Goal: Answer question/provide support: Share knowledge or assist other users

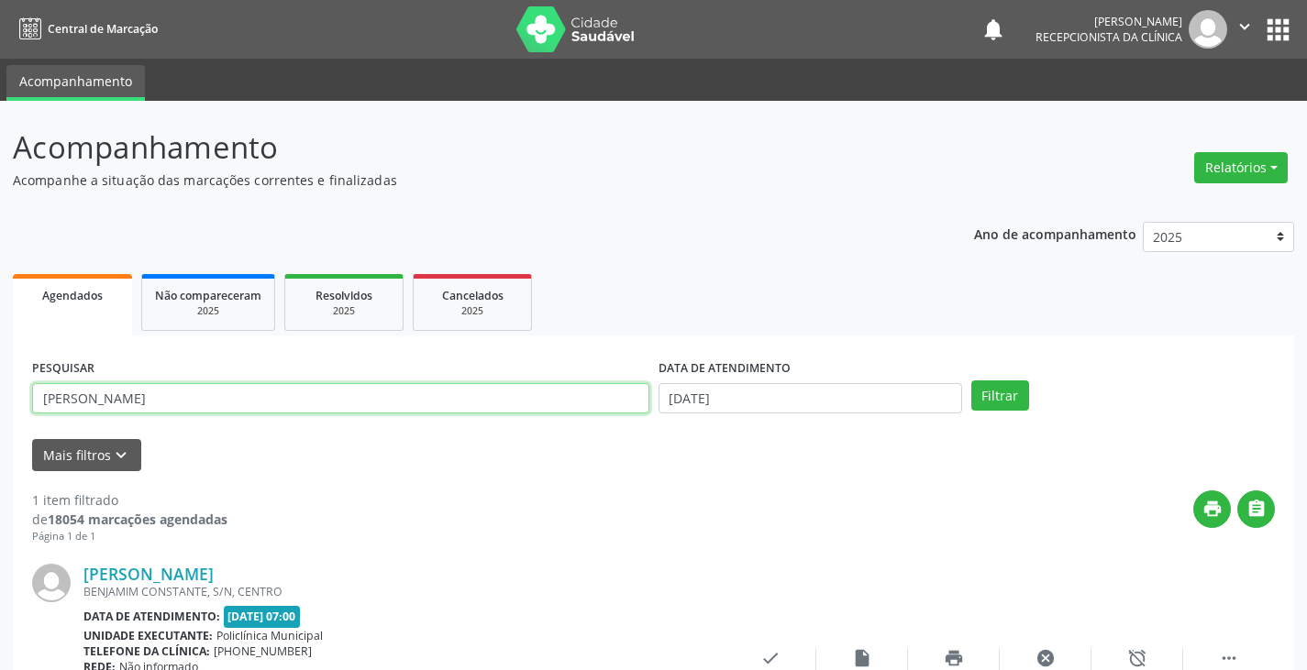
click at [374, 400] on input "[PERSON_NAME]" at bounding box center [340, 398] width 617 height 31
type input "j"
type input "kerc"
click at [971, 381] on button "Filtrar" at bounding box center [1000, 396] width 58 height 31
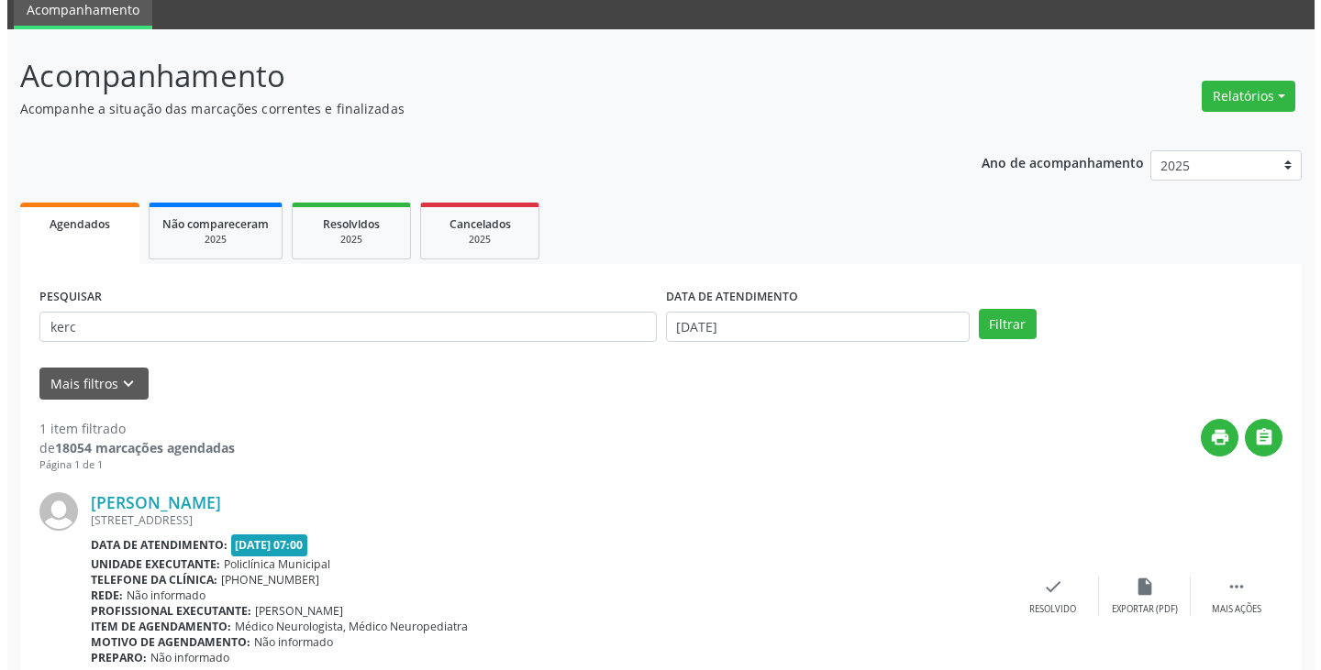
scroll to position [154, 0]
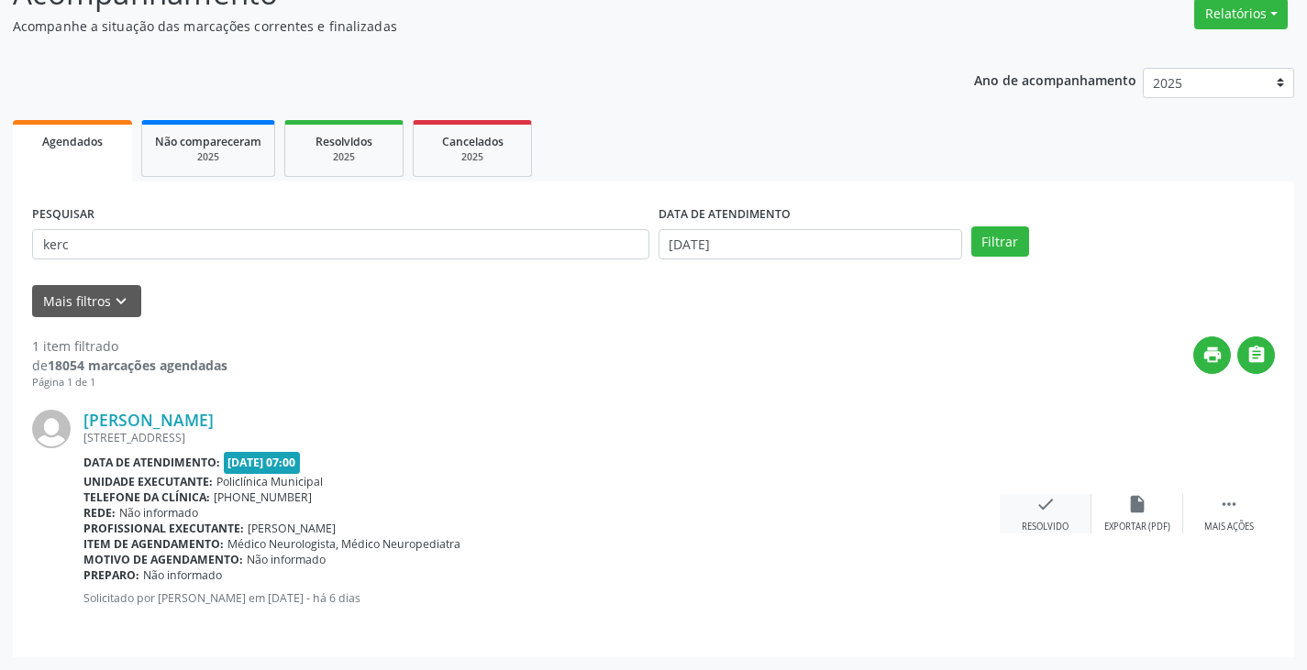
click at [1035, 515] on icon "check" at bounding box center [1045, 504] width 20 height 20
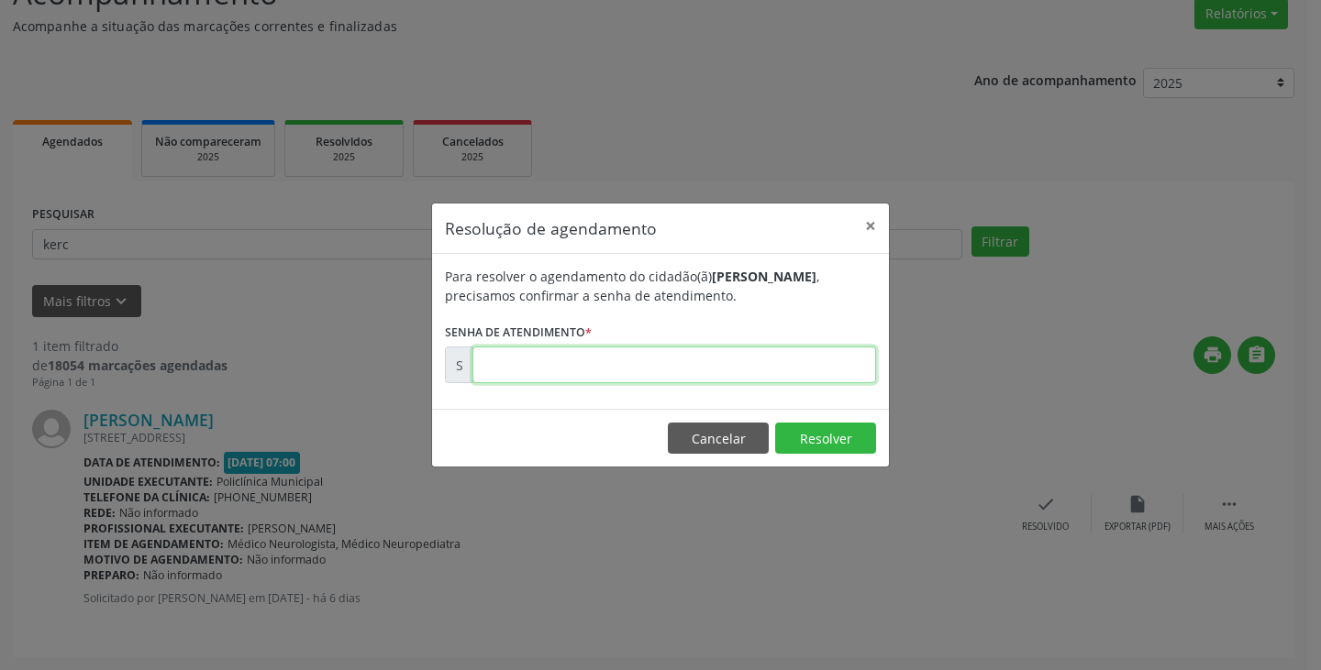
click at [821, 375] on input "text" at bounding box center [674, 365] width 404 height 37
type input "00177054"
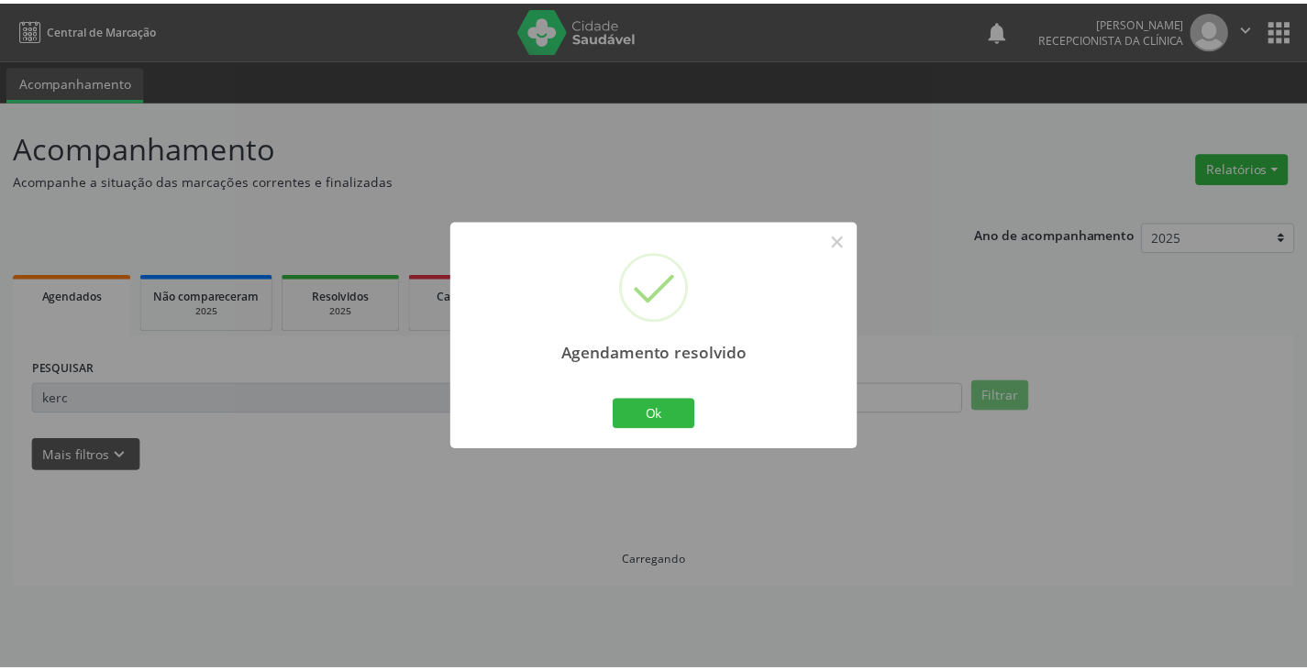
scroll to position [0, 0]
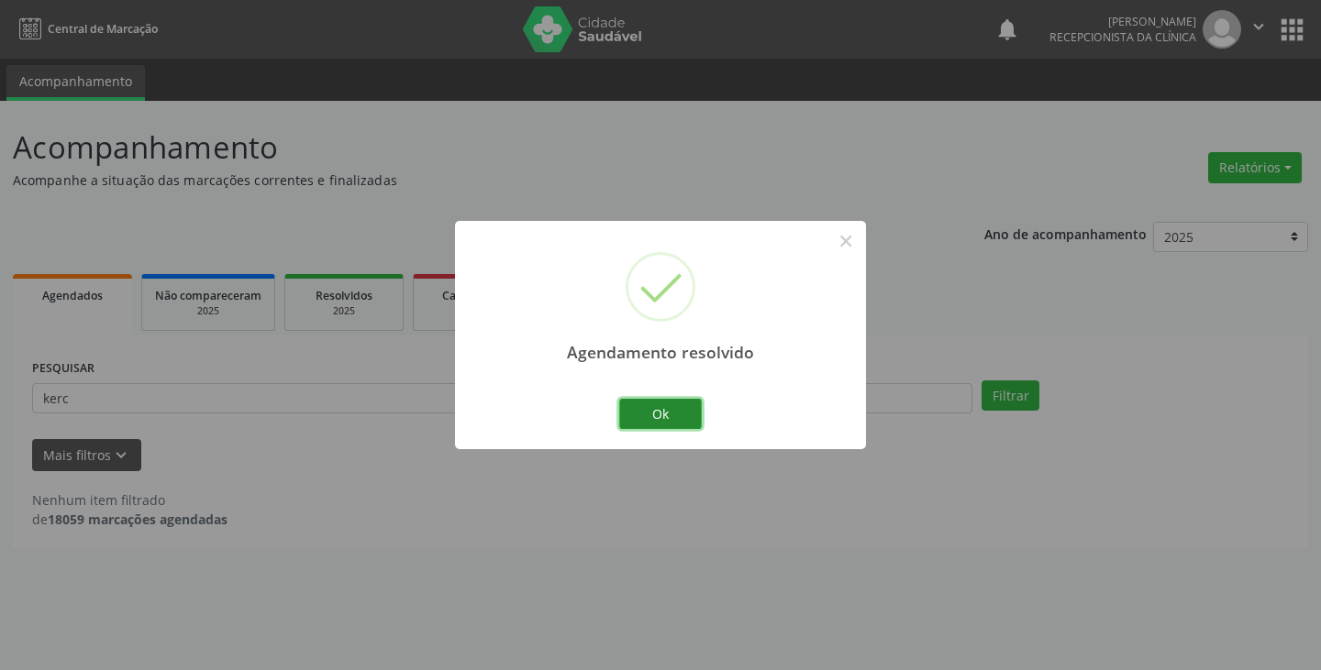
click at [662, 424] on button "Ok" at bounding box center [660, 414] width 83 height 31
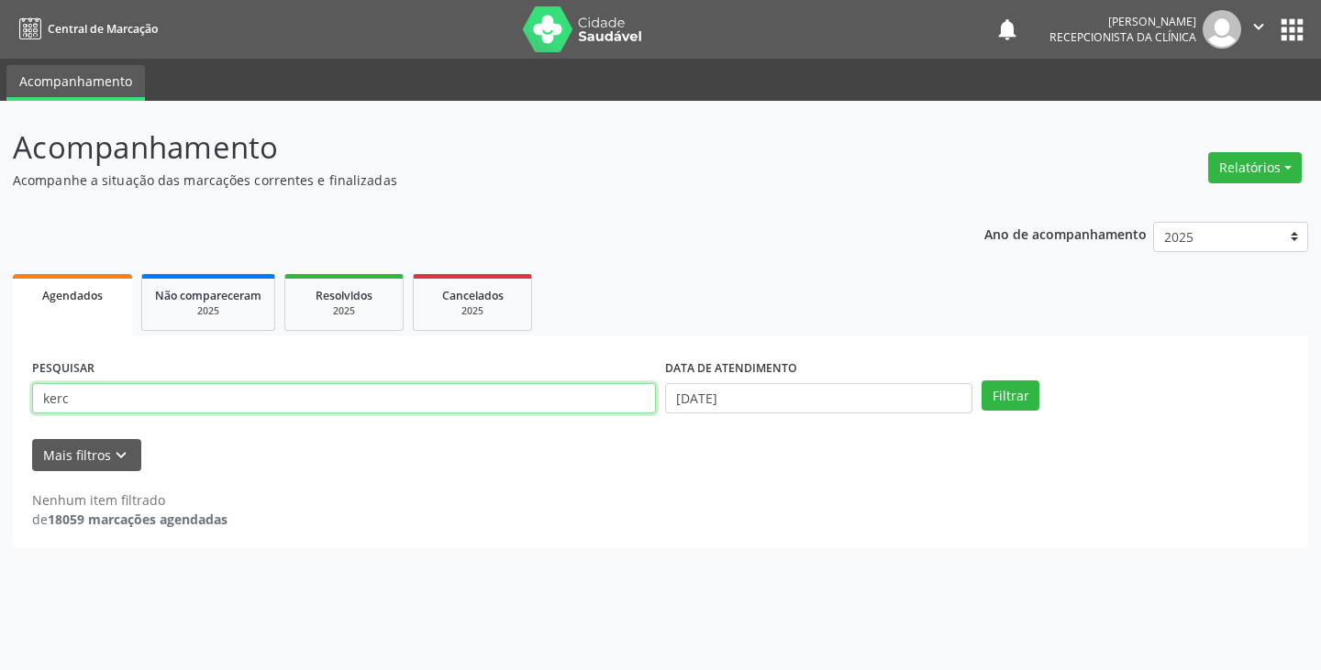
drag, startPoint x: 606, startPoint y: 406, endPoint x: 618, endPoint y: 419, distance: 17.5
click at [618, 419] on div "PESQUISAR kerc" at bounding box center [344, 391] width 633 height 72
type input "k"
click at [981, 381] on button "Filtrar" at bounding box center [1010, 396] width 58 height 31
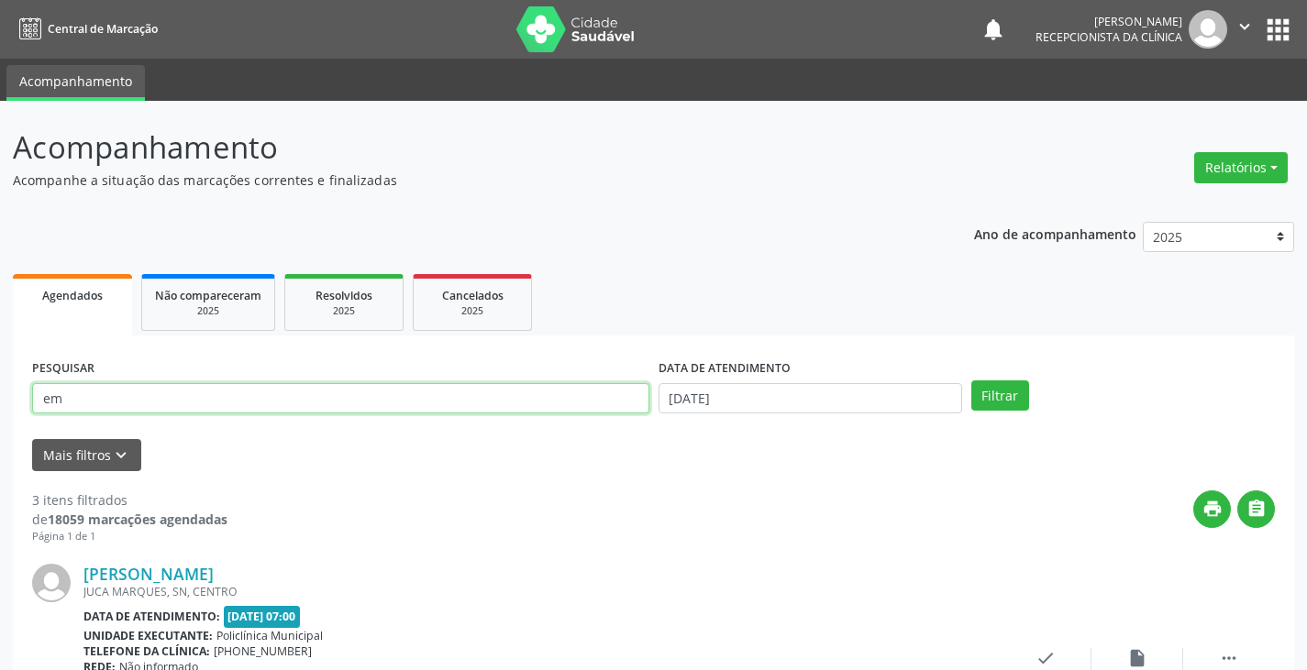
click at [612, 399] on input "em" at bounding box center [340, 398] width 617 height 31
type input "emilly"
click at [971, 381] on button "Filtrar" at bounding box center [1000, 396] width 58 height 31
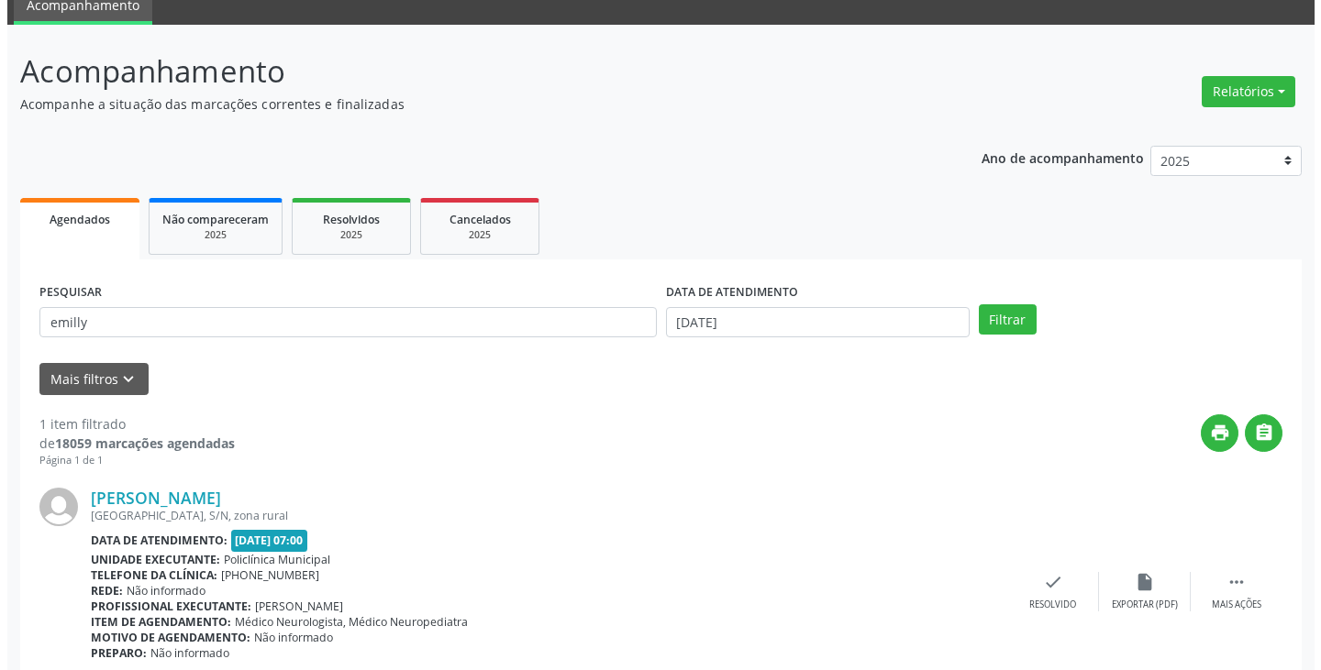
scroll to position [154, 0]
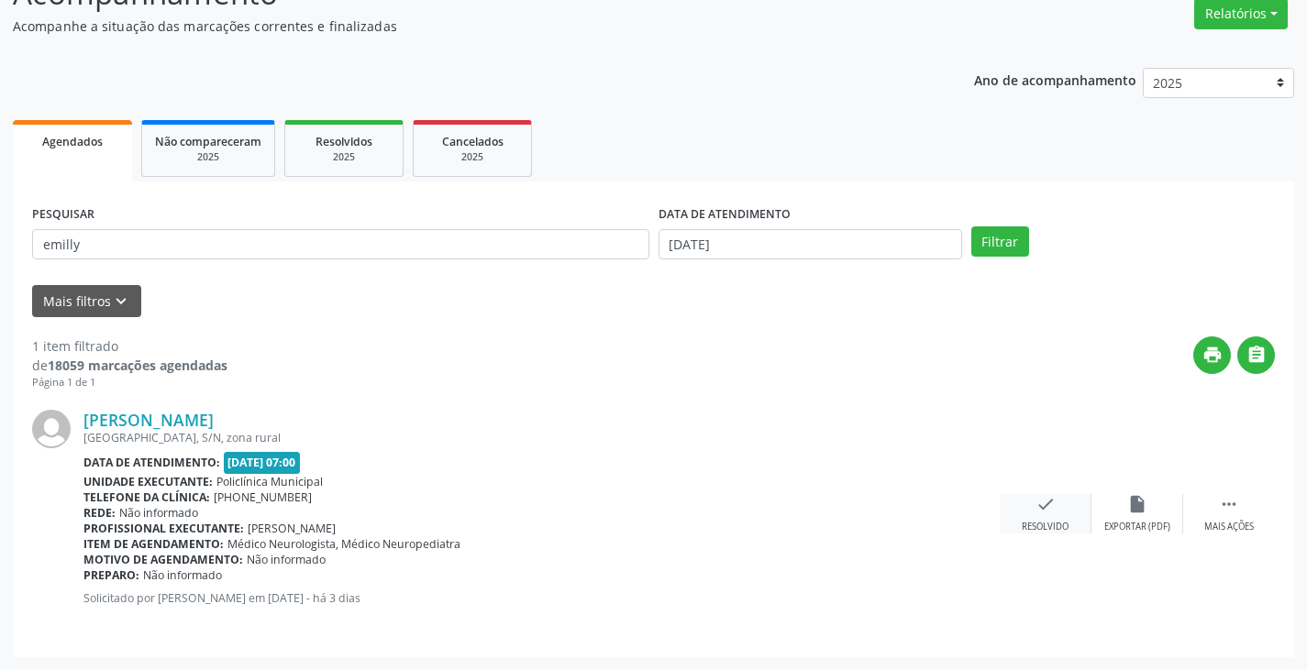
click at [1046, 512] on icon "check" at bounding box center [1045, 504] width 20 height 20
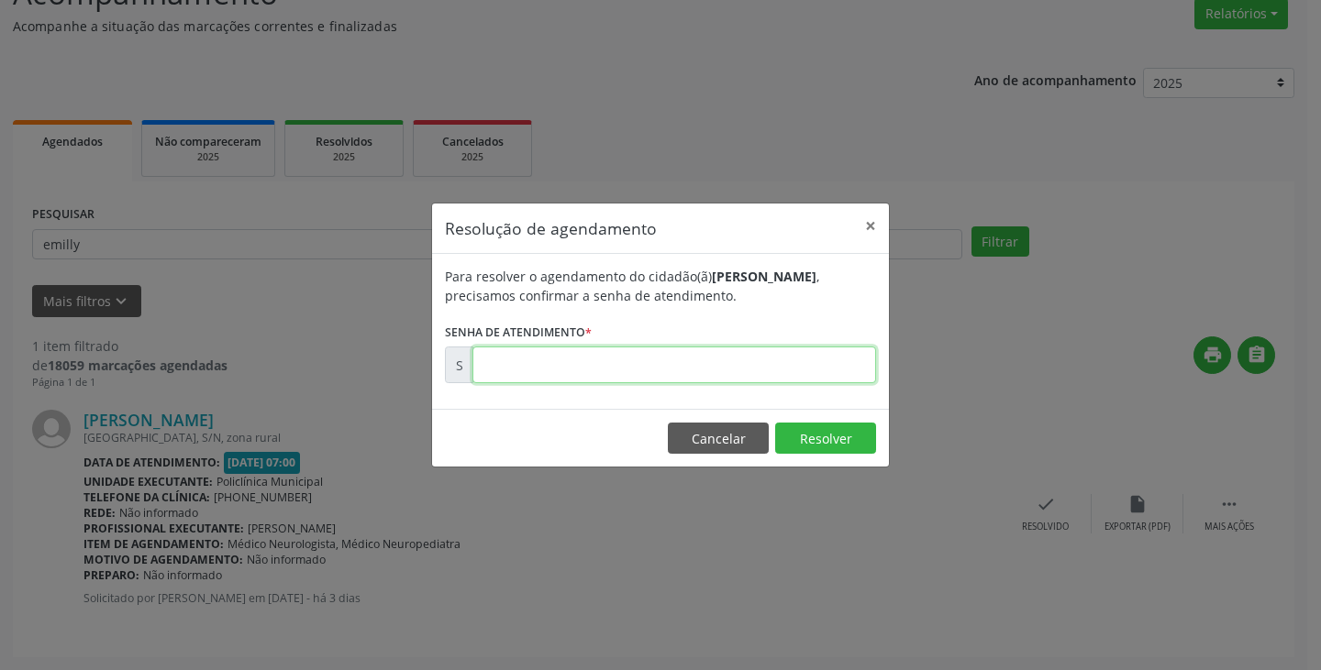
click at [780, 360] on input "text" at bounding box center [674, 365] width 404 height 37
type input "00178109"
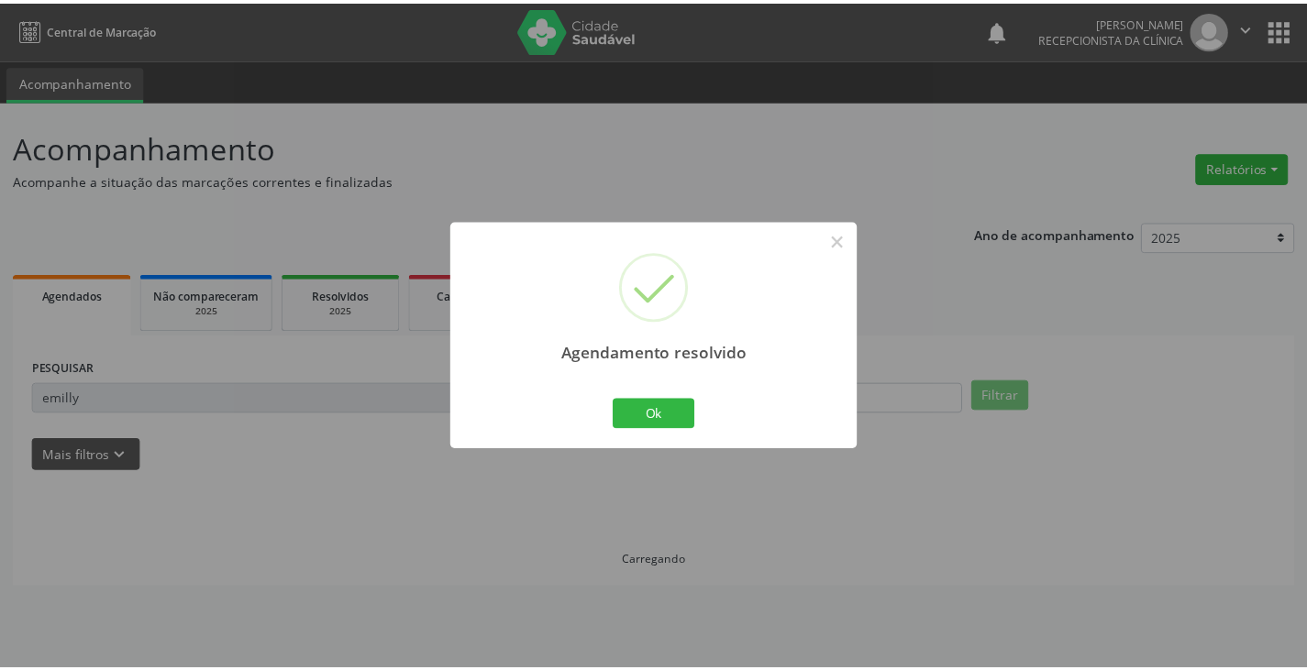
scroll to position [0, 0]
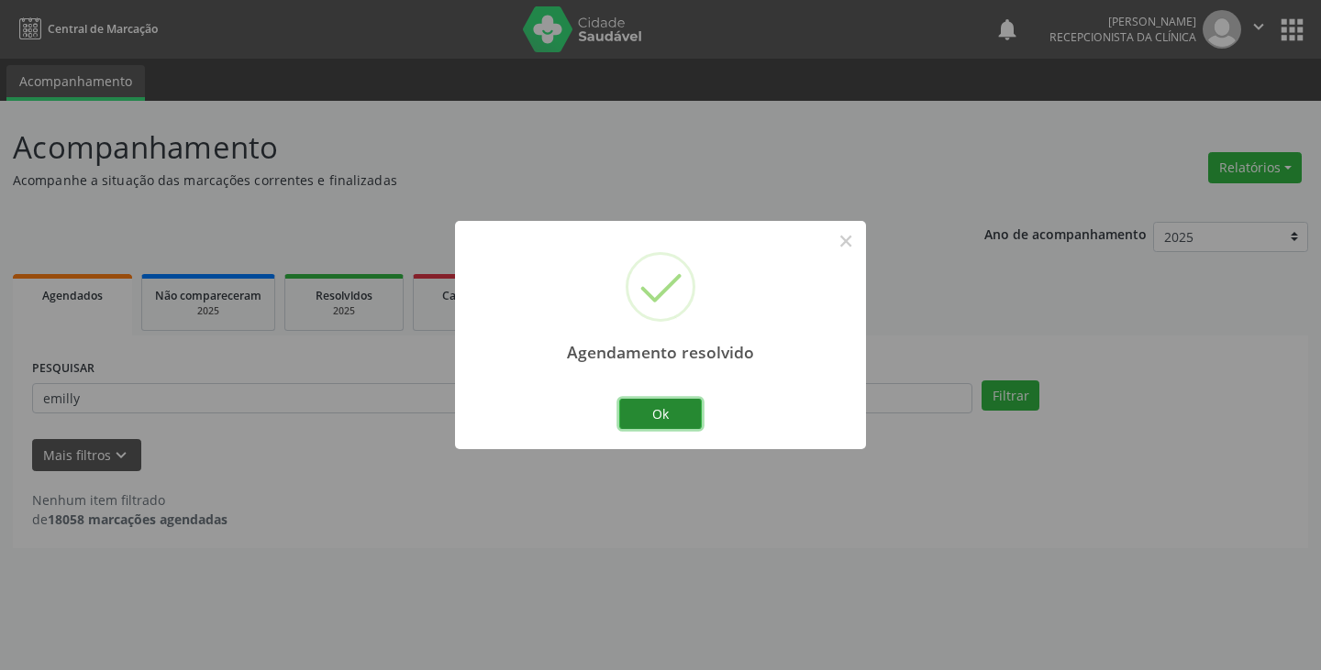
drag, startPoint x: 621, startPoint y: 406, endPoint x: 632, endPoint y: 407, distance: 11.0
click at [631, 407] on button "Ok" at bounding box center [660, 414] width 83 height 31
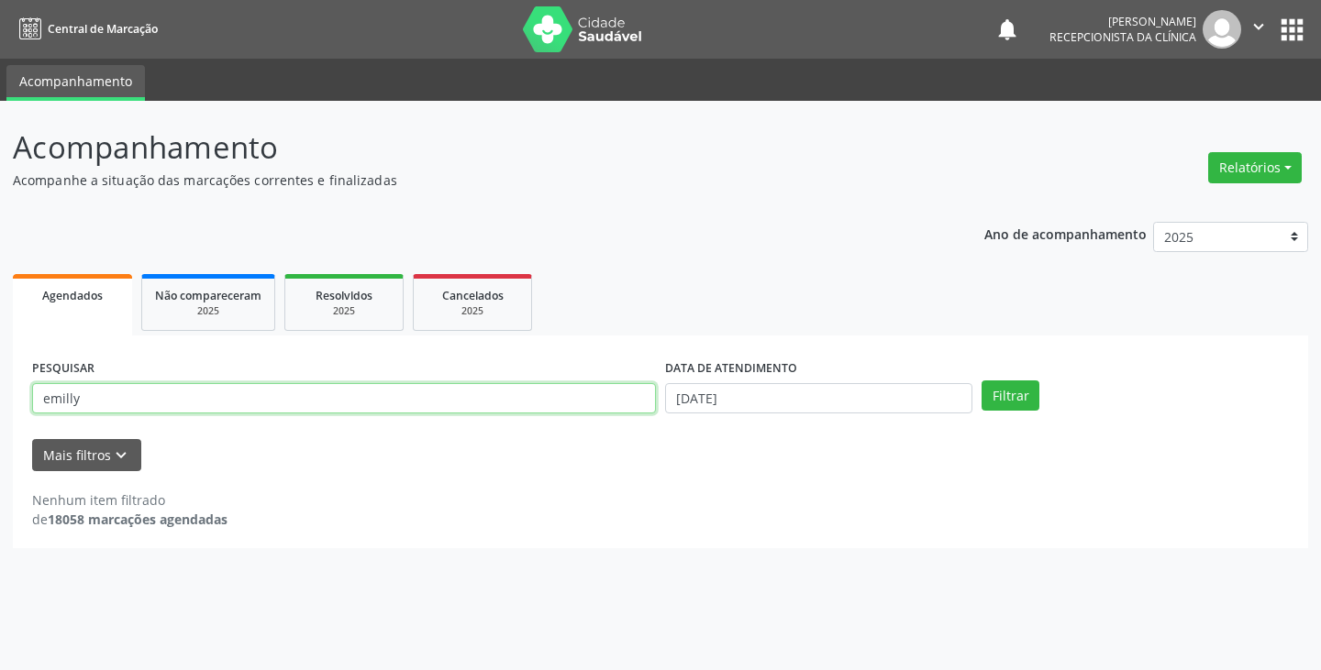
click at [607, 401] on input "emilly" at bounding box center [344, 398] width 624 height 31
type input "e"
type input "diego"
click at [981, 381] on button "Filtrar" at bounding box center [1010, 396] width 58 height 31
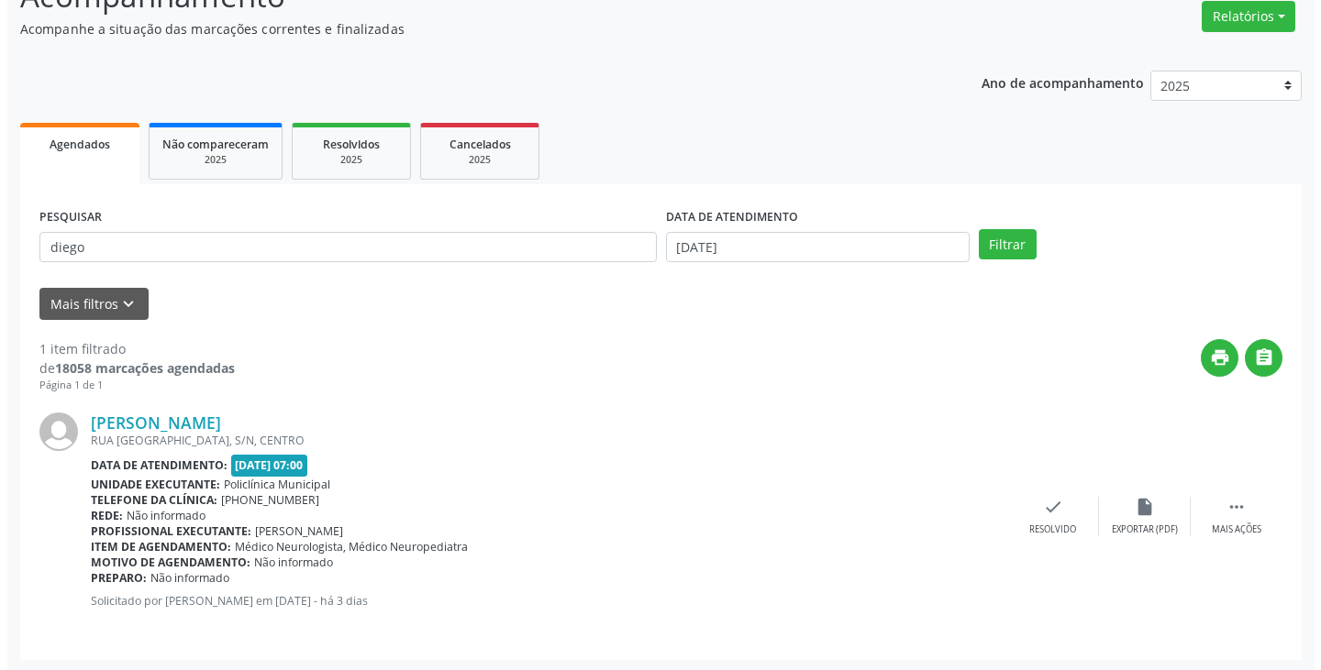
scroll to position [154, 0]
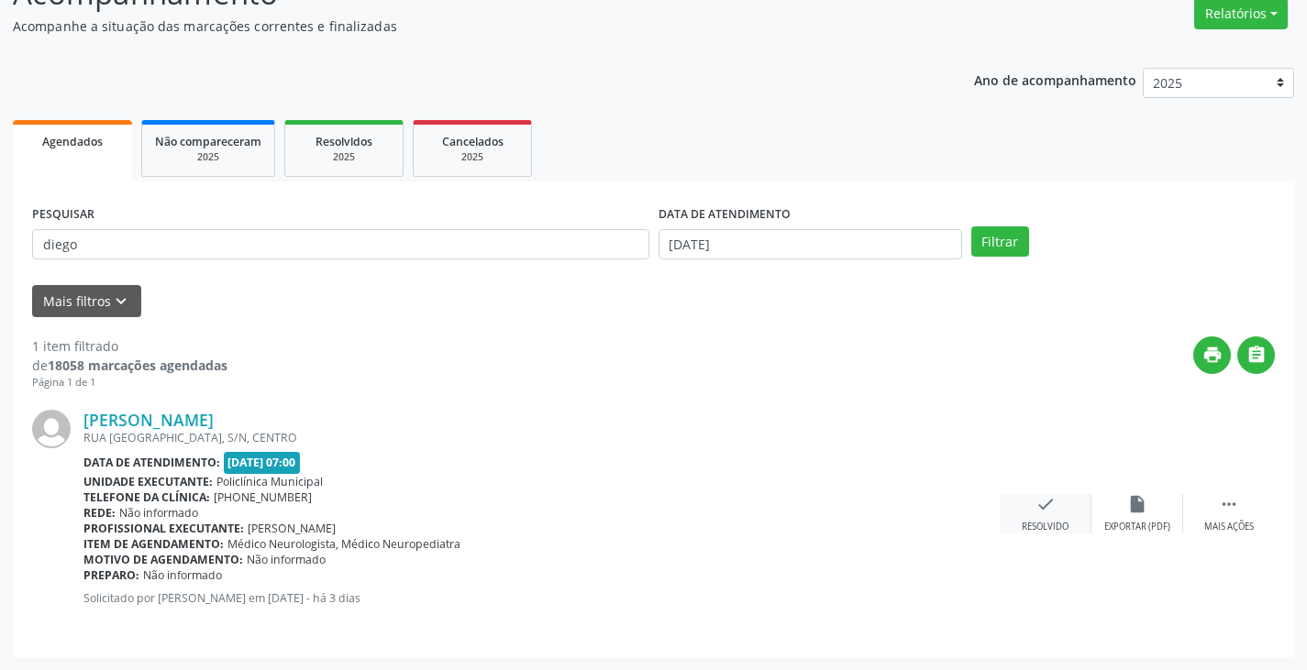
click at [1035, 504] on icon "check" at bounding box center [1045, 504] width 20 height 20
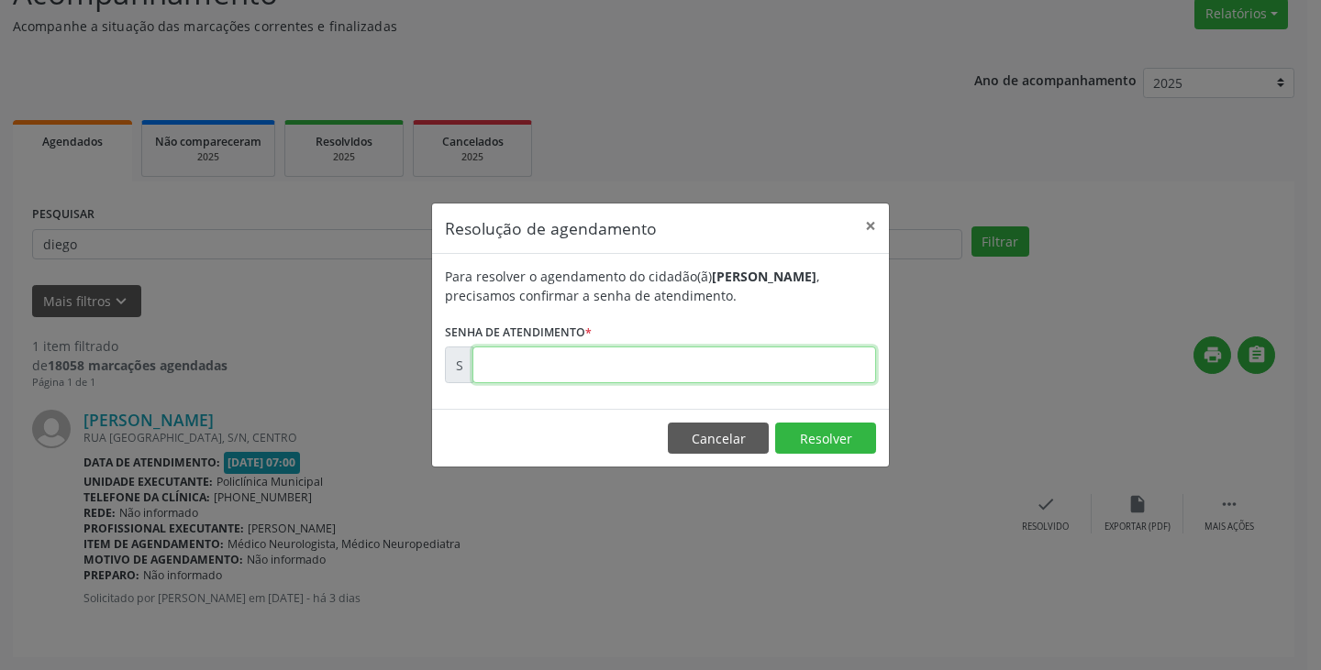
click at [773, 371] on input "text" at bounding box center [674, 365] width 404 height 37
type input "00178019"
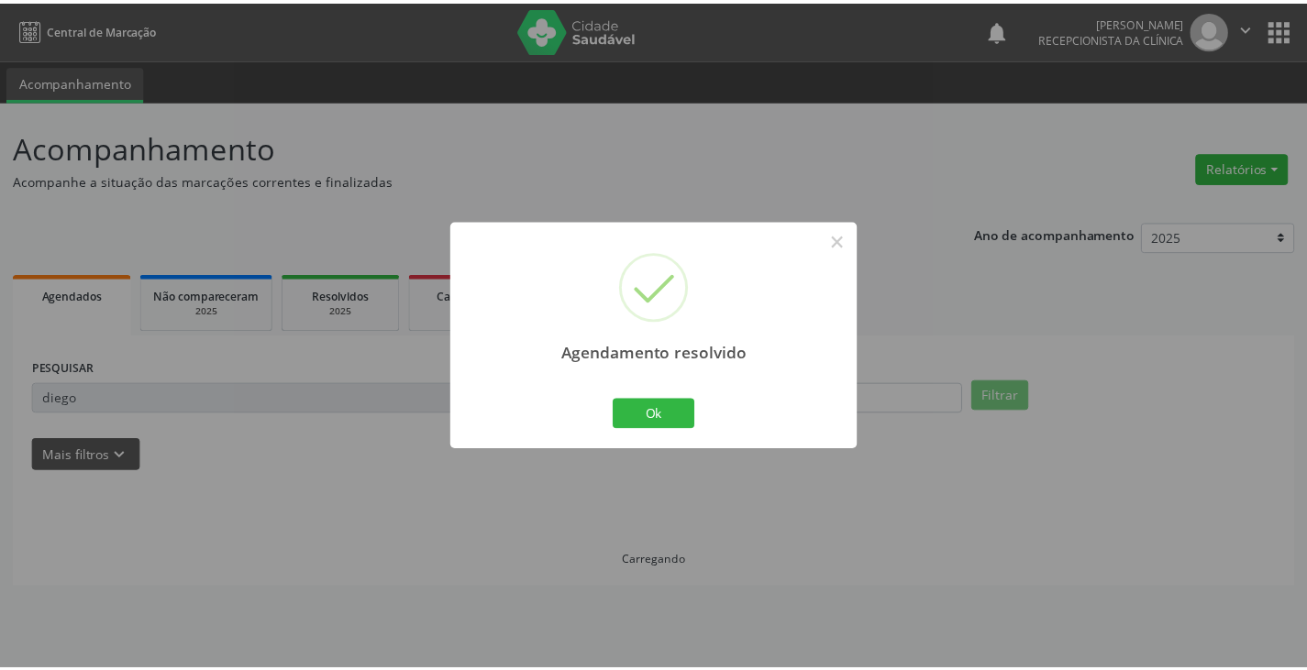
scroll to position [0, 0]
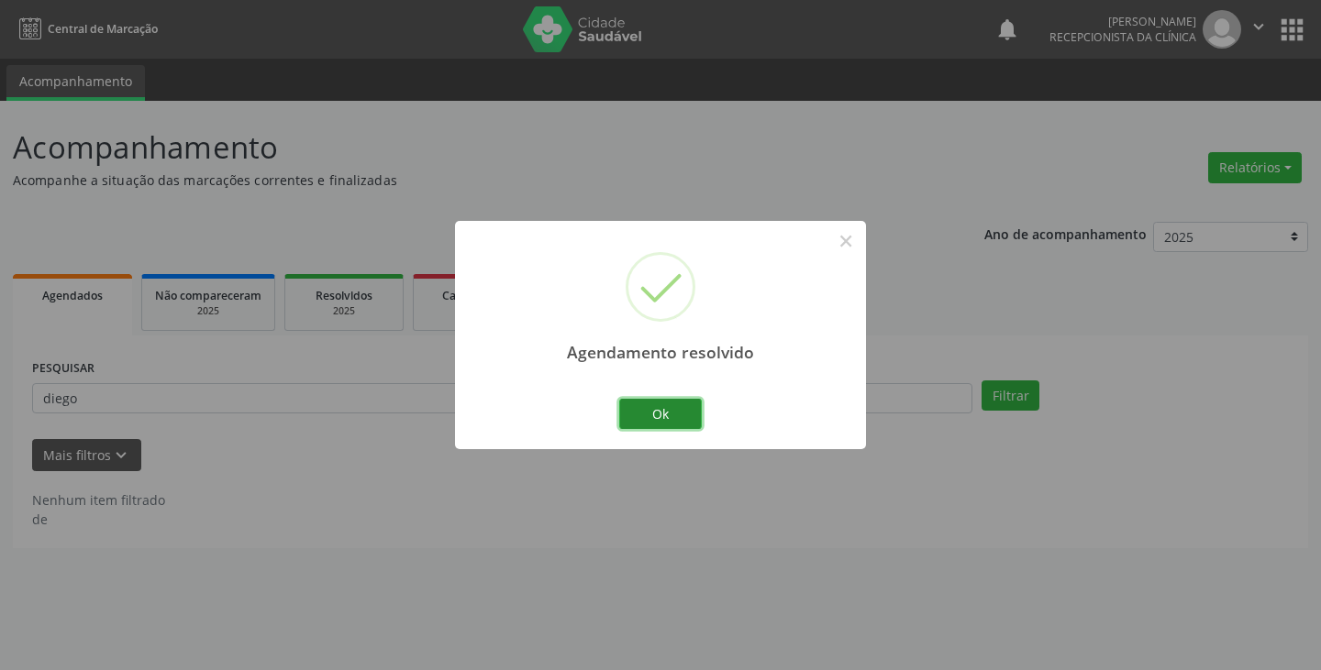
drag, startPoint x: 666, startPoint y: 415, endPoint x: 624, endPoint y: 409, distance: 42.7
click at [665, 415] on button "Ok" at bounding box center [660, 414] width 83 height 31
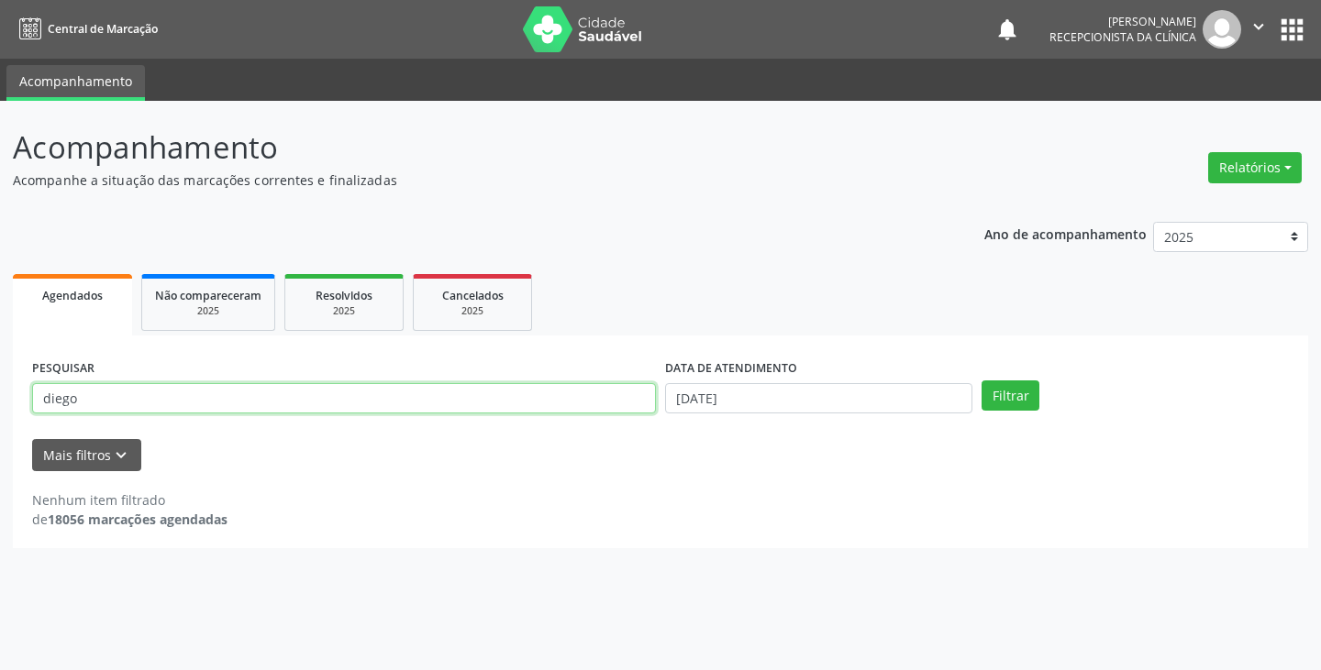
click at [612, 407] on input "diego" at bounding box center [344, 398] width 624 height 31
type input "d"
type input "[PERSON_NAME]"
click at [981, 381] on button "Filtrar" at bounding box center [1010, 396] width 58 height 31
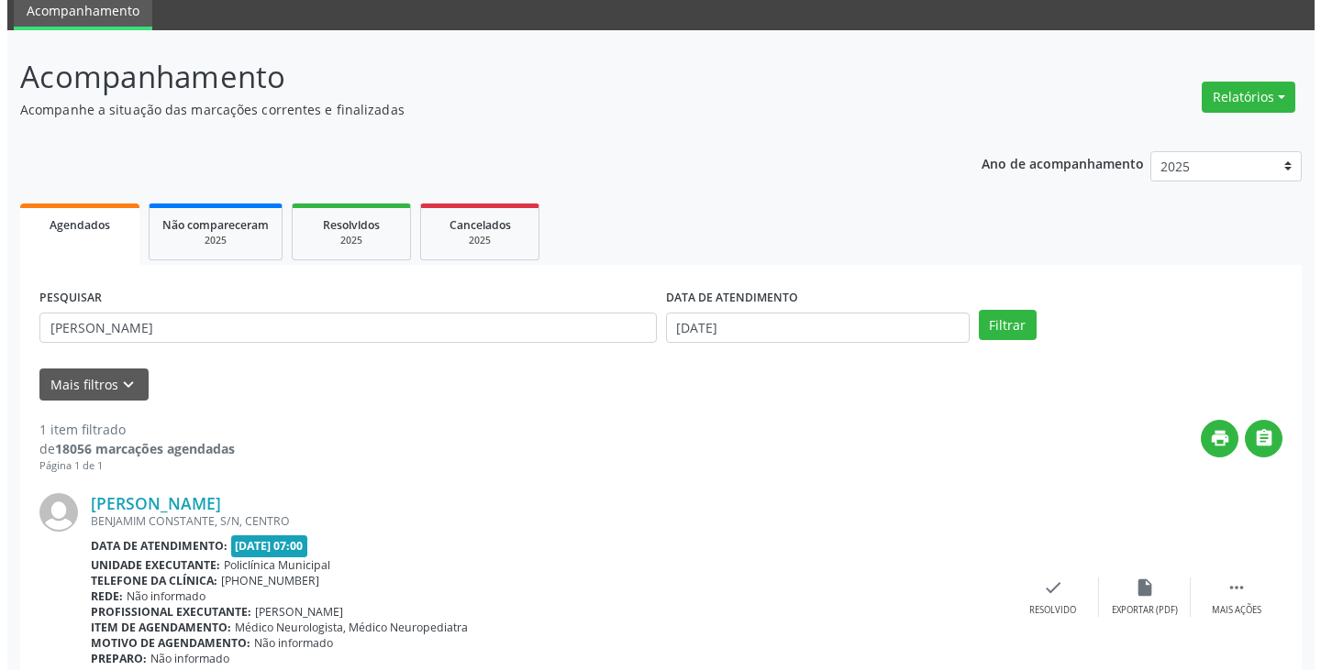
scroll to position [154, 0]
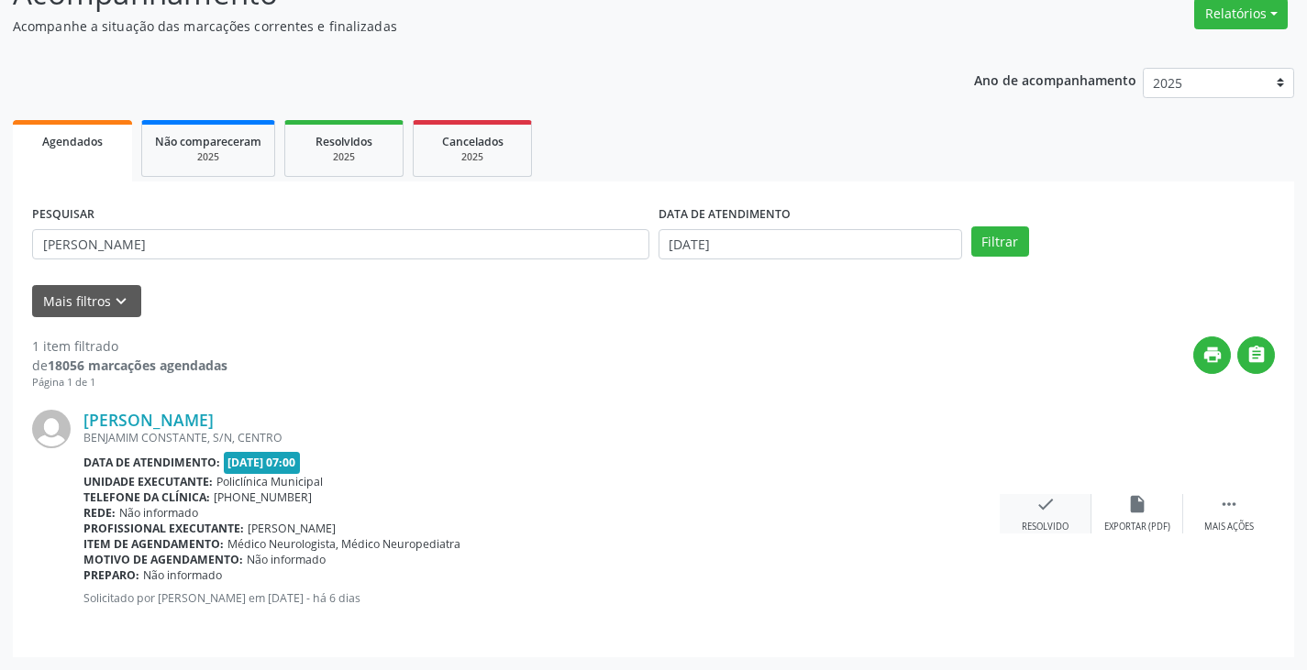
click at [1037, 506] on icon "check" at bounding box center [1045, 504] width 20 height 20
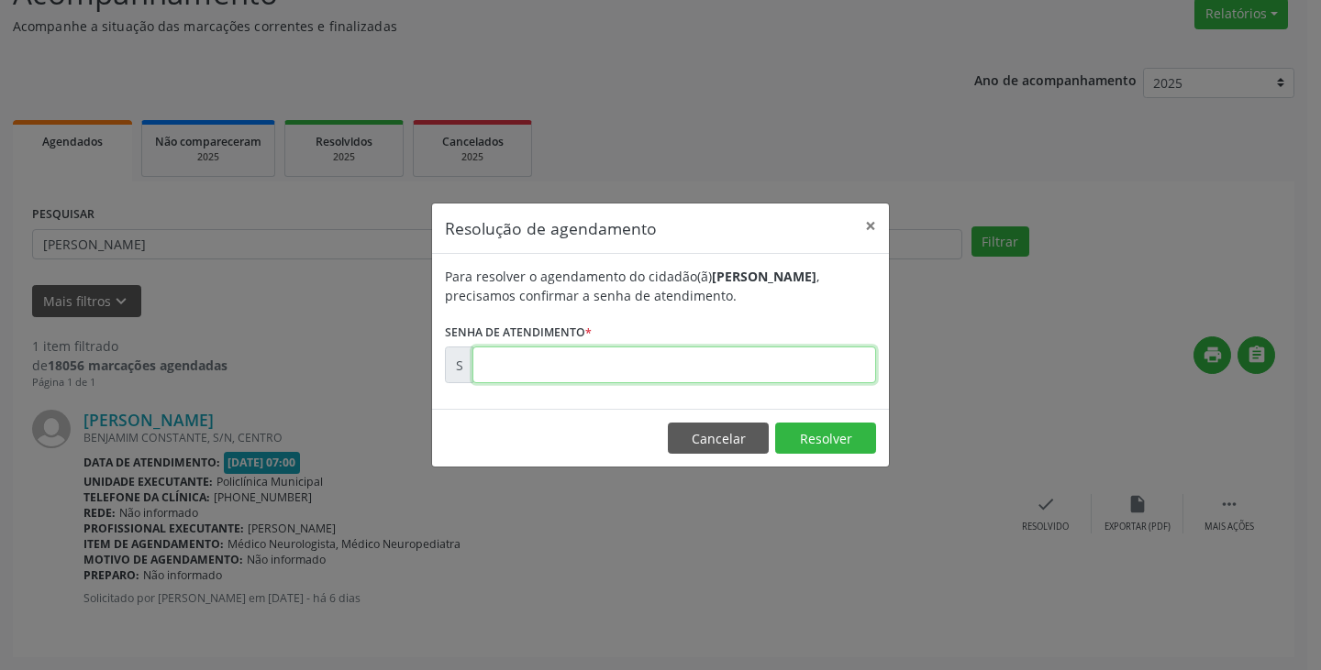
click at [805, 371] on input "text" at bounding box center [674, 365] width 404 height 37
type input "00177117"
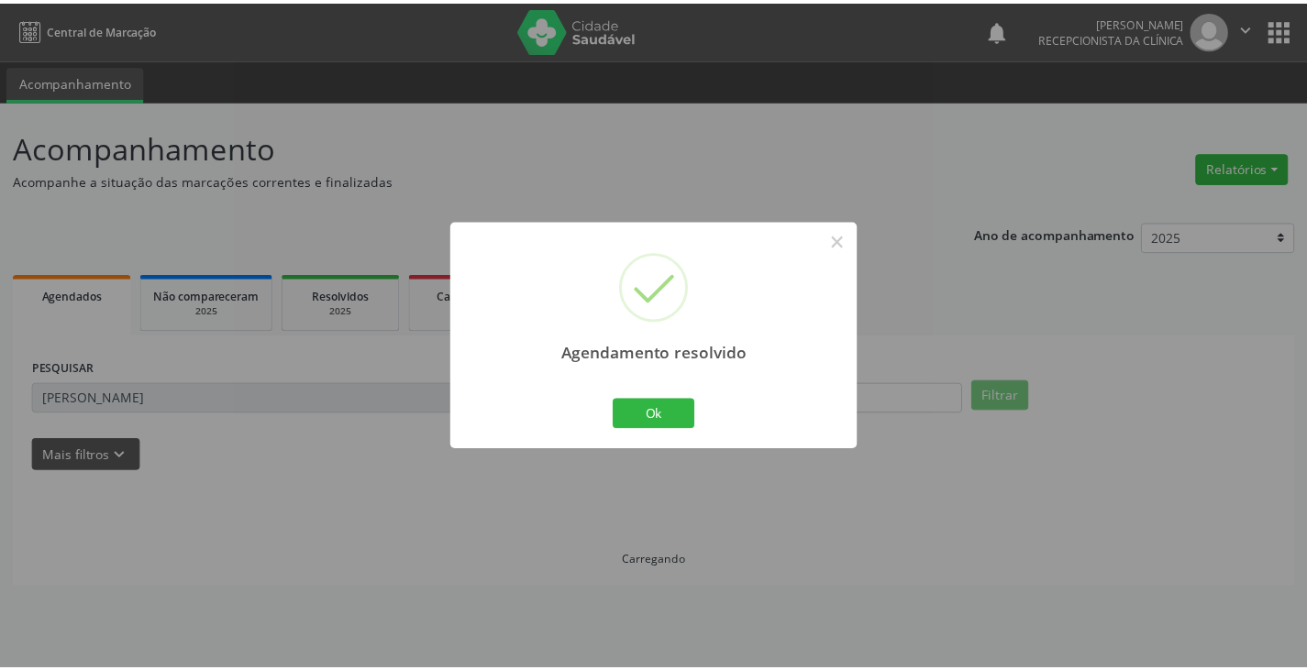
scroll to position [0, 0]
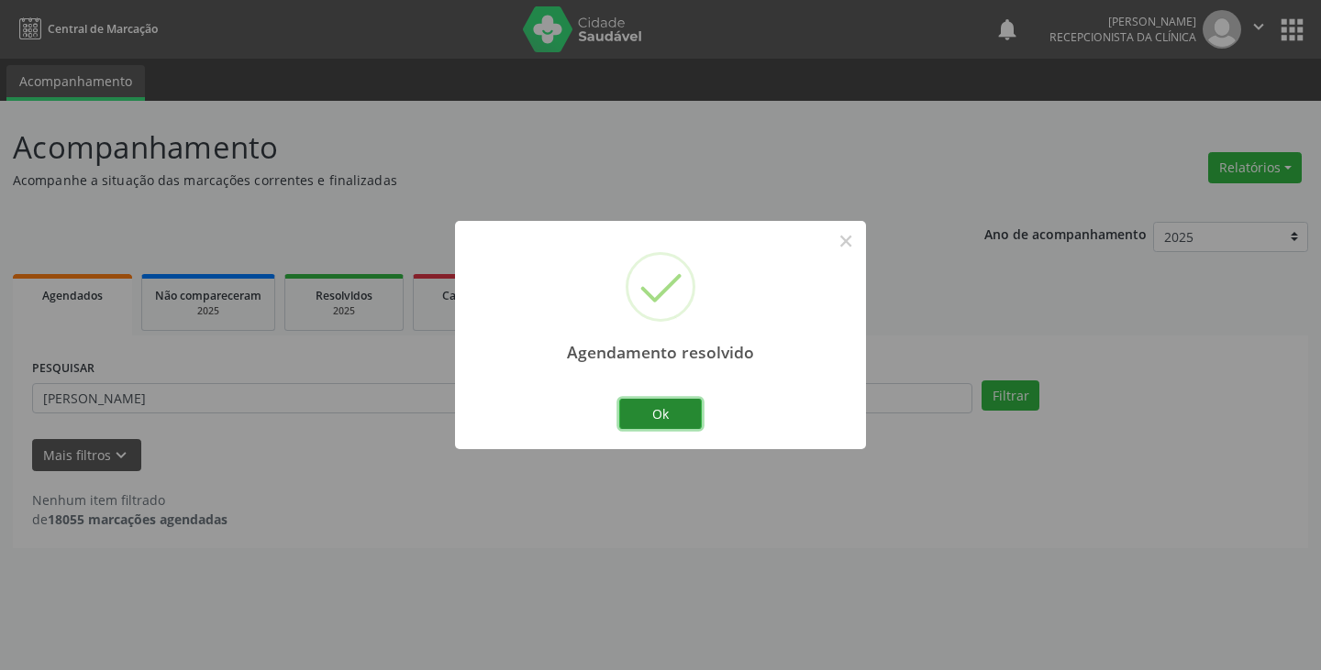
click at [675, 415] on button "Ok" at bounding box center [660, 414] width 83 height 31
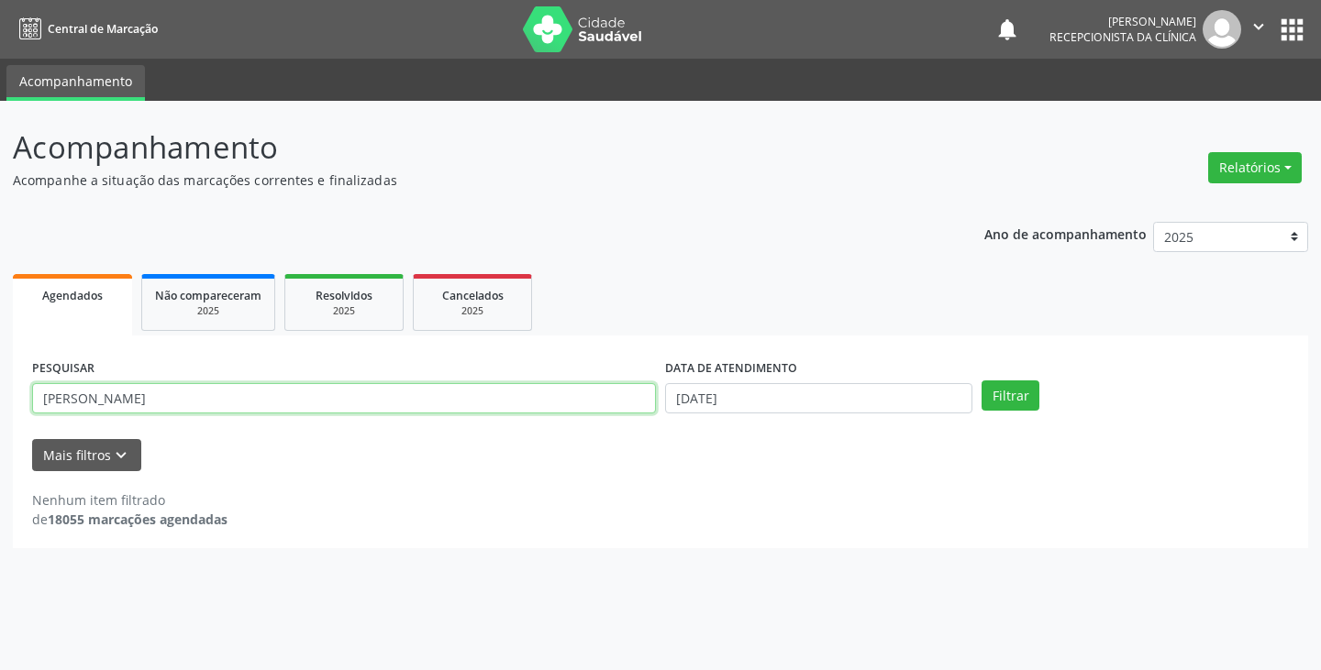
click at [624, 400] on input "[PERSON_NAME]" at bounding box center [344, 398] width 624 height 31
type input "j"
type input "wi"
click at [981, 381] on button "Filtrar" at bounding box center [1010, 396] width 58 height 31
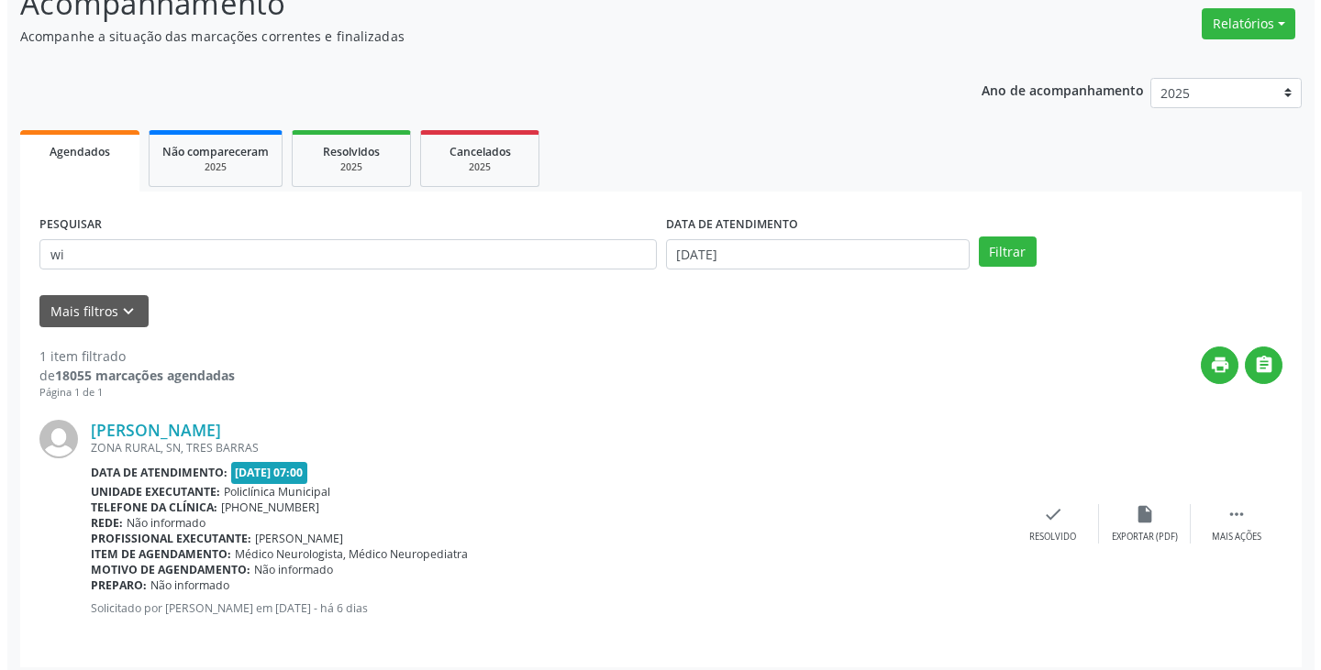
scroll to position [154, 0]
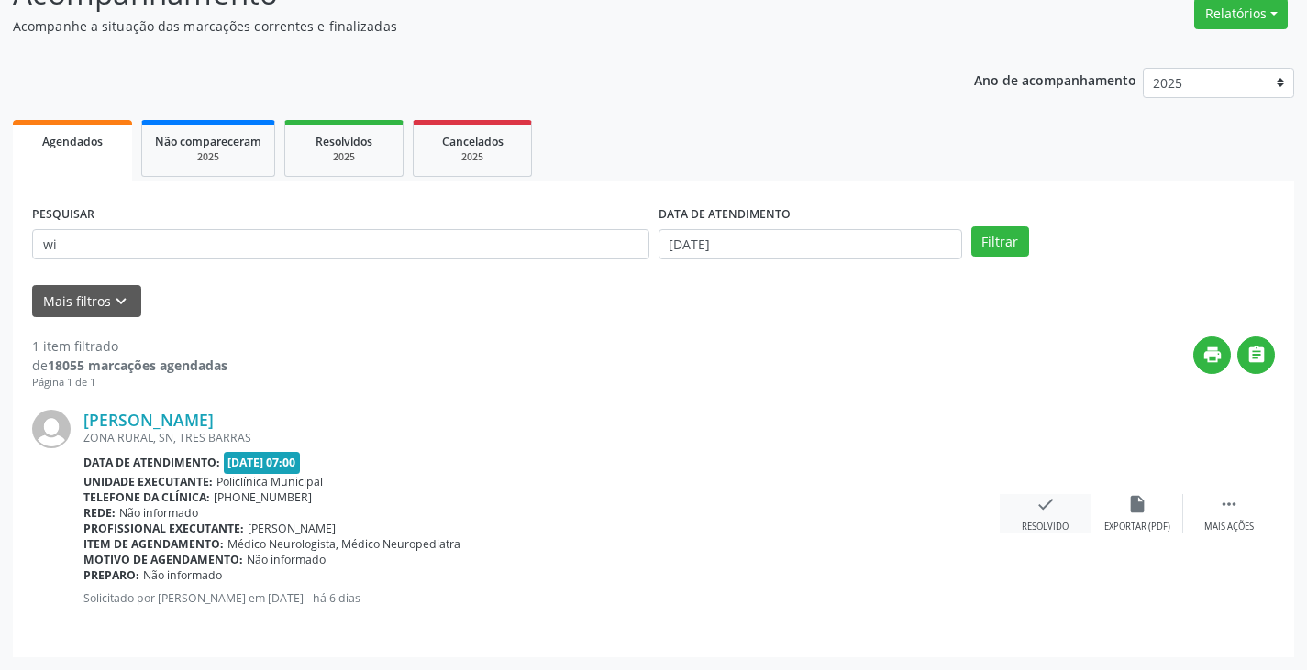
click at [1048, 511] on icon "check" at bounding box center [1045, 504] width 20 height 20
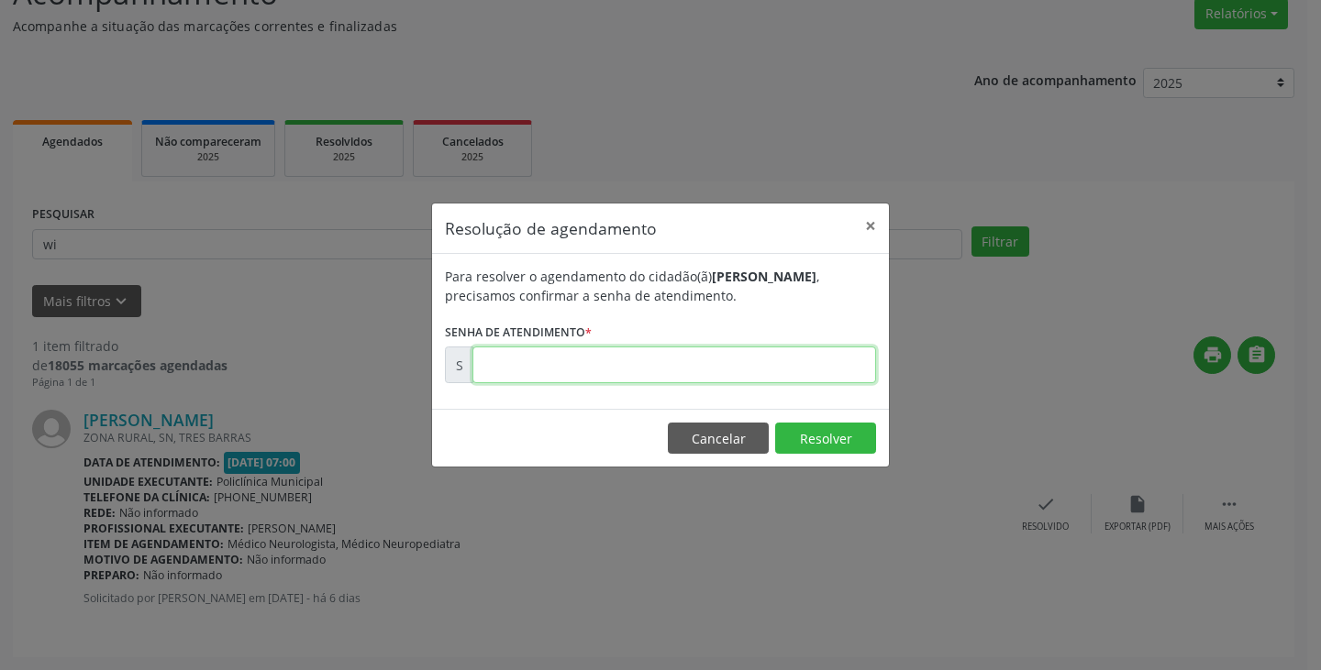
click at [790, 366] on input "text" at bounding box center [674, 365] width 404 height 37
type input "00177057"
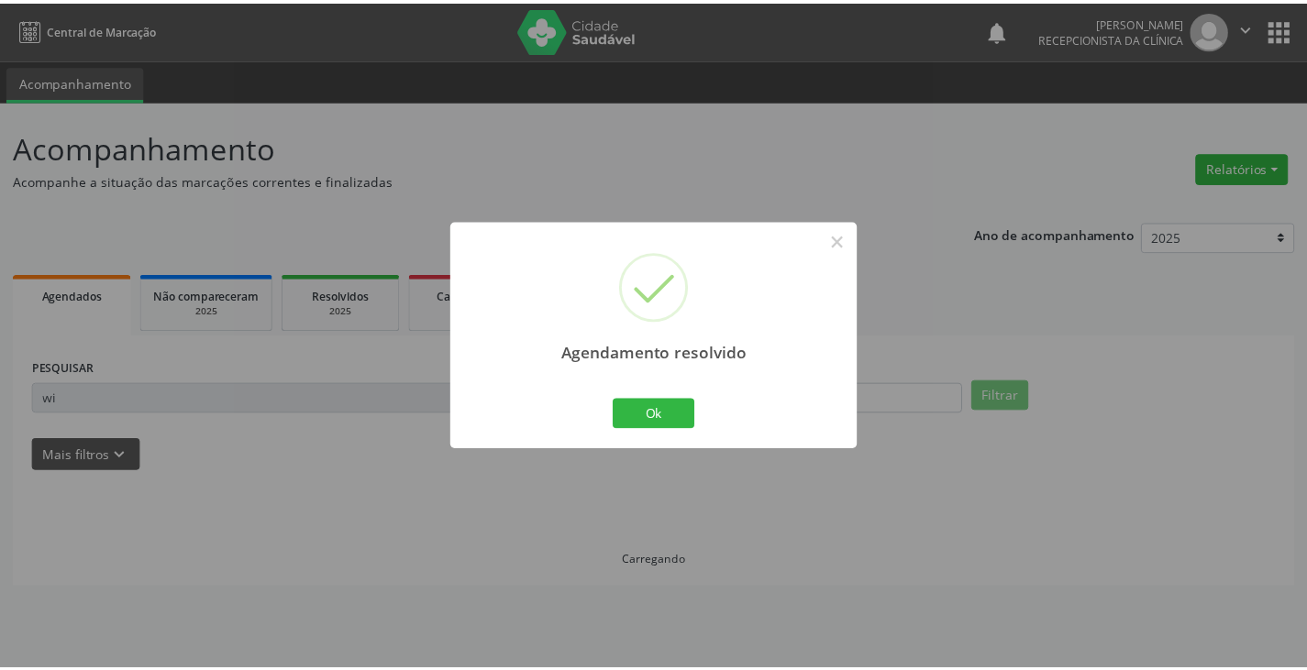
scroll to position [0, 0]
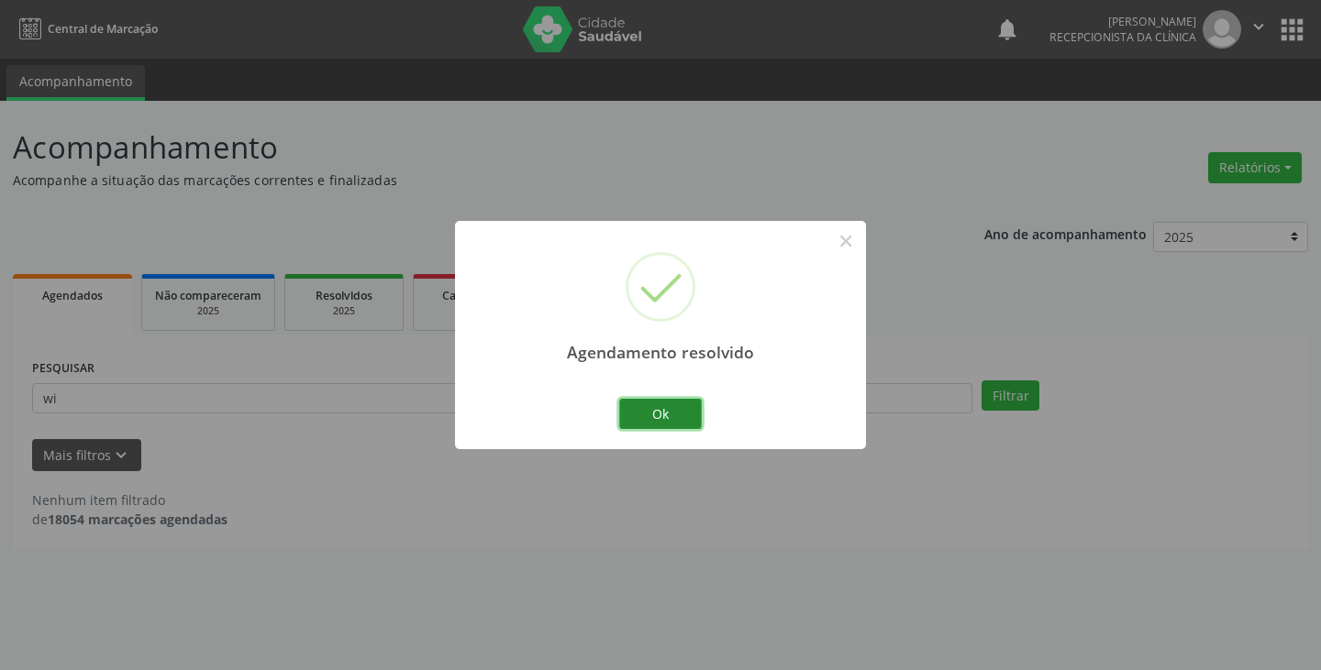
click at [654, 405] on button "Ok" at bounding box center [660, 414] width 83 height 31
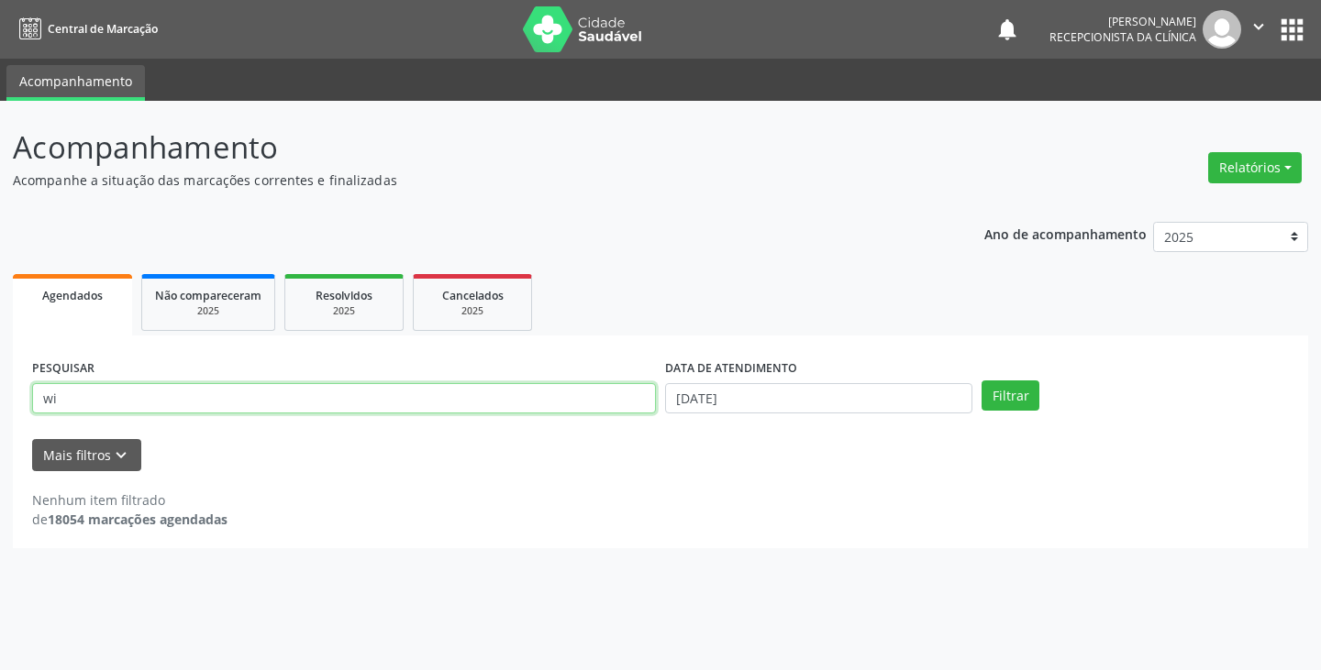
click at [615, 397] on input "wi" at bounding box center [344, 398] width 624 height 31
type input "w"
type input "elt"
click at [981, 381] on button "Filtrar" at bounding box center [1010, 396] width 58 height 31
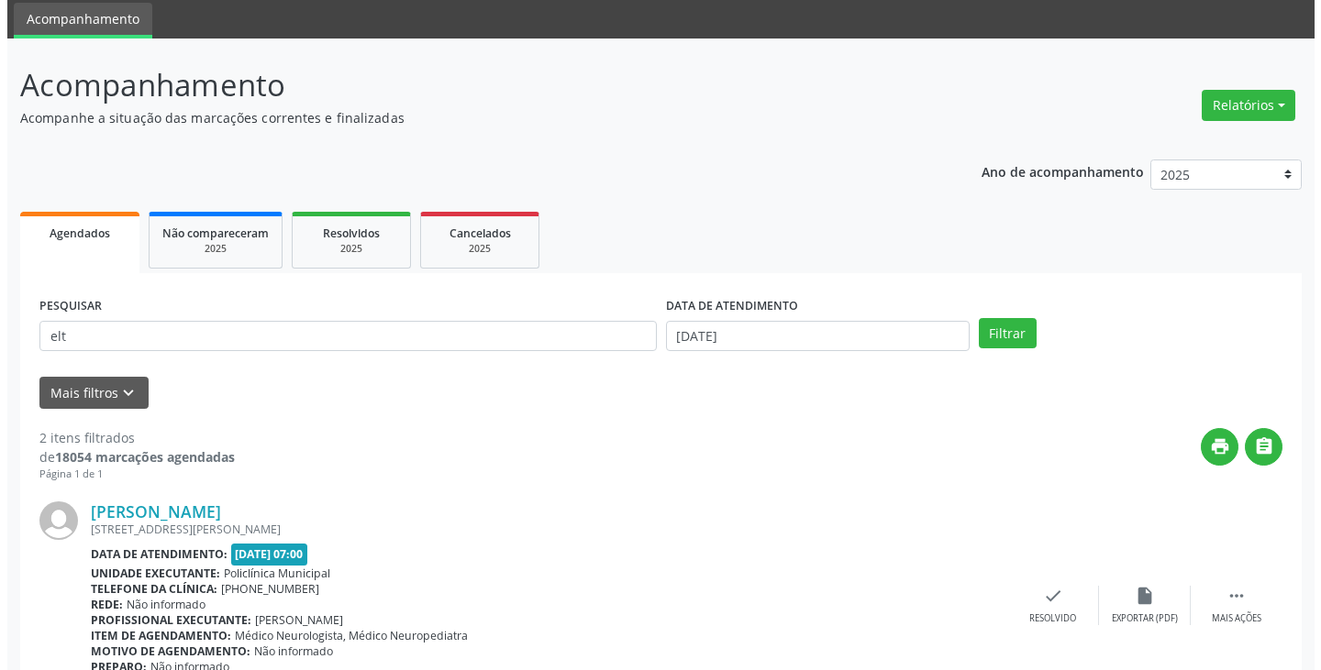
scroll to position [183, 0]
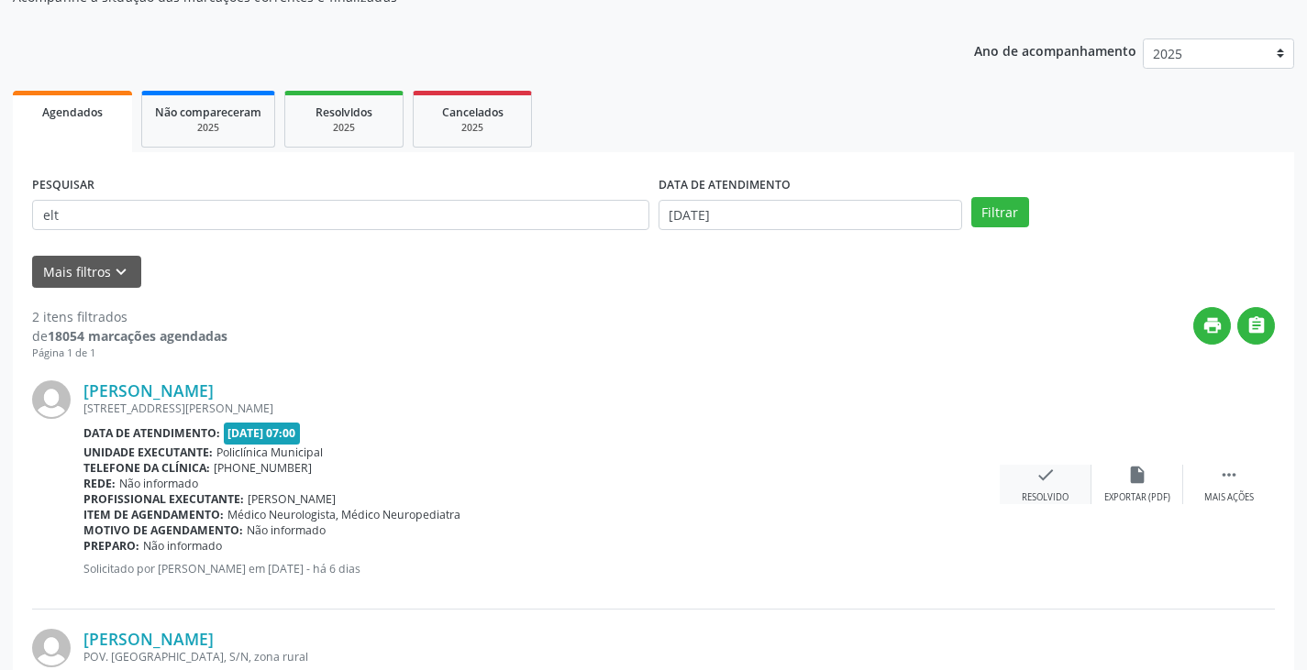
click at [1035, 470] on icon "check" at bounding box center [1045, 475] width 20 height 20
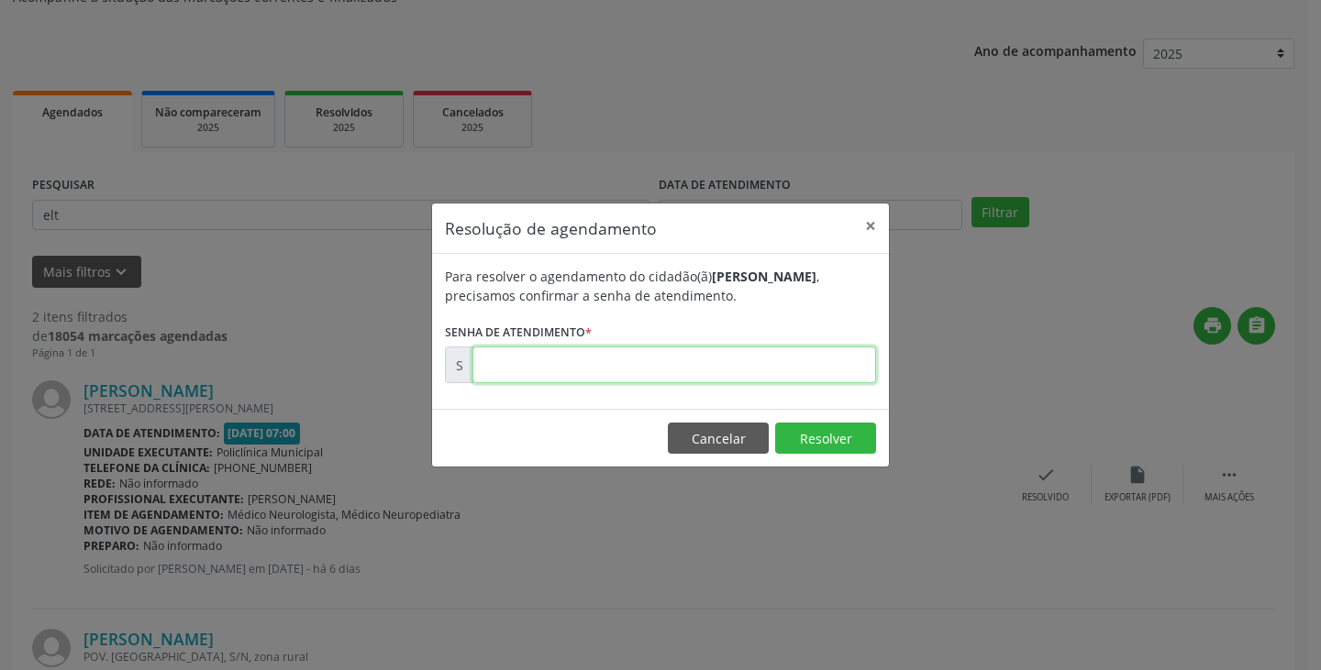
click at [812, 368] on input "text" at bounding box center [674, 365] width 404 height 37
type input "00177055"
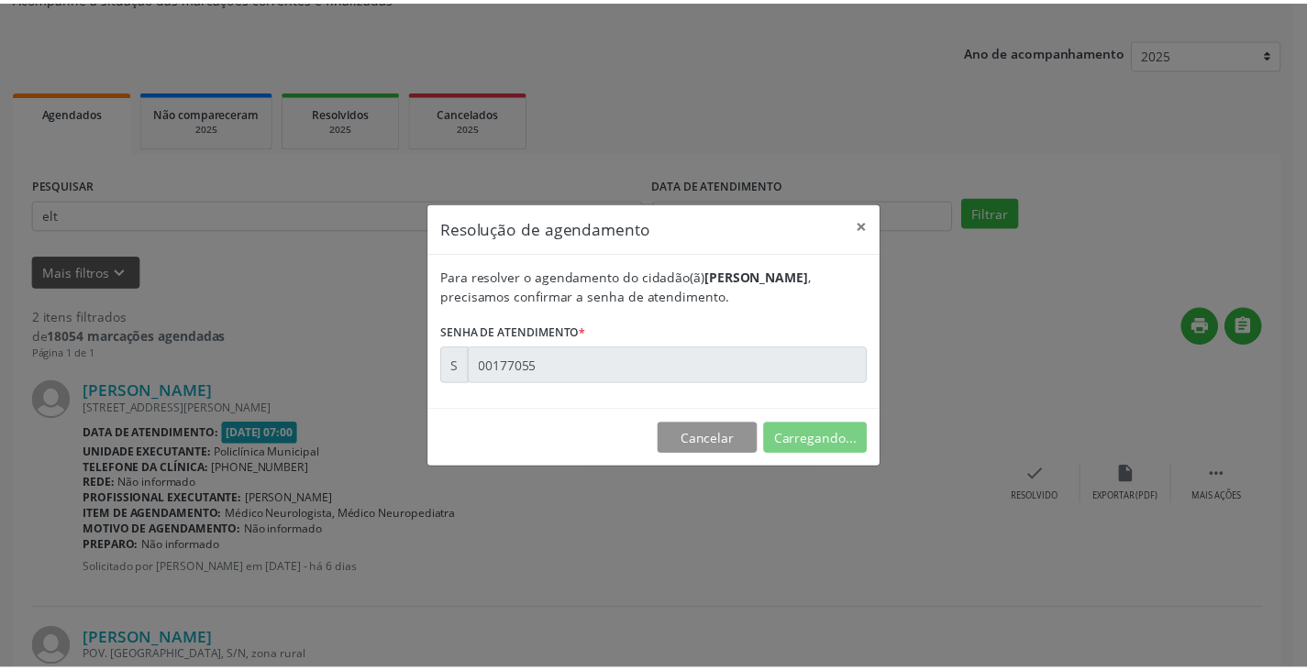
scroll to position [0, 0]
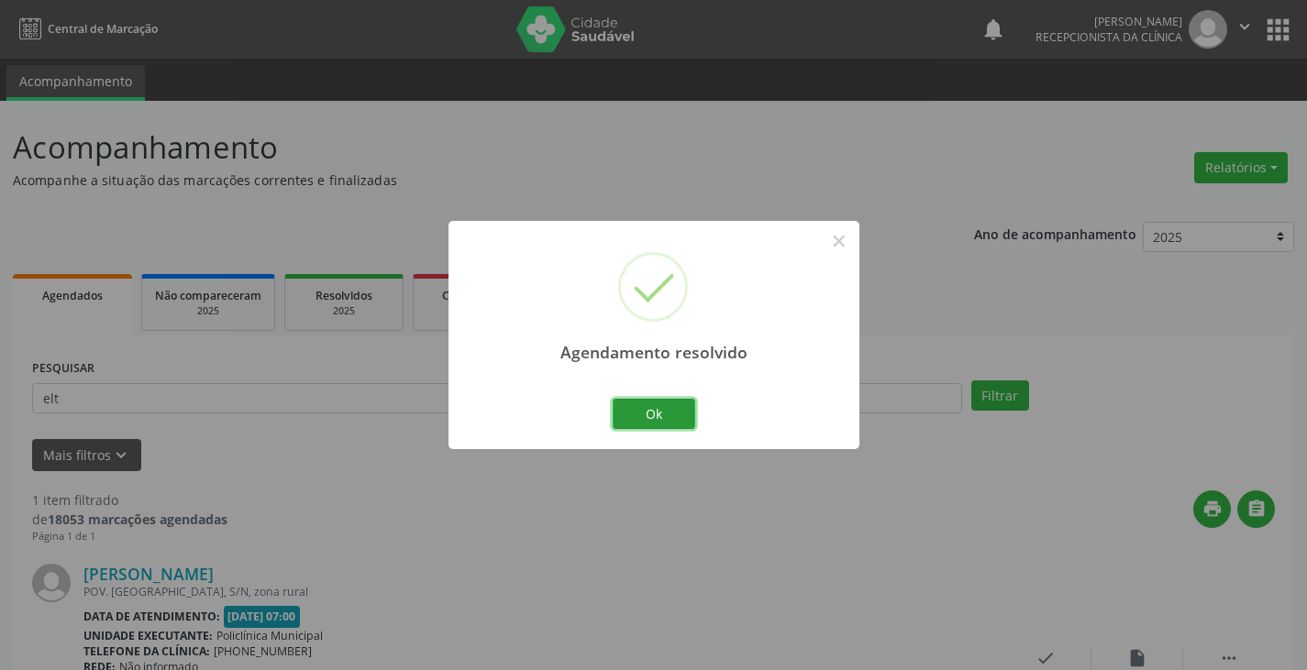
drag, startPoint x: 667, startPoint y: 424, endPoint x: 644, endPoint y: 425, distance: 22.9
click at [665, 426] on button "Ok" at bounding box center [654, 414] width 83 height 31
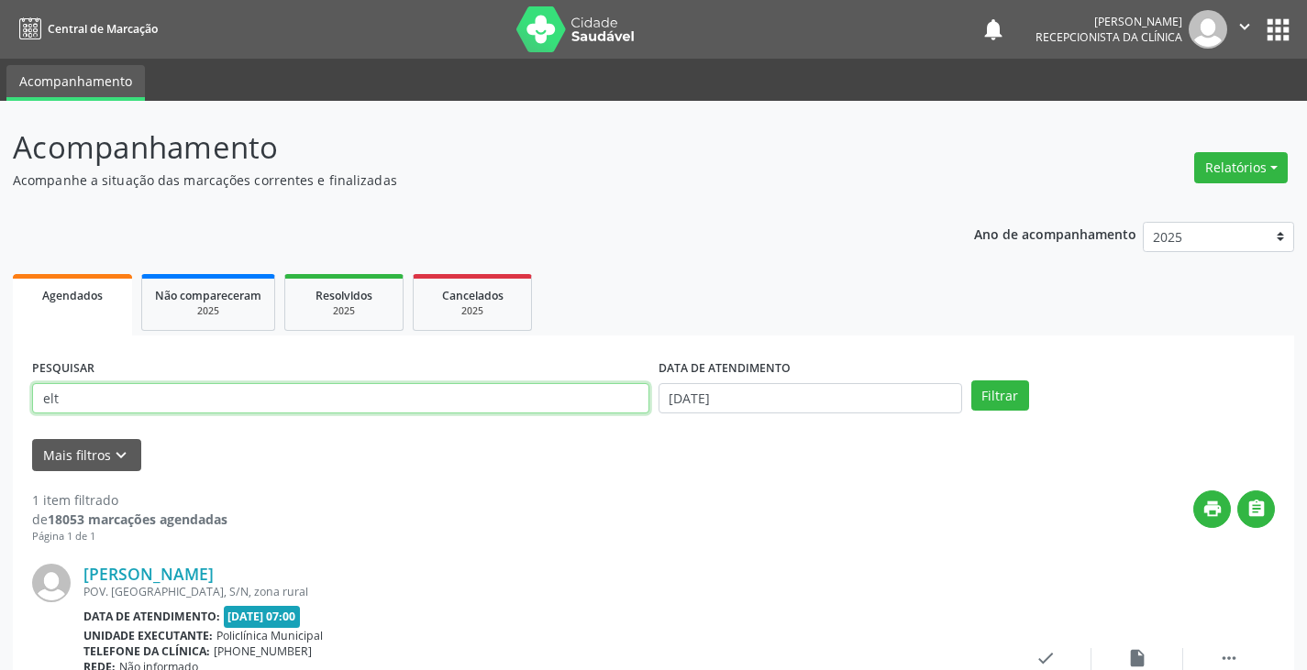
drag, startPoint x: 630, startPoint y: 405, endPoint x: 640, endPoint y: 402, distance: 10.7
click at [640, 402] on input "elt" at bounding box center [340, 398] width 617 height 31
type input "e"
type input "[PERSON_NAME]"
click at [971, 381] on button "Filtrar" at bounding box center [1000, 396] width 58 height 31
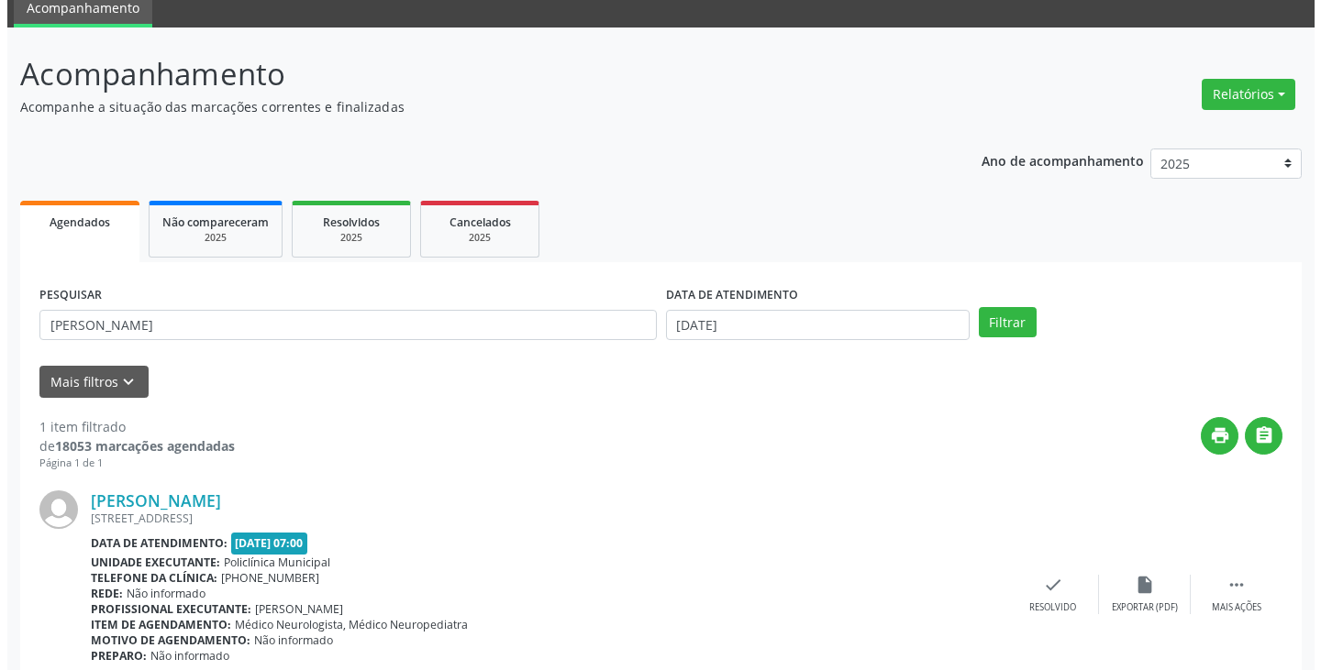
scroll to position [154, 0]
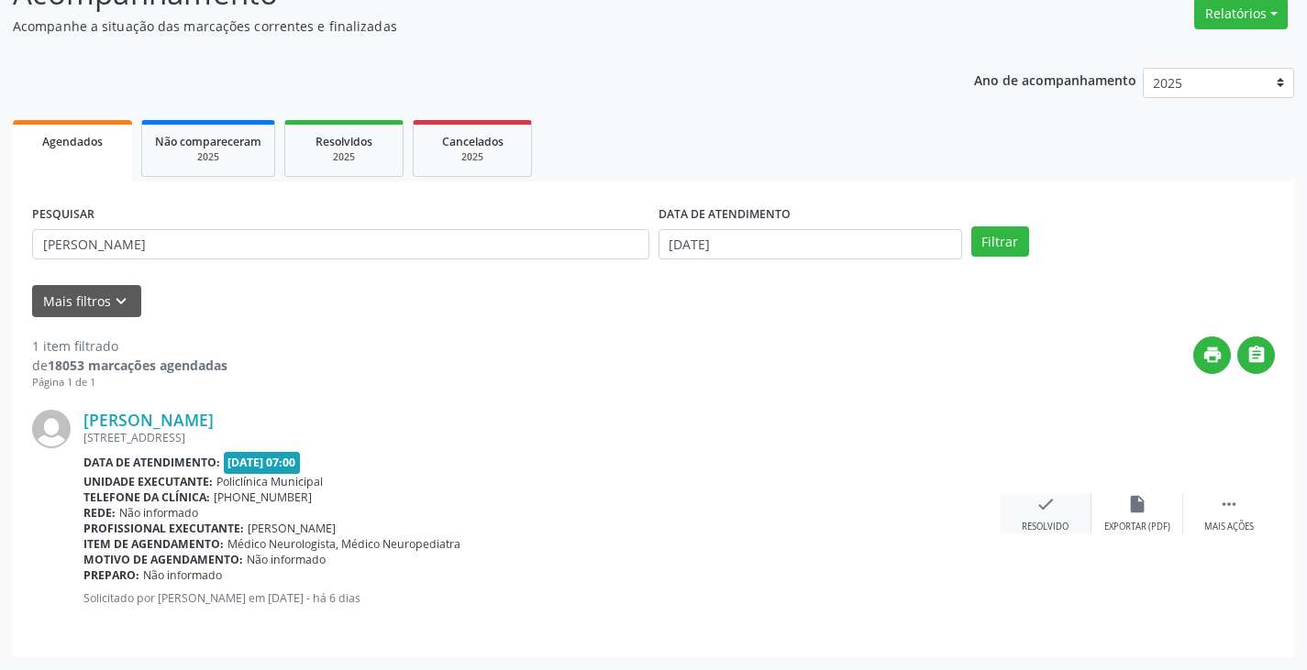
click at [1034, 511] on div "check Resolvido" at bounding box center [1046, 513] width 92 height 39
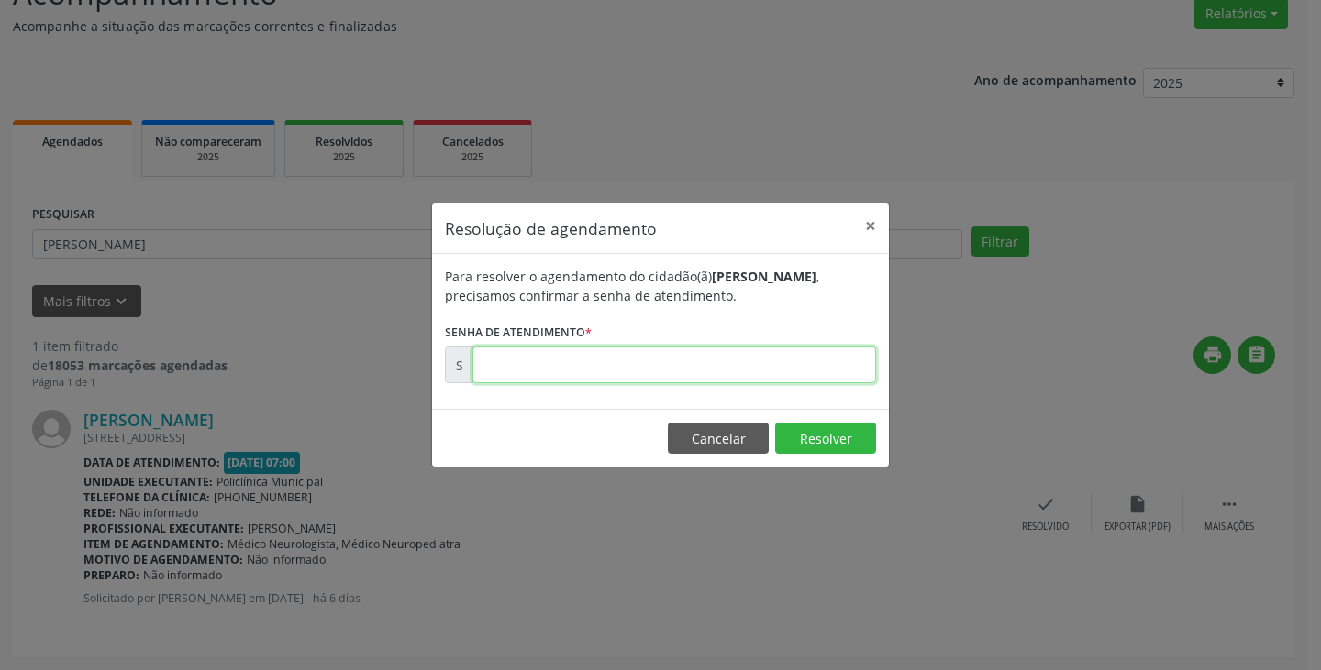
click at [819, 372] on input "text" at bounding box center [674, 365] width 404 height 37
type input "00177062"
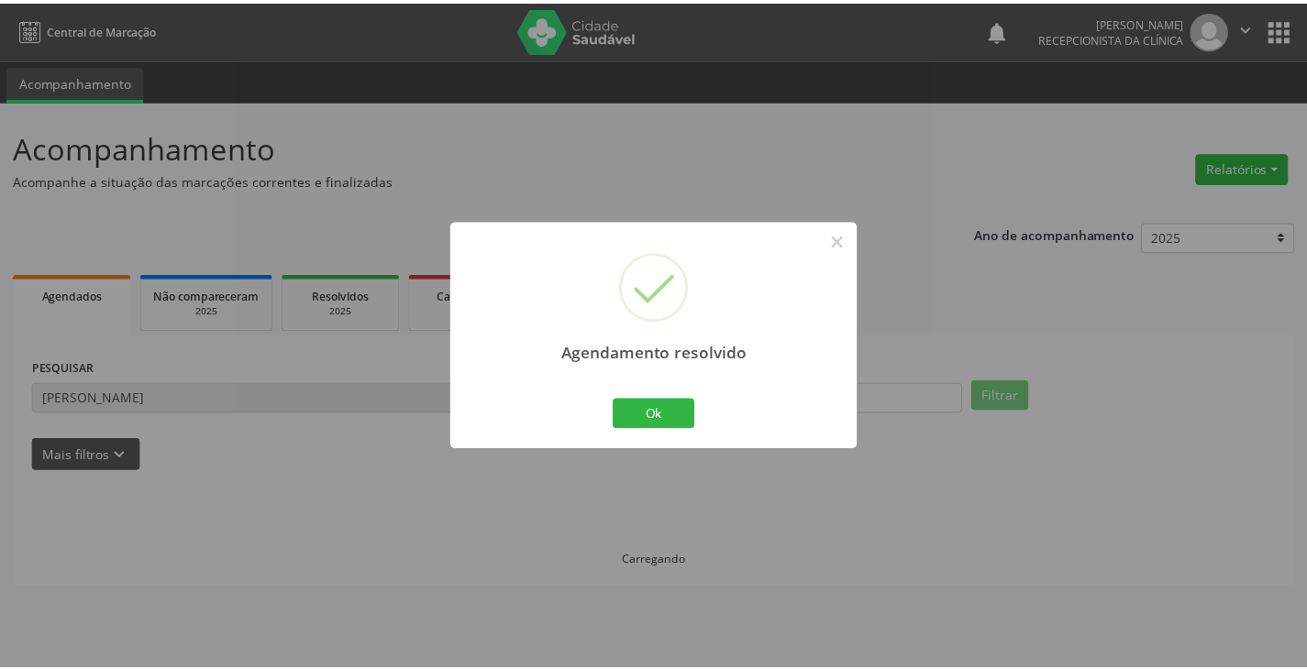
scroll to position [0, 0]
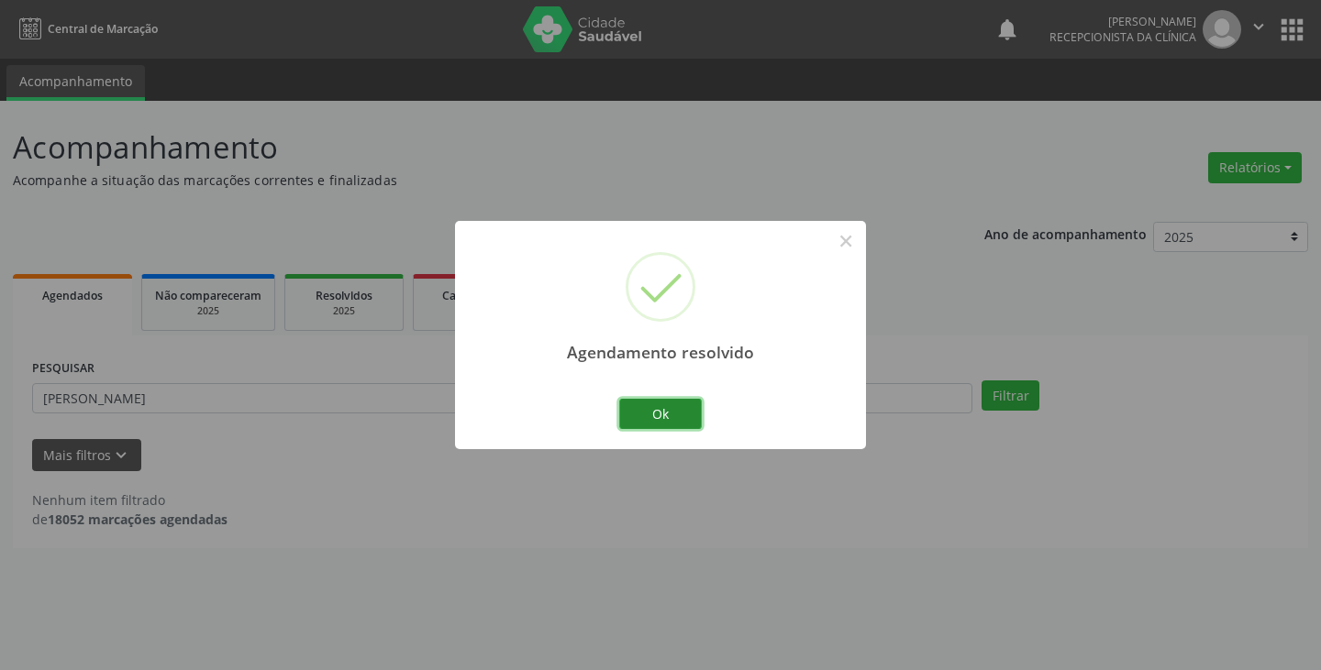
click at [673, 416] on button "Ok" at bounding box center [660, 414] width 83 height 31
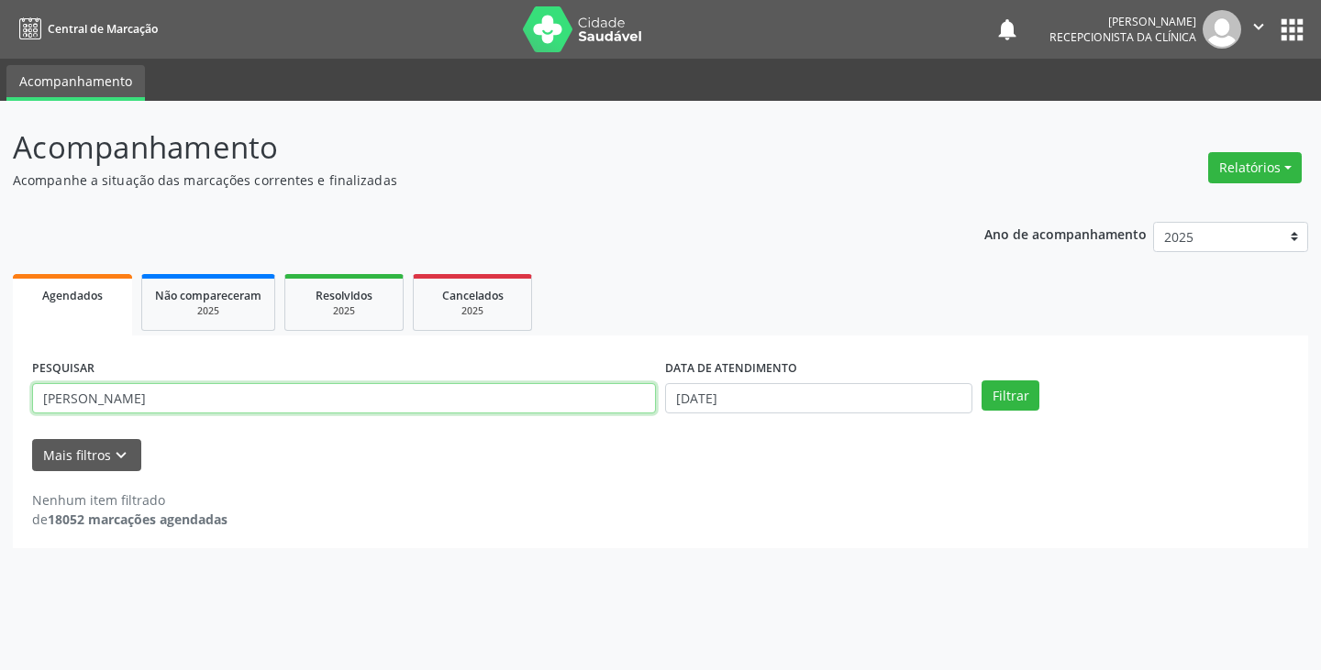
click at [492, 395] on input "[PERSON_NAME]" at bounding box center [344, 398] width 624 height 31
type input "m"
type input "[PERSON_NAME]"
click at [981, 381] on button "Filtrar" at bounding box center [1010, 396] width 58 height 31
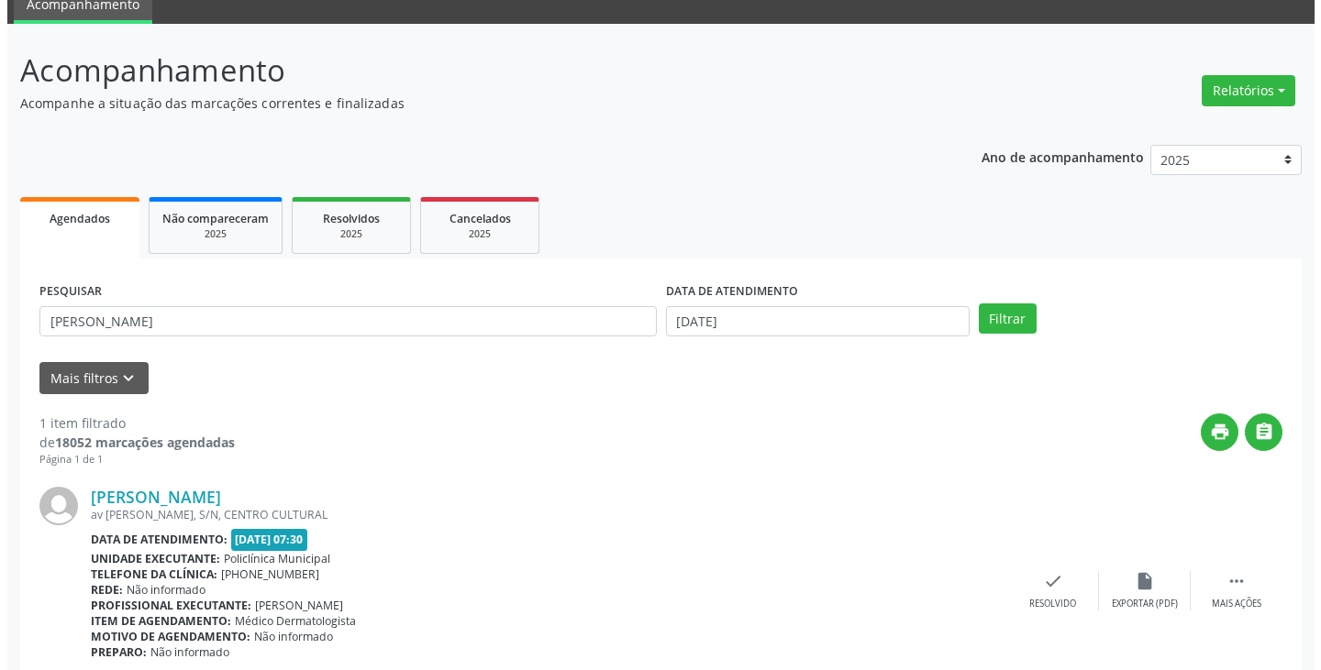
scroll to position [154, 0]
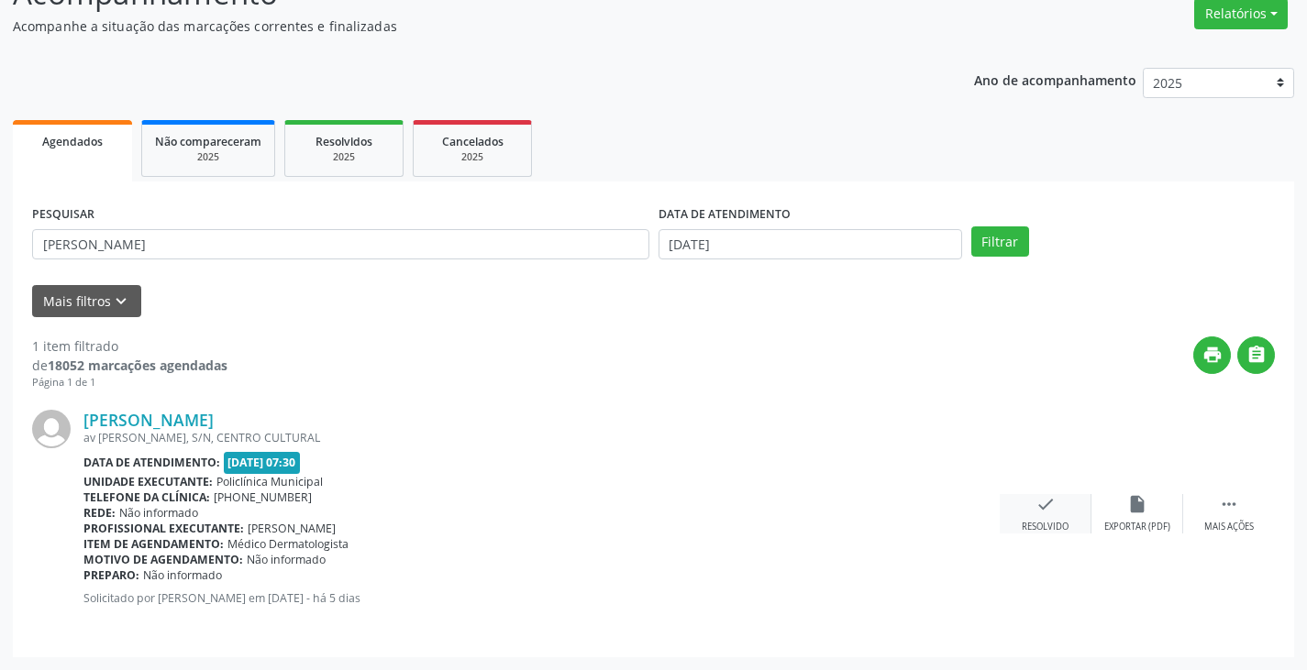
click at [1048, 515] on icon "check" at bounding box center [1045, 504] width 20 height 20
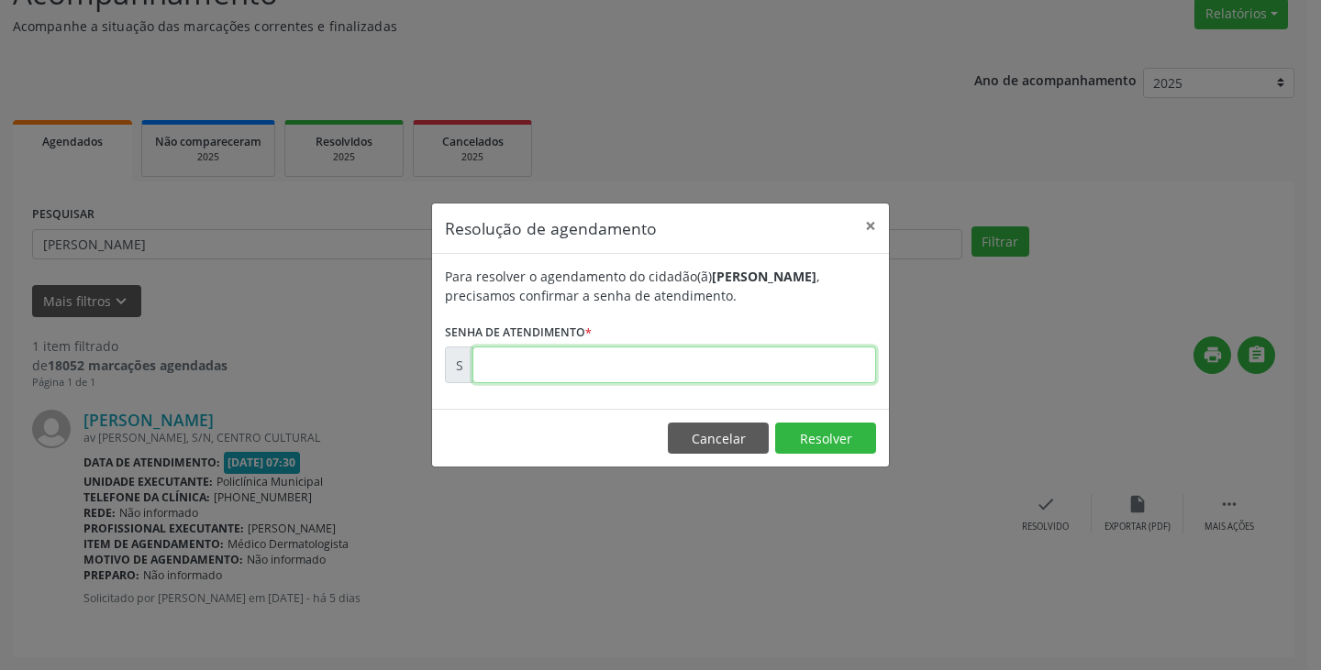
click at [766, 360] on input "text" at bounding box center [674, 365] width 404 height 37
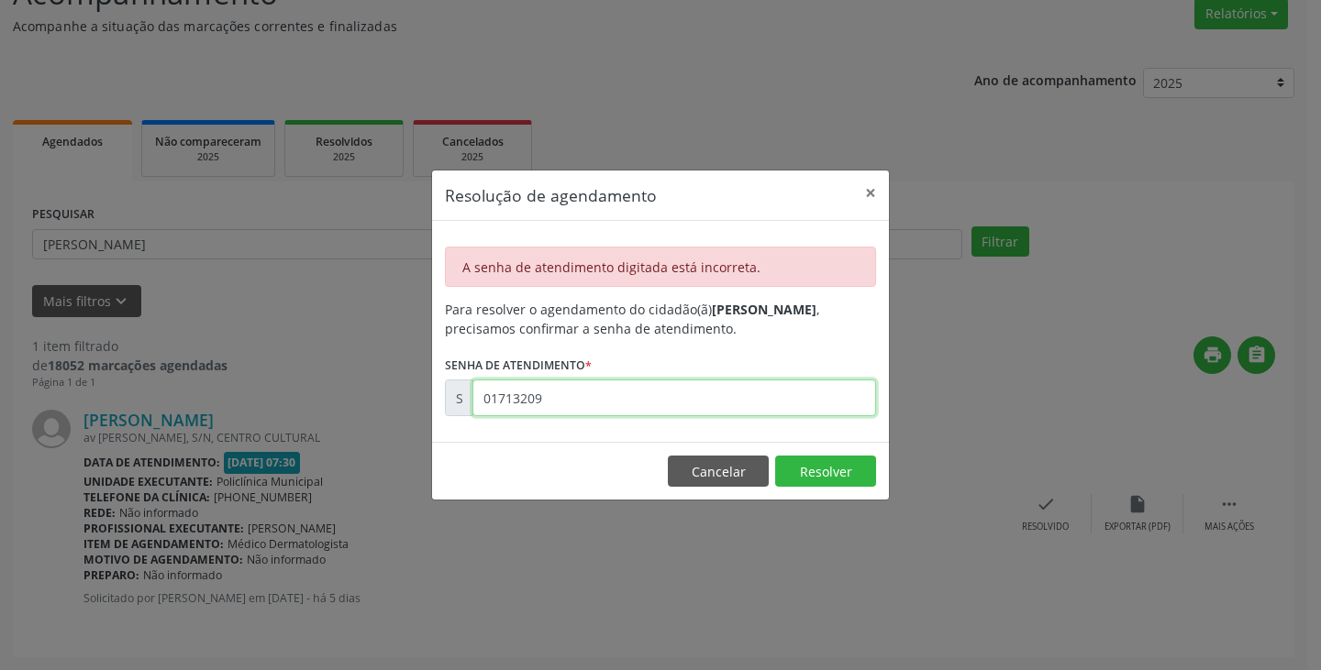
click at [704, 396] on input "01713209" at bounding box center [674, 398] width 404 height 37
type input "0"
type input "00177309"
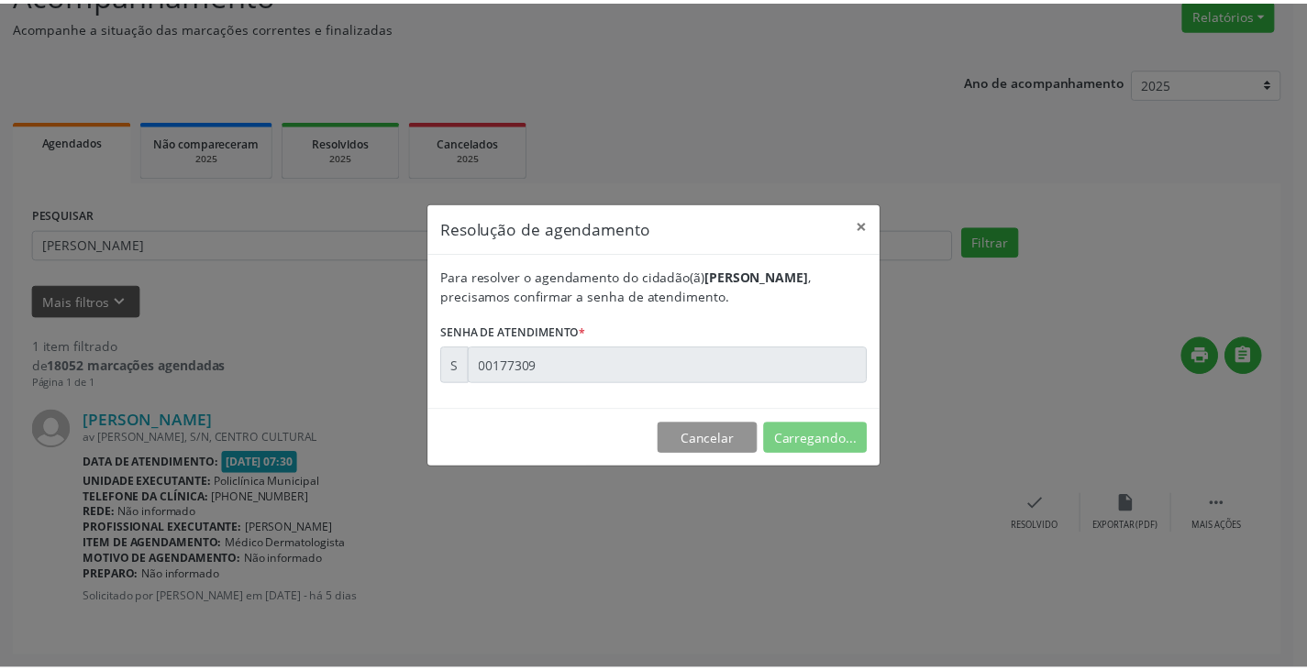
scroll to position [0, 0]
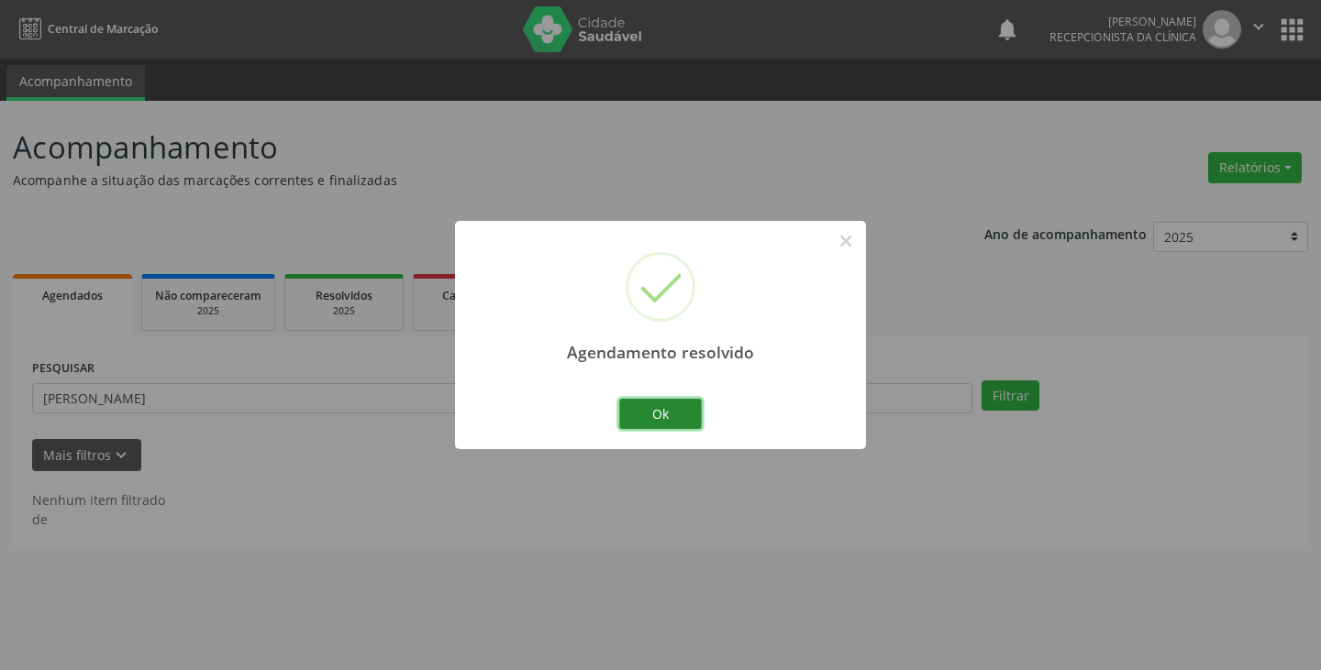
click at [655, 416] on button "Ok" at bounding box center [660, 414] width 83 height 31
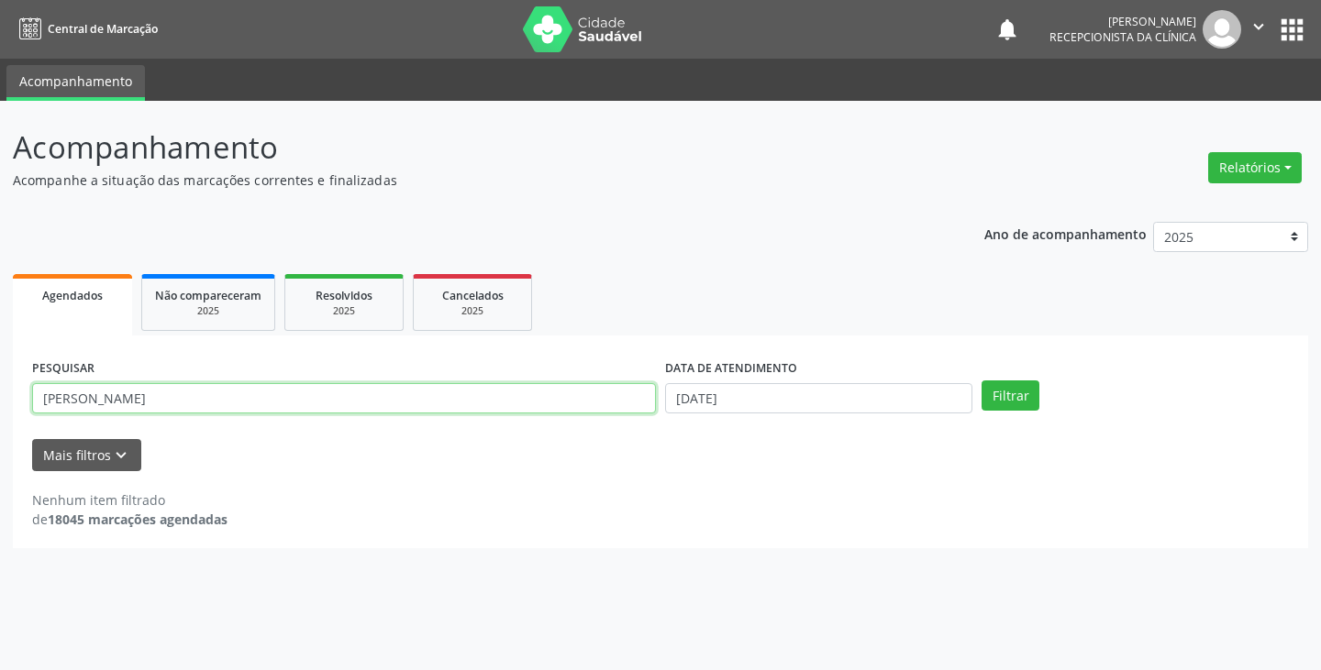
click at [598, 404] on input "[PERSON_NAME]" at bounding box center [344, 398] width 624 height 31
type input "h"
type input "izab"
click at [981, 381] on button "Filtrar" at bounding box center [1010, 396] width 58 height 31
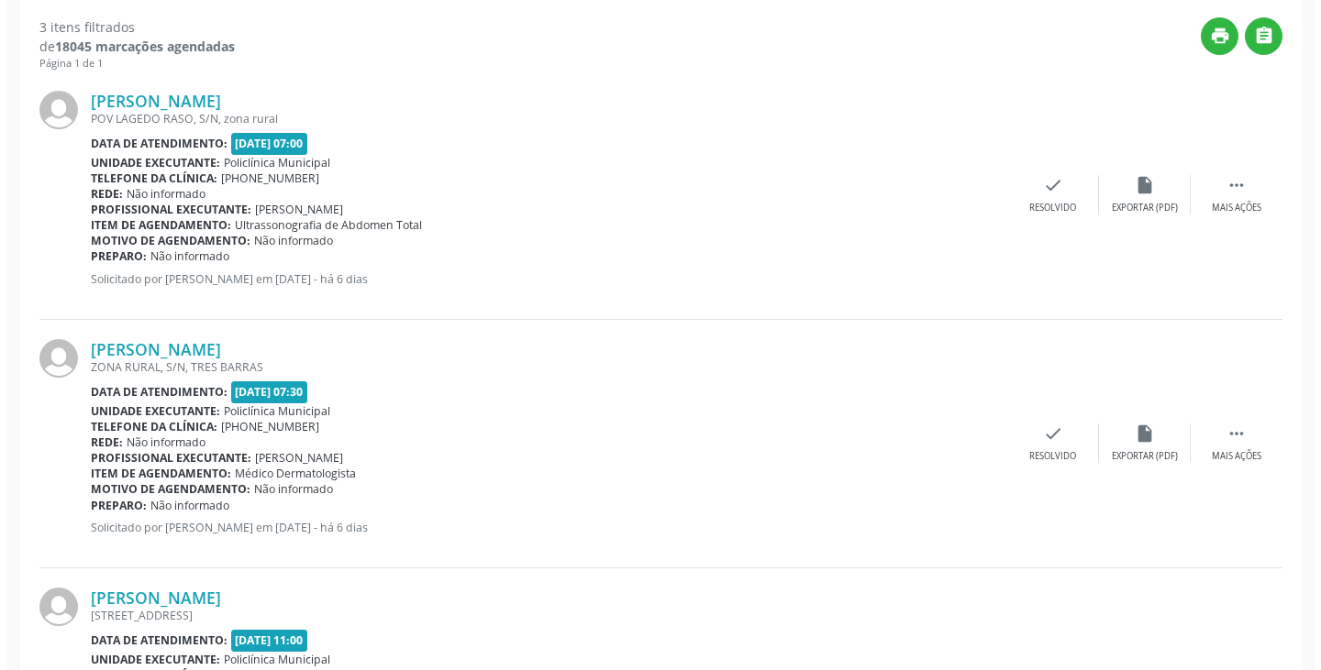
scroll to position [550, 0]
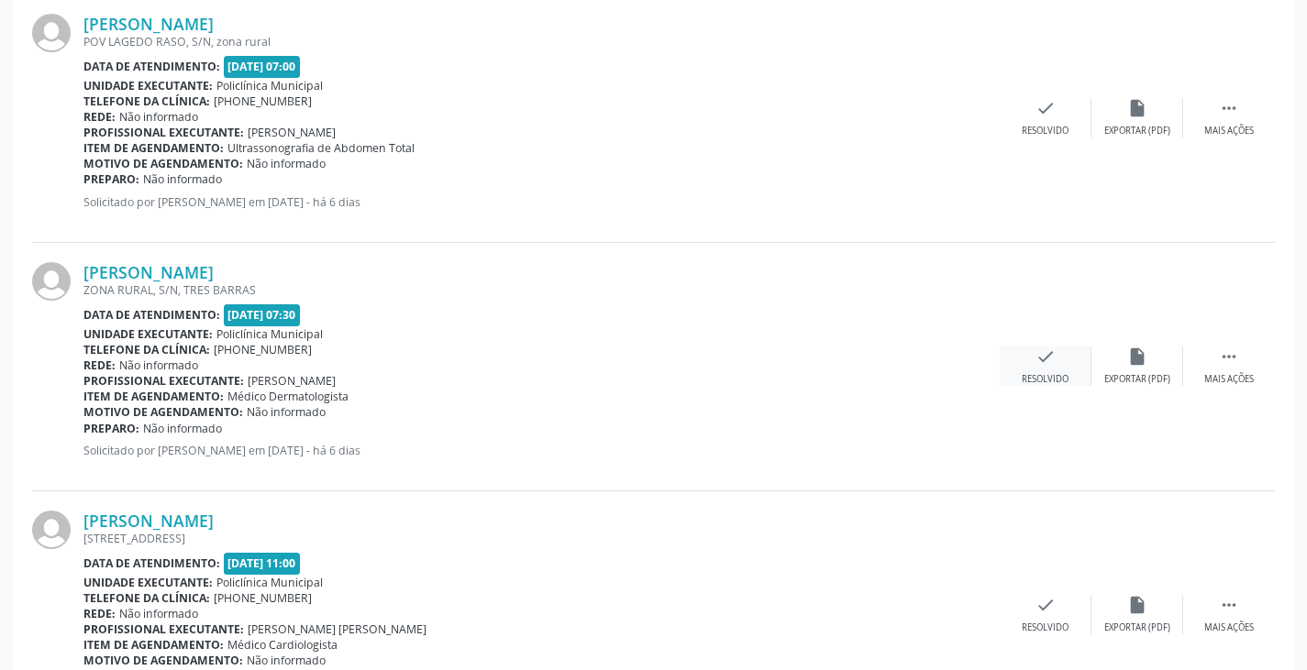
click at [1039, 362] on icon "check" at bounding box center [1045, 357] width 20 height 20
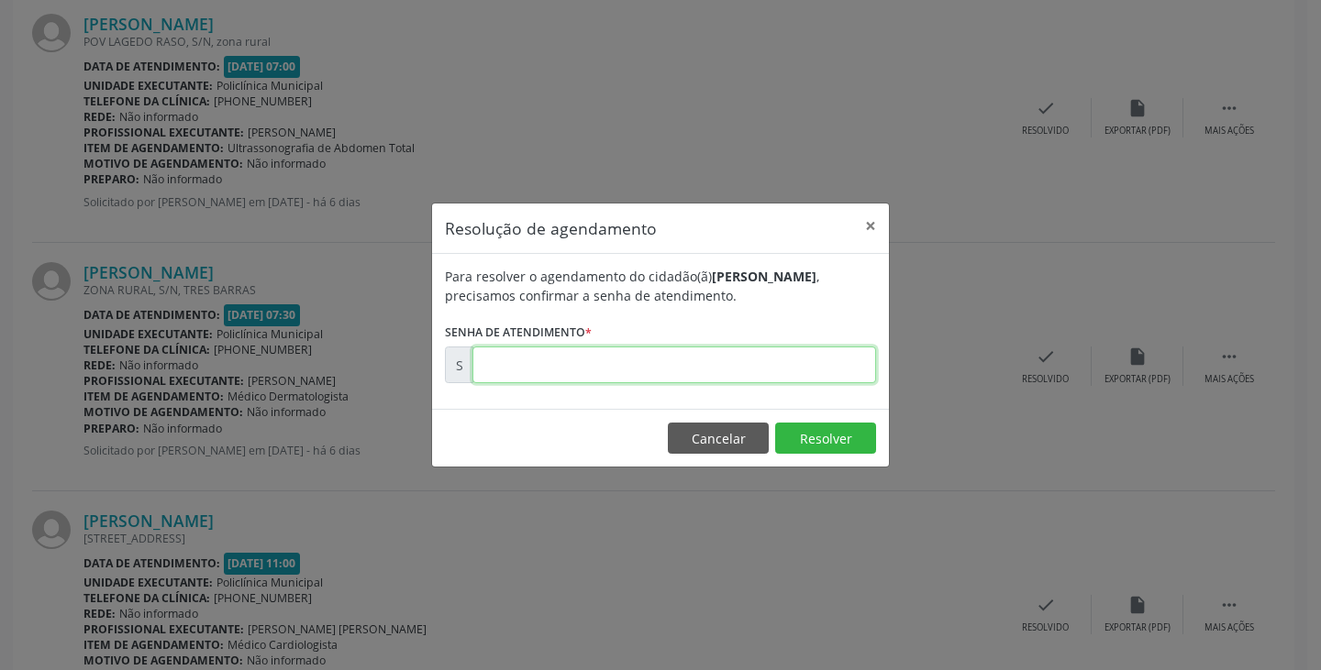
click at [821, 371] on input "text" at bounding box center [674, 365] width 404 height 37
type input "00177219"
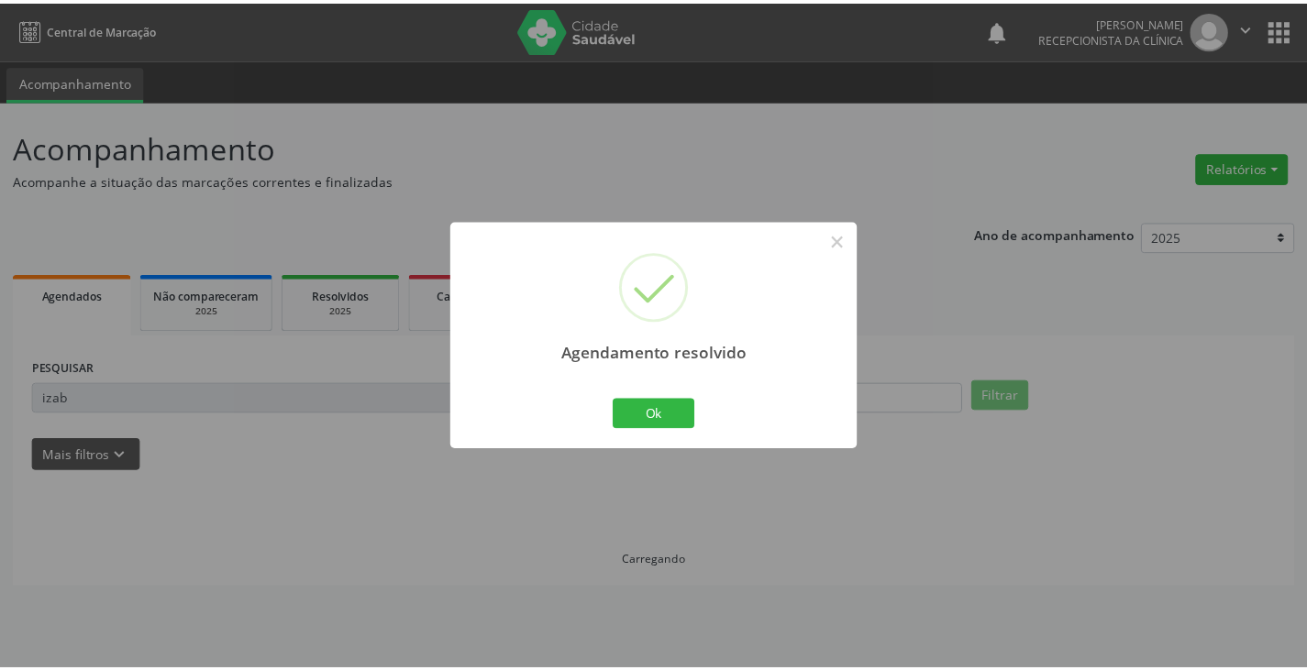
scroll to position [0, 0]
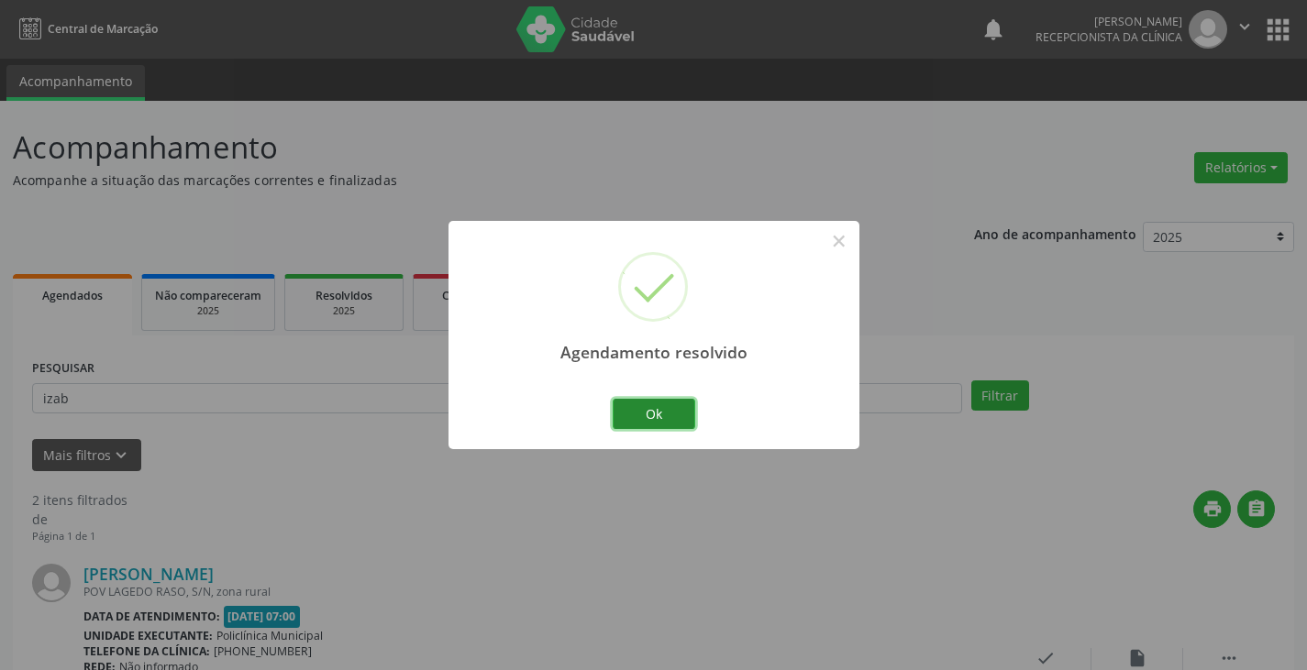
drag, startPoint x: 686, startPoint y: 416, endPoint x: 628, endPoint y: 414, distance: 57.8
click at [682, 416] on button "Ok" at bounding box center [654, 414] width 83 height 31
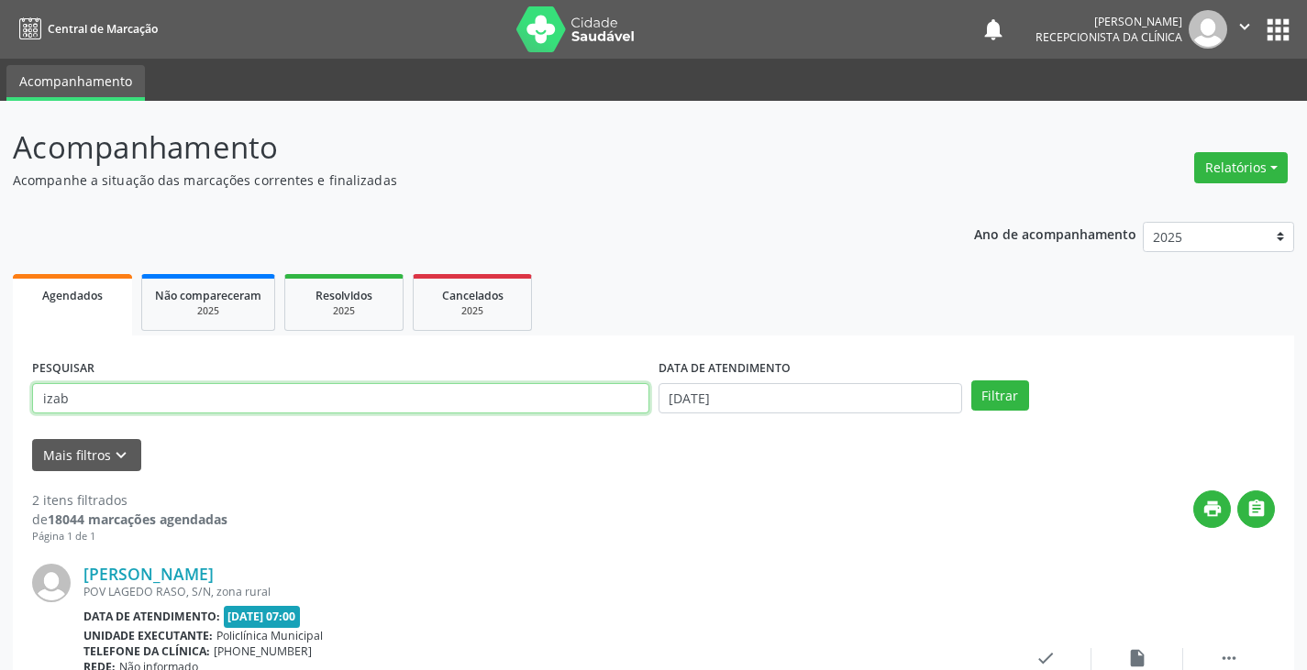
click at [620, 407] on input "izab" at bounding box center [340, 398] width 617 height 31
type input "i"
type input "cel"
click at [971, 381] on button "Filtrar" at bounding box center [1000, 396] width 58 height 31
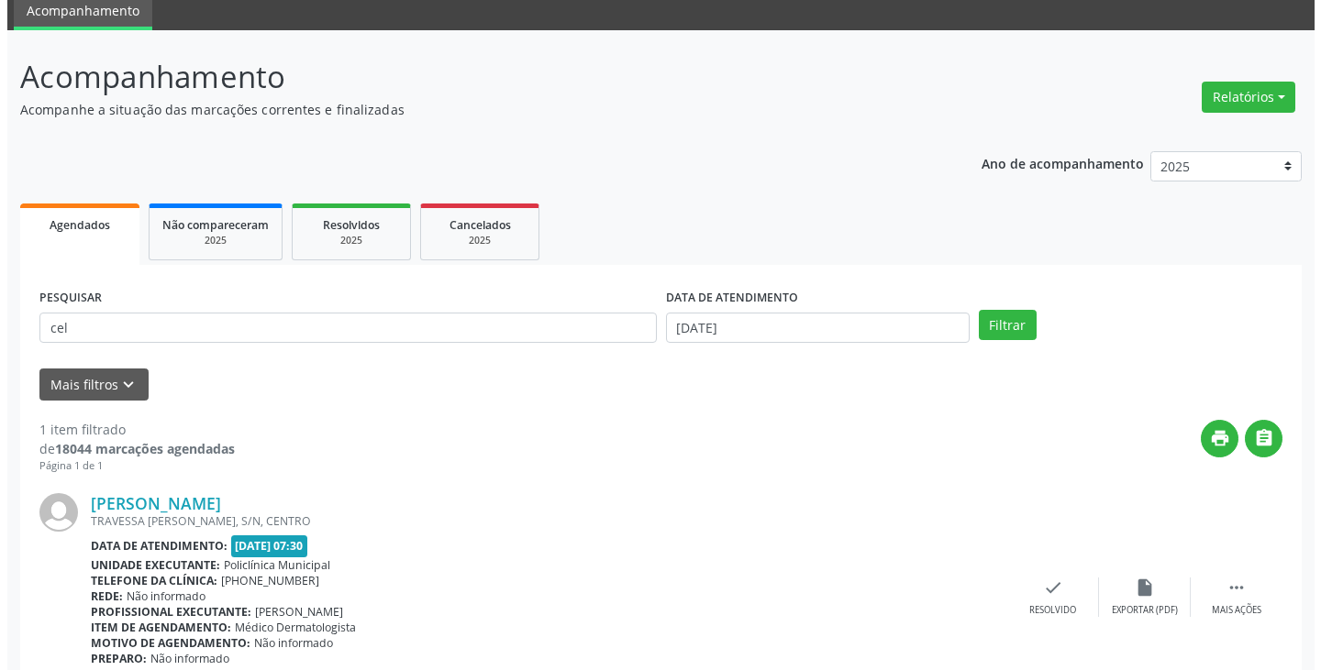
scroll to position [154, 0]
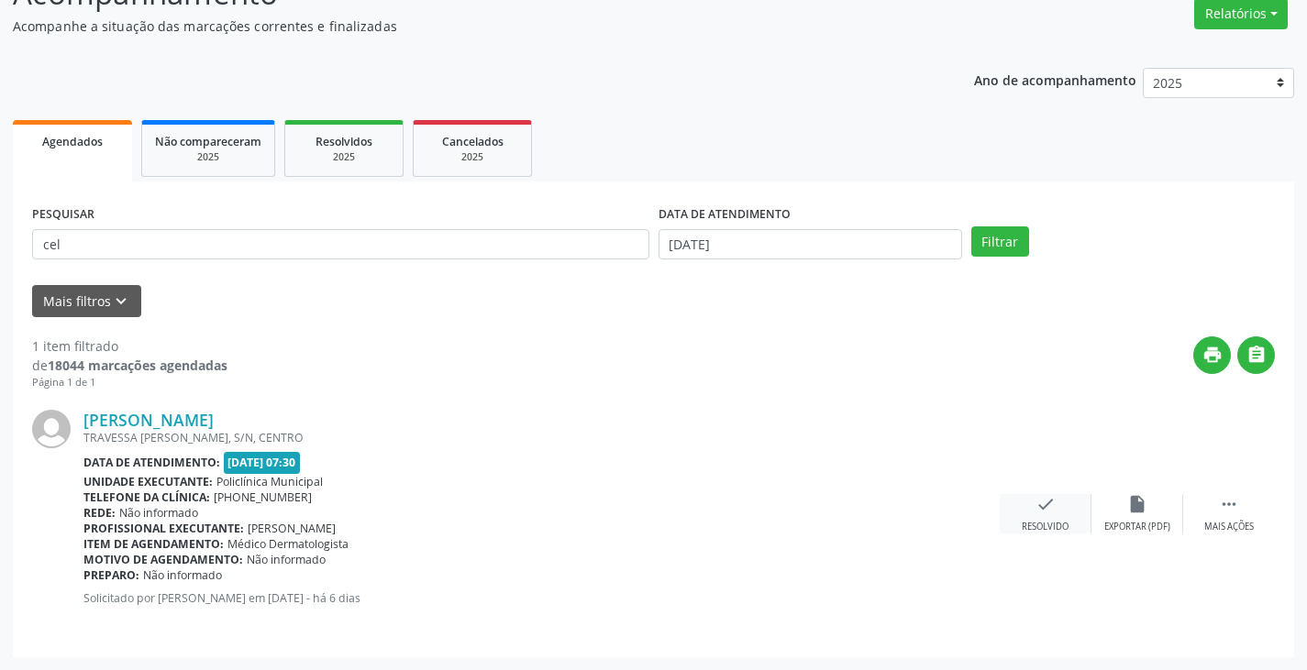
click at [1022, 506] on div "check Resolvido" at bounding box center [1046, 513] width 92 height 39
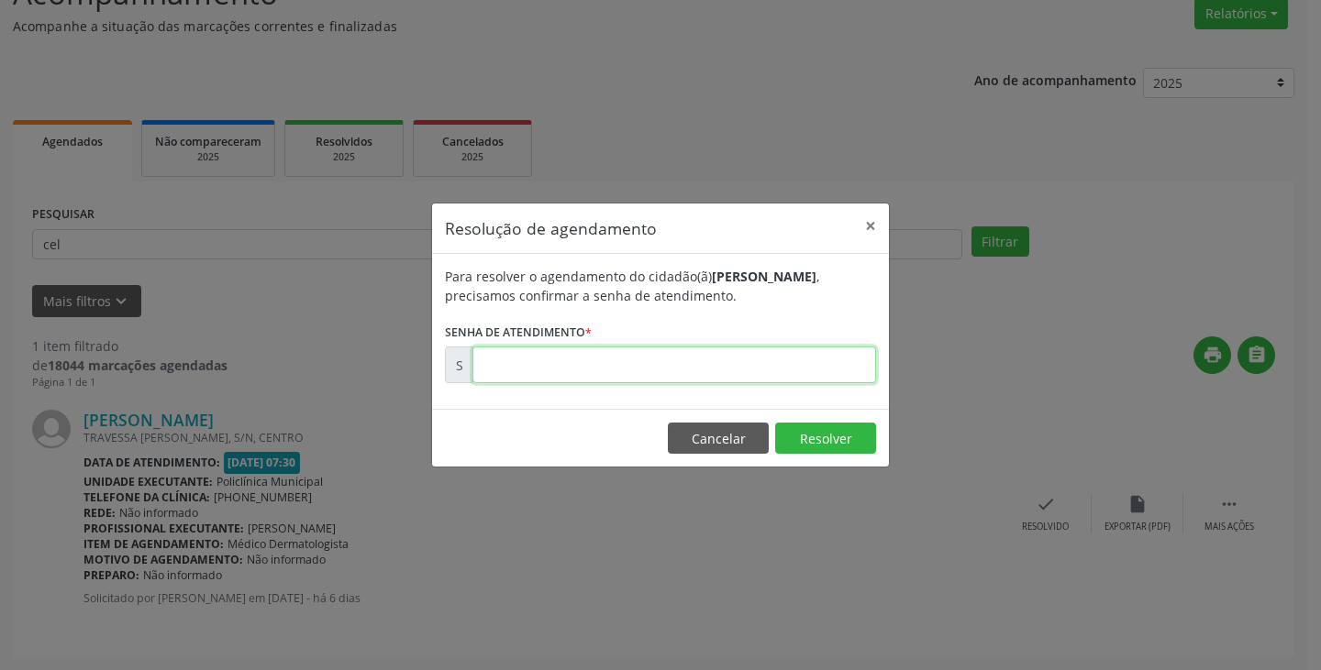
click at [796, 369] on input "text" at bounding box center [674, 365] width 404 height 37
type input "00177240"
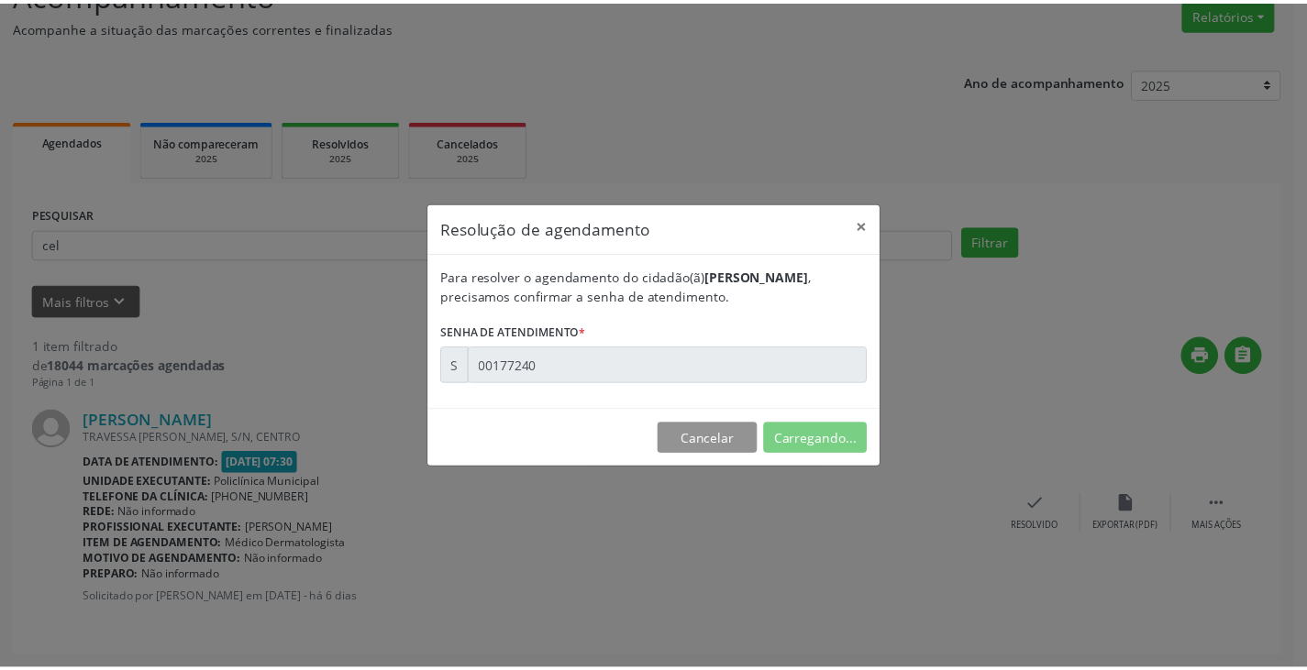
scroll to position [0, 0]
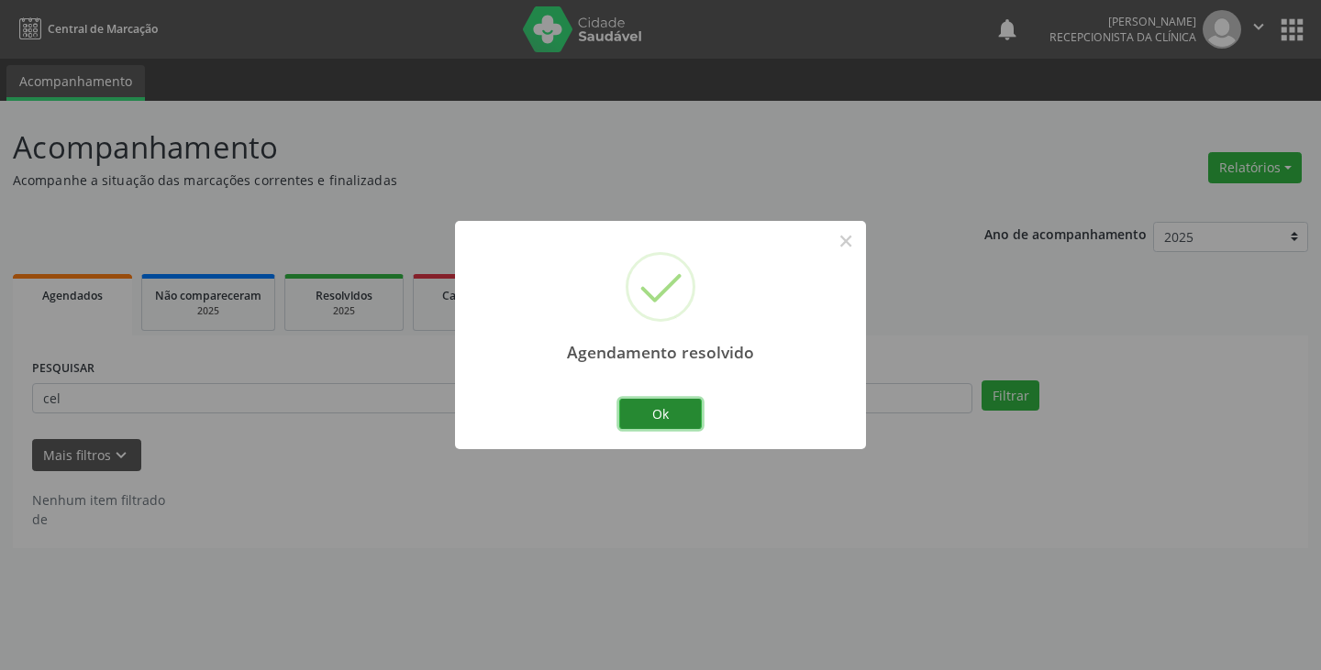
click at [682, 416] on button "Ok" at bounding box center [660, 414] width 83 height 31
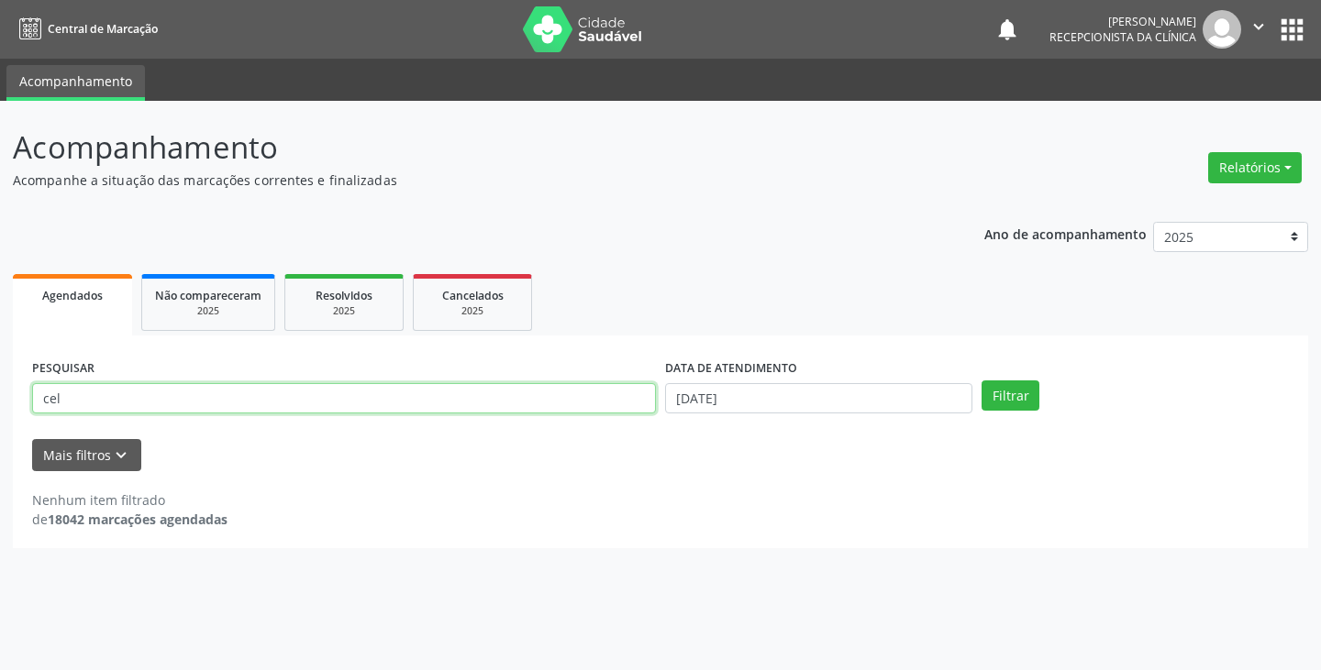
click at [652, 401] on input "cel" at bounding box center [344, 398] width 624 height 31
type input "c"
type input "jarg"
click at [981, 381] on button "Filtrar" at bounding box center [1010, 396] width 58 height 31
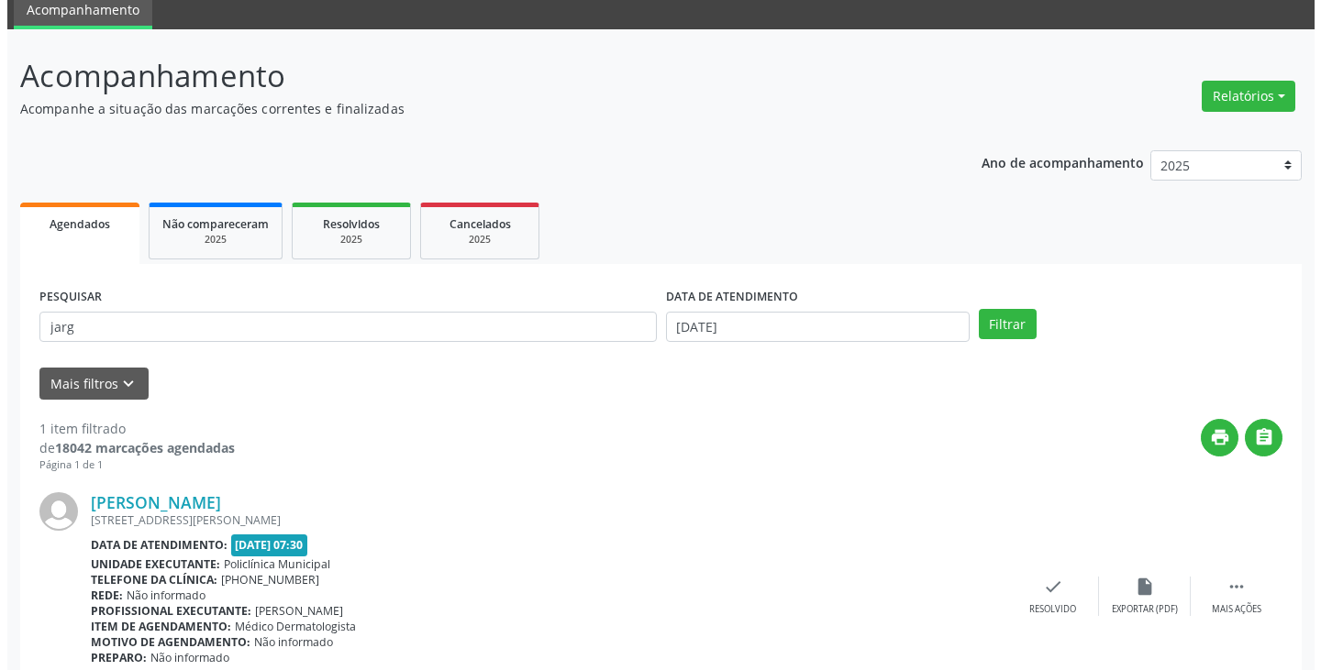
scroll to position [154, 0]
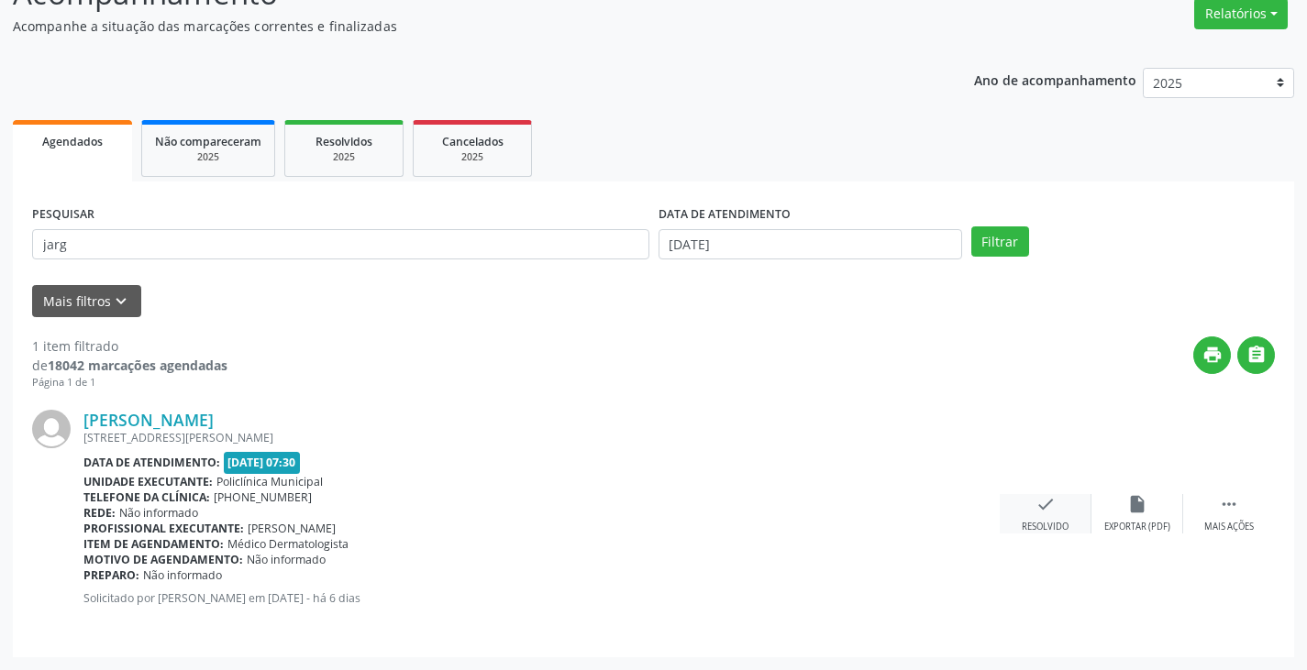
click at [1040, 501] on icon "check" at bounding box center [1045, 504] width 20 height 20
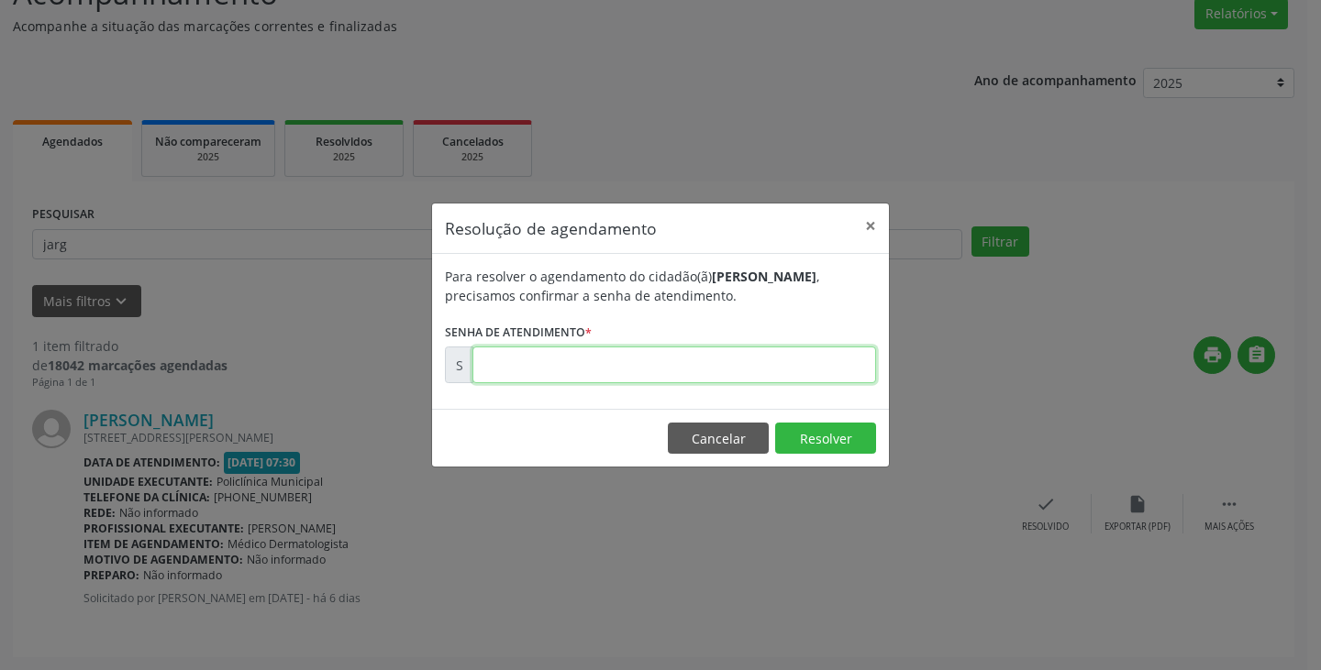
click at [847, 369] on input "text" at bounding box center [674, 365] width 404 height 37
type input "00177223"
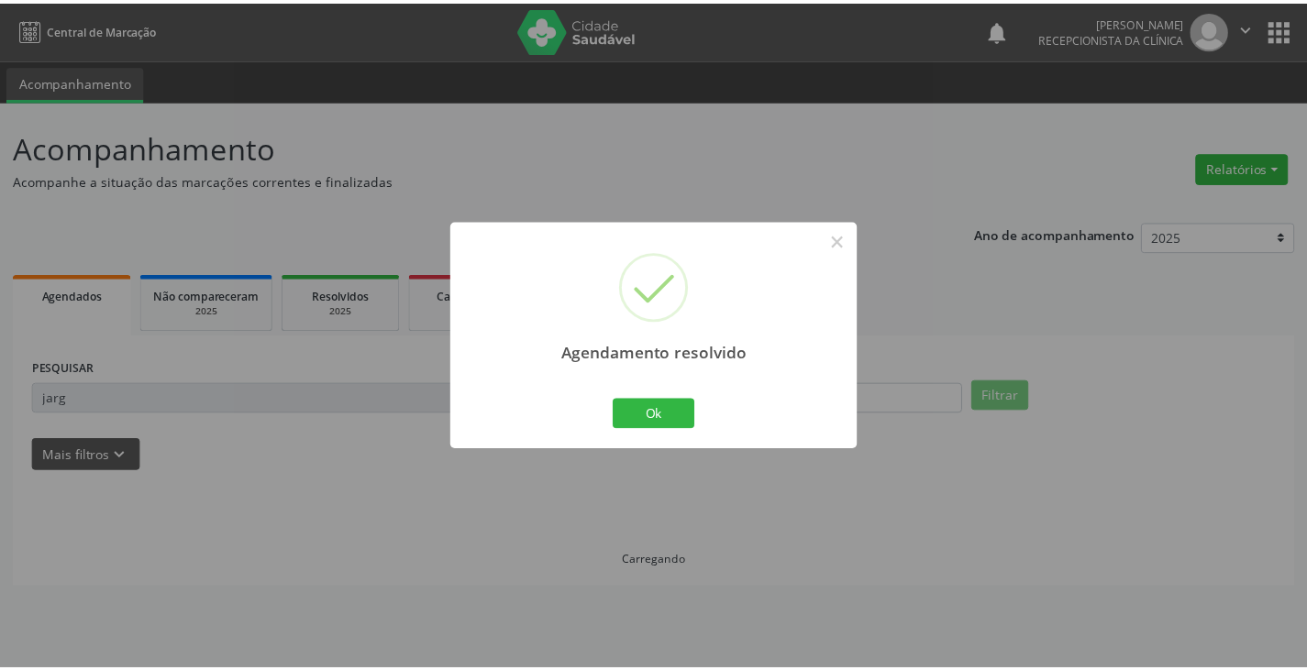
scroll to position [0, 0]
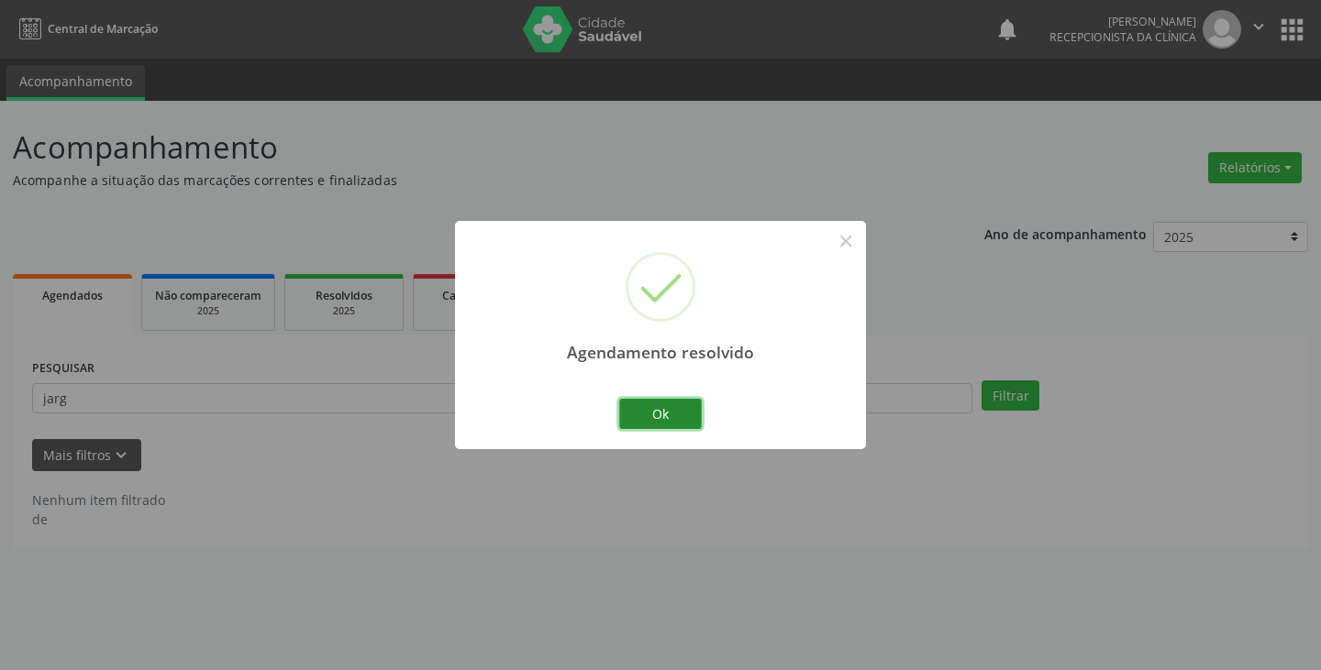
drag, startPoint x: 667, startPoint y: 403, endPoint x: 654, endPoint y: 408, distance: 14.0
click at [662, 405] on button "Ok" at bounding box center [660, 414] width 83 height 31
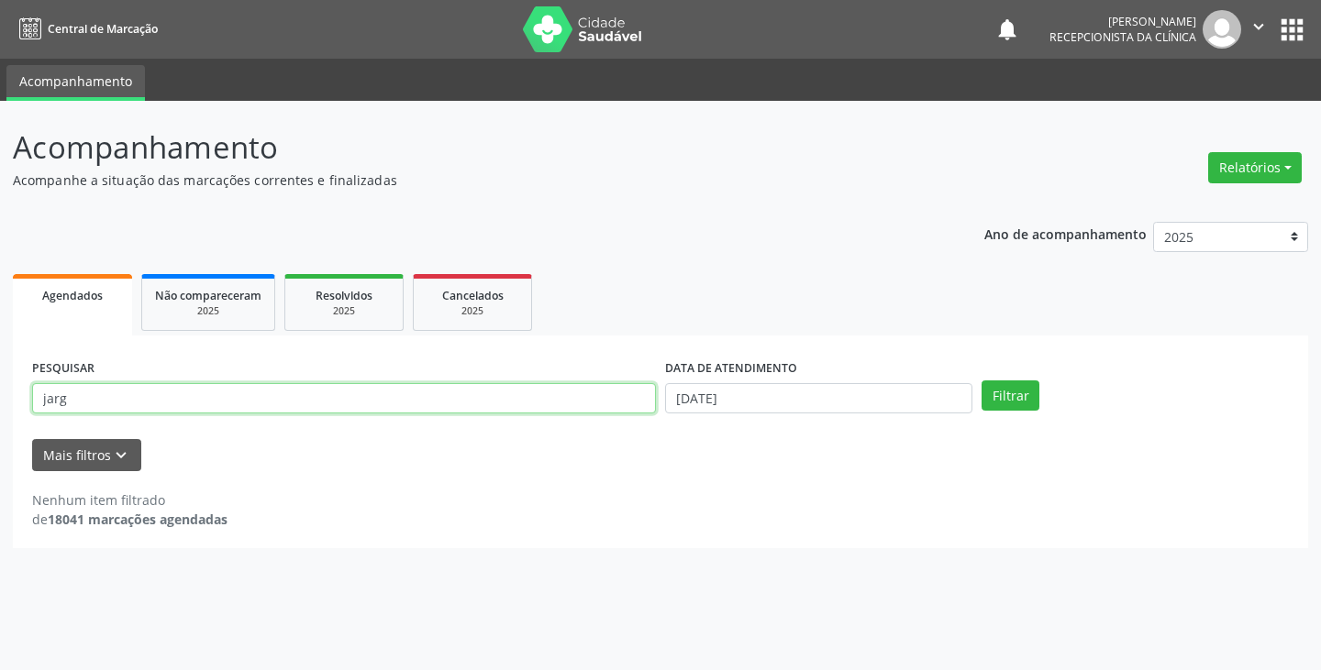
click at [612, 400] on input "jarg" at bounding box center [344, 398] width 624 height 31
type input "j"
type input "[PERSON_NAME]"
click at [981, 381] on button "Filtrar" at bounding box center [1010, 396] width 58 height 31
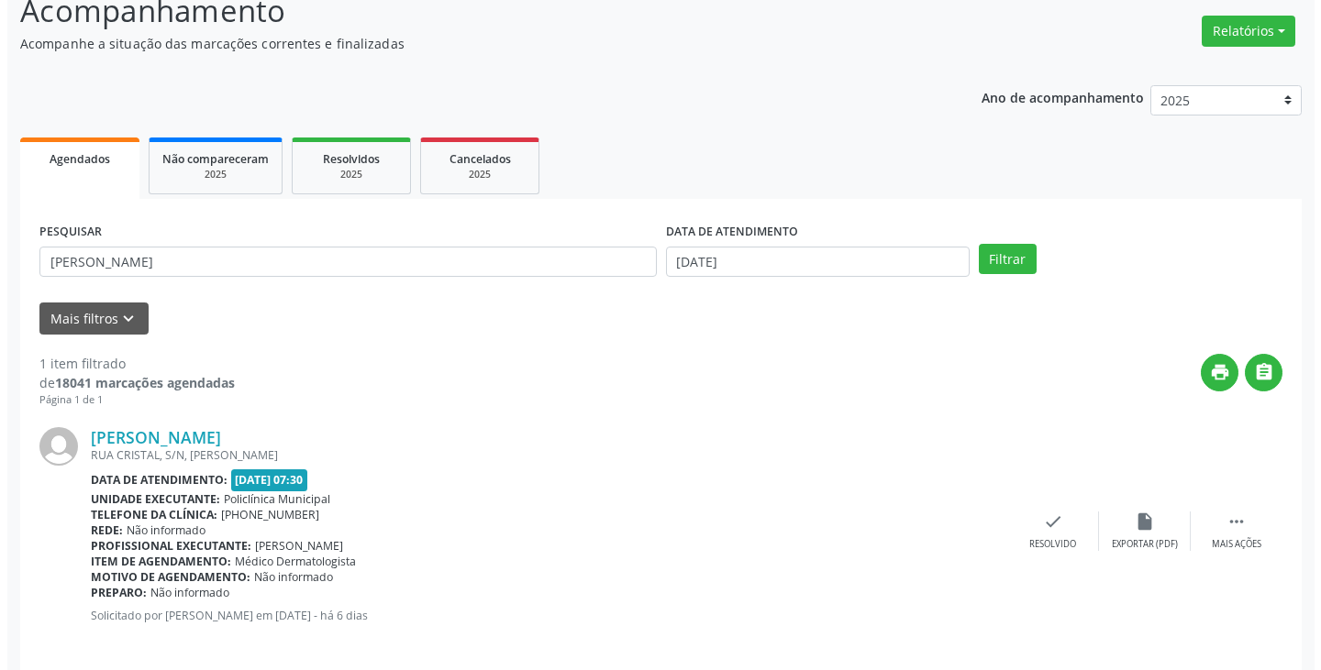
scroll to position [154, 0]
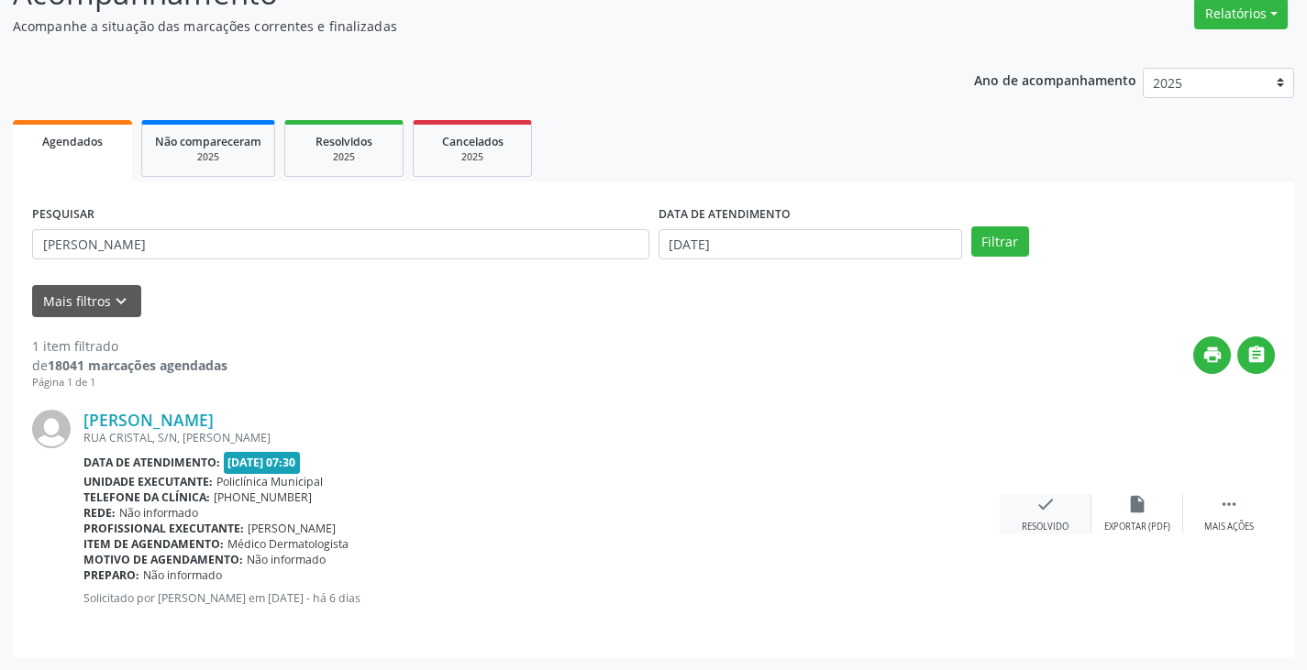
click at [1047, 513] on icon "check" at bounding box center [1045, 504] width 20 height 20
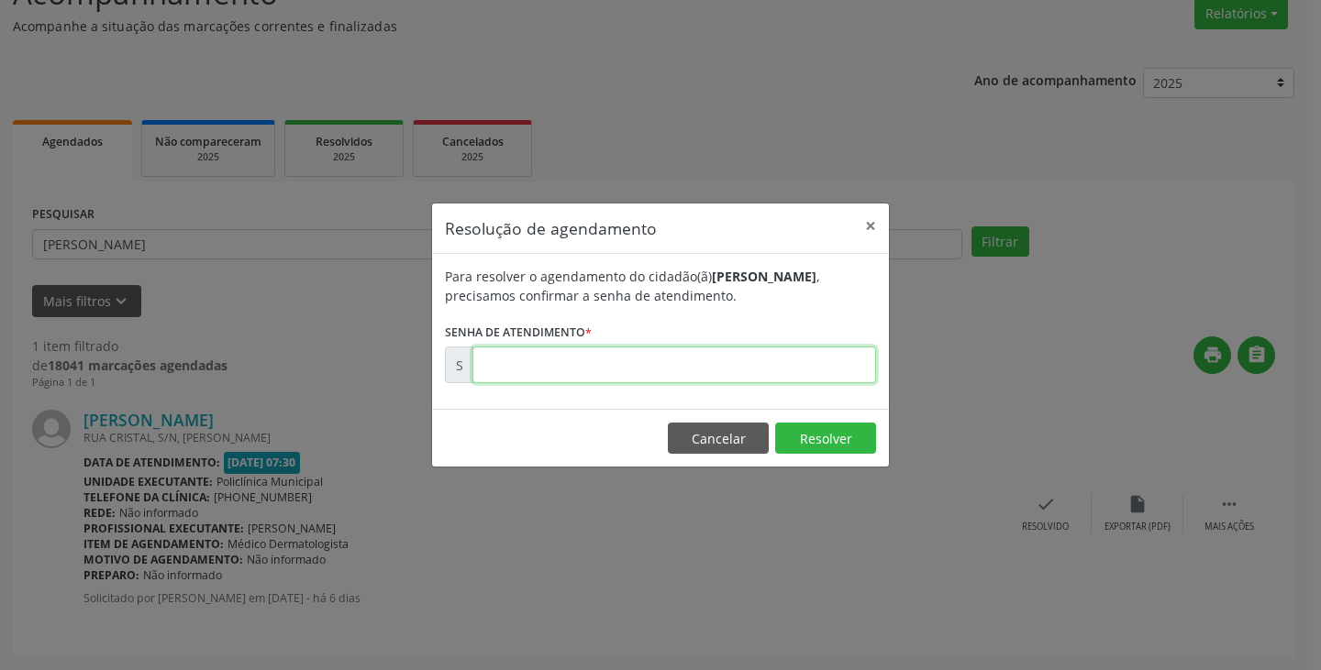
click at [768, 364] on input "text" at bounding box center [674, 365] width 404 height 37
type input "00177243"
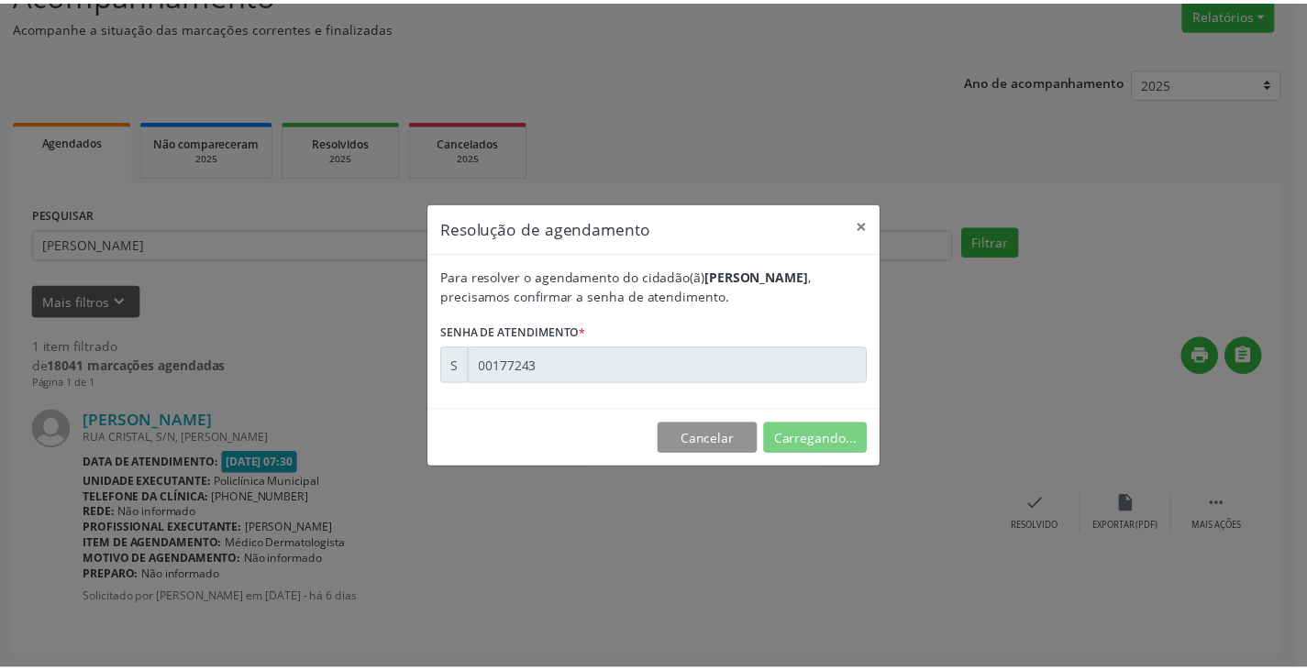
scroll to position [0, 0]
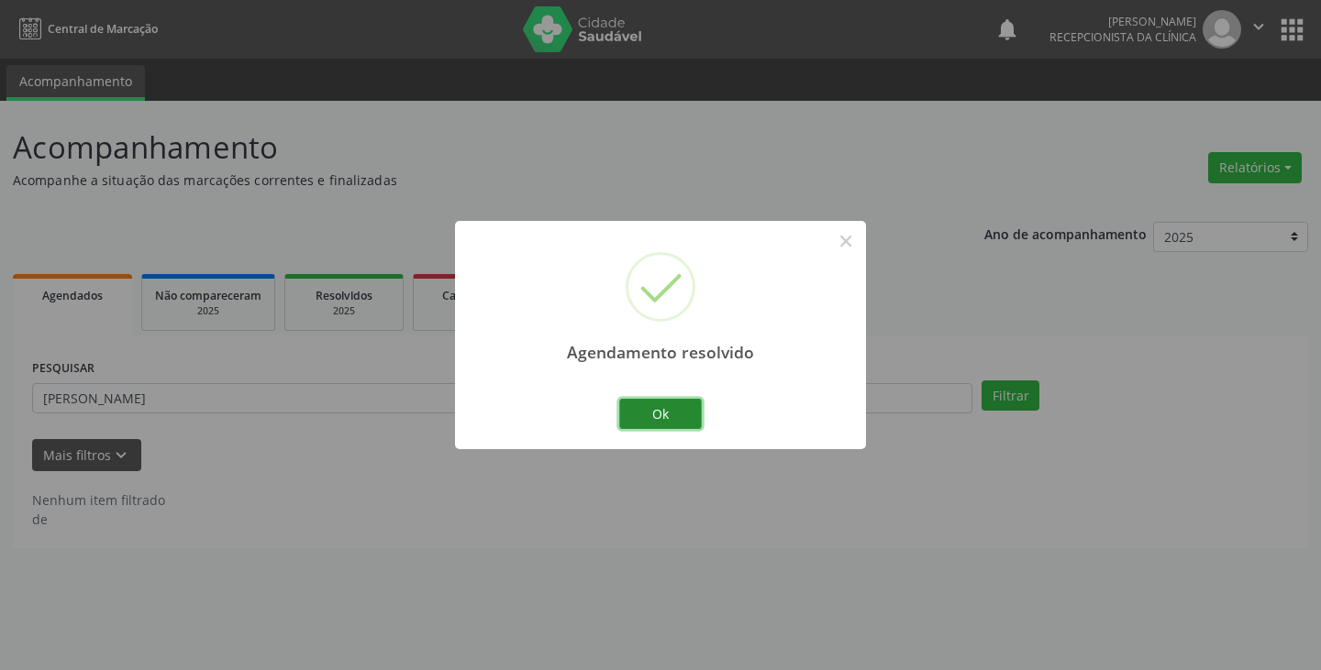
click at [661, 403] on button "Ok" at bounding box center [660, 414] width 83 height 31
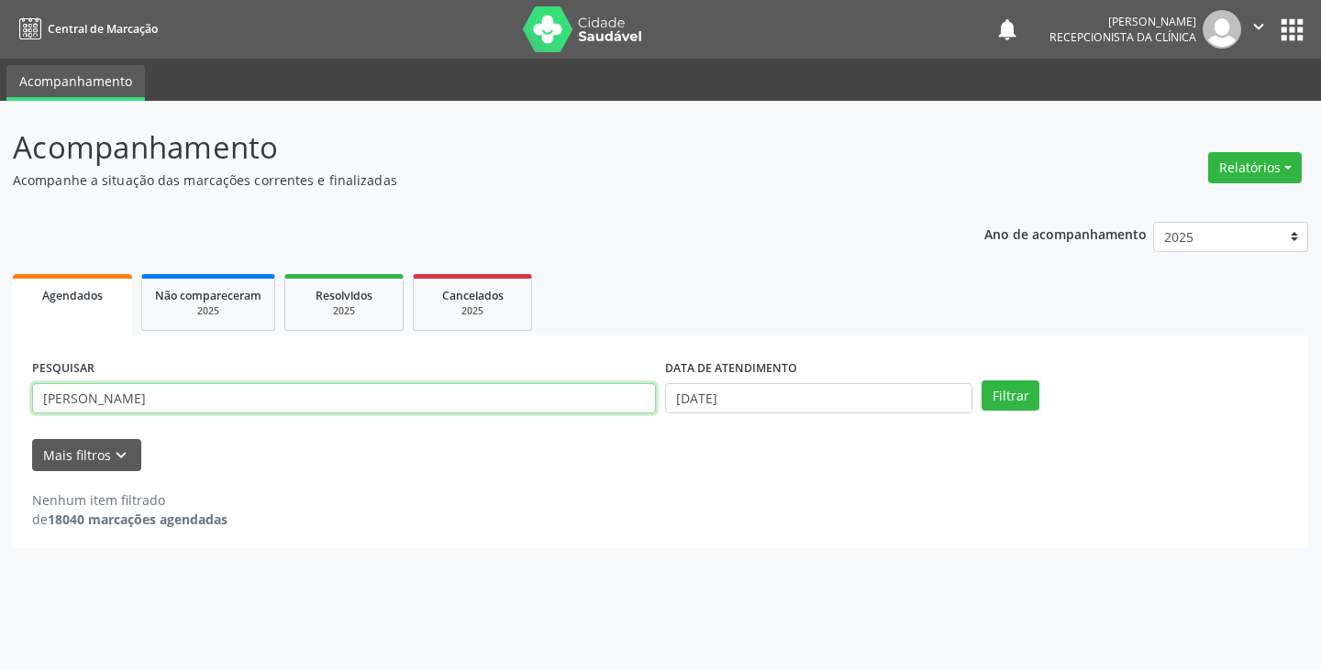
click at [604, 403] on input "[PERSON_NAME]" at bounding box center [344, 398] width 624 height 31
type input "j"
type input "gabri"
click at [981, 381] on button "Filtrar" at bounding box center [1010, 396] width 58 height 31
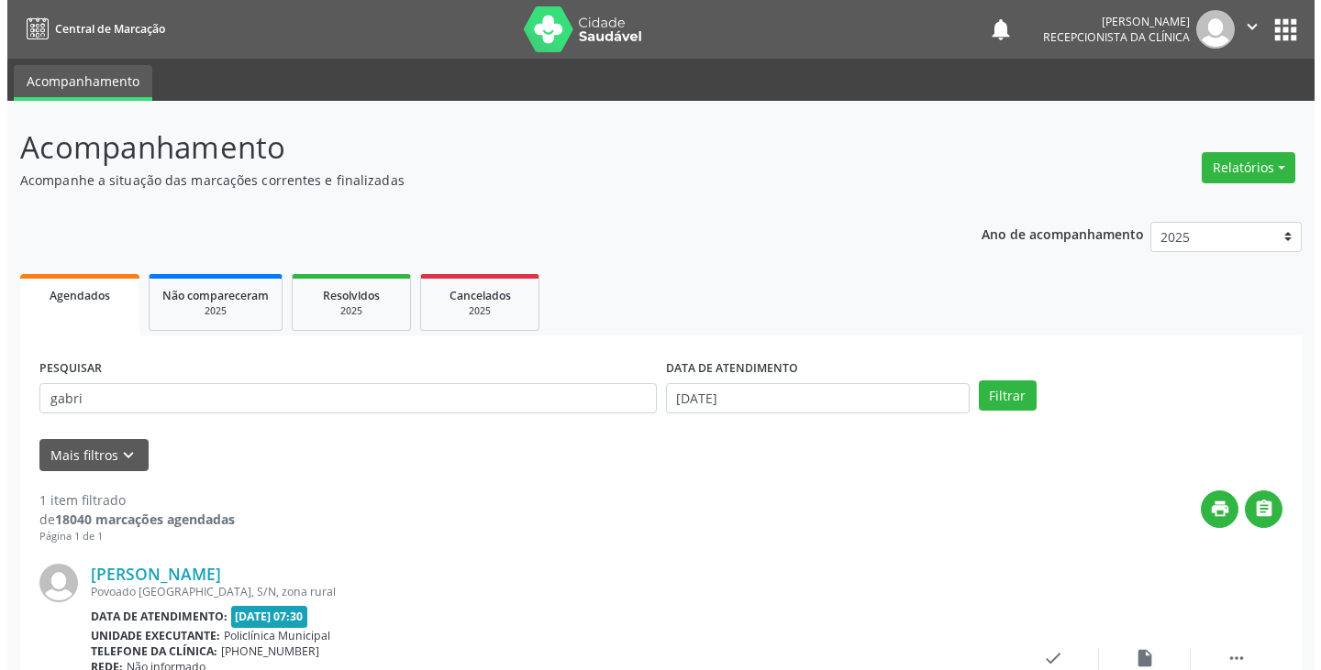
scroll to position [154, 0]
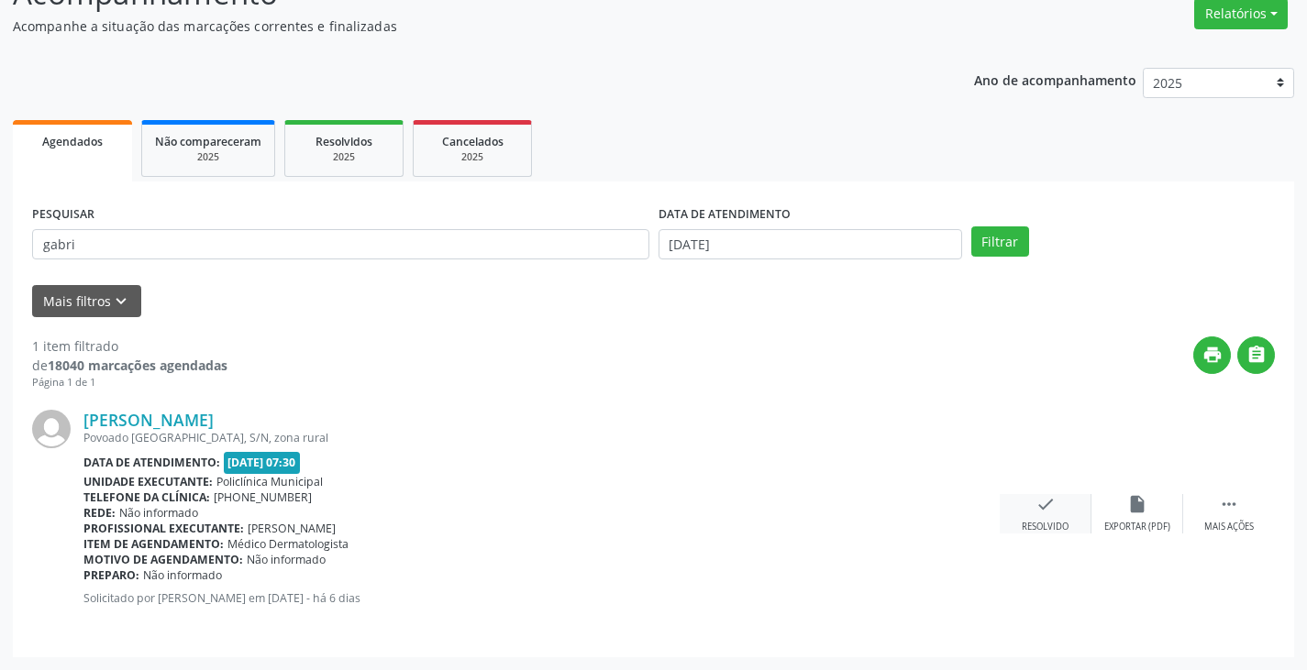
click at [1024, 498] on div "check Resolvido" at bounding box center [1046, 513] width 92 height 39
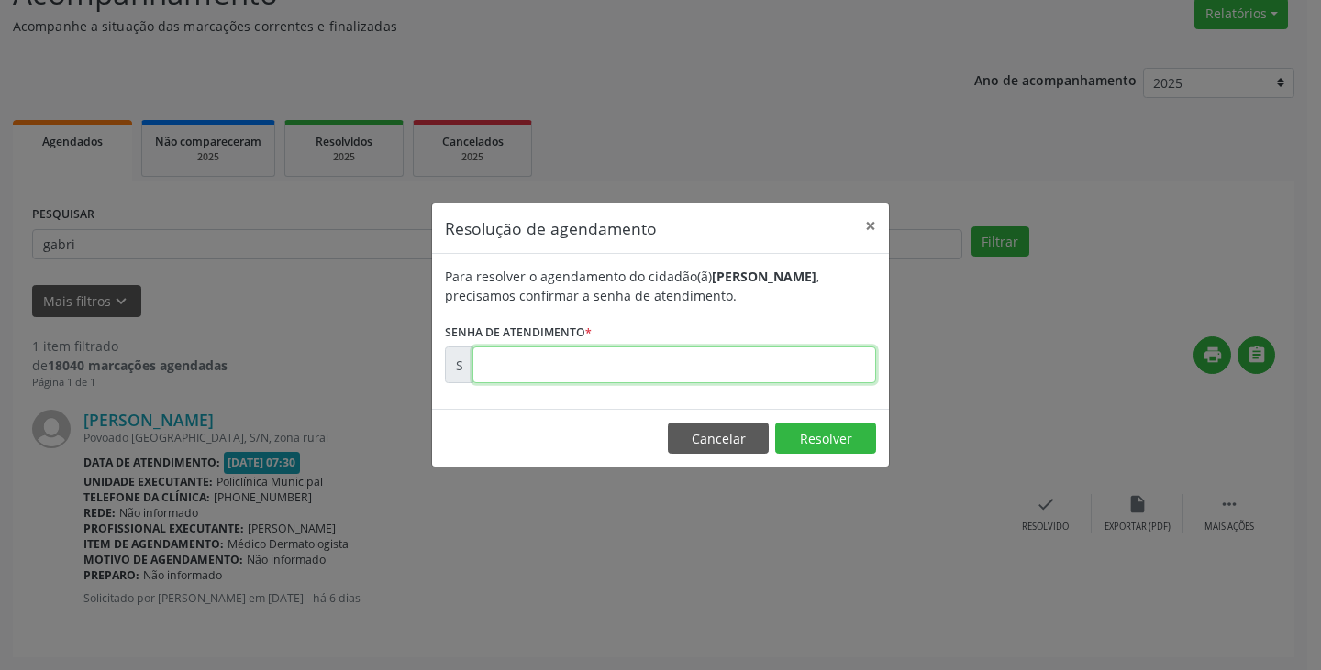
click at [791, 367] on input "text" at bounding box center [674, 365] width 404 height 37
type input "00177231"
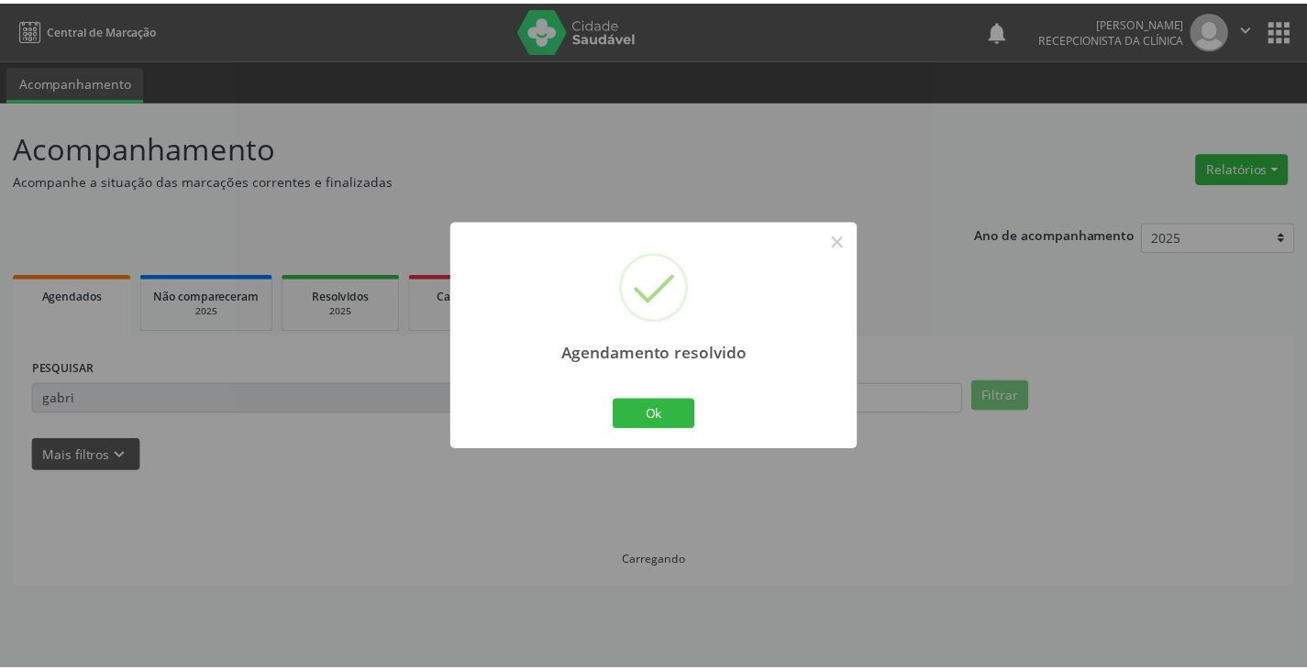
scroll to position [0, 0]
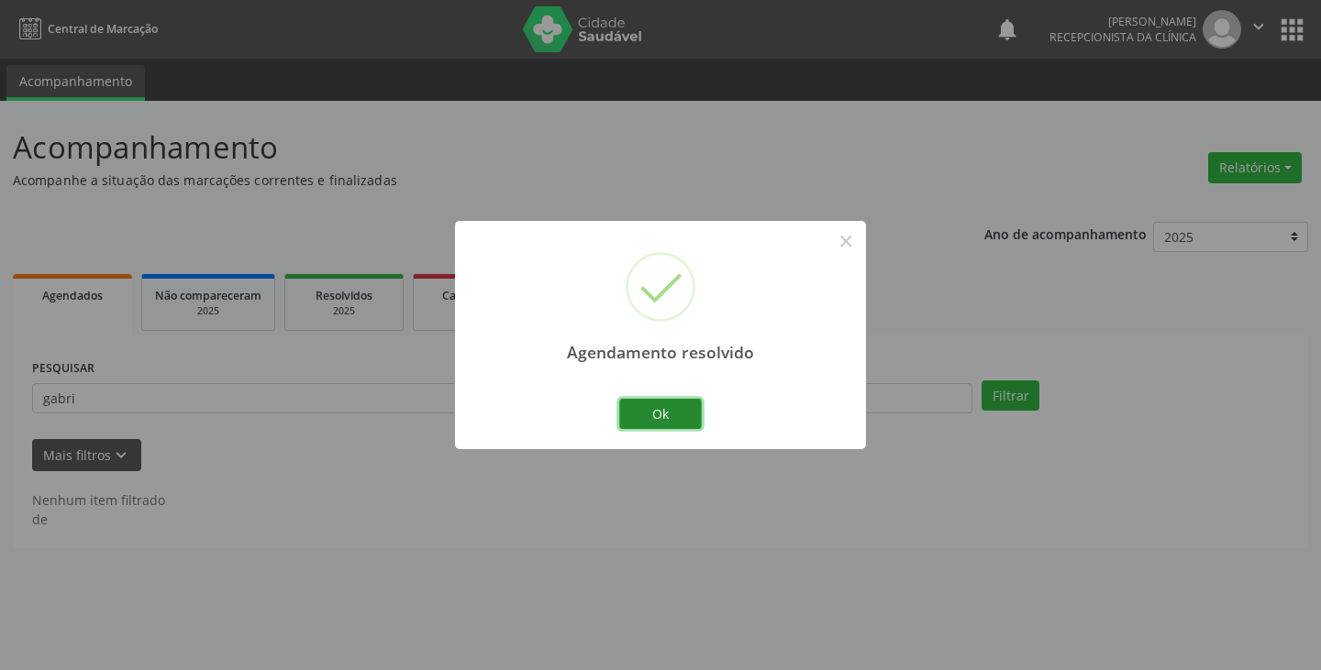
click at [657, 414] on button "Ok" at bounding box center [660, 414] width 83 height 31
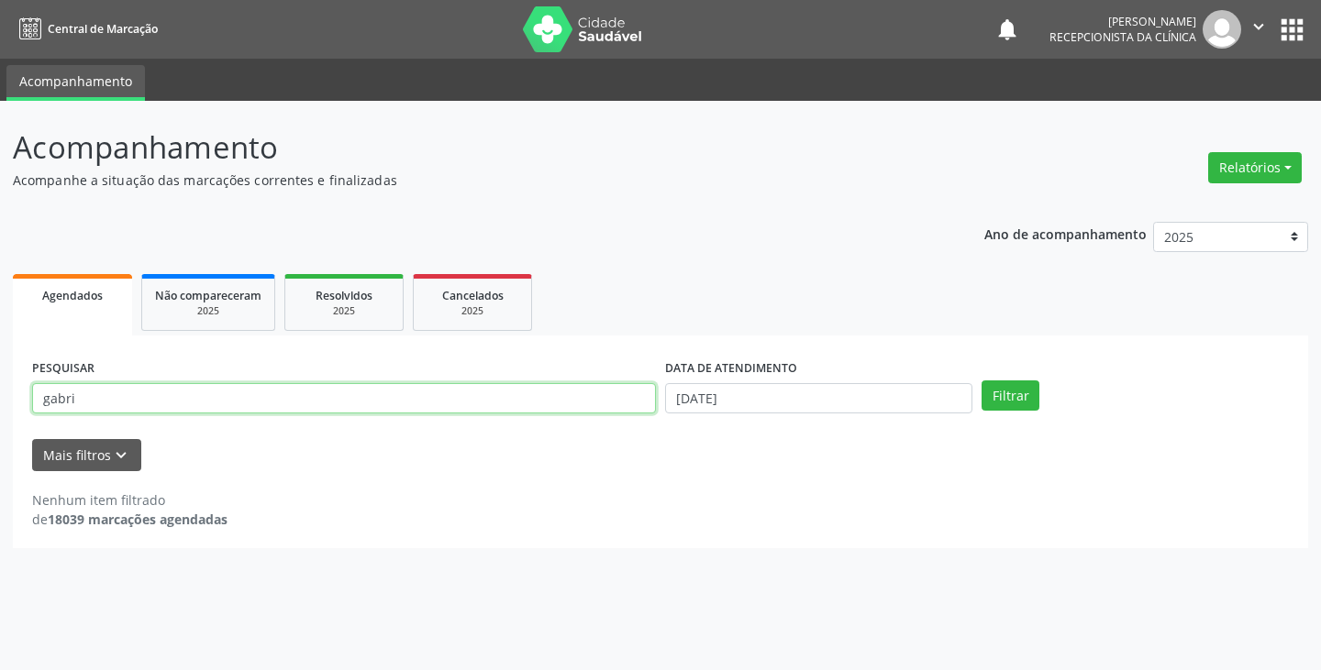
click at [625, 408] on input "gabri" at bounding box center [344, 398] width 624 height 31
type input "g"
type input "laian"
click at [981, 381] on button "Filtrar" at bounding box center [1010, 396] width 58 height 31
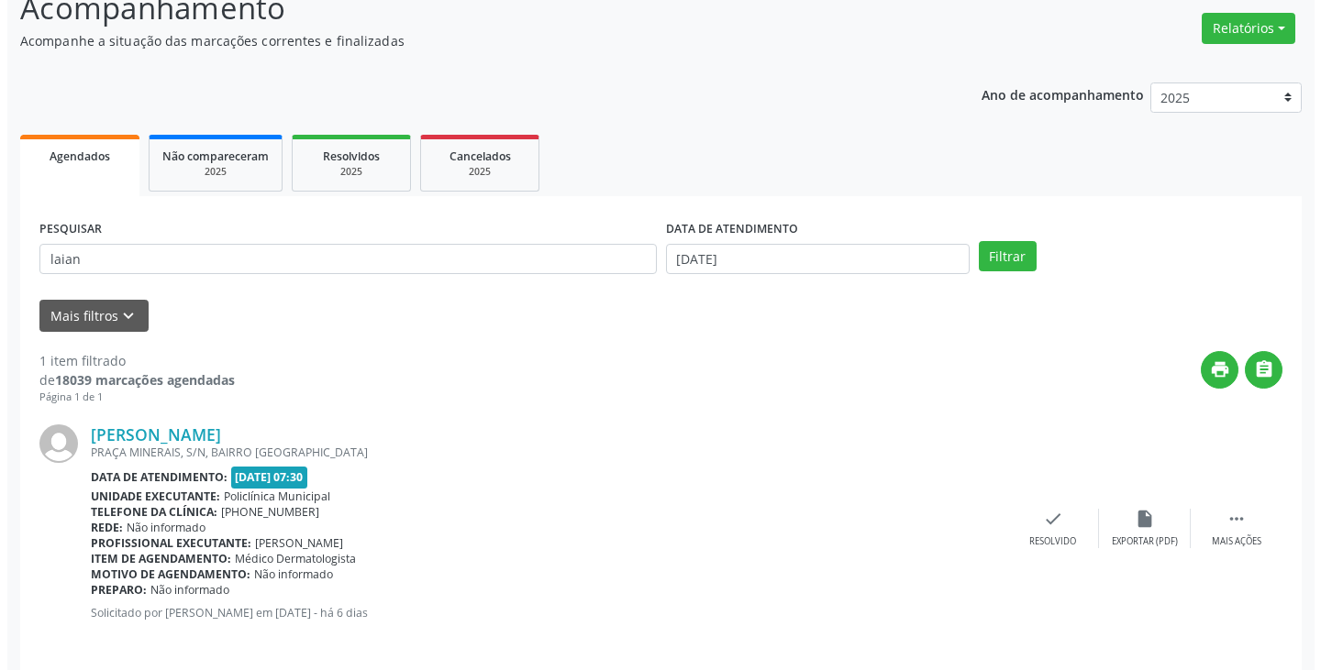
scroll to position [154, 0]
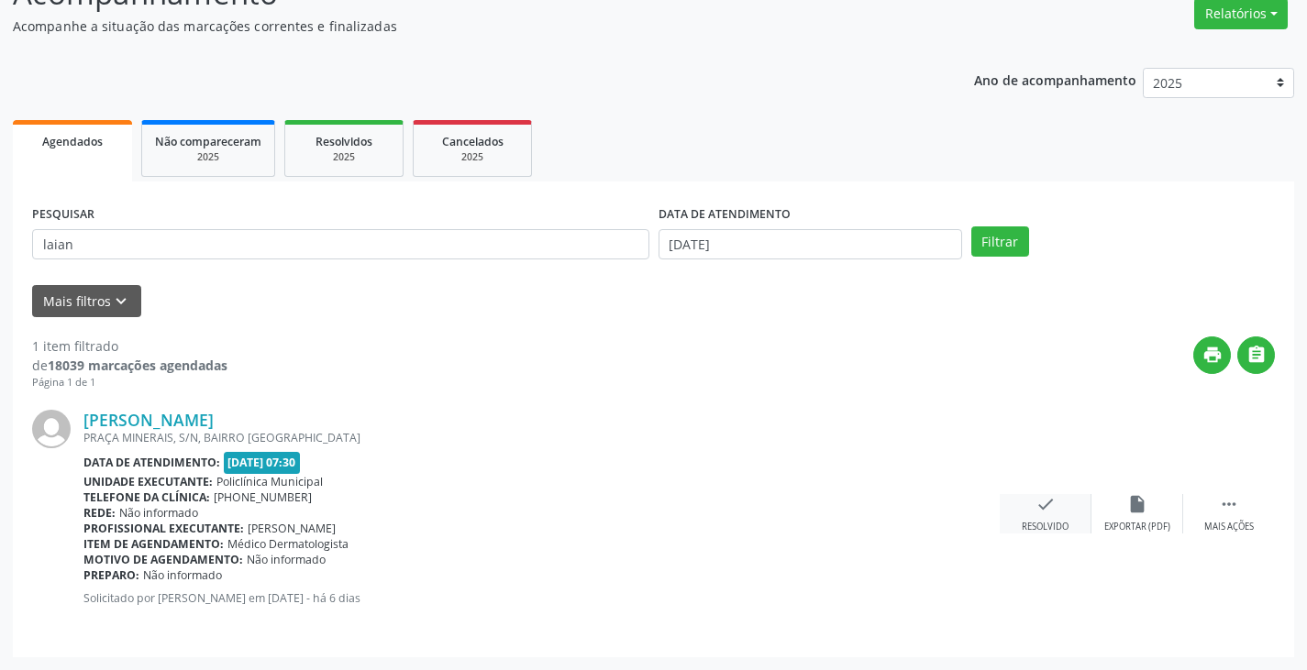
click at [1035, 507] on icon "check" at bounding box center [1045, 504] width 20 height 20
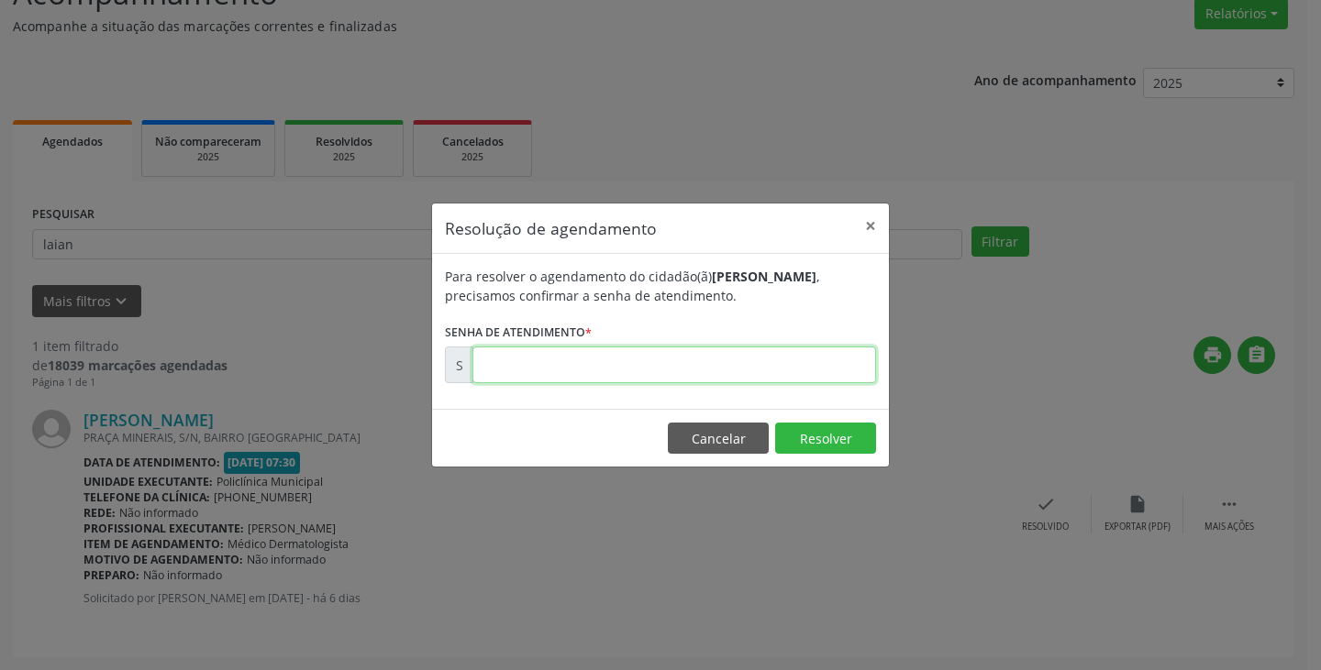
click at [831, 372] on input "text" at bounding box center [674, 365] width 404 height 37
type input "00177238"
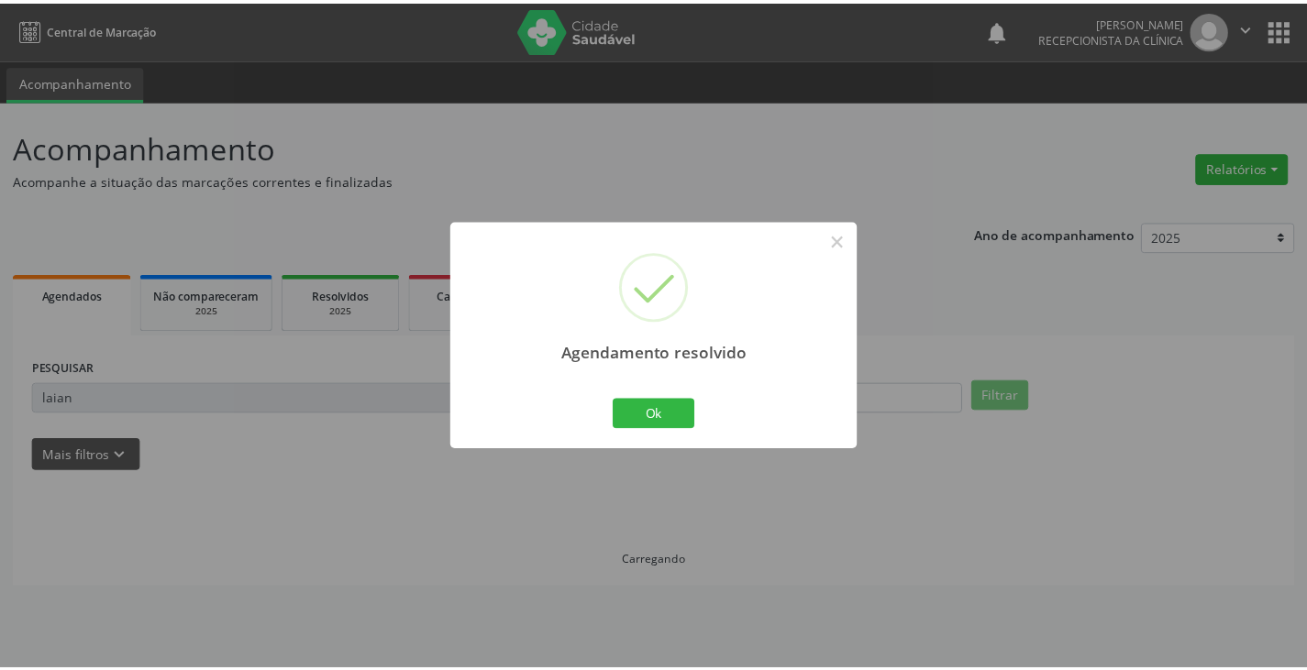
scroll to position [0, 0]
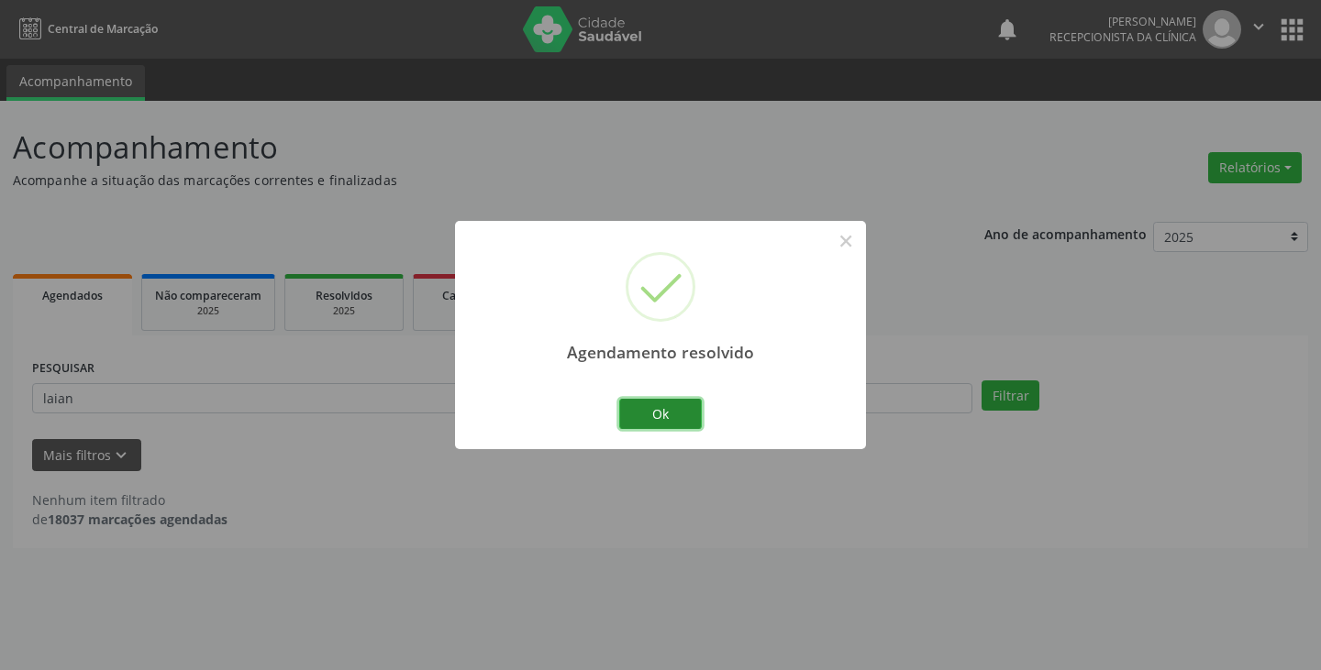
drag, startPoint x: 669, startPoint y: 422, endPoint x: 628, endPoint y: 401, distance: 45.5
click at [666, 418] on button "Ok" at bounding box center [660, 414] width 83 height 31
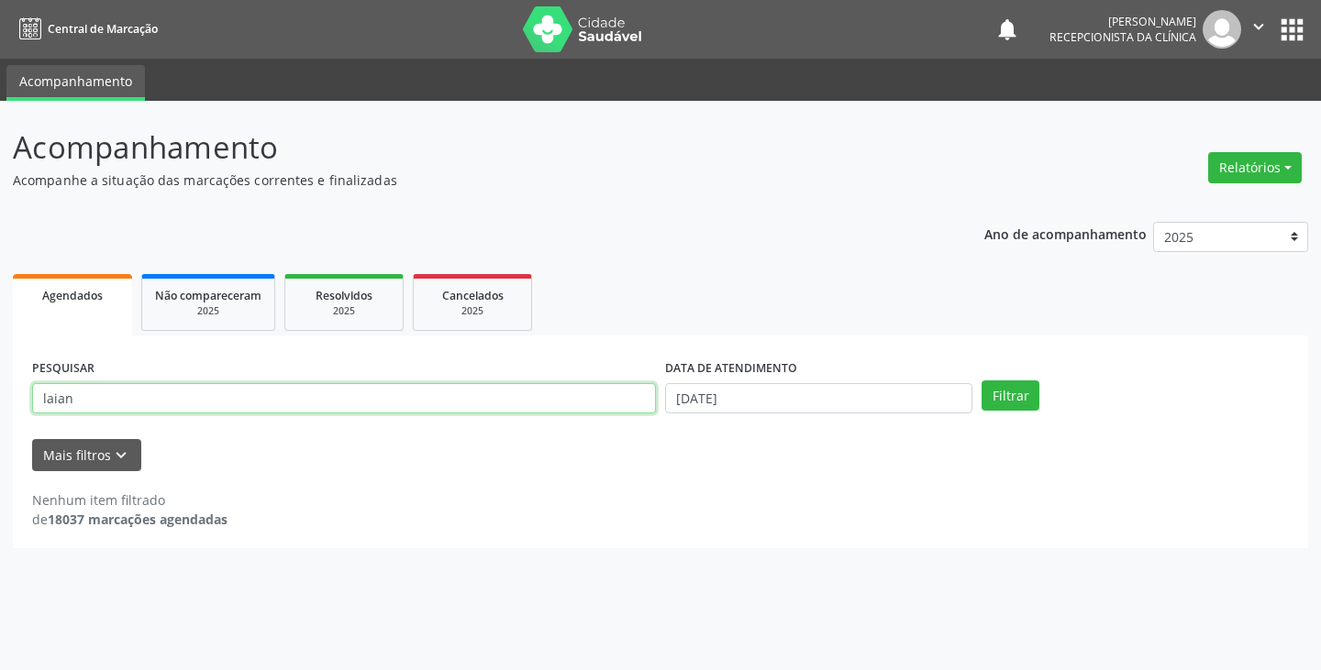
click at [627, 400] on input "laian" at bounding box center [344, 398] width 624 height 31
type input "l"
type input "giov"
click at [981, 381] on button "Filtrar" at bounding box center [1010, 396] width 58 height 31
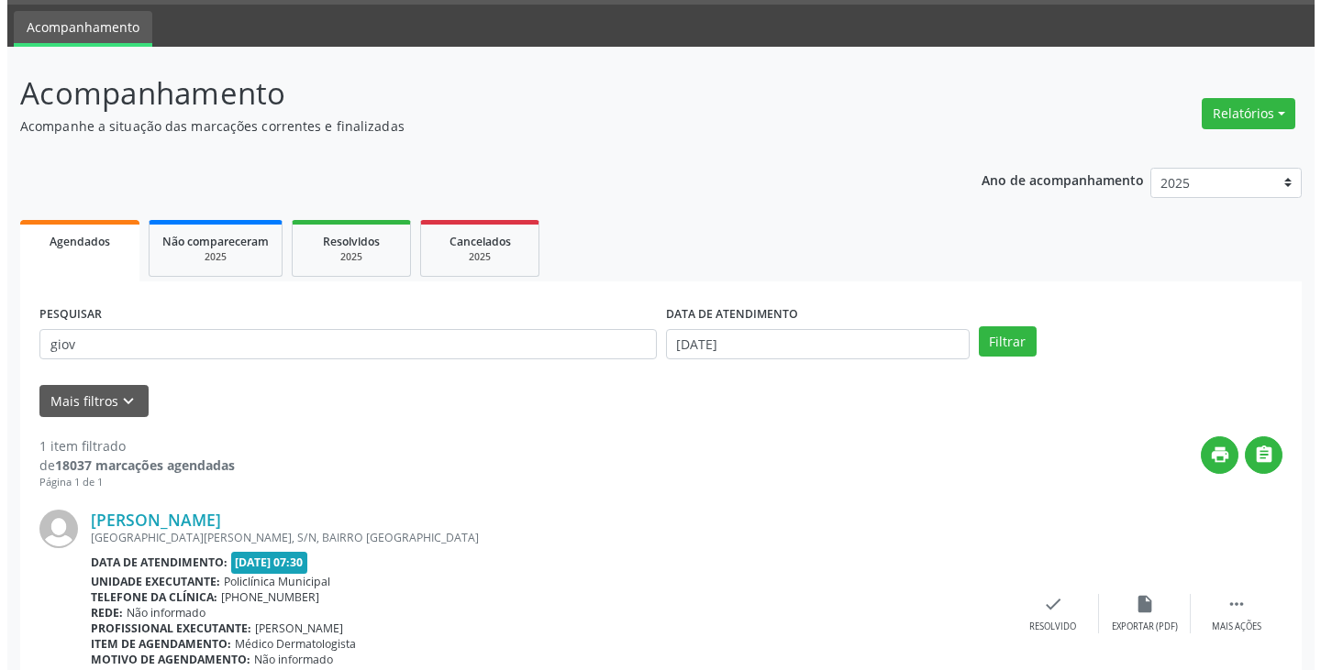
scroll to position [154, 0]
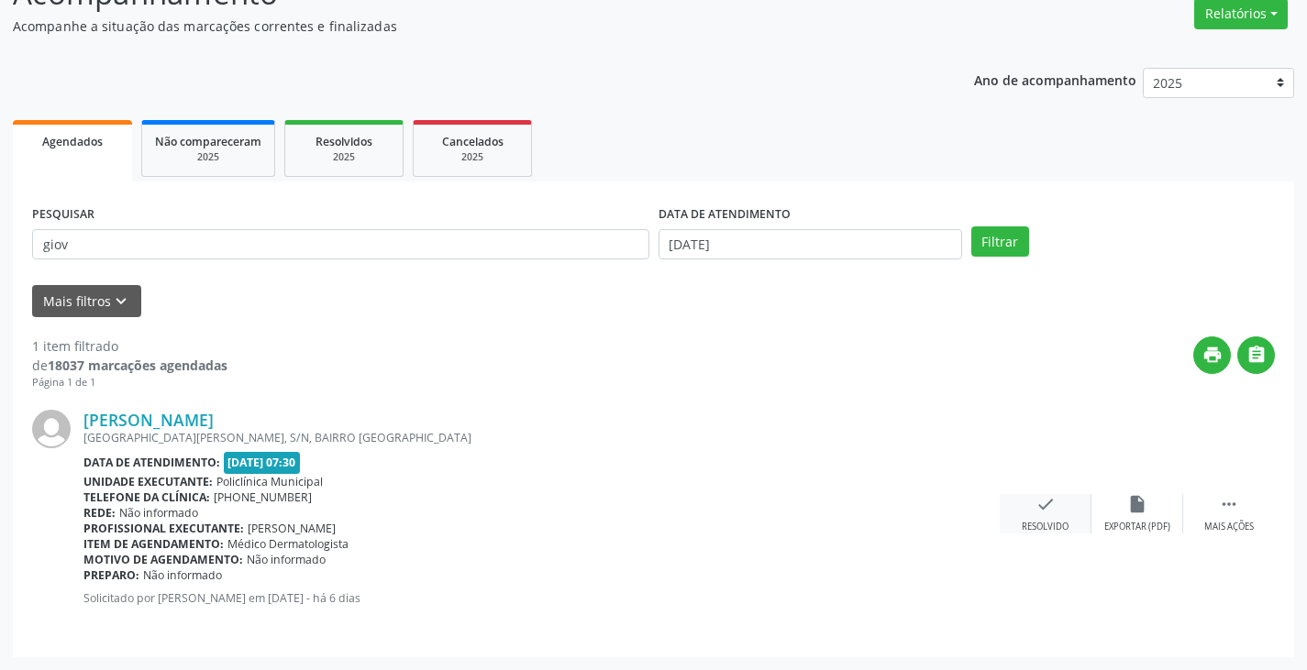
click at [1048, 503] on icon "check" at bounding box center [1045, 504] width 20 height 20
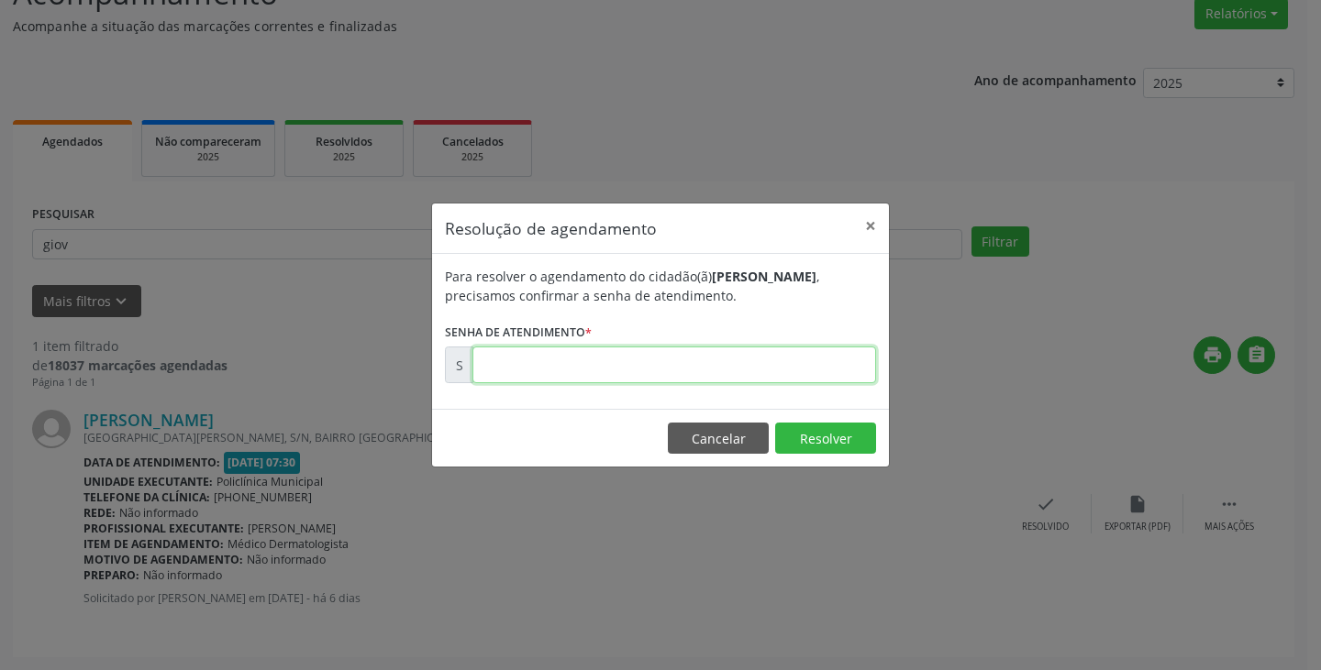
click at [824, 365] on input "text" at bounding box center [674, 365] width 404 height 37
type input "00177225"
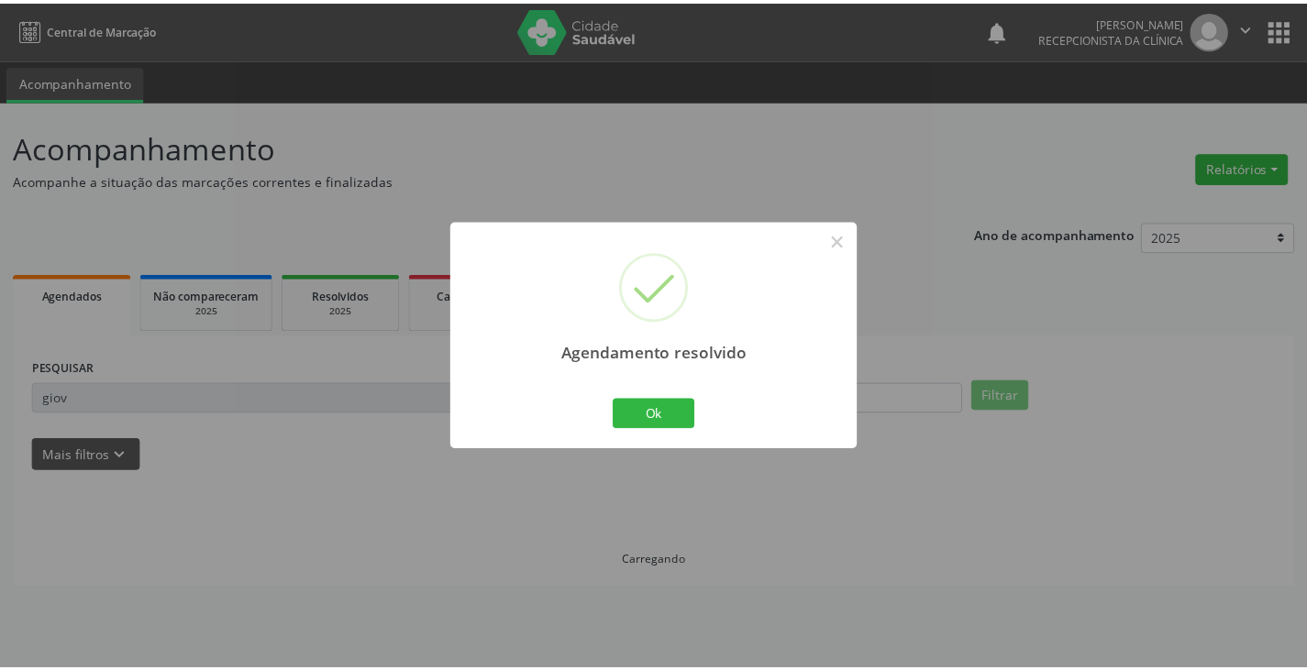
scroll to position [0, 0]
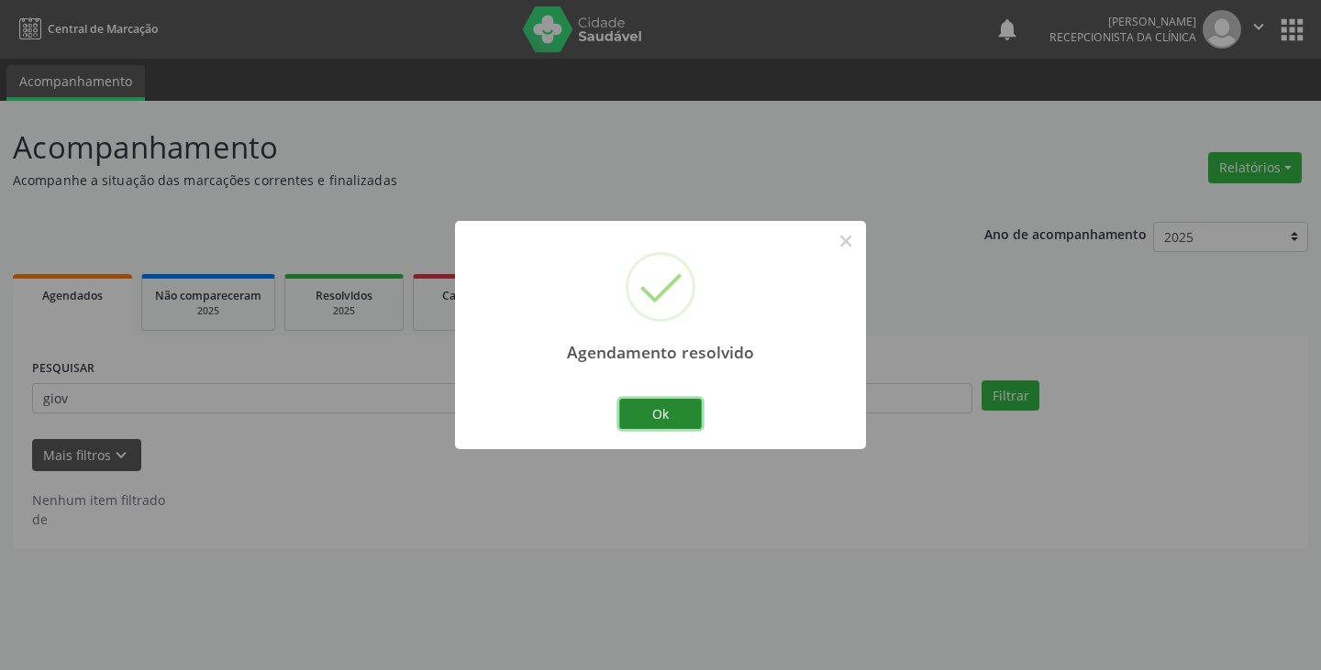
click at [687, 402] on button "Ok" at bounding box center [660, 414] width 83 height 31
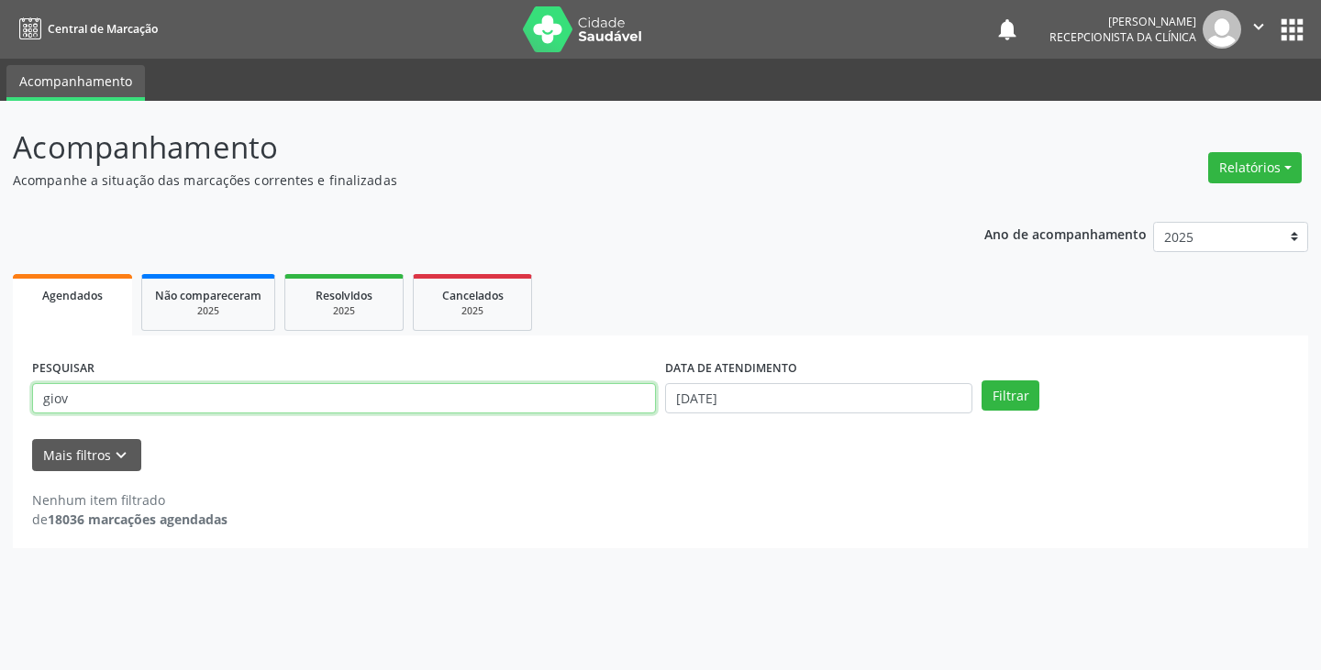
click at [616, 402] on input "giov" at bounding box center [344, 398] width 624 height 31
type input "g"
type input "vald"
click at [981, 381] on button "Filtrar" at bounding box center [1010, 396] width 58 height 31
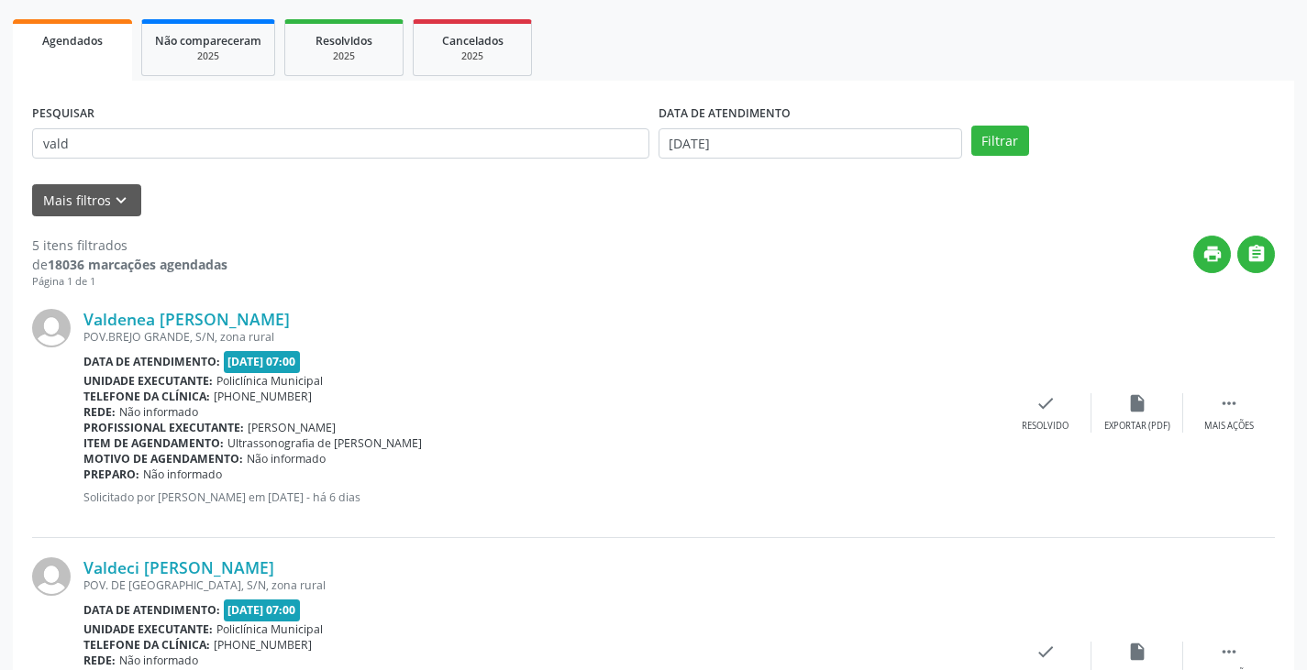
scroll to position [275, 0]
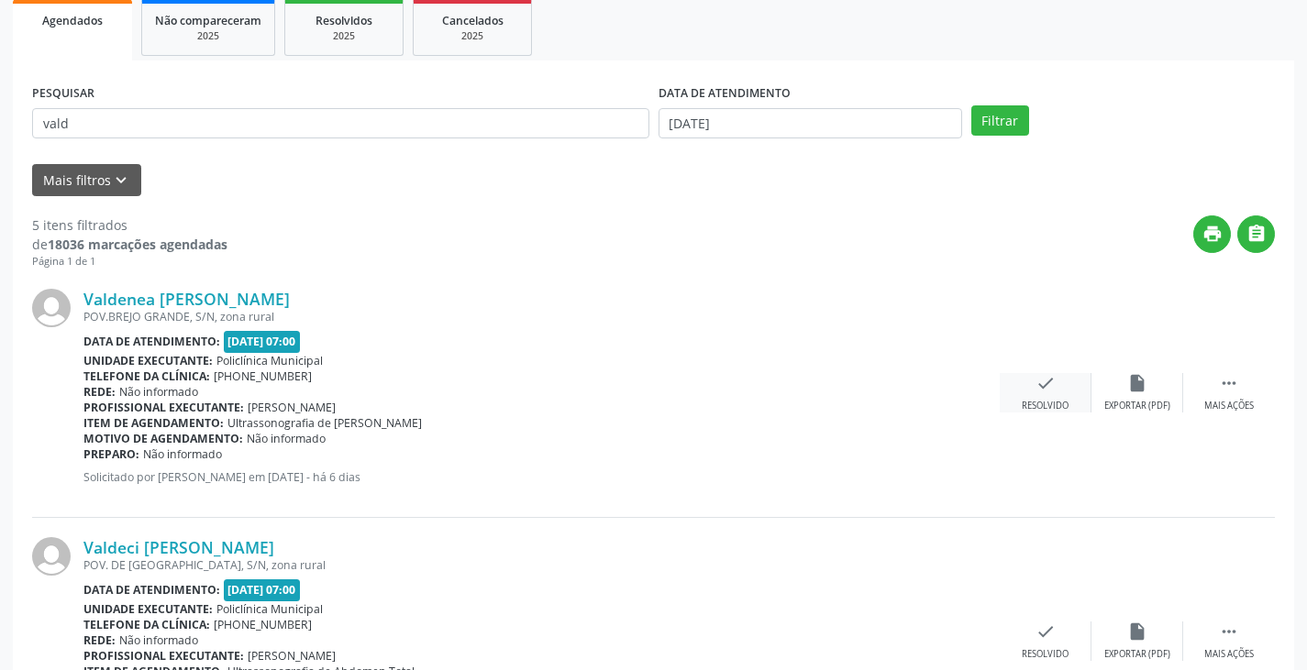
click at [1055, 404] on div "Resolvido" at bounding box center [1045, 406] width 47 height 13
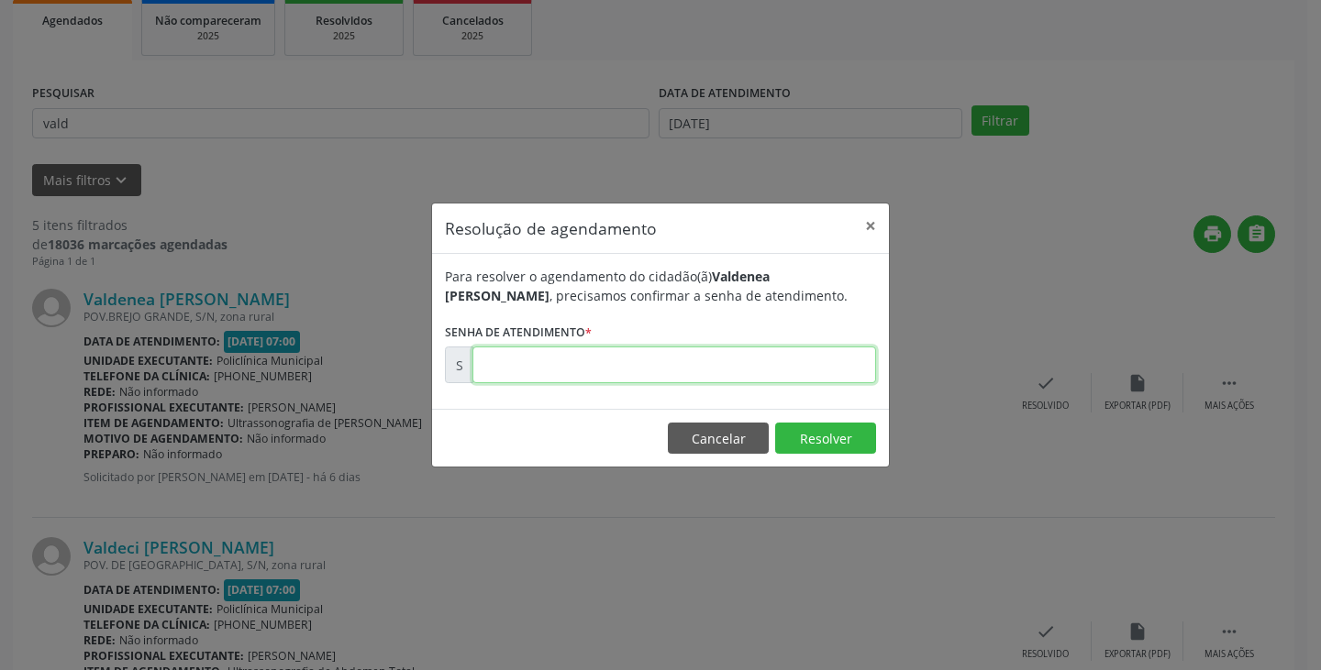
click at [777, 371] on input "text" at bounding box center [674, 365] width 404 height 37
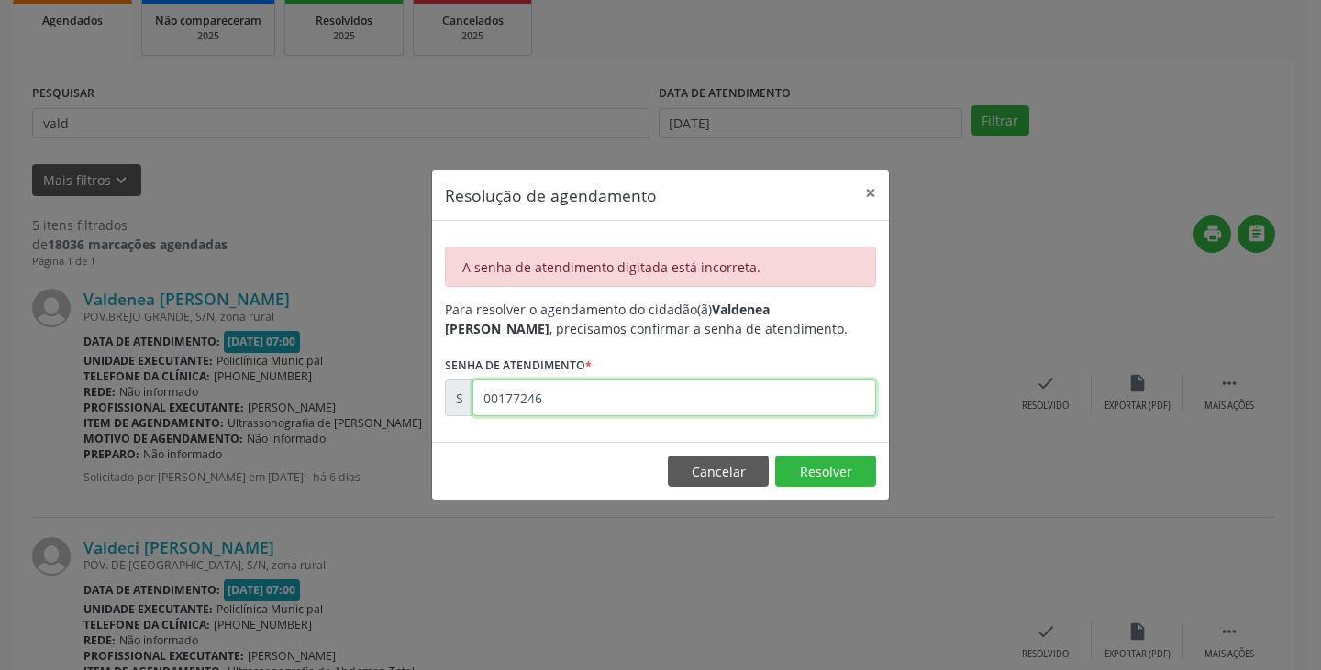
click at [699, 407] on input "00177246" at bounding box center [674, 398] width 404 height 37
type input "0"
click at [690, 400] on input "00177246" at bounding box center [674, 398] width 404 height 37
type input "0"
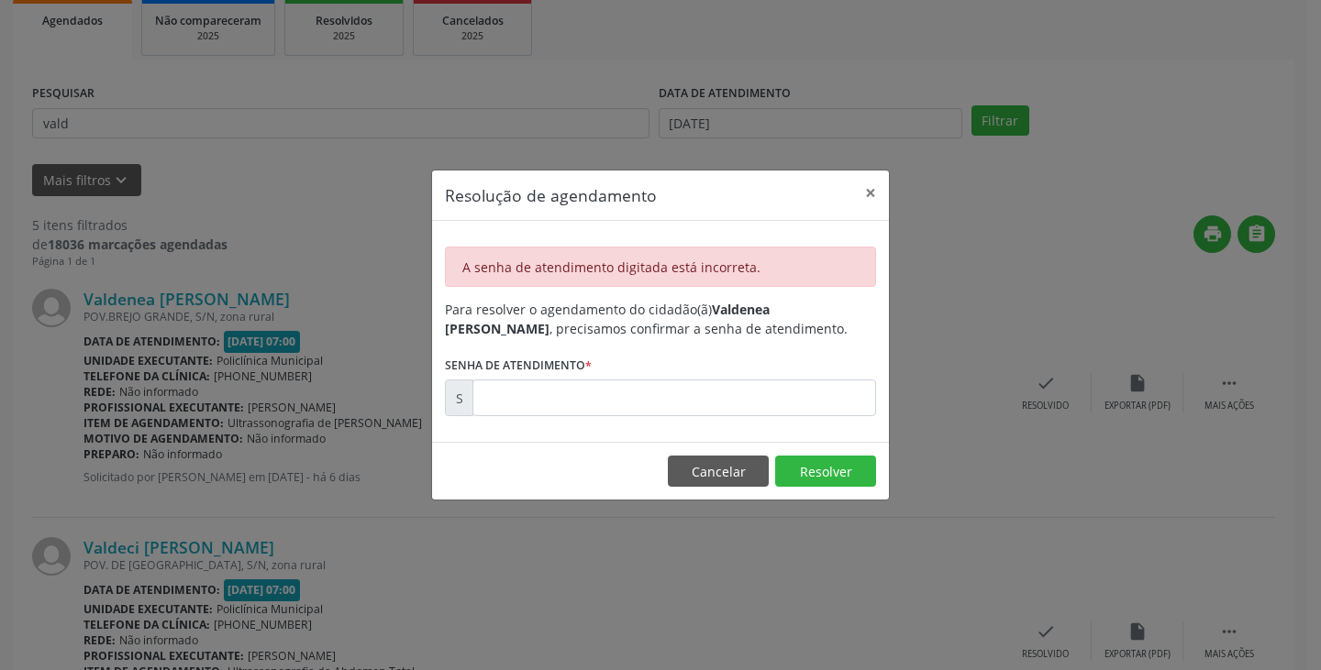
click at [695, 517] on div "Resolução de agendamento × A senha de atendimento digitada está incorreta. Para…" at bounding box center [660, 335] width 1321 height 670
click at [728, 466] on button "Cancelar" at bounding box center [718, 471] width 101 height 31
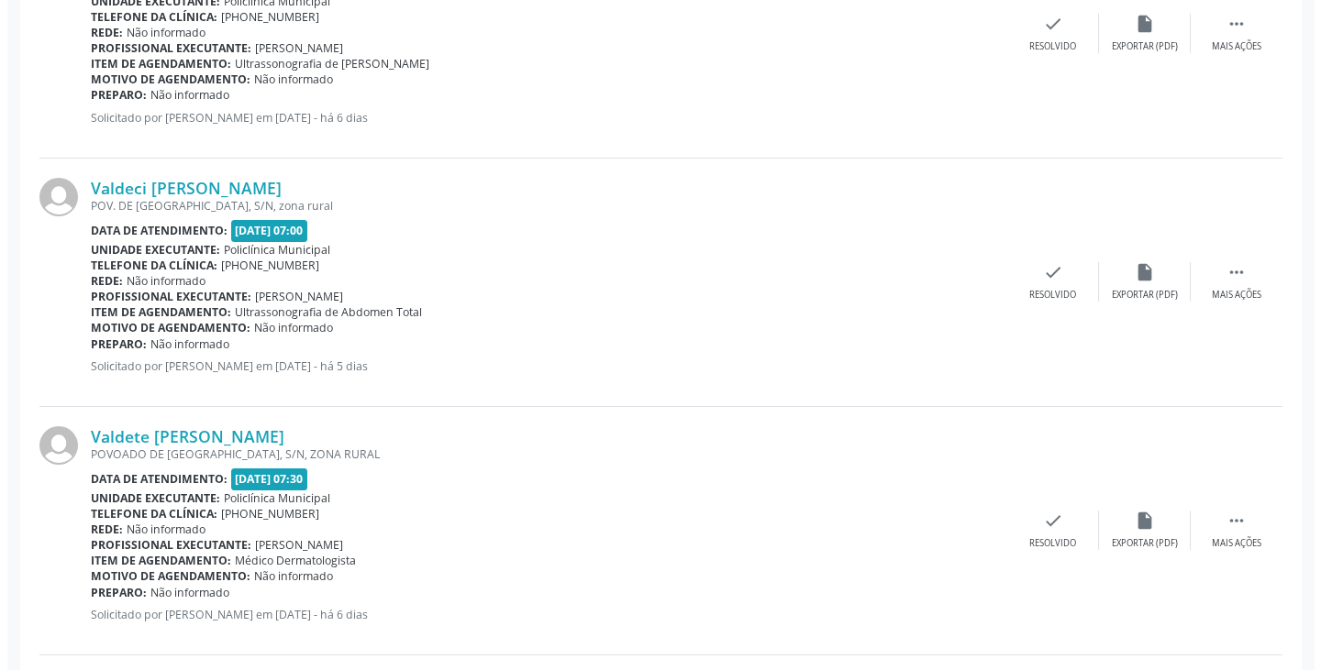
scroll to position [734, 0]
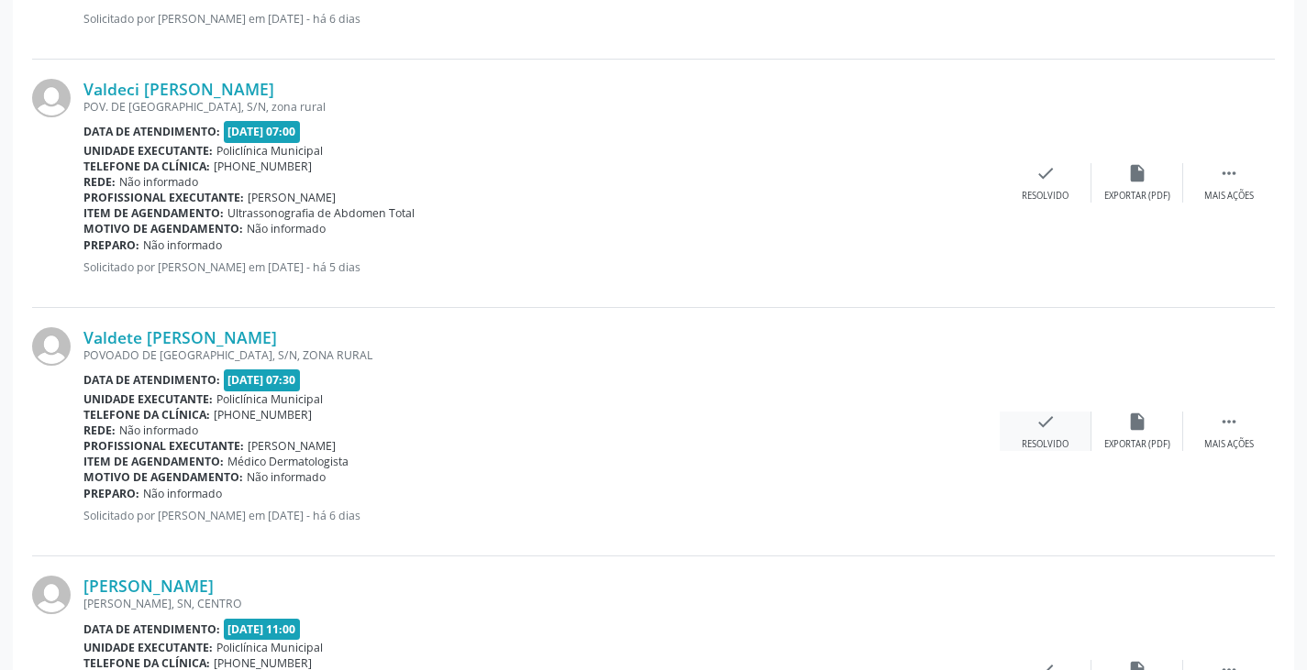
click at [1051, 433] on div "check Resolvido" at bounding box center [1046, 431] width 92 height 39
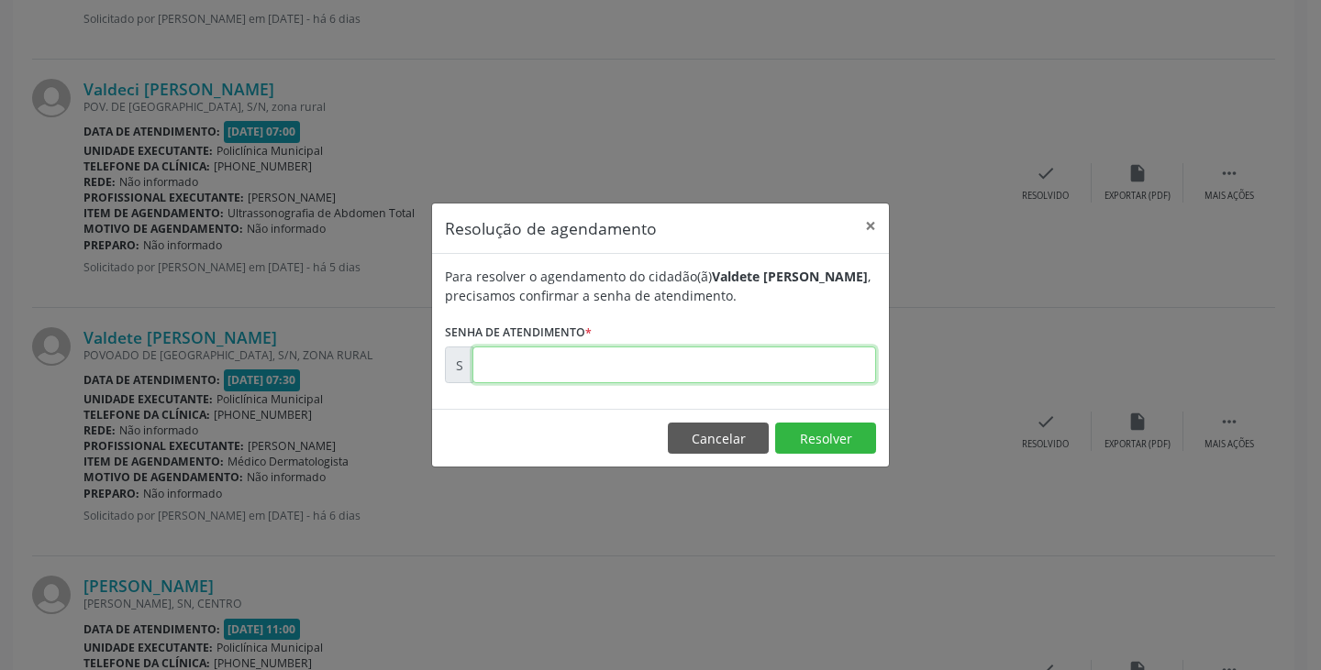
click at [779, 367] on input "text" at bounding box center [674, 365] width 404 height 37
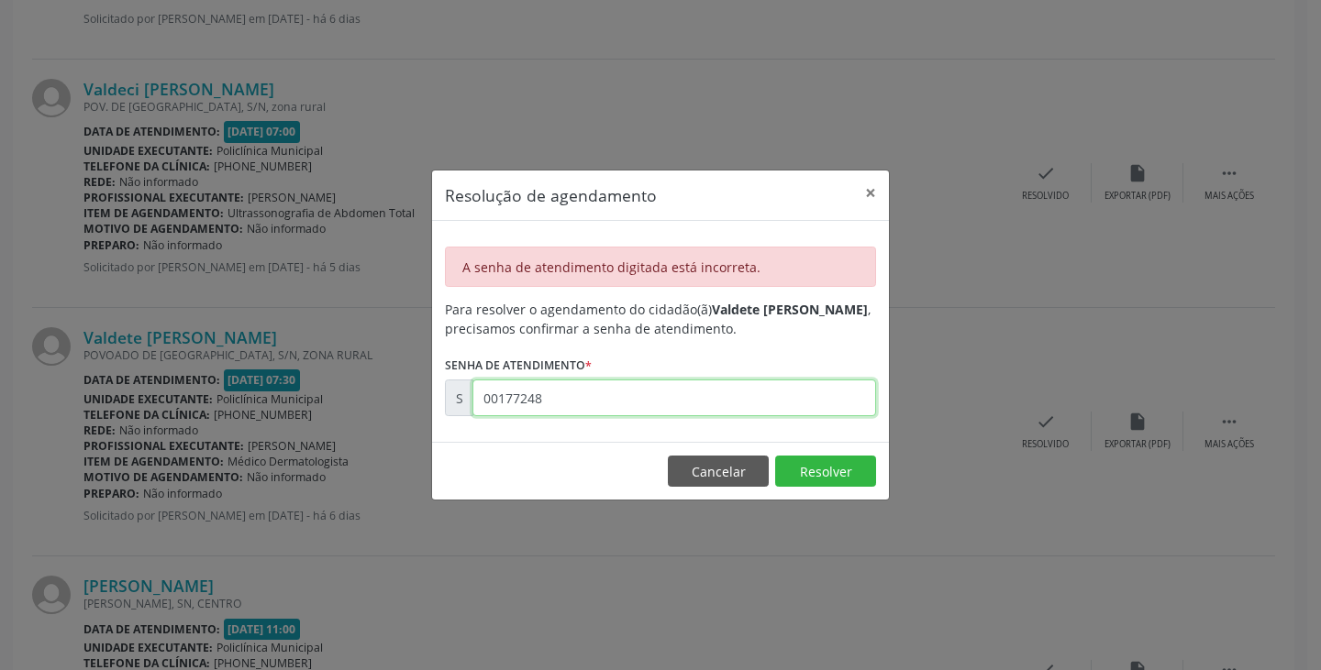
click at [736, 405] on input "00177248" at bounding box center [674, 398] width 404 height 37
type input "0"
type input "00177246"
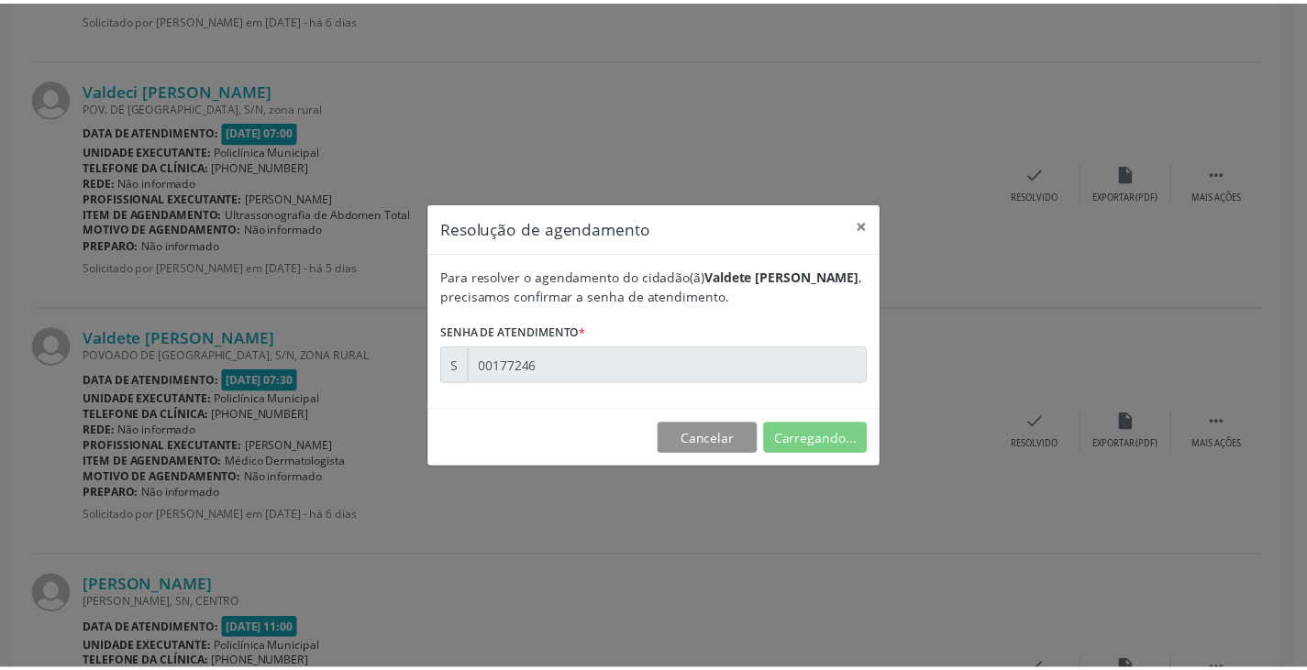
scroll to position [0, 0]
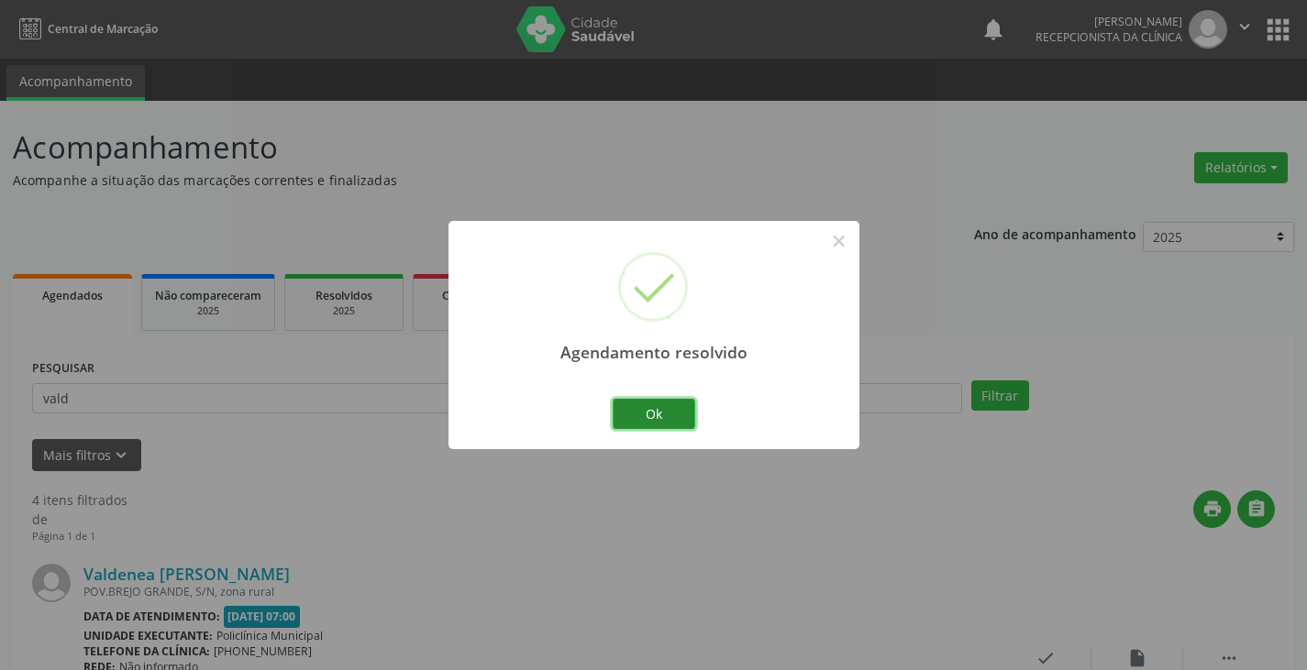
click at [661, 411] on button "Ok" at bounding box center [654, 414] width 83 height 31
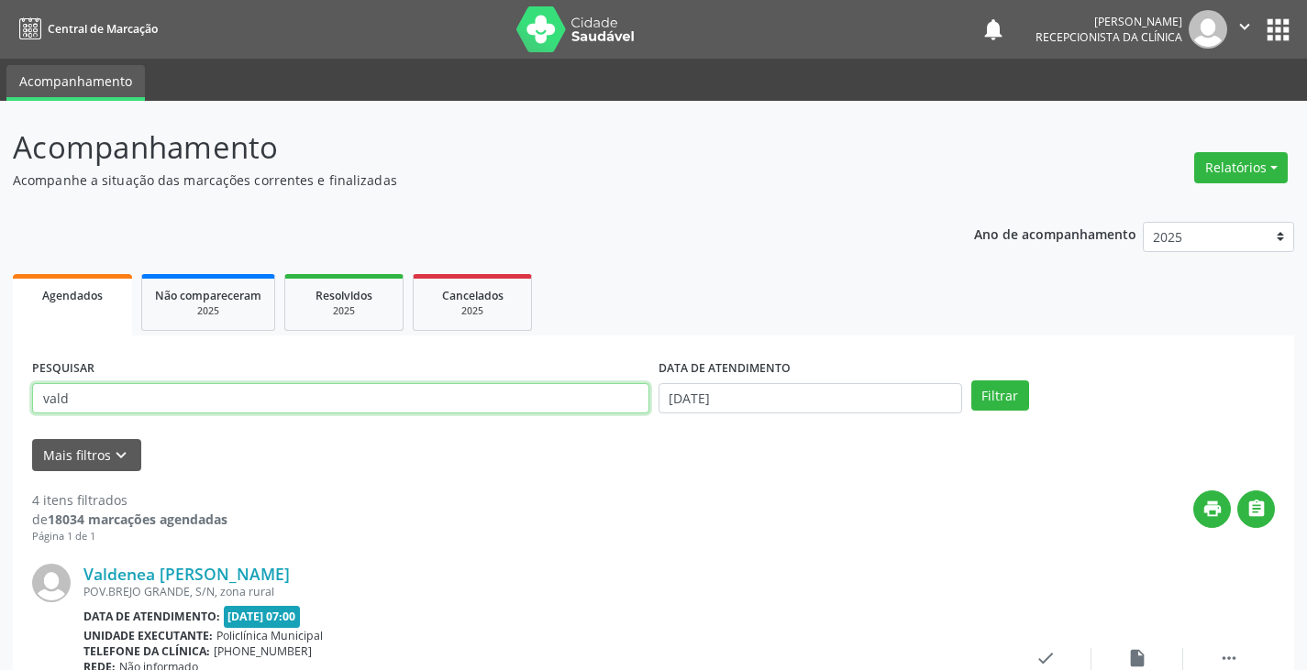
click at [611, 395] on input "vald" at bounding box center [340, 398] width 617 height 31
type input "v"
type input "samu"
click at [971, 381] on button "Filtrar" at bounding box center [1000, 396] width 58 height 31
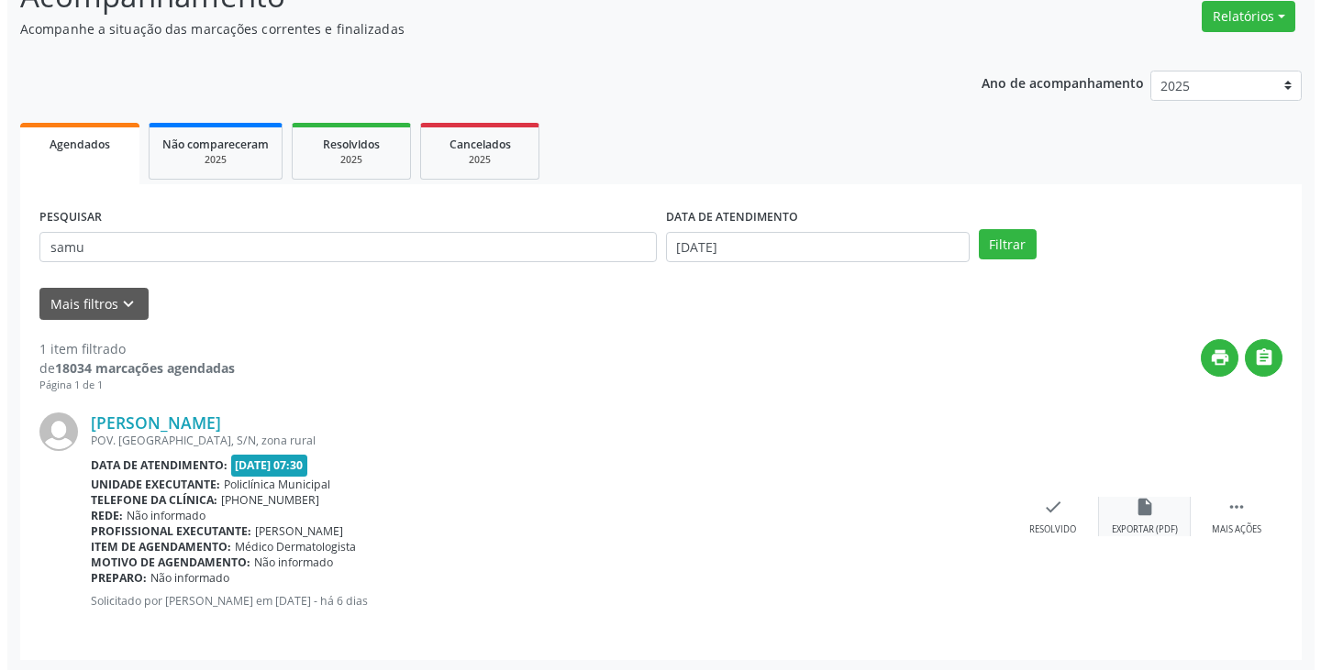
scroll to position [154, 0]
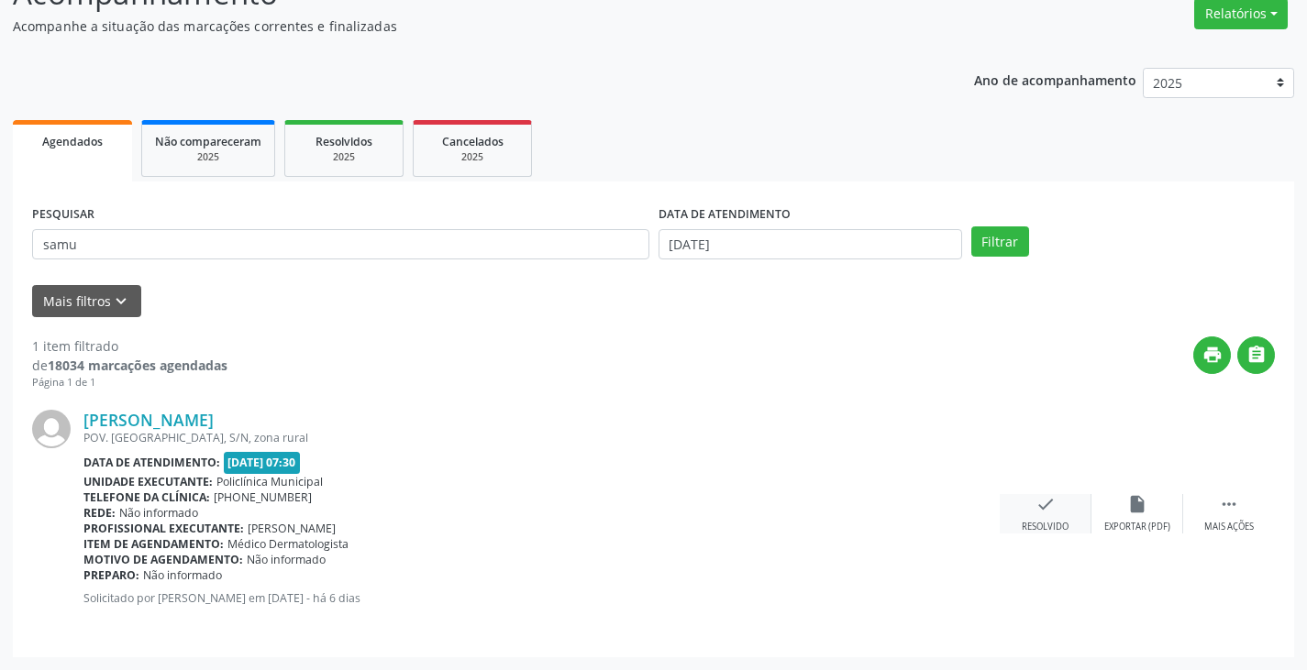
click at [1021, 509] on div "check Resolvido" at bounding box center [1046, 513] width 92 height 39
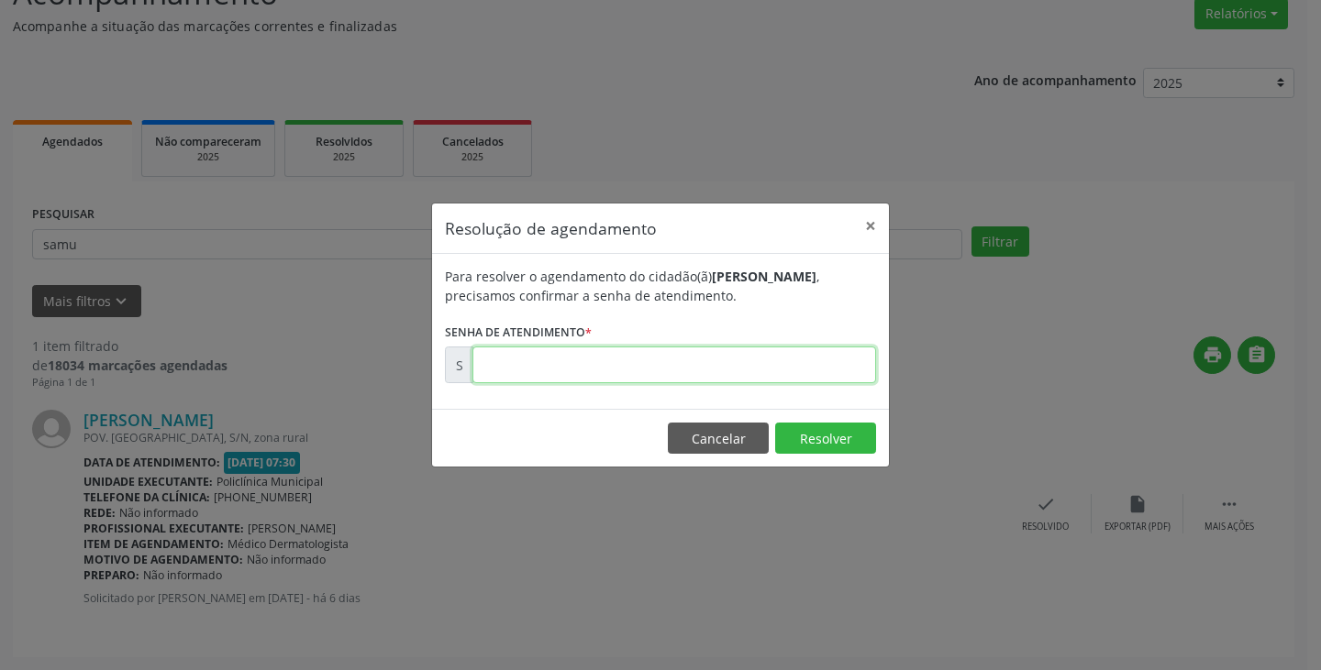
click at [822, 361] on input "text" at bounding box center [674, 365] width 404 height 37
type input "00177221"
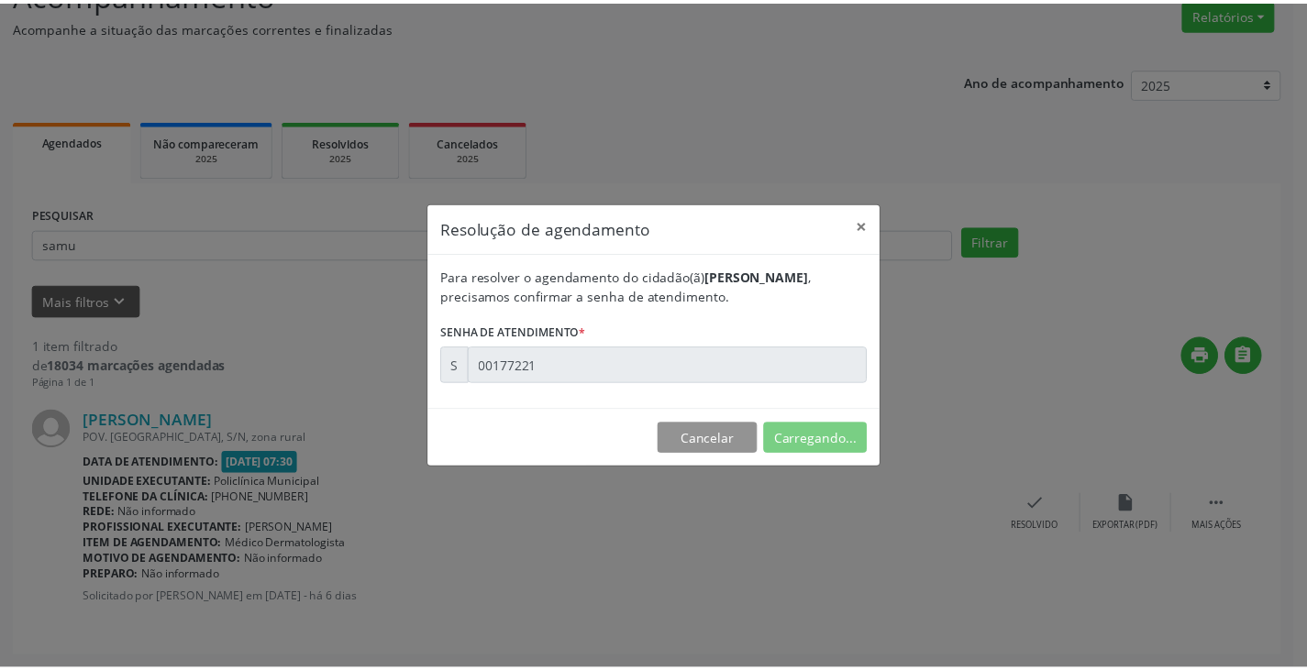
scroll to position [0, 0]
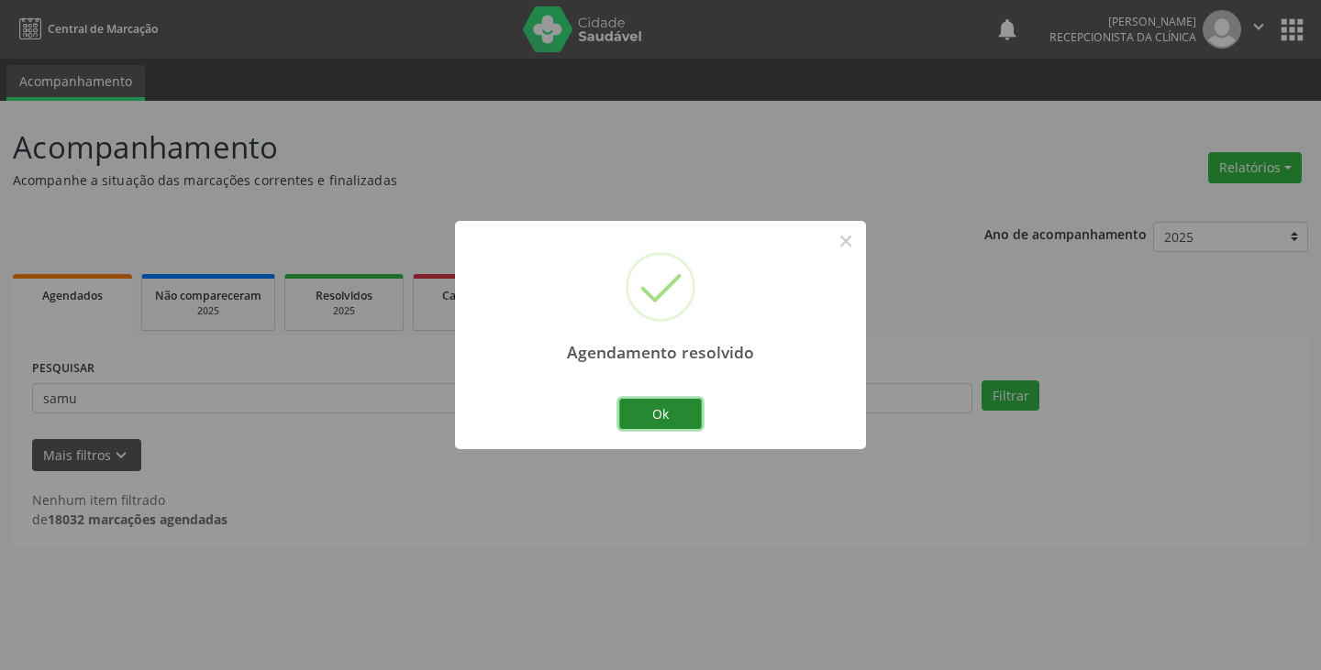
drag, startPoint x: 678, startPoint y: 415, endPoint x: 637, endPoint y: 403, distance: 43.0
click at [672, 415] on button "Ok" at bounding box center [660, 414] width 83 height 31
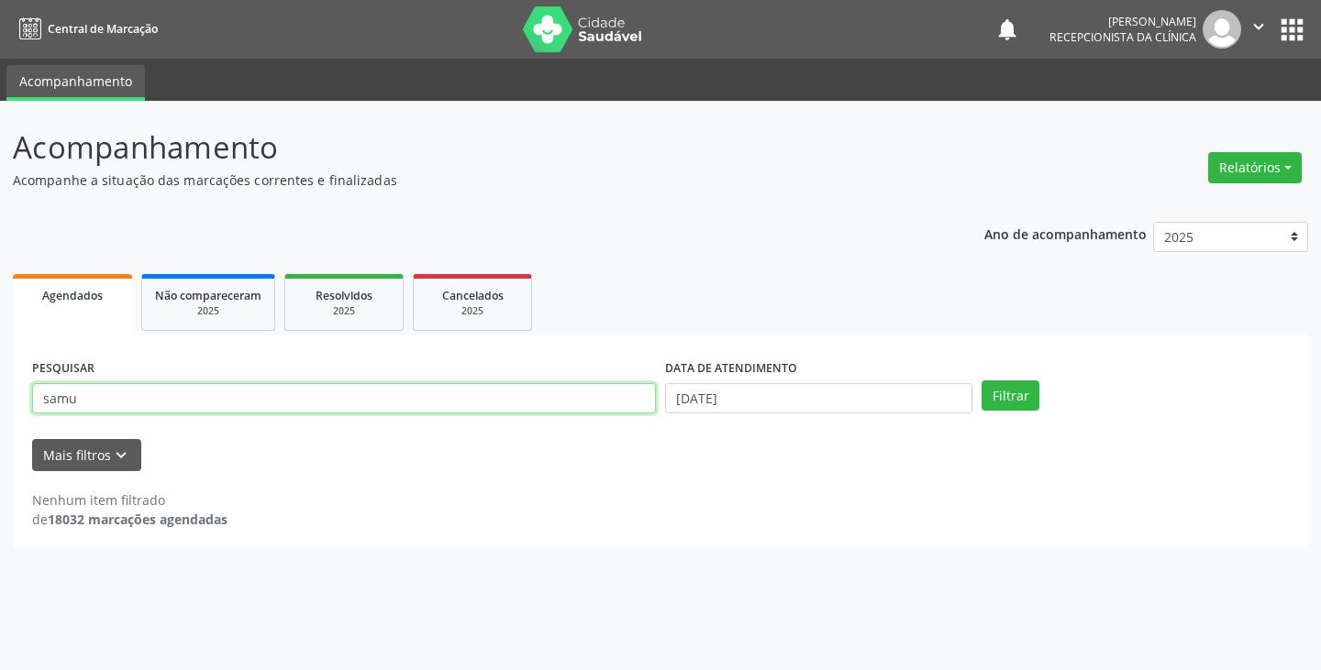
click at [636, 403] on input "samu" at bounding box center [344, 398] width 624 height 31
type input "s"
type input "[PERSON_NAME]"
click at [981, 381] on button "Filtrar" at bounding box center [1010, 396] width 58 height 31
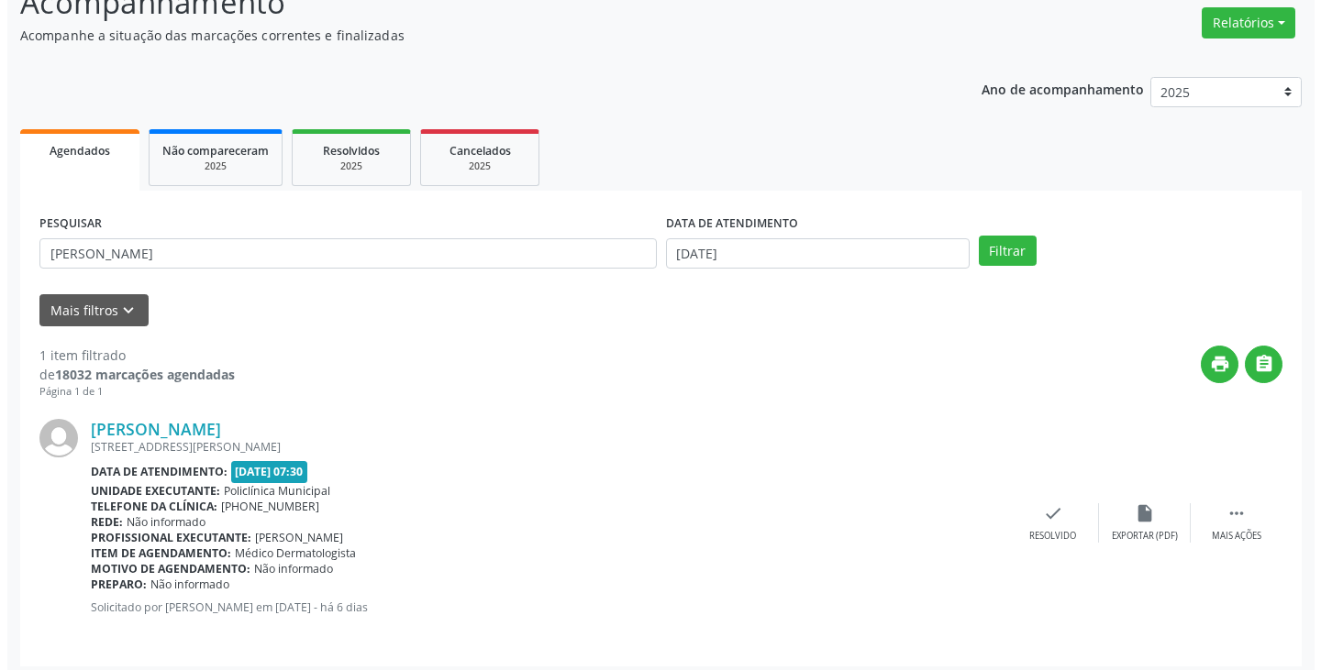
scroll to position [154, 0]
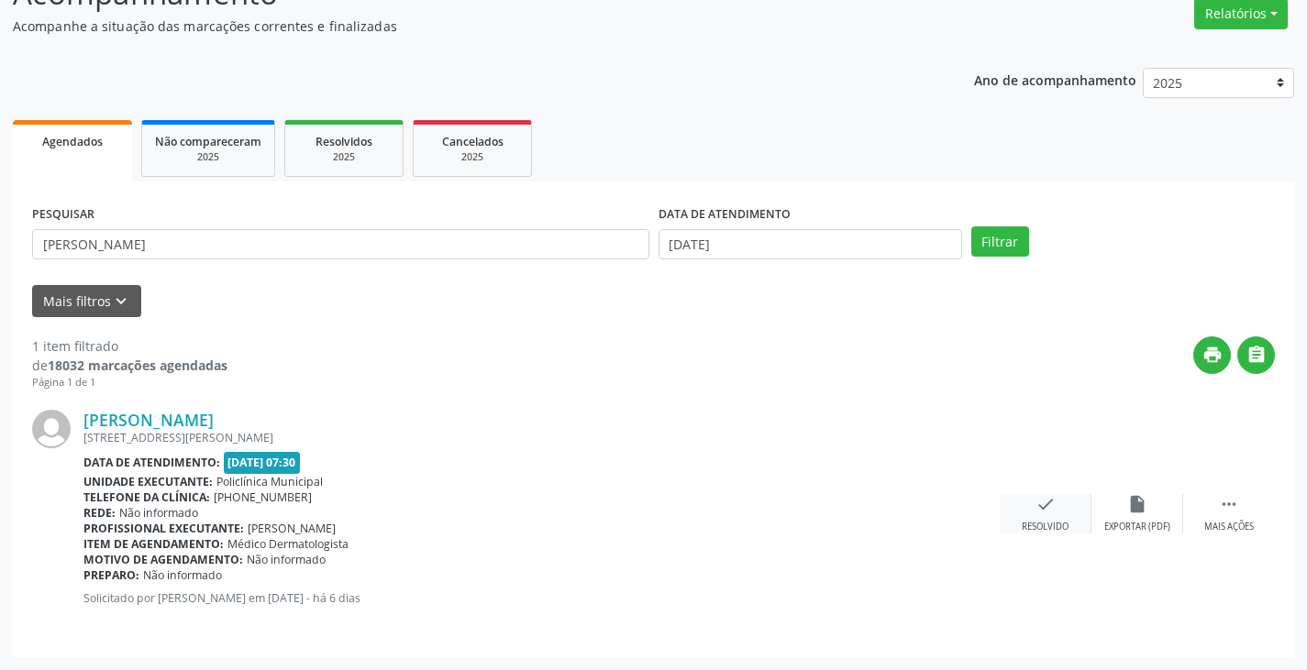
click at [1032, 505] on div "check Resolvido" at bounding box center [1046, 513] width 92 height 39
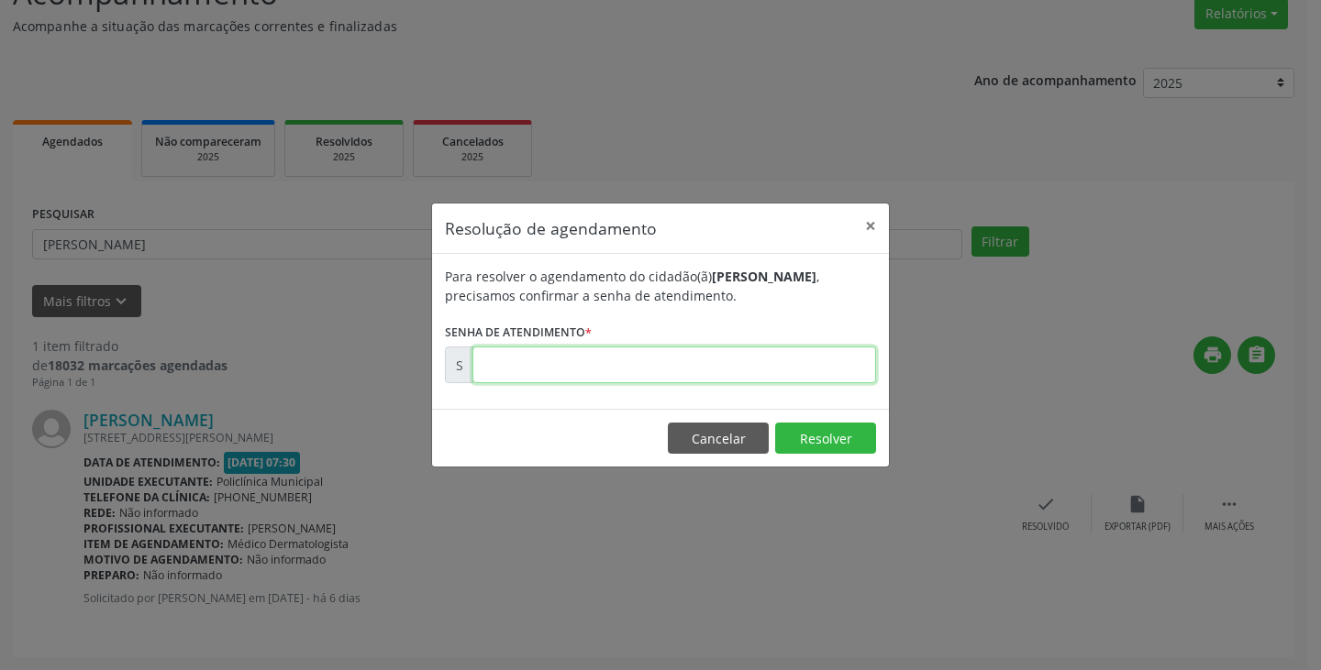
click at [847, 371] on input "text" at bounding box center [674, 365] width 404 height 37
type input "00177224"
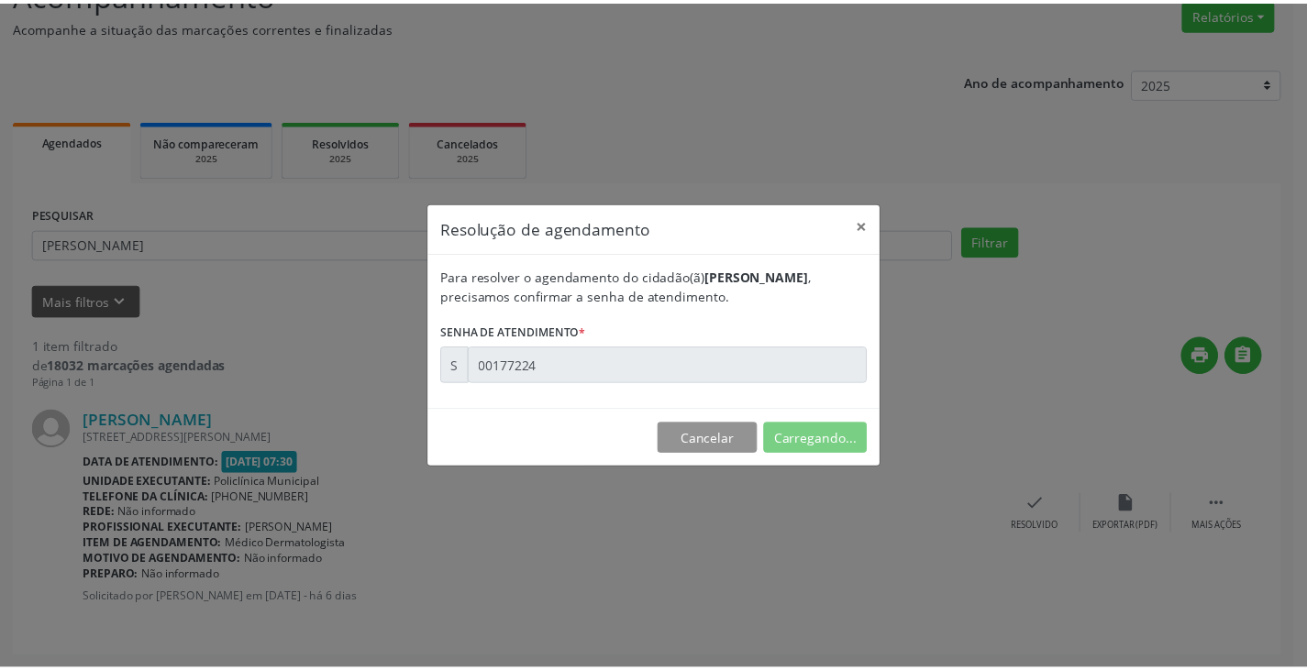
scroll to position [0, 0]
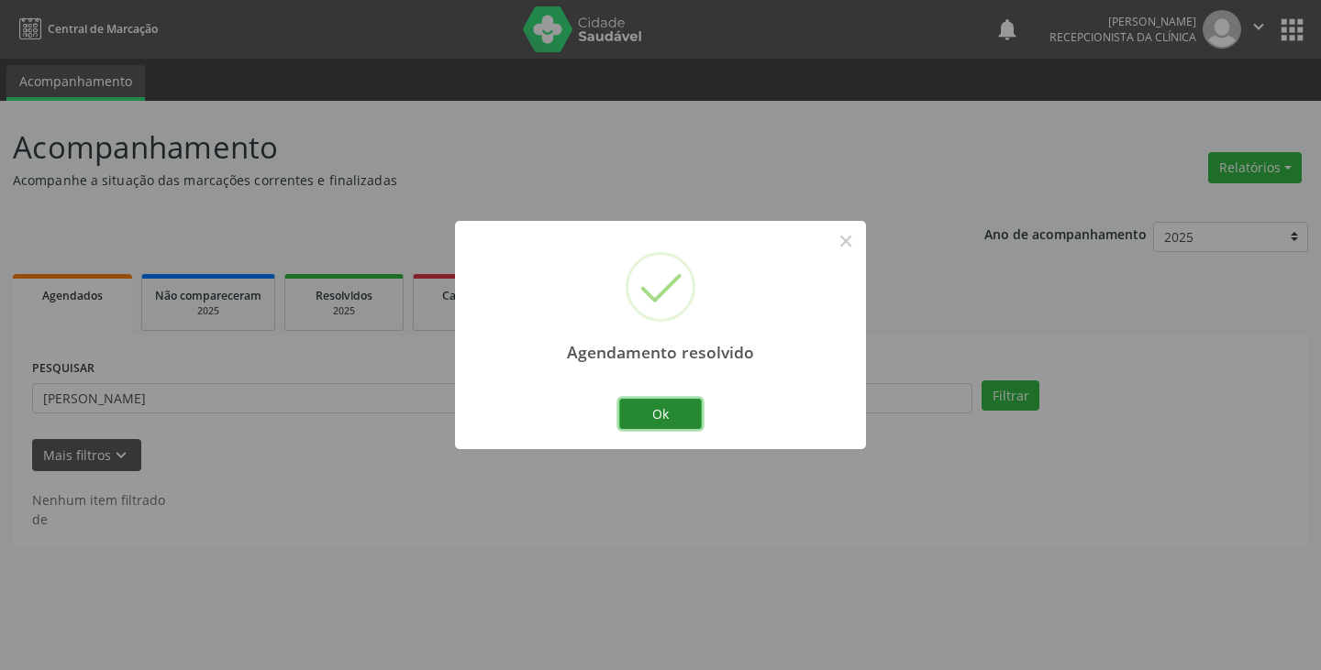
click at [680, 409] on button "Ok" at bounding box center [660, 414] width 83 height 31
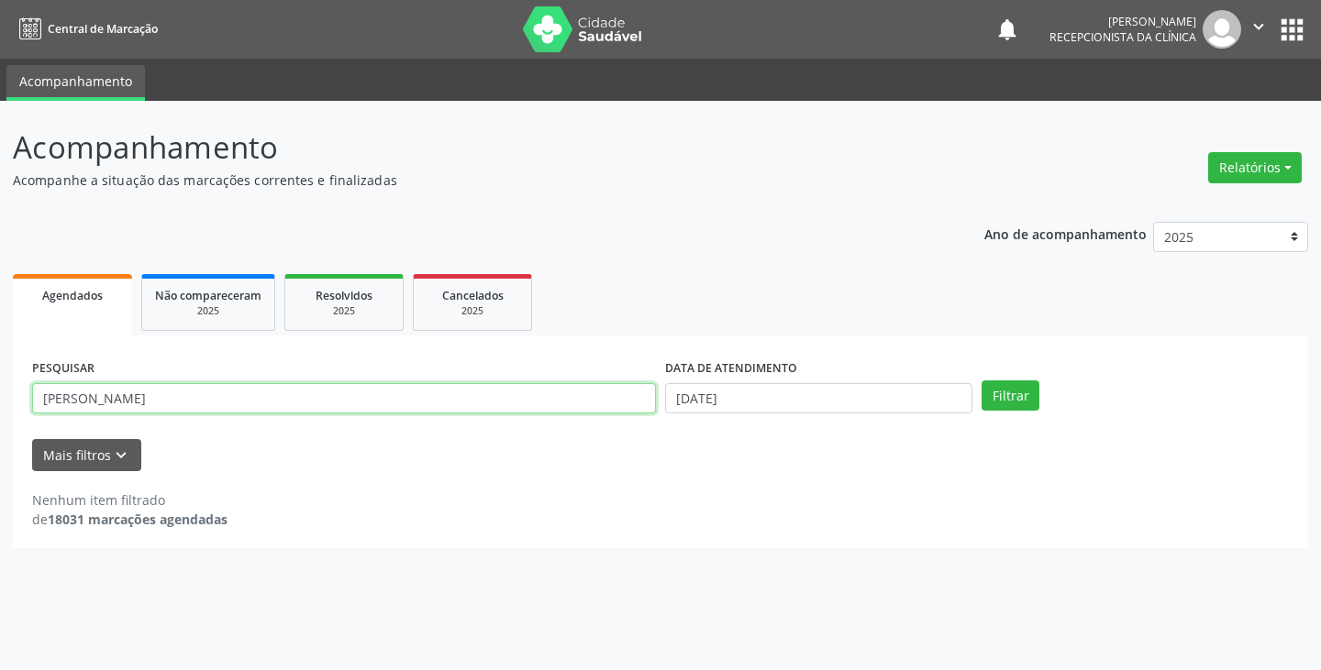
click at [642, 397] on input "[PERSON_NAME]" at bounding box center [344, 398] width 624 height 31
type input "j"
type input "evan"
click at [981, 381] on button "Filtrar" at bounding box center [1010, 396] width 58 height 31
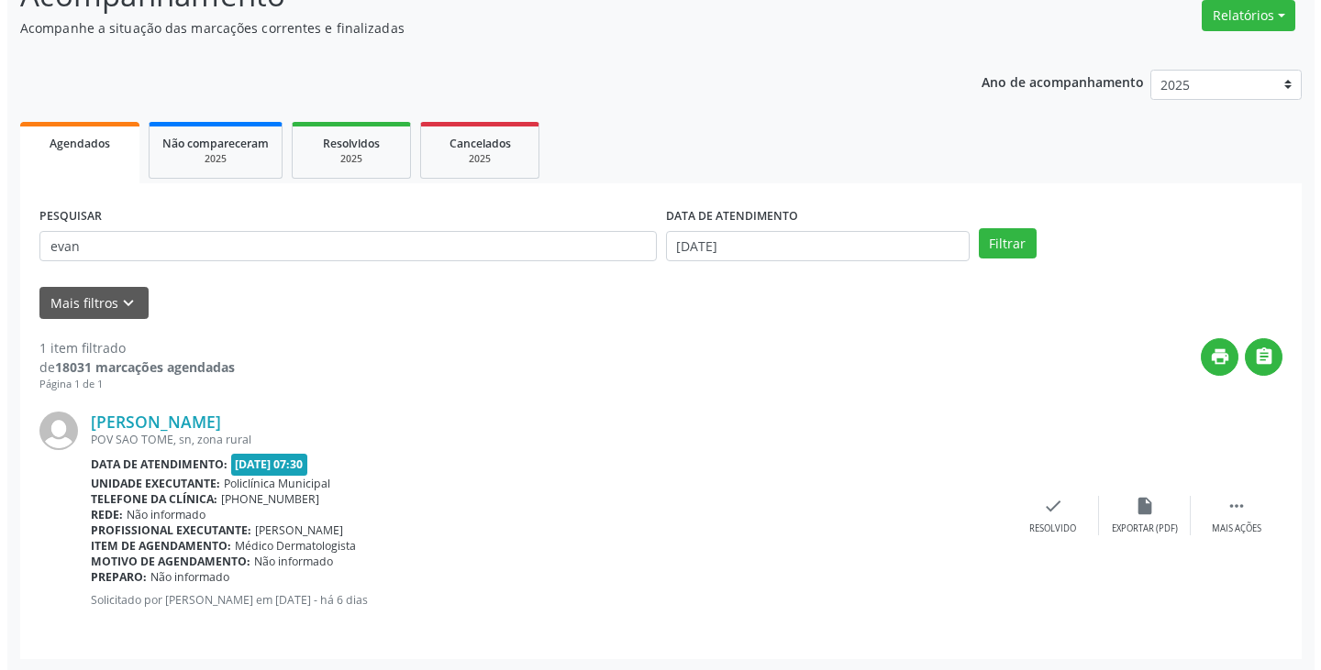
scroll to position [154, 0]
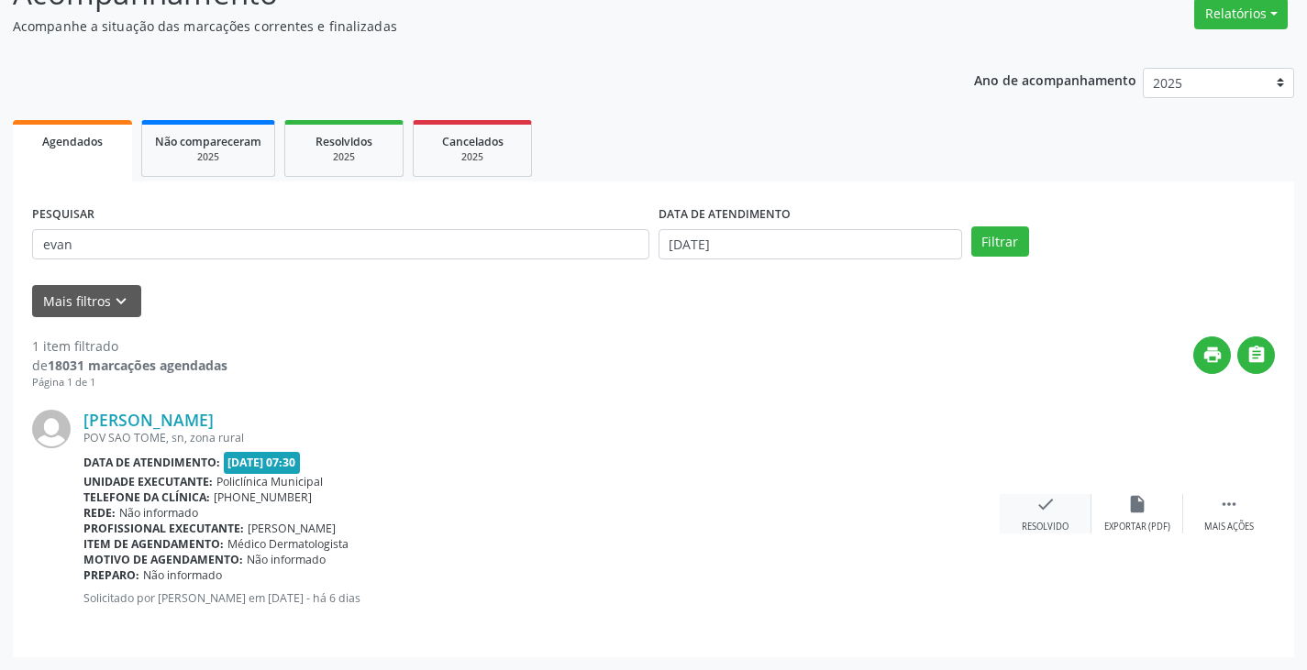
click at [1031, 509] on div "check Resolvido" at bounding box center [1046, 513] width 92 height 39
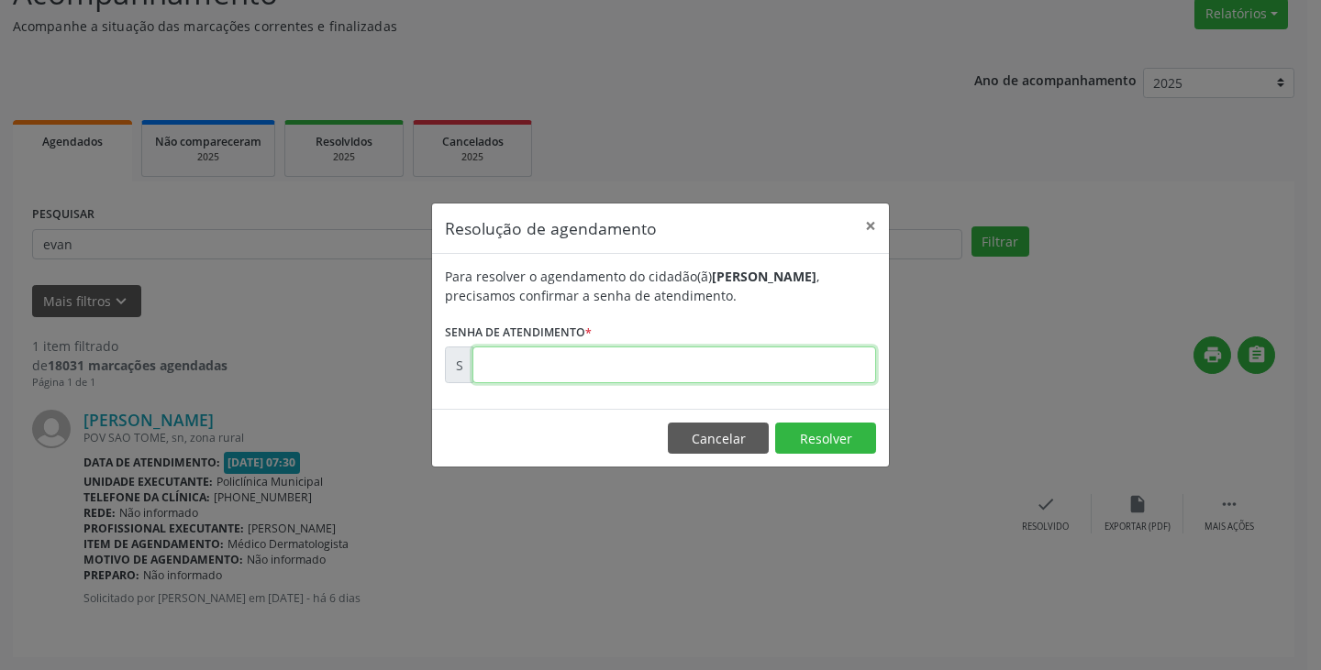
click at [779, 365] on input "text" at bounding box center [674, 365] width 404 height 37
type input "00177244"
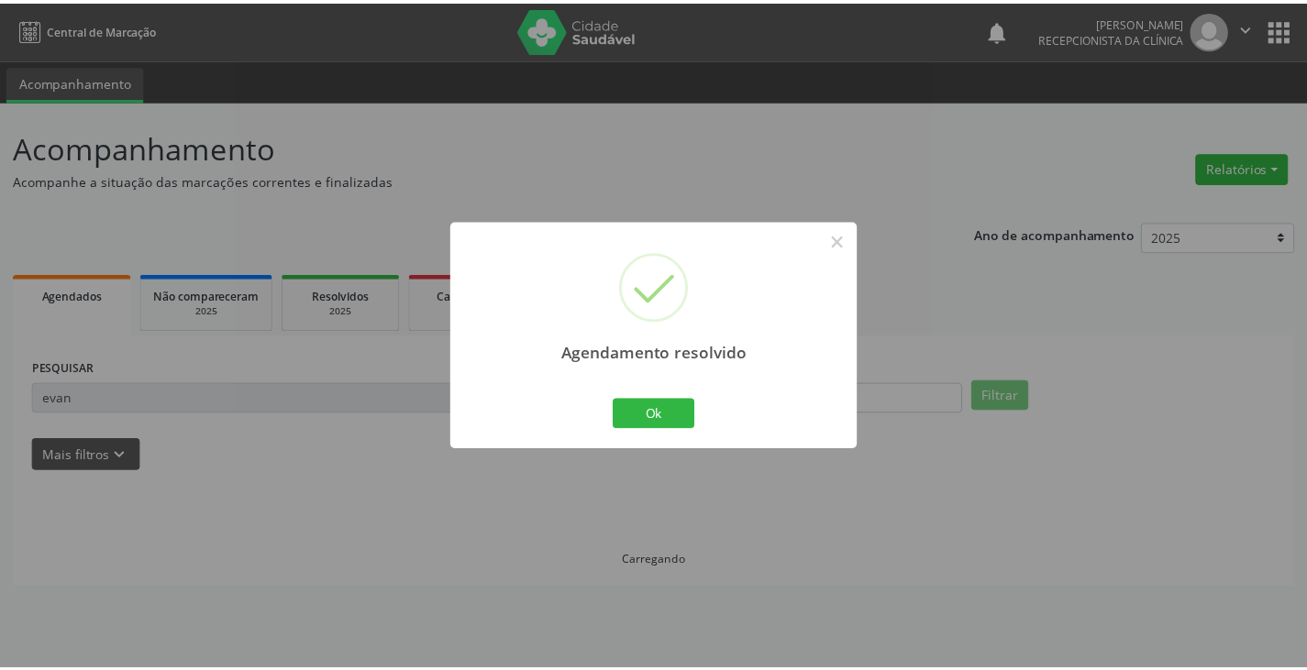
scroll to position [0, 0]
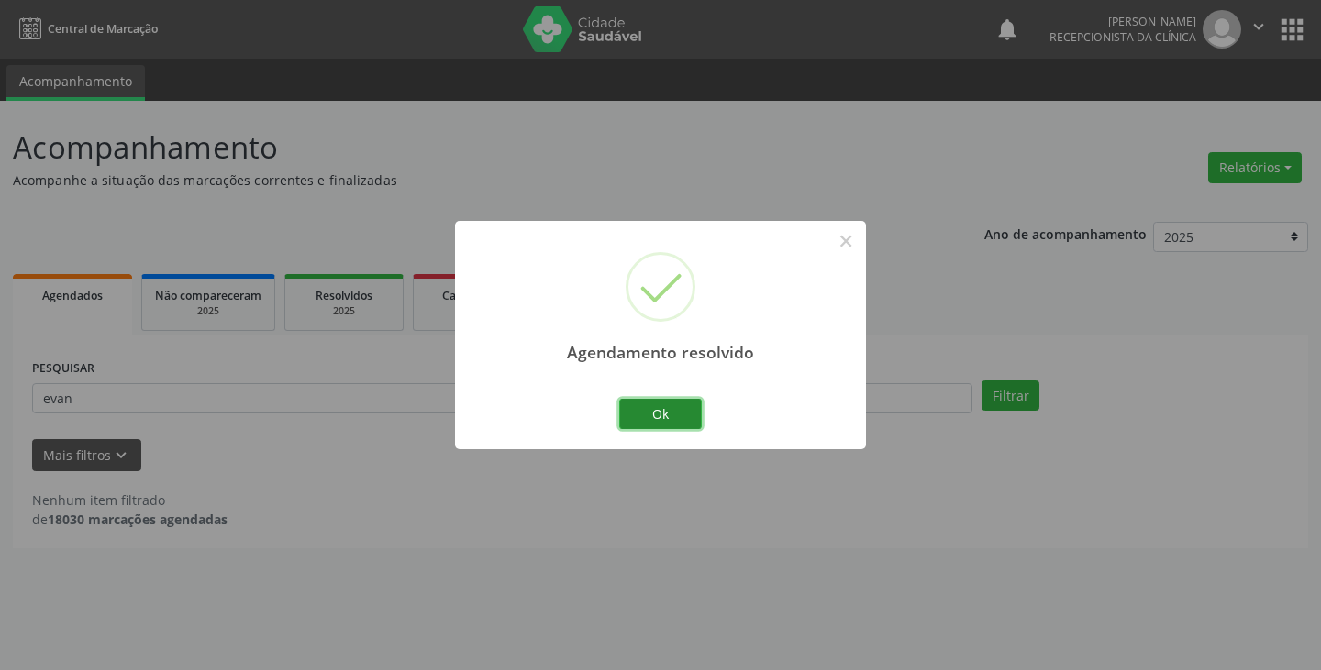
click at [633, 400] on button "Ok" at bounding box center [660, 414] width 83 height 31
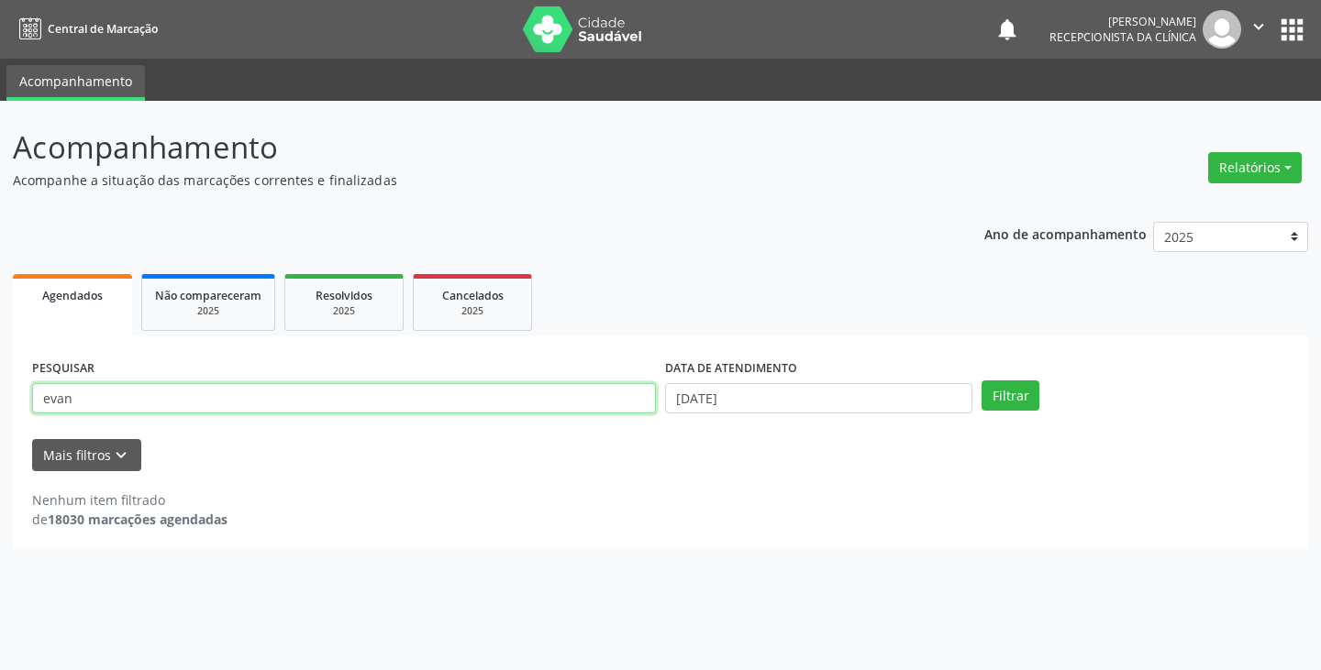
click at [589, 404] on input "evan" at bounding box center [344, 398] width 624 height 31
type input "e"
type input "eliz"
click at [981, 381] on button "Filtrar" at bounding box center [1010, 396] width 58 height 31
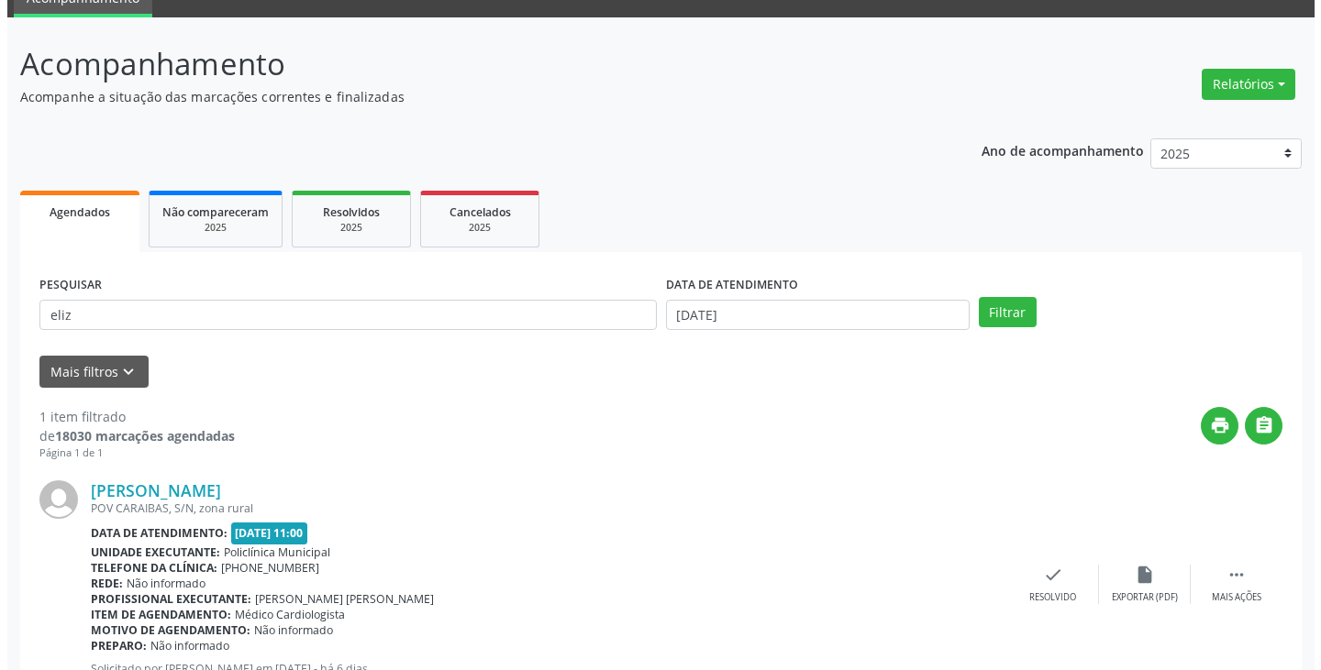
scroll to position [154, 0]
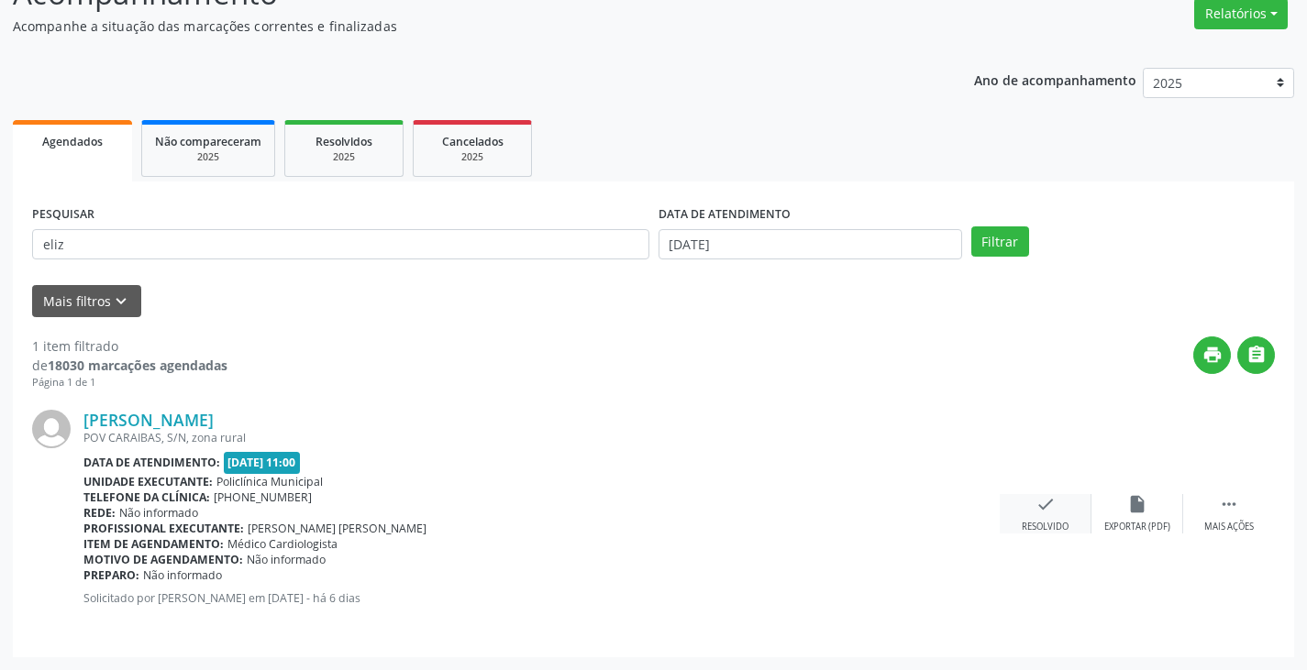
drag, startPoint x: 1050, startPoint y: 505, endPoint x: 1027, endPoint y: 500, distance: 23.6
click at [1027, 500] on div "check Resolvido" at bounding box center [1046, 513] width 92 height 39
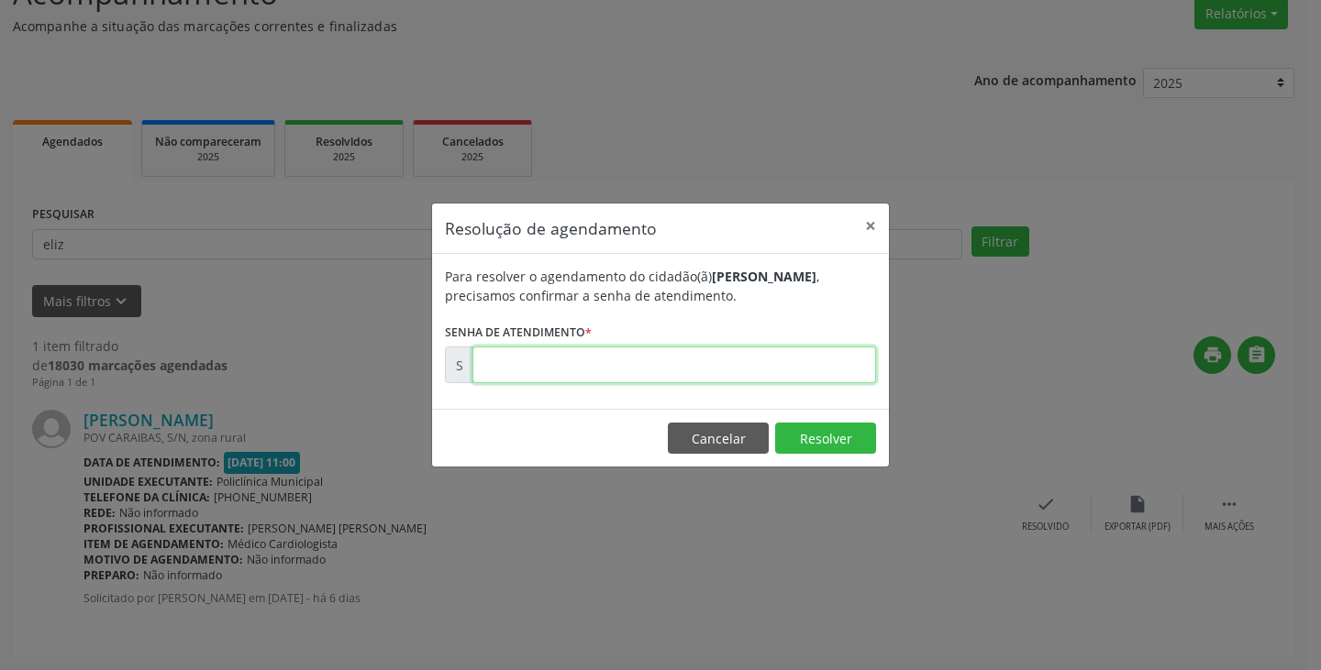
click at [762, 365] on input "text" at bounding box center [674, 365] width 404 height 37
type input "00177213"
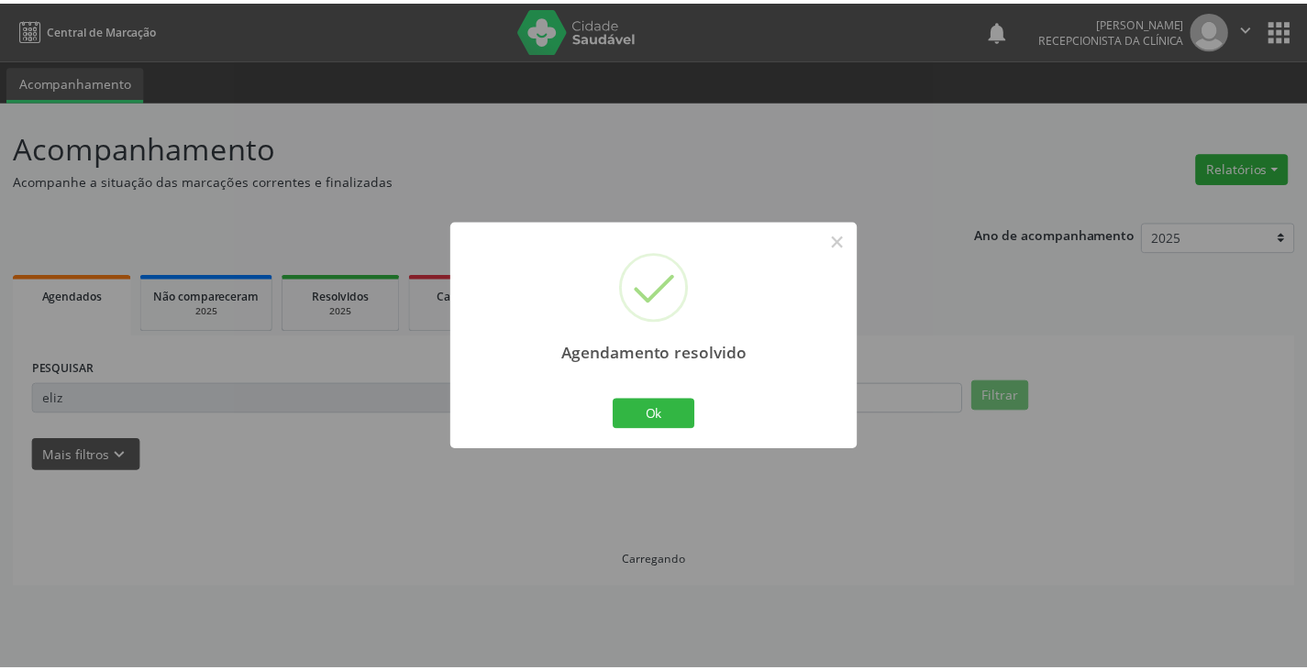
scroll to position [0, 0]
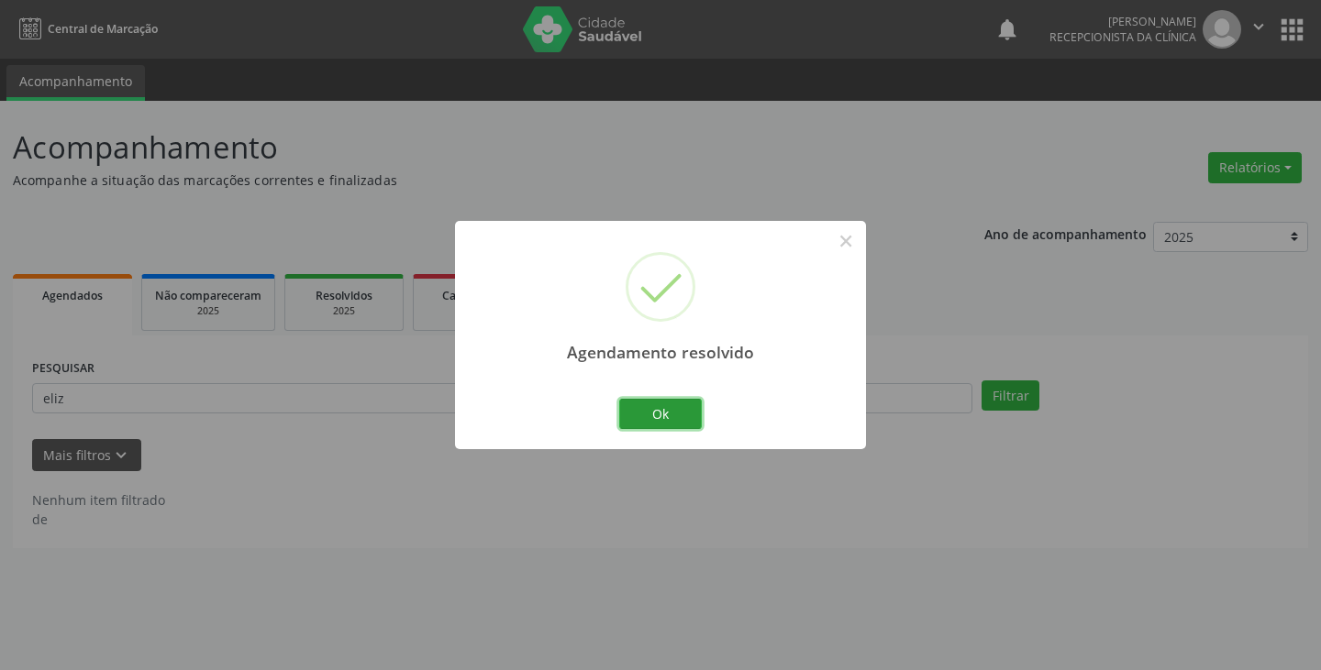
drag, startPoint x: 677, startPoint y: 411, endPoint x: 626, endPoint y: 411, distance: 50.4
click at [659, 412] on button "Ok" at bounding box center [660, 414] width 83 height 31
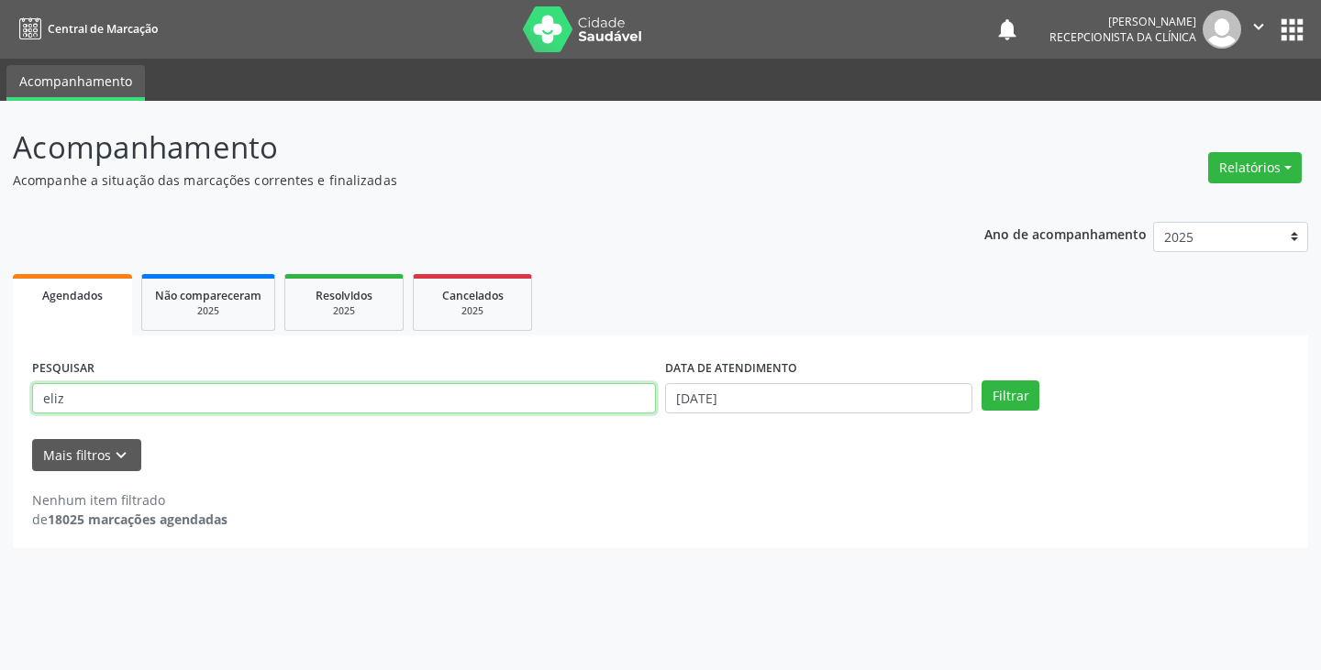
click at [619, 410] on input "eliz" at bounding box center [344, 398] width 624 height 31
type input "e"
type input "nelm"
click at [981, 381] on button "Filtrar" at bounding box center [1010, 396] width 58 height 31
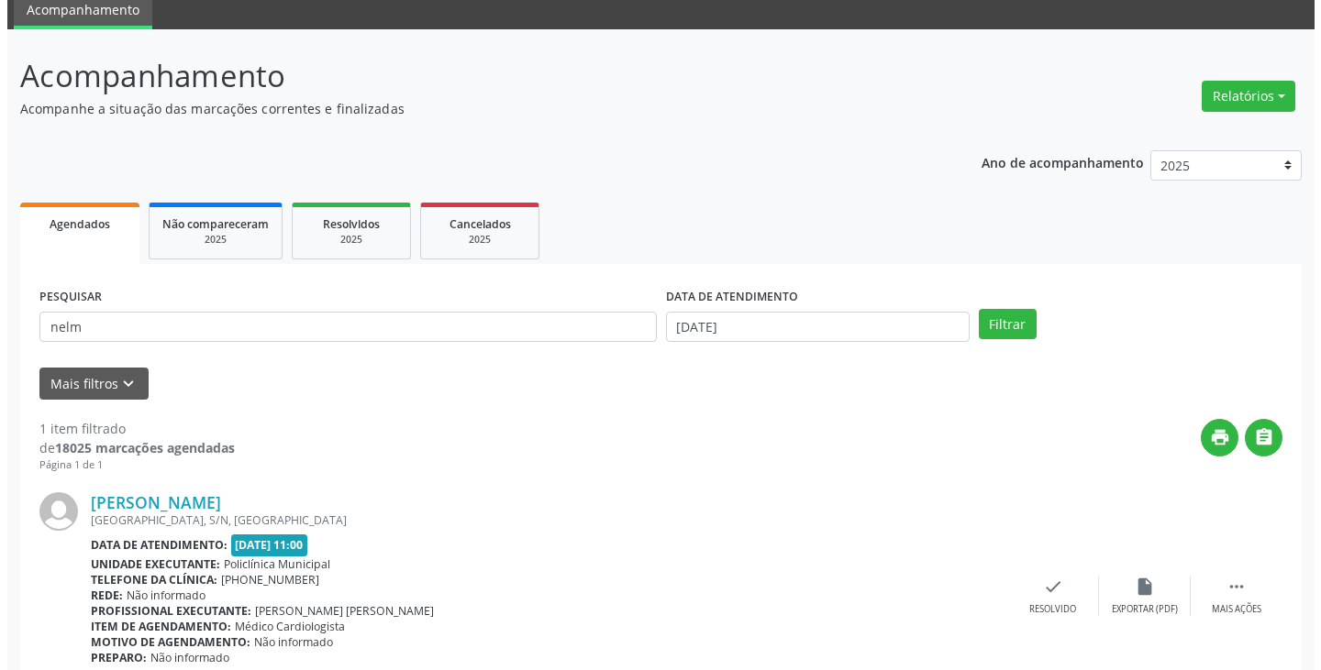
scroll to position [154, 0]
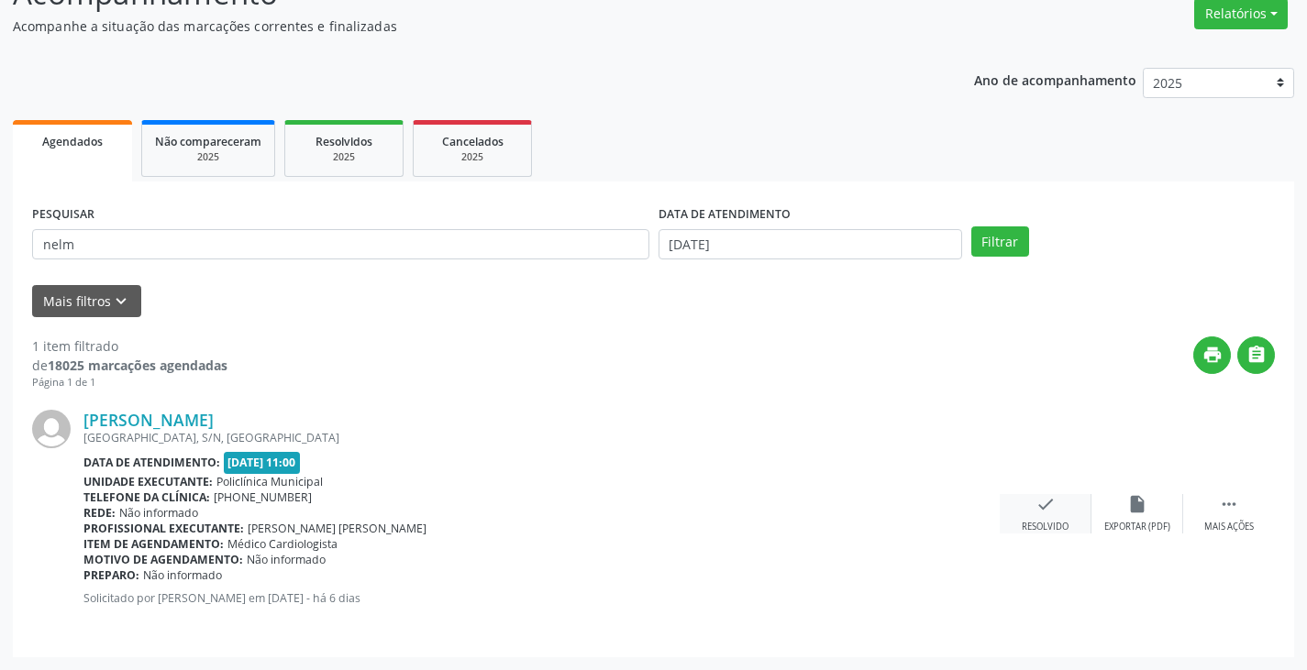
click at [1049, 505] on icon "check" at bounding box center [1045, 504] width 20 height 20
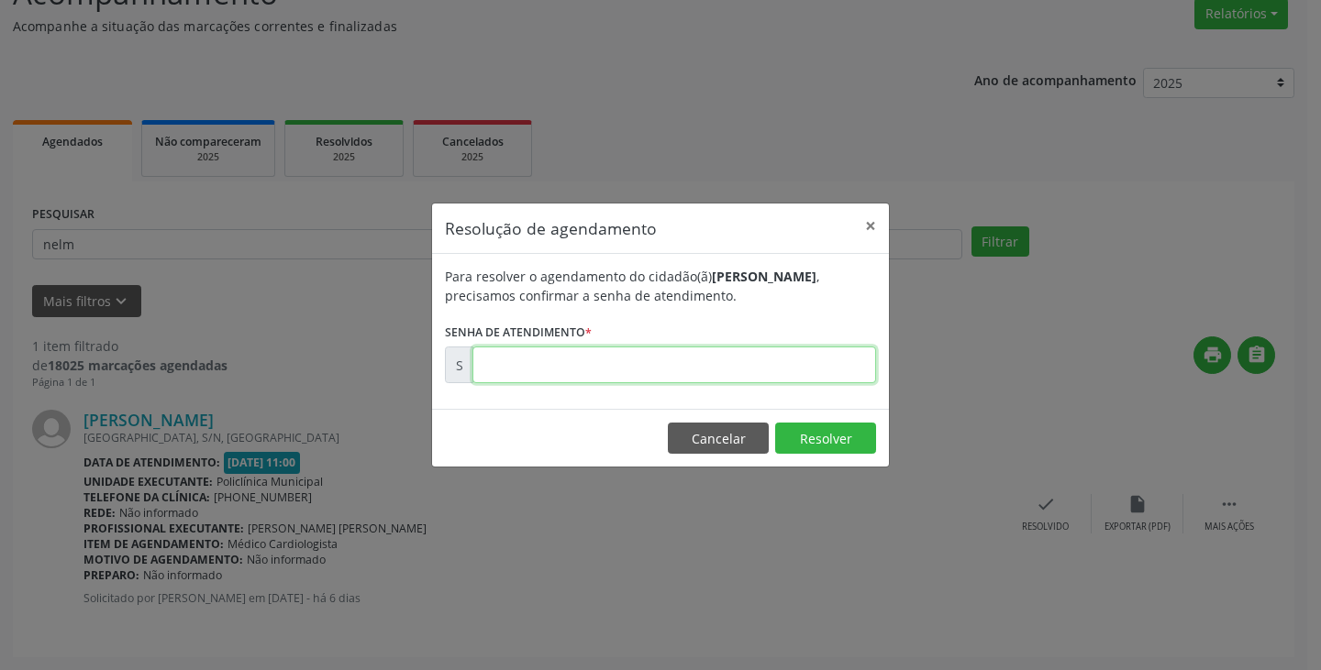
click at [840, 366] on input "text" at bounding box center [674, 365] width 404 height 37
type input "00177222"
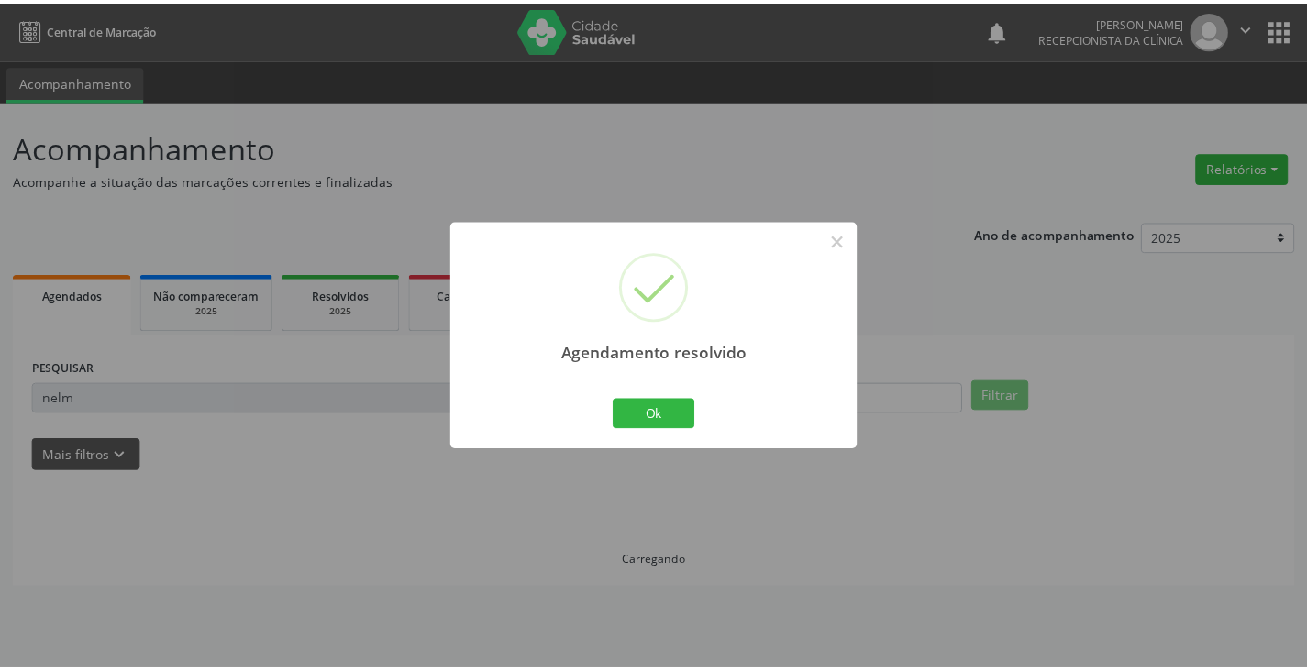
scroll to position [0, 0]
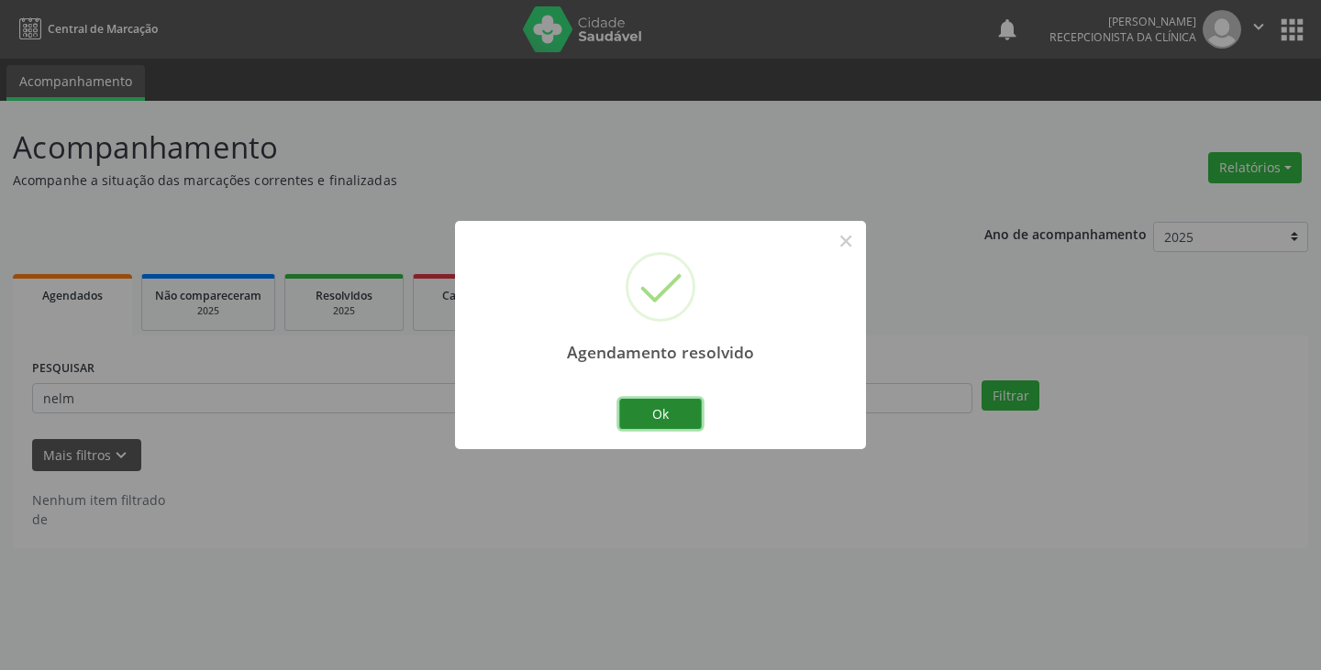
drag, startPoint x: 667, startPoint y: 415, endPoint x: 621, endPoint y: 412, distance: 45.9
click at [663, 415] on button "Ok" at bounding box center [660, 414] width 83 height 31
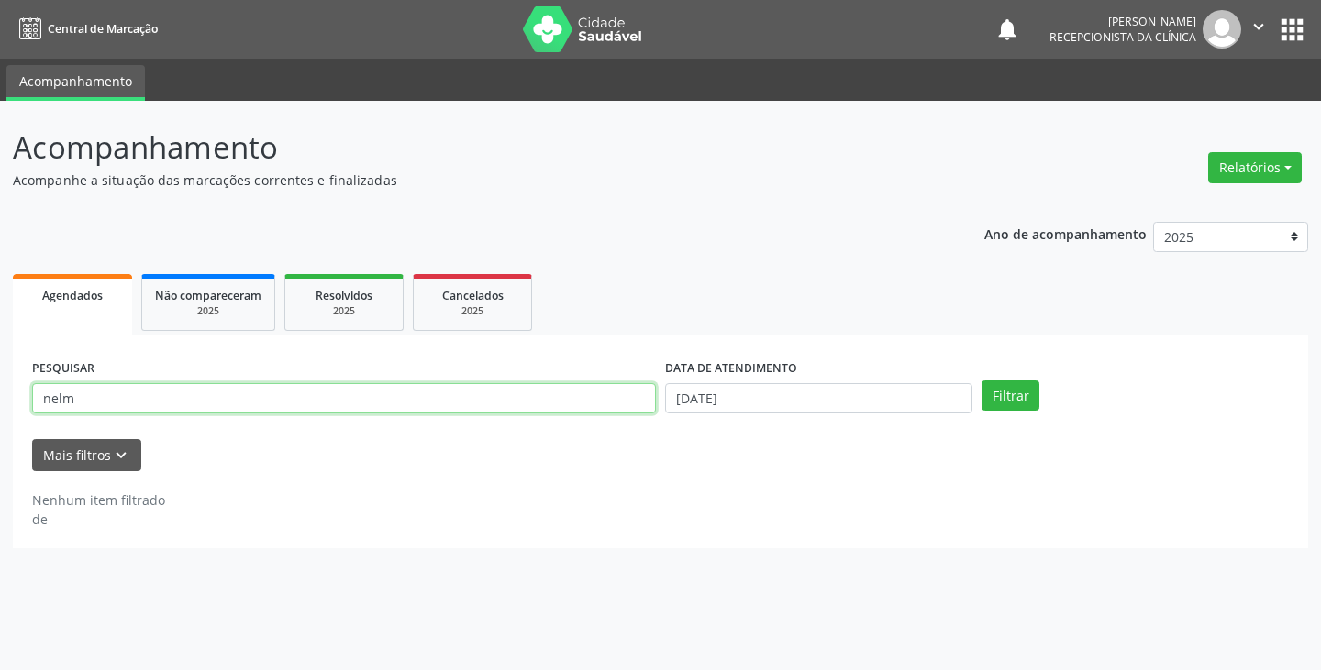
click at [598, 399] on input "nelm" at bounding box center [344, 398] width 624 height 31
type input "n"
type input "[PERSON_NAME]"
click at [981, 381] on button "Filtrar" at bounding box center [1010, 396] width 58 height 31
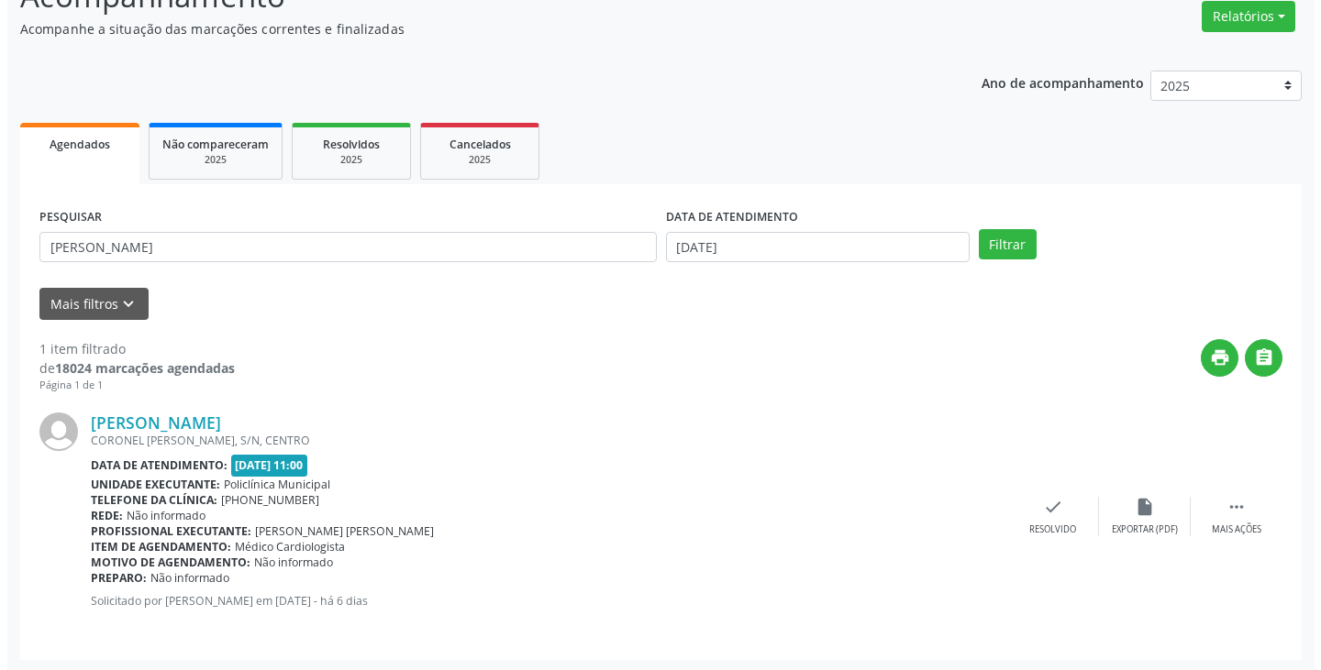
scroll to position [154, 0]
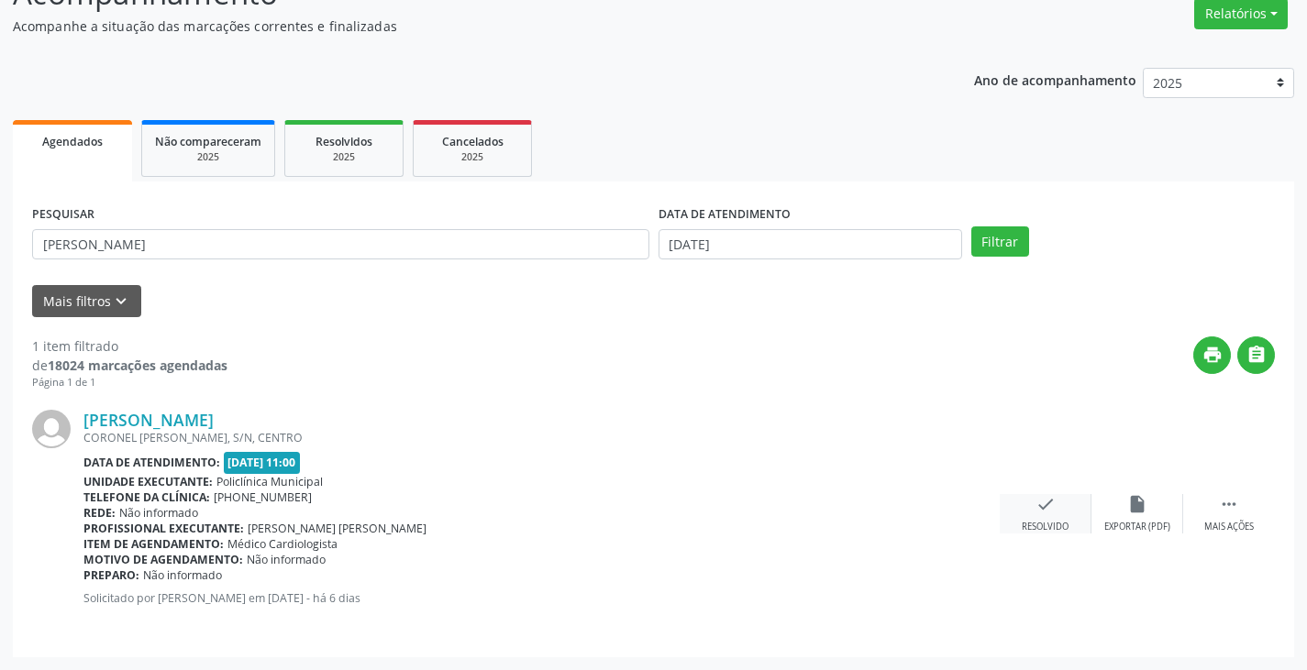
click at [1046, 501] on icon "check" at bounding box center [1045, 504] width 20 height 20
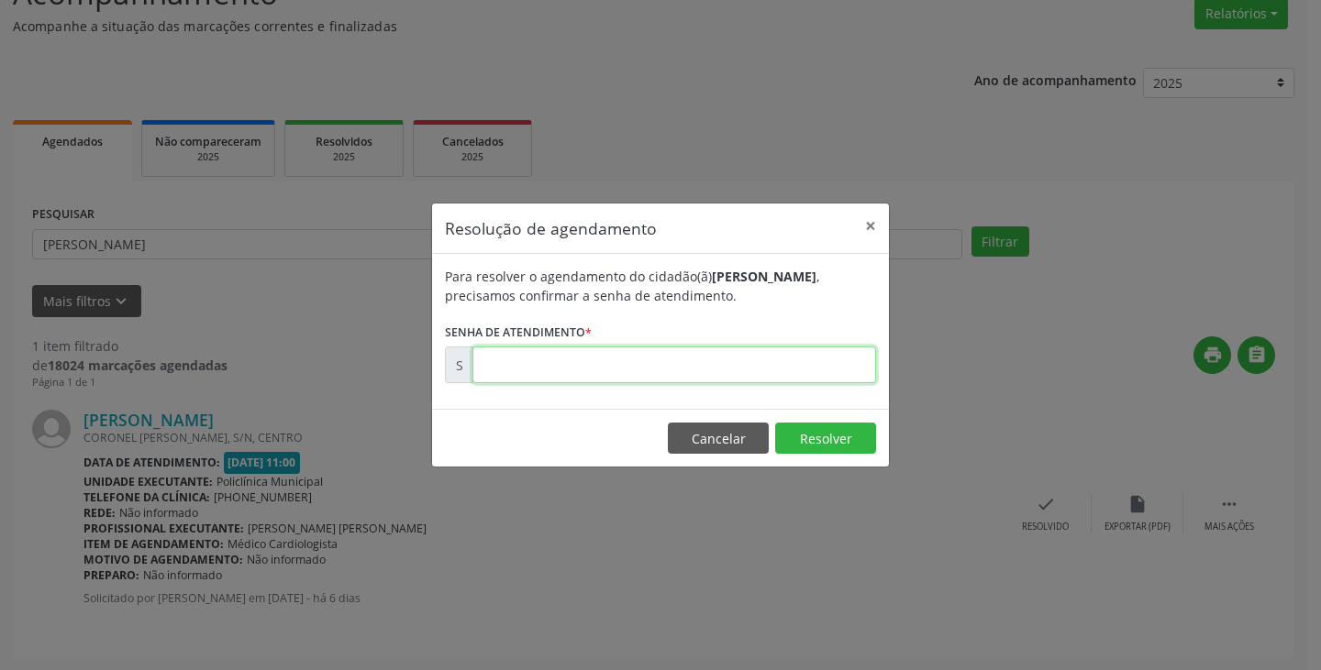
click at [814, 371] on input "text" at bounding box center [674, 365] width 404 height 37
type input "00177227"
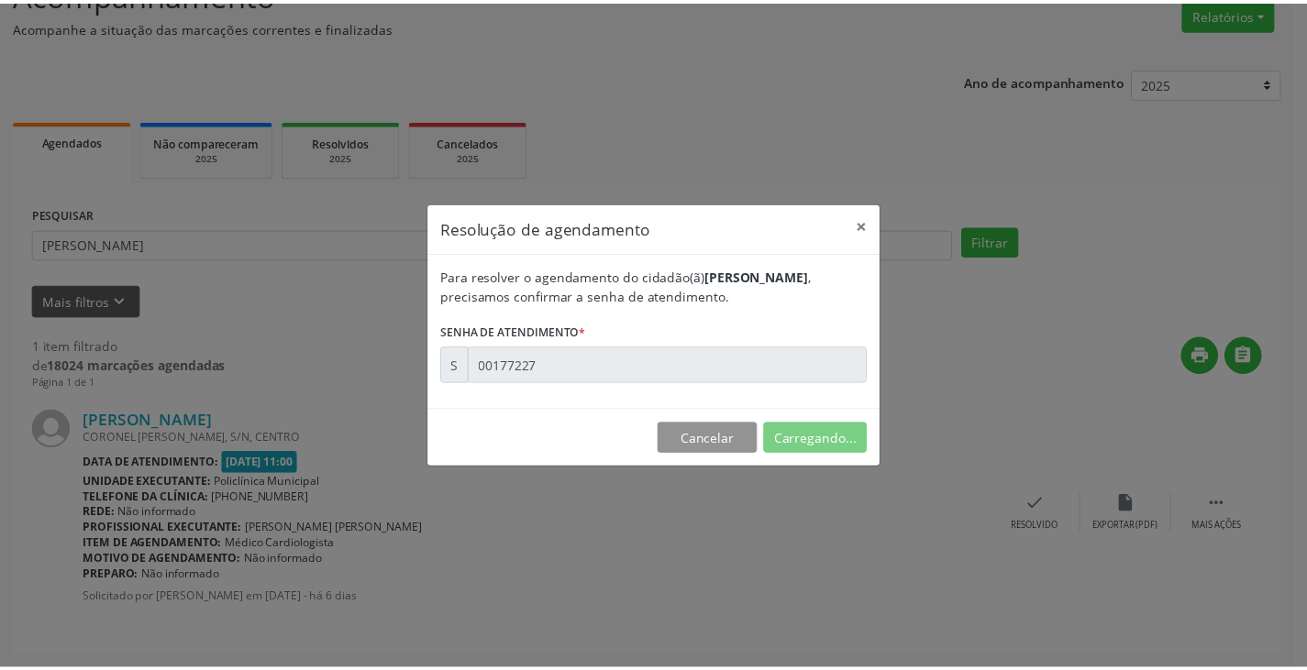
scroll to position [0, 0]
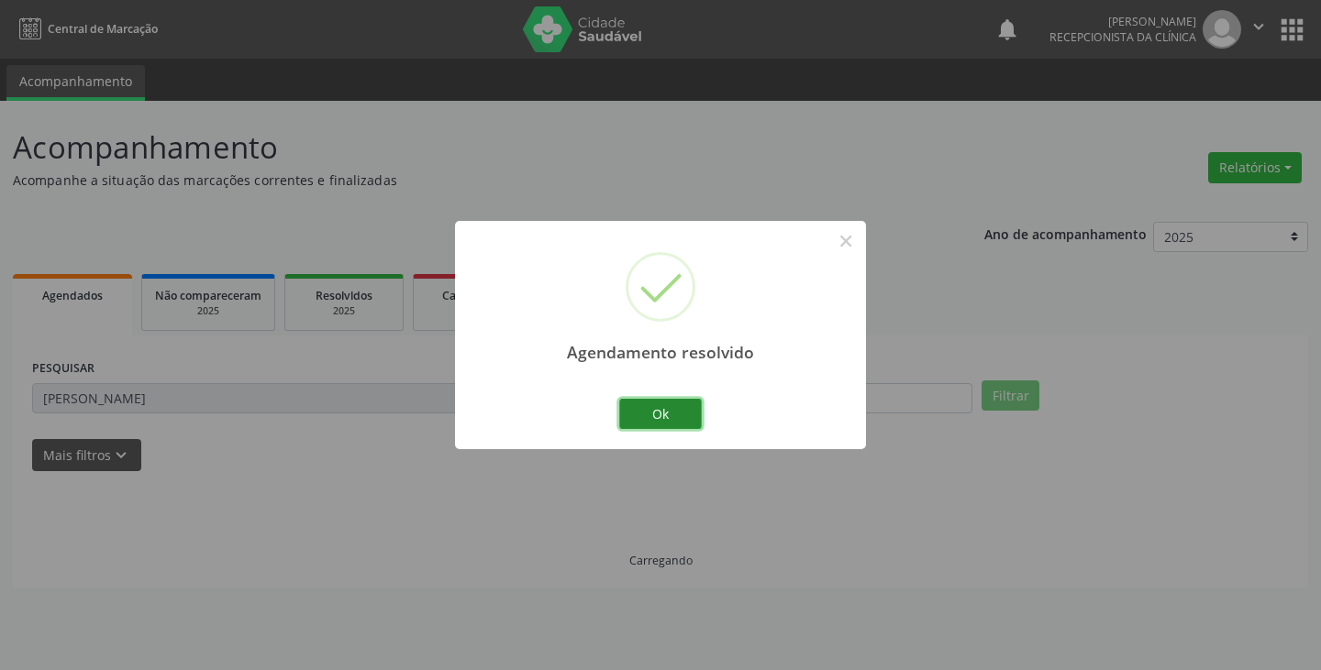
drag, startPoint x: 686, startPoint y: 411, endPoint x: 654, endPoint y: 408, distance: 32.2
click at [674, 412] on button "Ok" at bounding box center [660, 414] width 83 height 31
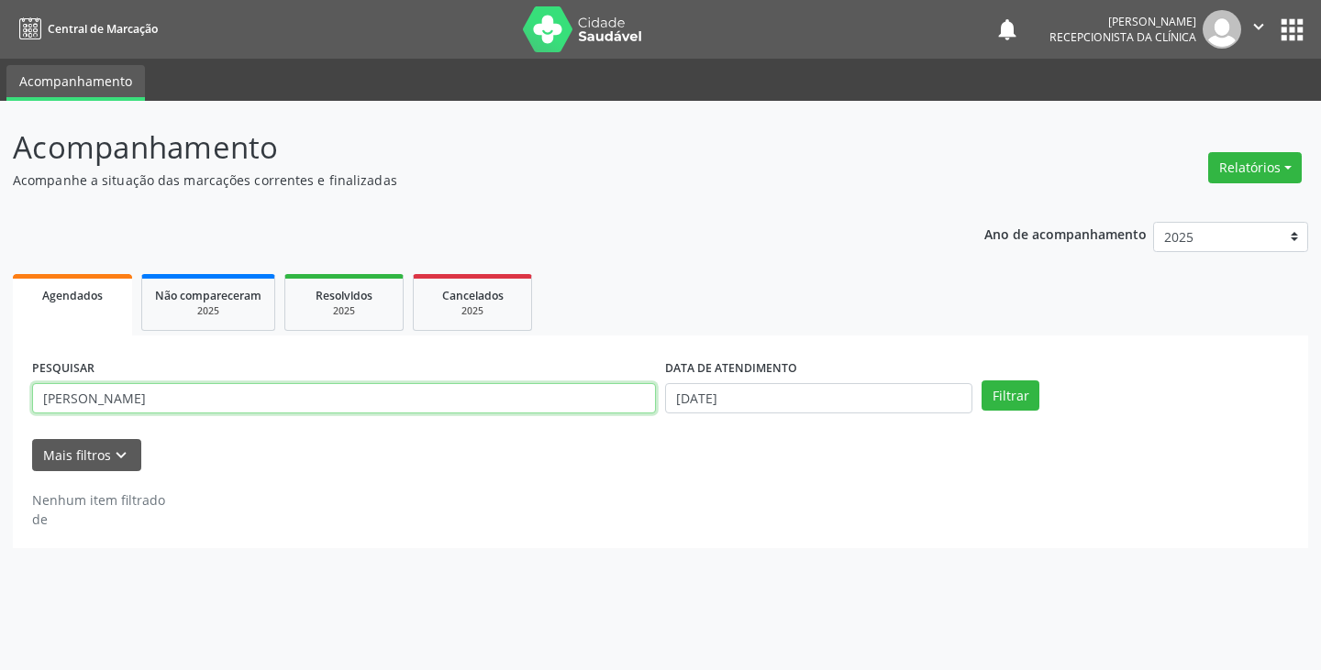
click at [631, 401] on input "[PERSON_NAME]" at bounding box center [344, 398] width 624 height 31
type input "m"
type input "eun"
click at [981, 381] on button "Filtrar" at bounding box center [1010, 396] width 58 height 31
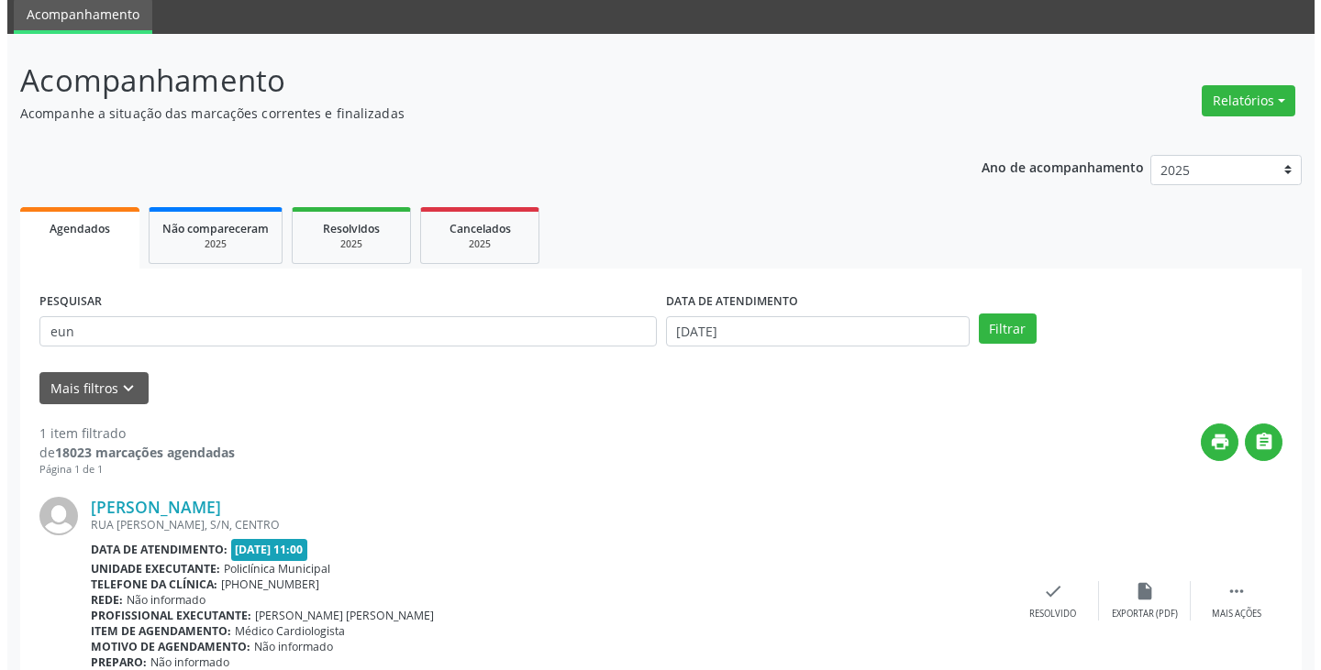
scroll to position [154, 0]
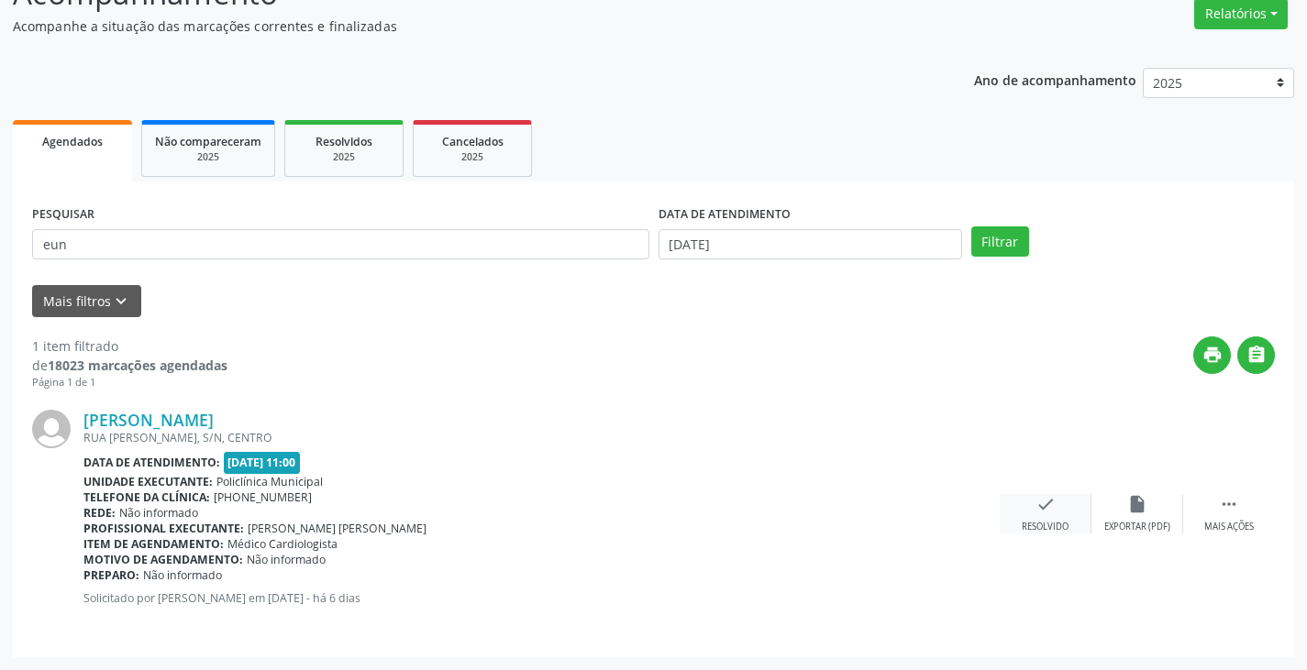
click at [1018, 507] on div "check Resolvido" at bounding box center [1046, 513] width 92 height 39
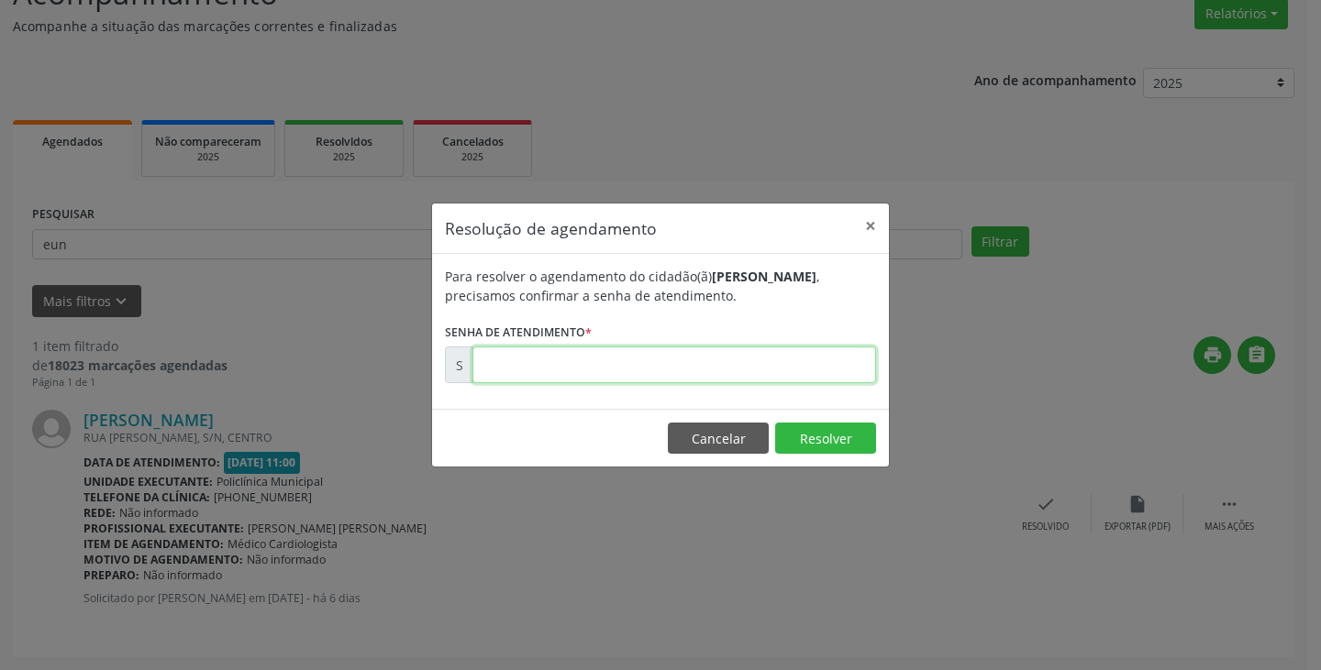
click at [805, 364] on input "text" at bounding box center [674, 365] width 404 height 37
type input "00177234"
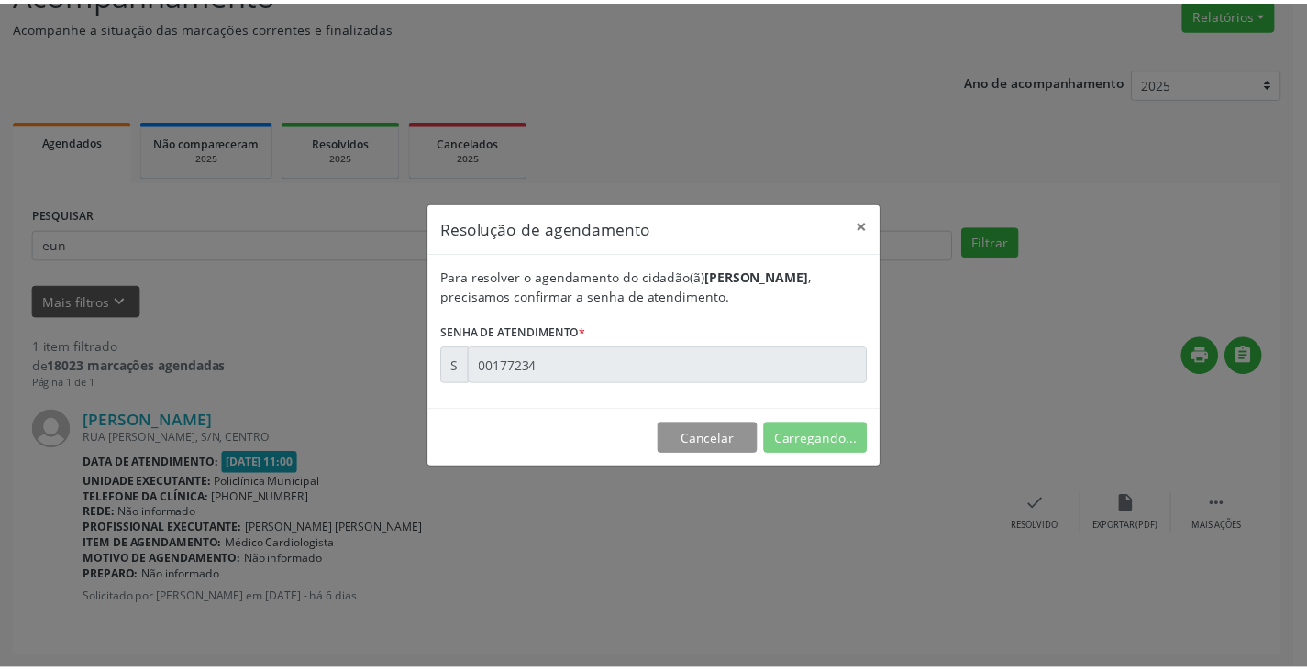
scroll to position [0, 0]
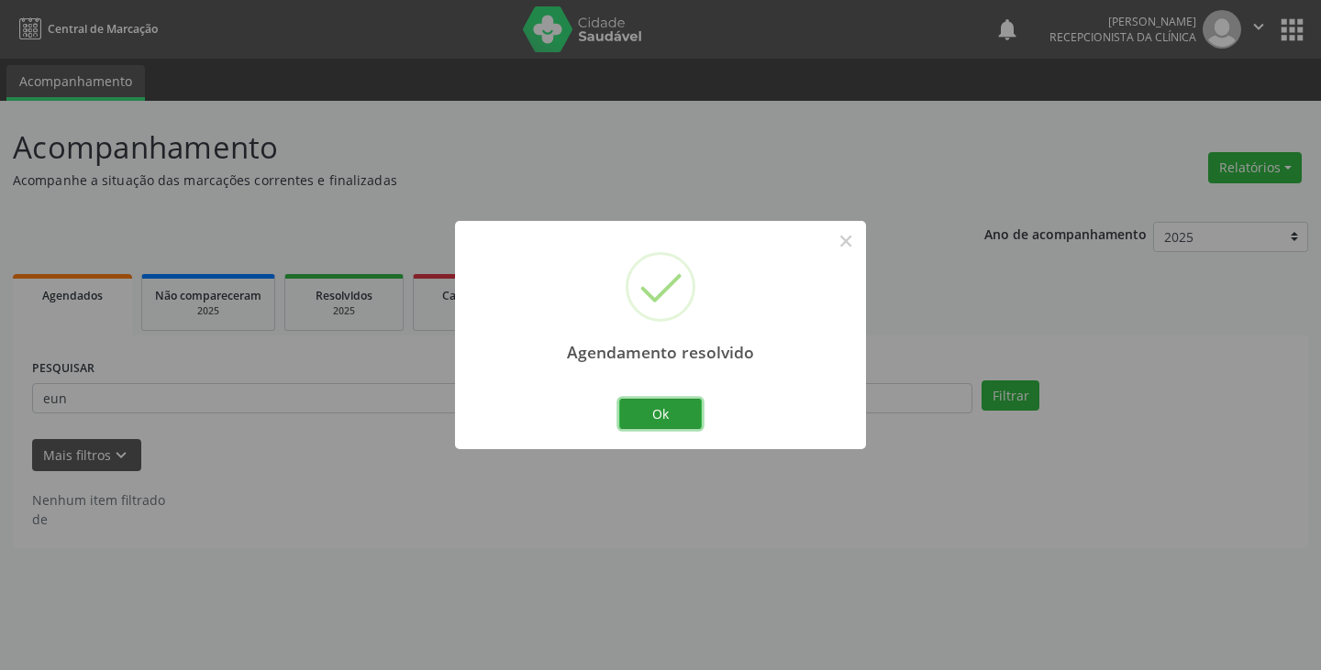
drag, startPoint x: 657, startPoint y: 409, endPoint x: 614, endPoint y: 406, distance: 42.3
click at [653, 410] on button "Ok" at bounding box center [660, 414] width 83 height 31
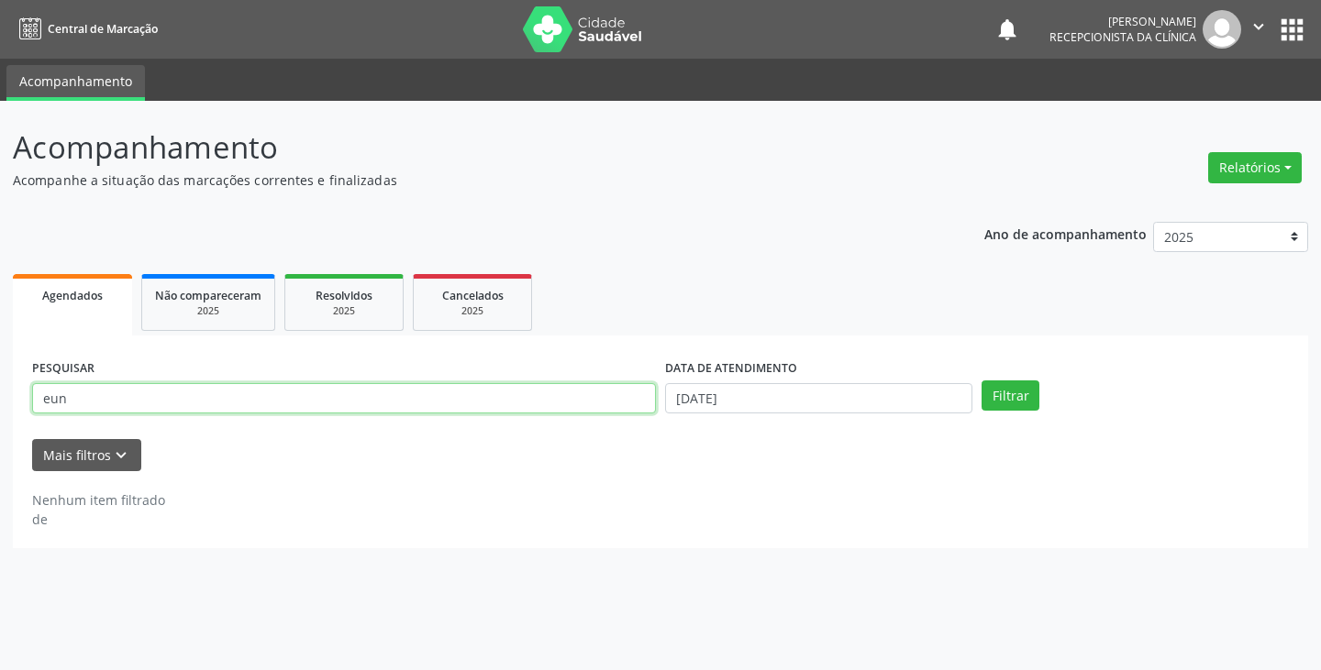
click at [614, 406] on input "eun" at bounding box center [344, 398] width 624 height 31
type input "e"
type input "josec"
click at [981, 381] on button "Filtrar" at bounding box center [1010, 396] width 58 height 31
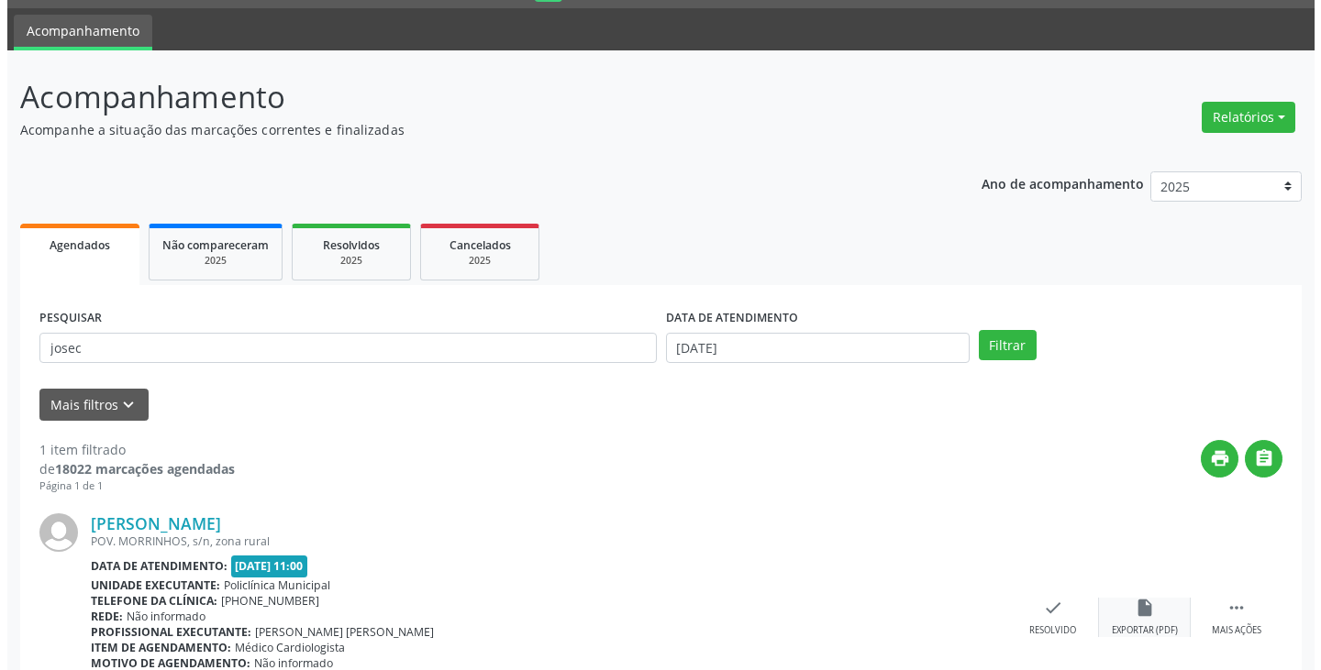
scroll to position [154, 0]
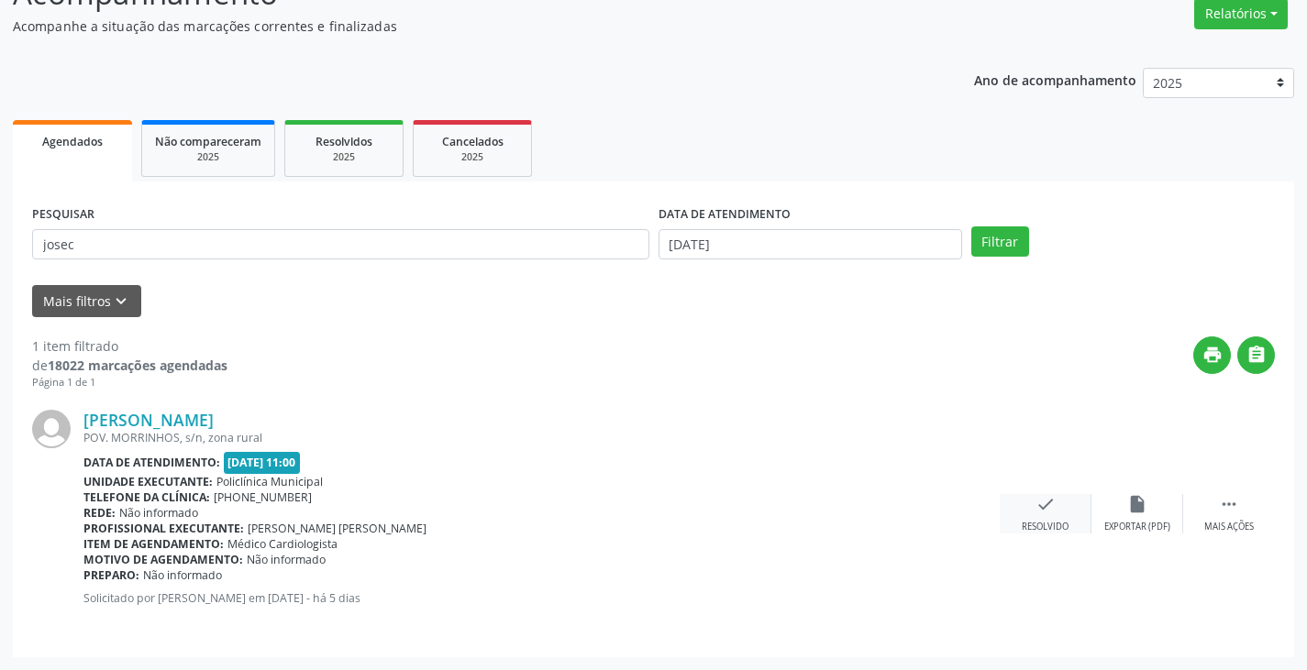
drag, startPoint x: 1045, startPoint y: 504, endPoint x: 1035, endPoint y: 494, distance: 13.0
click at [1035, 494] on icon "check" at bounding box center [1045, 504] width 20 height 20
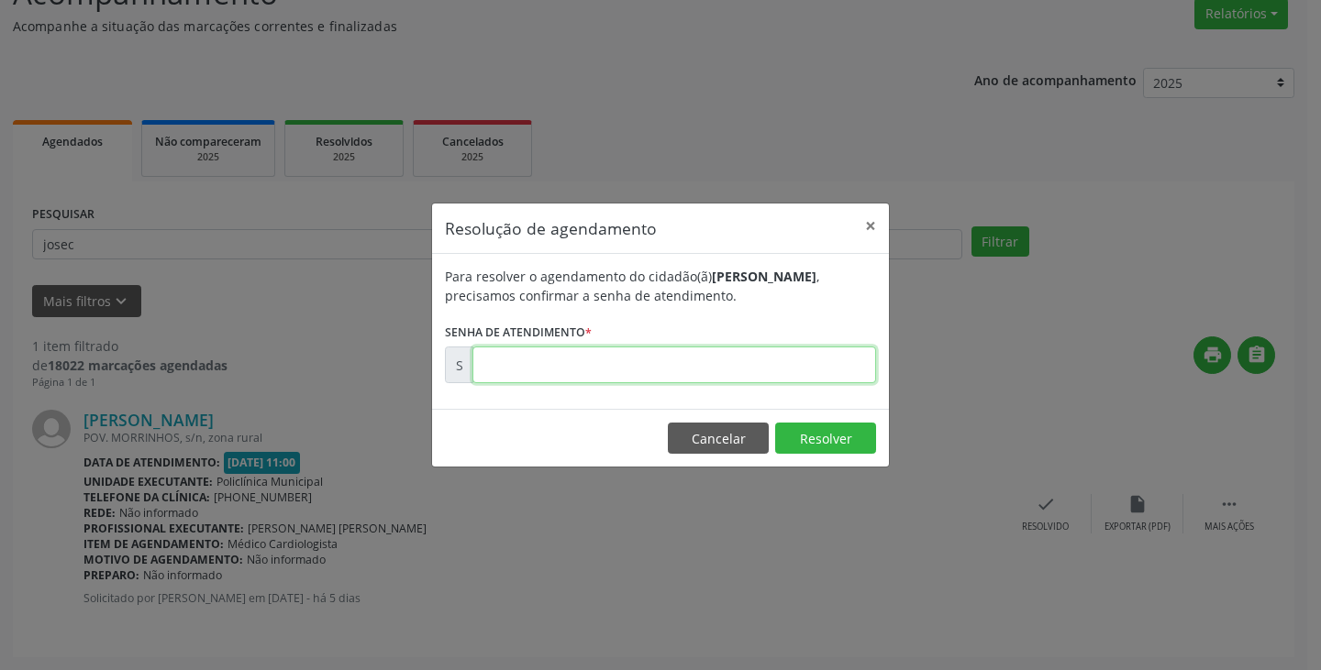
click at [832, 363] on input "text" at bounding box center [674, 365] width 404 height 37
type input "00177308"
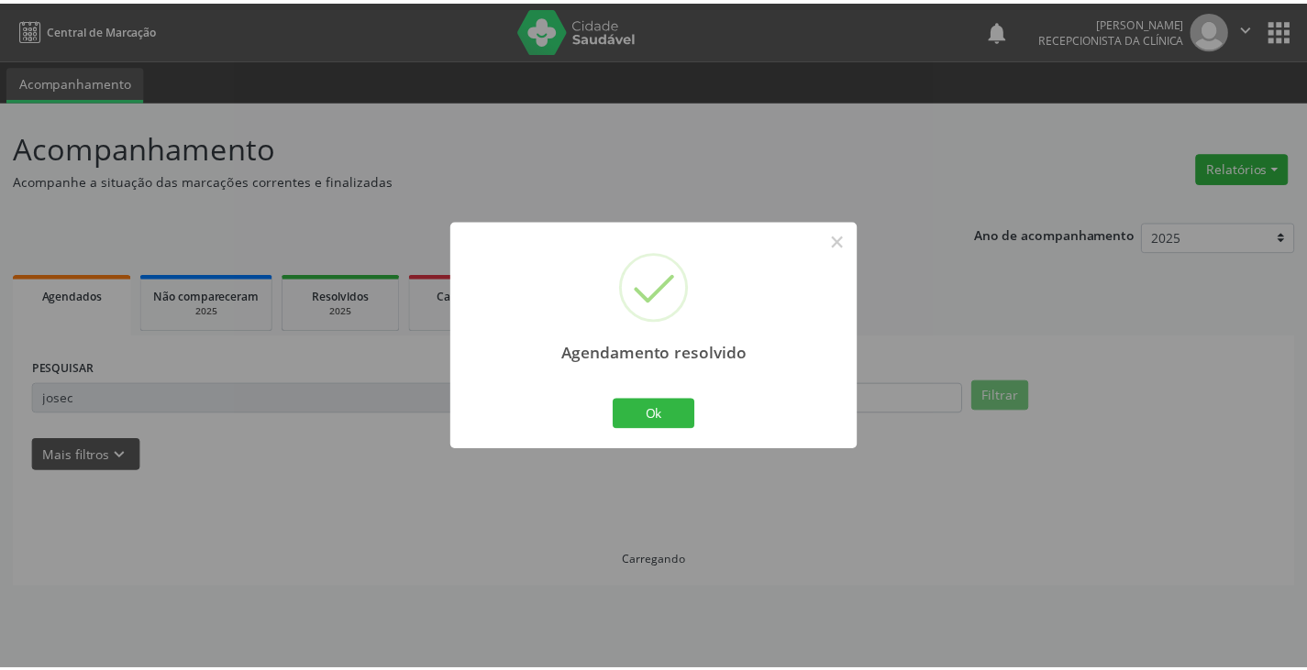
scroll to position [0, 0]
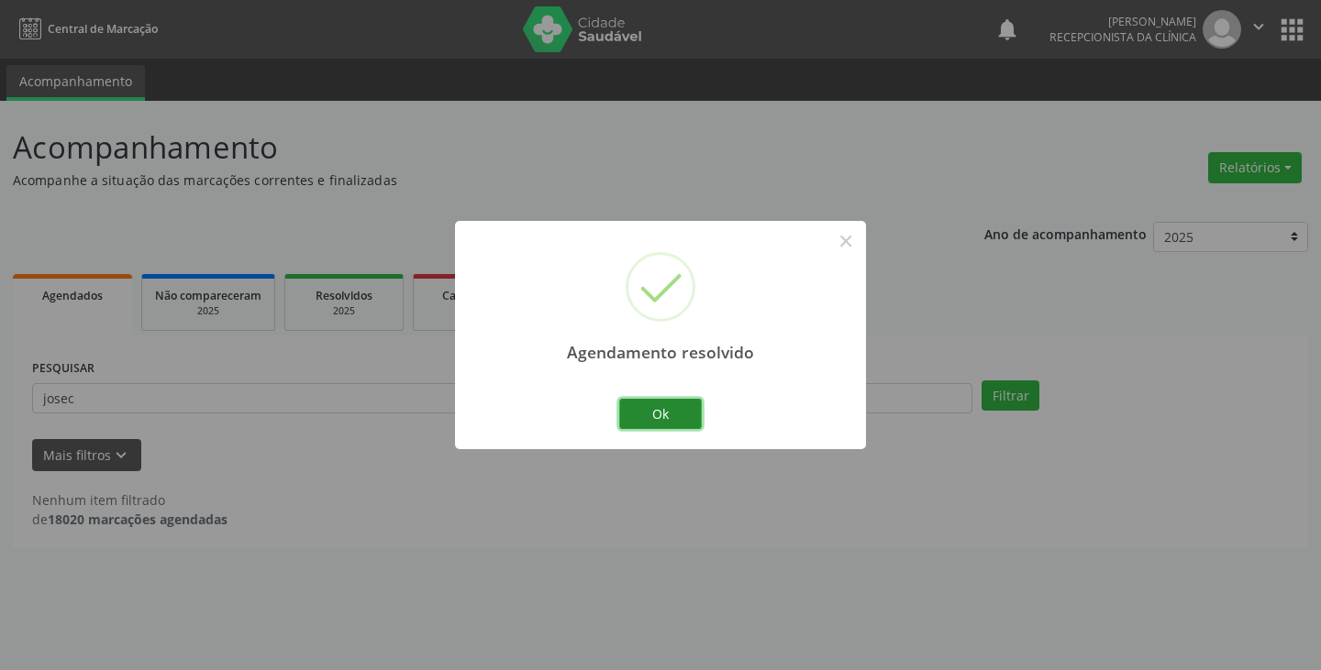
click at [648, 416] on button "Ok" at bounding box center [660, 414] width 83 height 31
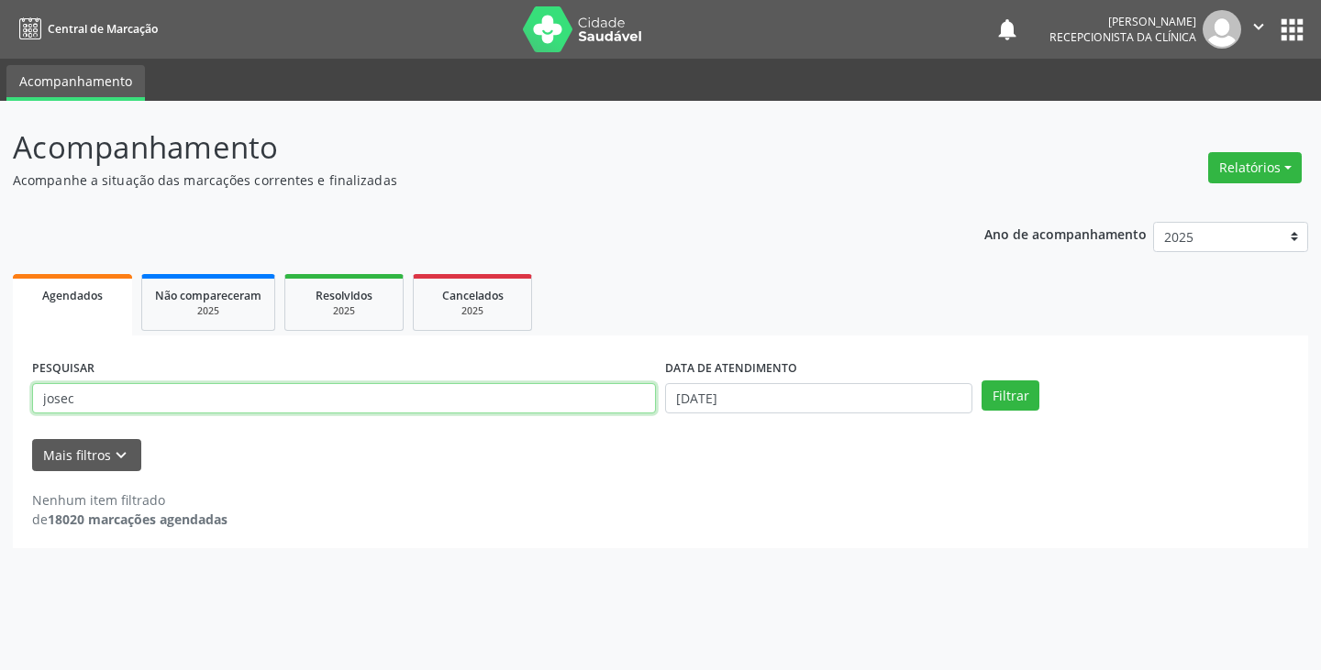
click at [610, 400] on input "josec" at bounding box center [344, 398] width 624 height 31
type input "j"
type input "edn"
click at [981, 381] on button "Filtrar" at bounding box center [1010, 396] width 58 height 31
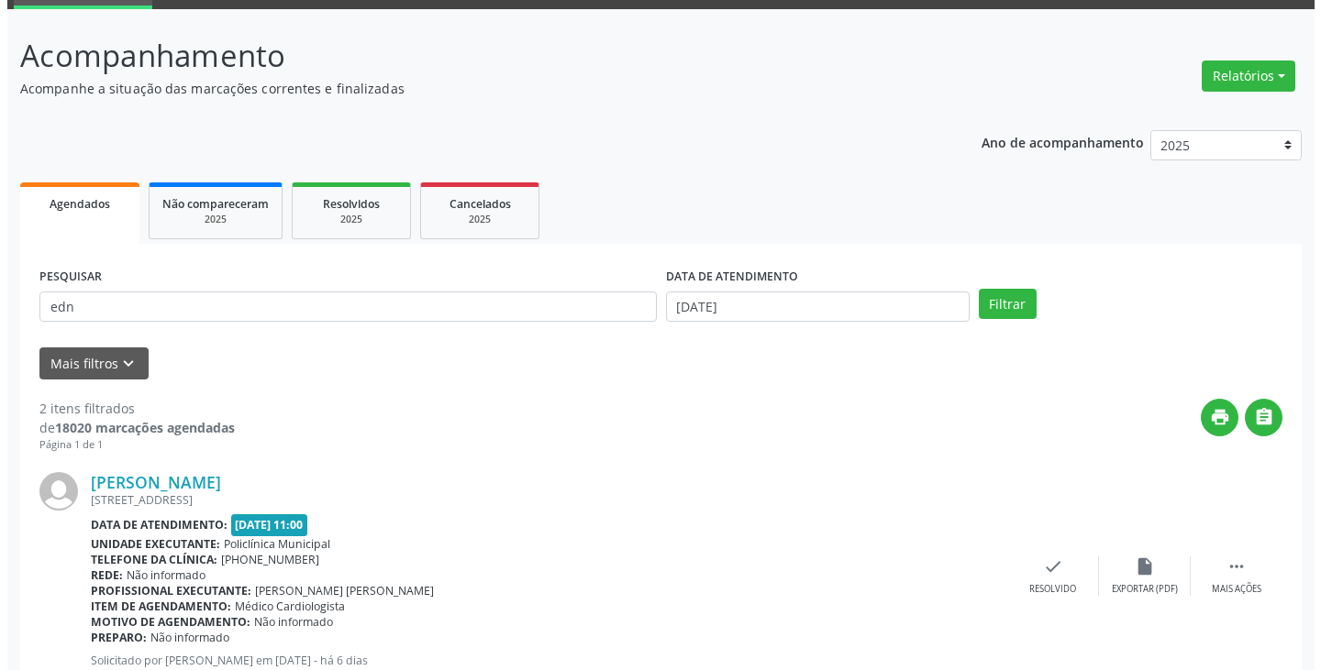
scroll to position [275, 0]
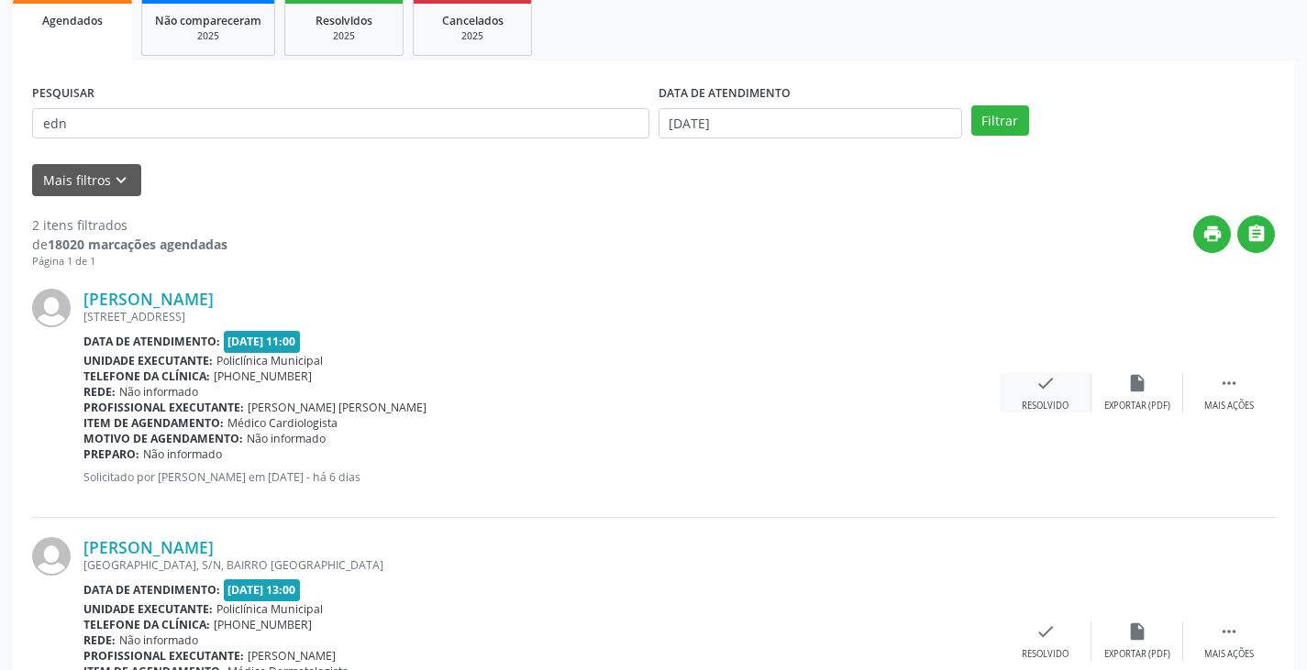
click at [1042, 398] on div "check Resolvido" at bounding box center [1046, 392] width 92 height 39
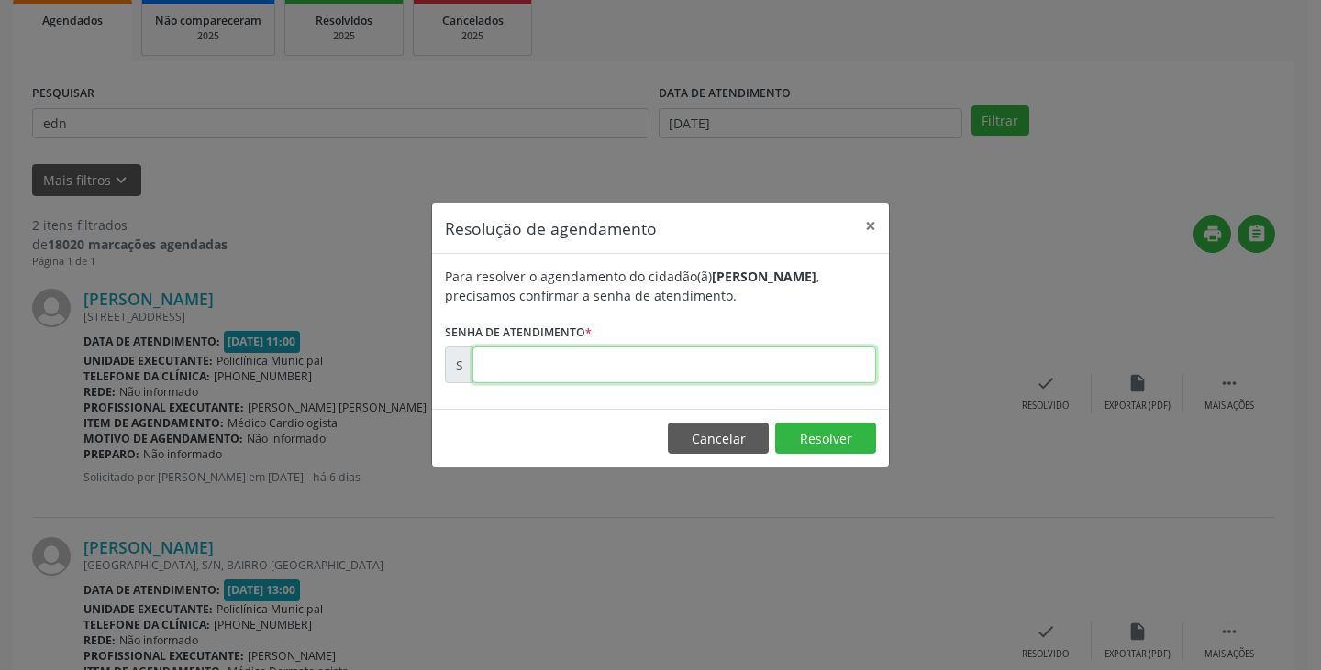
click at [818, 366] on input "text" at bounding box center [674, 365] width 404 height 37
type input "00177211"
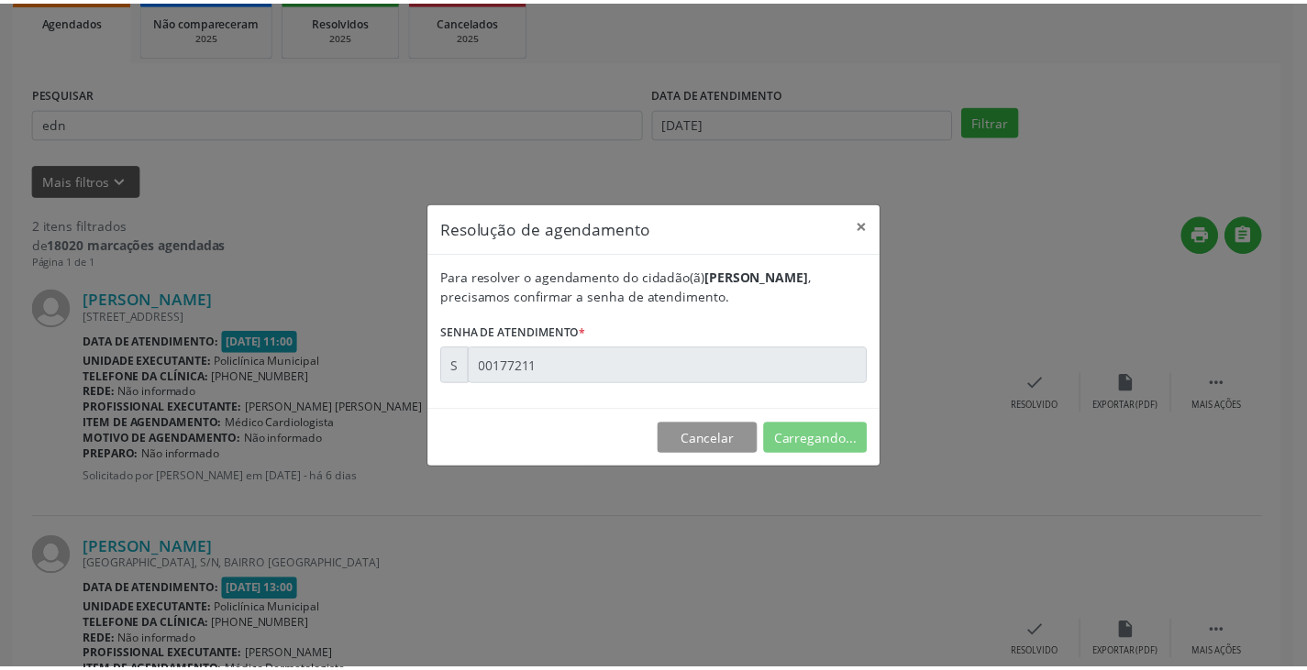
scroll to position [0, 0]
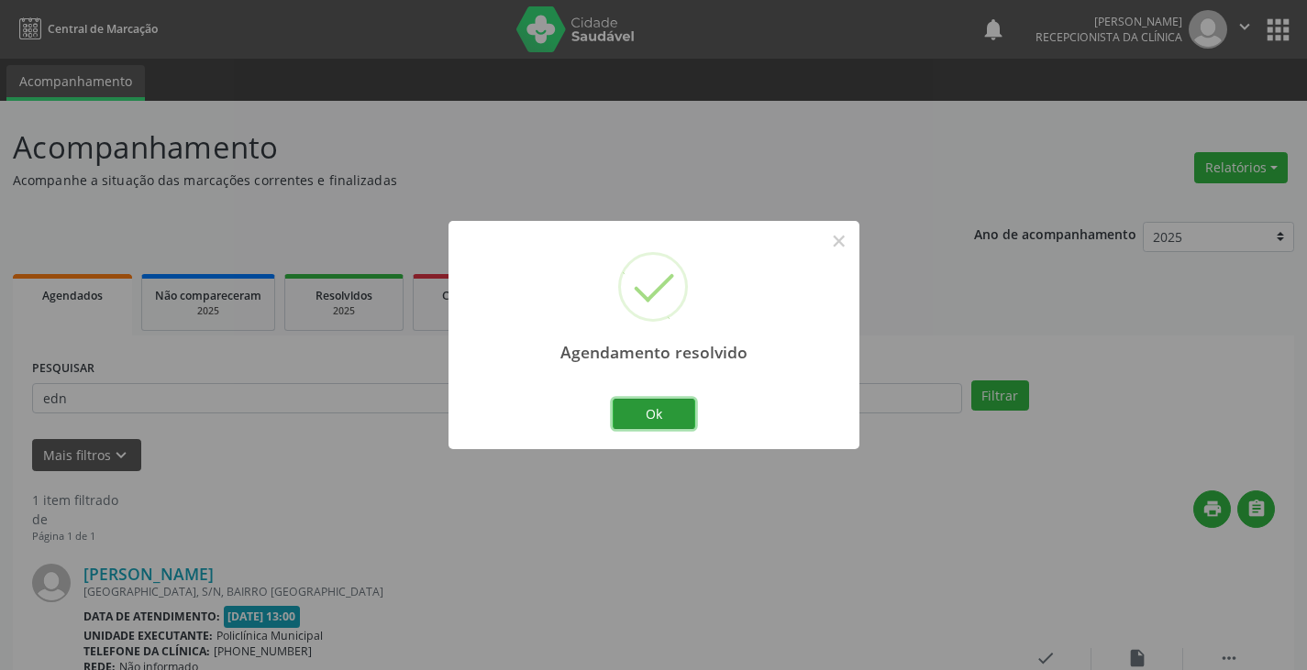
drag, startPoint x: 668, startPoint y: 419, endPoint x: 619, endPoint y: 404, distance: 50.8
click at [665, 418] on button "Ok" at bounding box center [654, 414] width 83 height 31
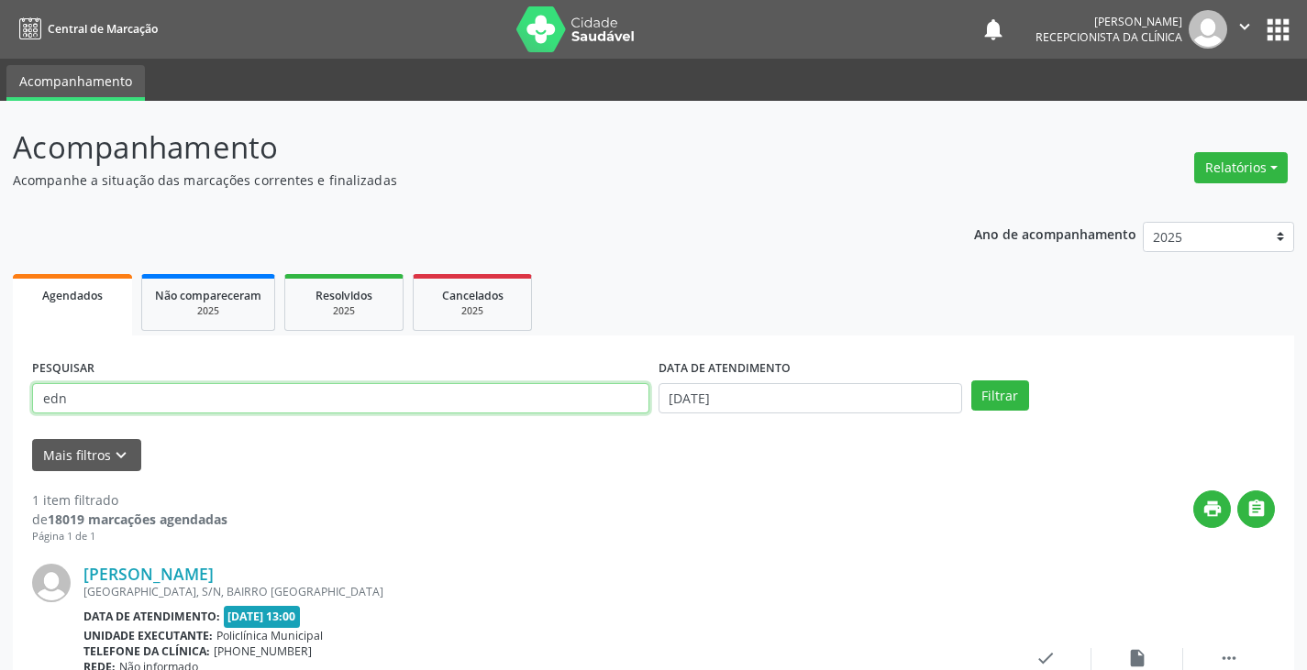
click at [615, 403] on input "edn" at bounding box center [340, 398] width 617 height 31
type input "e"
type input "[PERSON_NAME]"
click at [971, 381] on button "Filtrar" at bounding box center [1000, 396] width 58 height 31
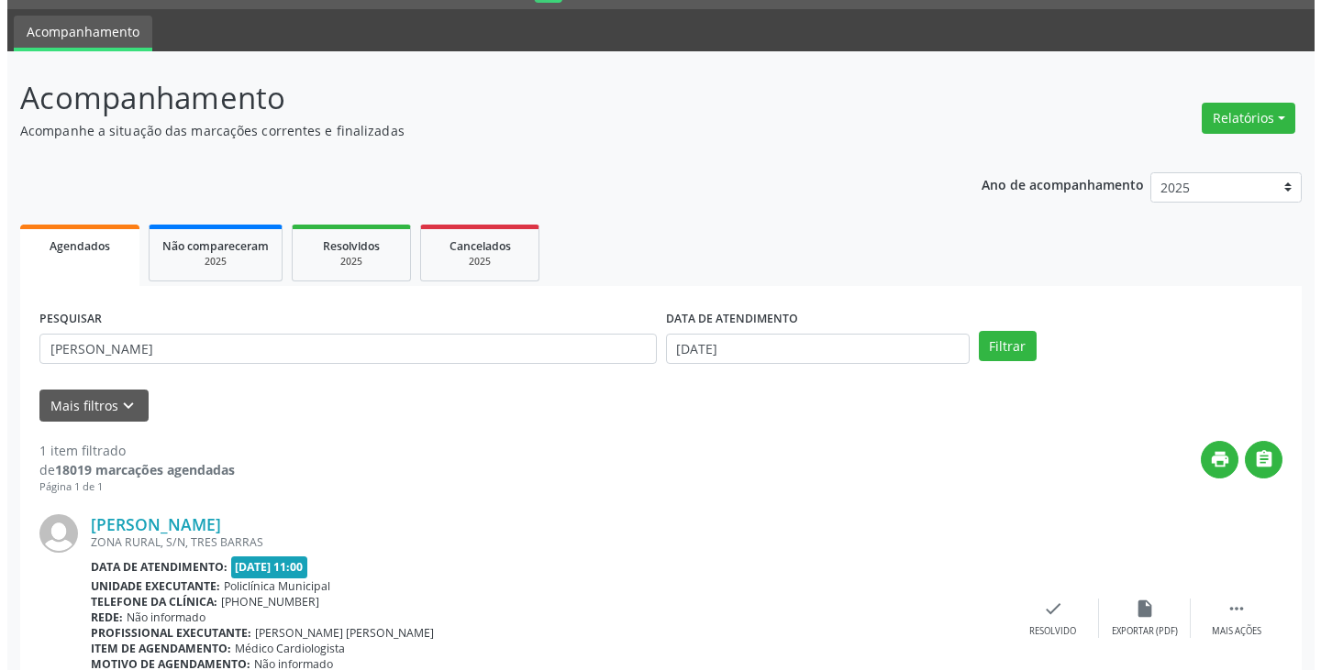
scroll to position [154, 0]
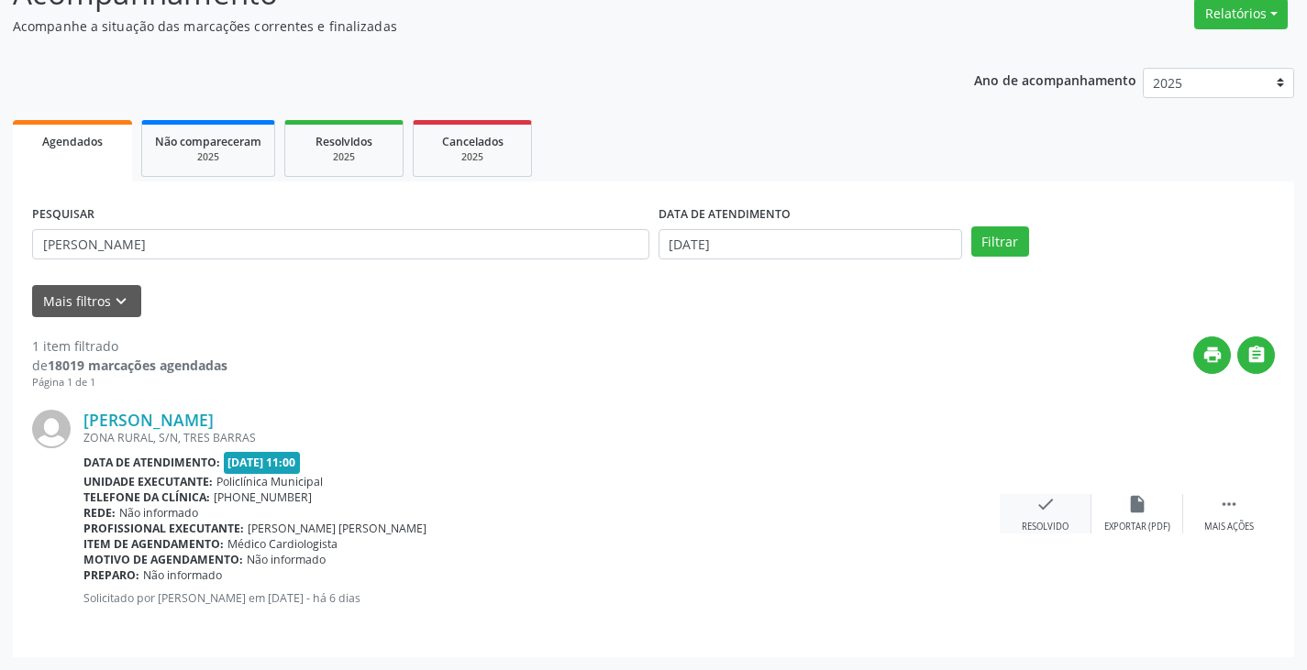
click at [1047, 506] on icon "check" at bounding box center [1045, 504] width 20 height 20
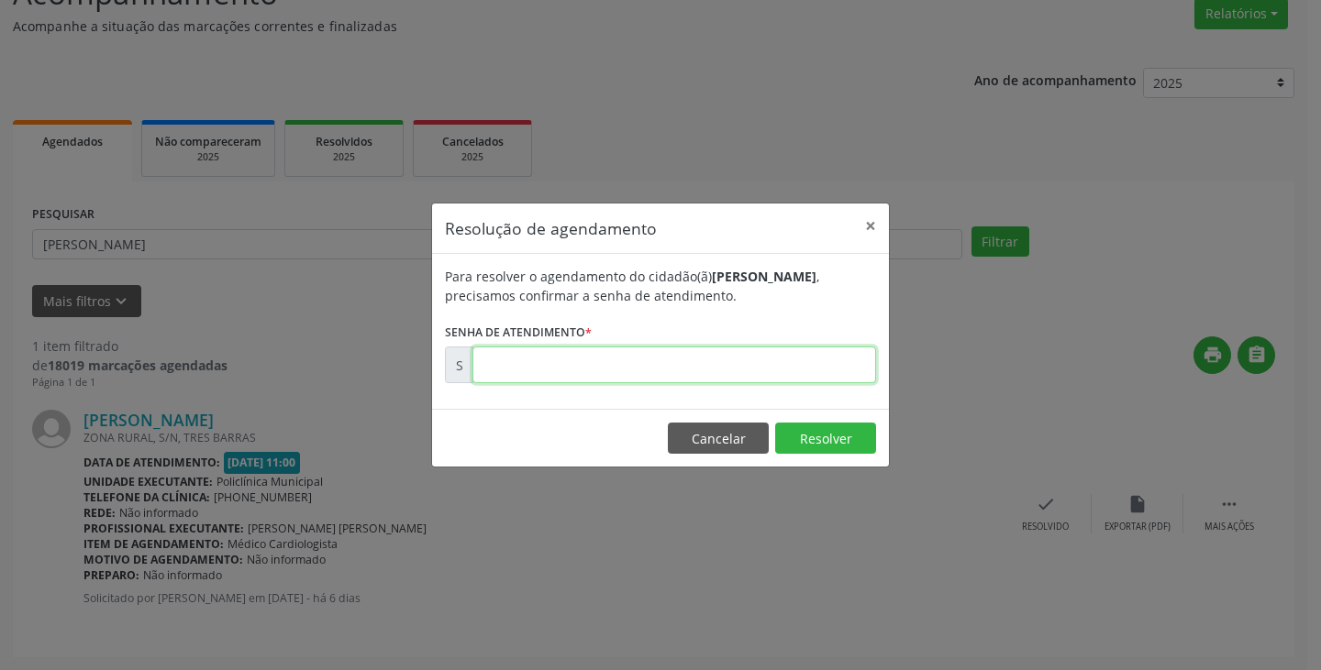
click at [833, 369] on input "text" at bounding box center [674, 365] width 404 height 37
type input "00177226"
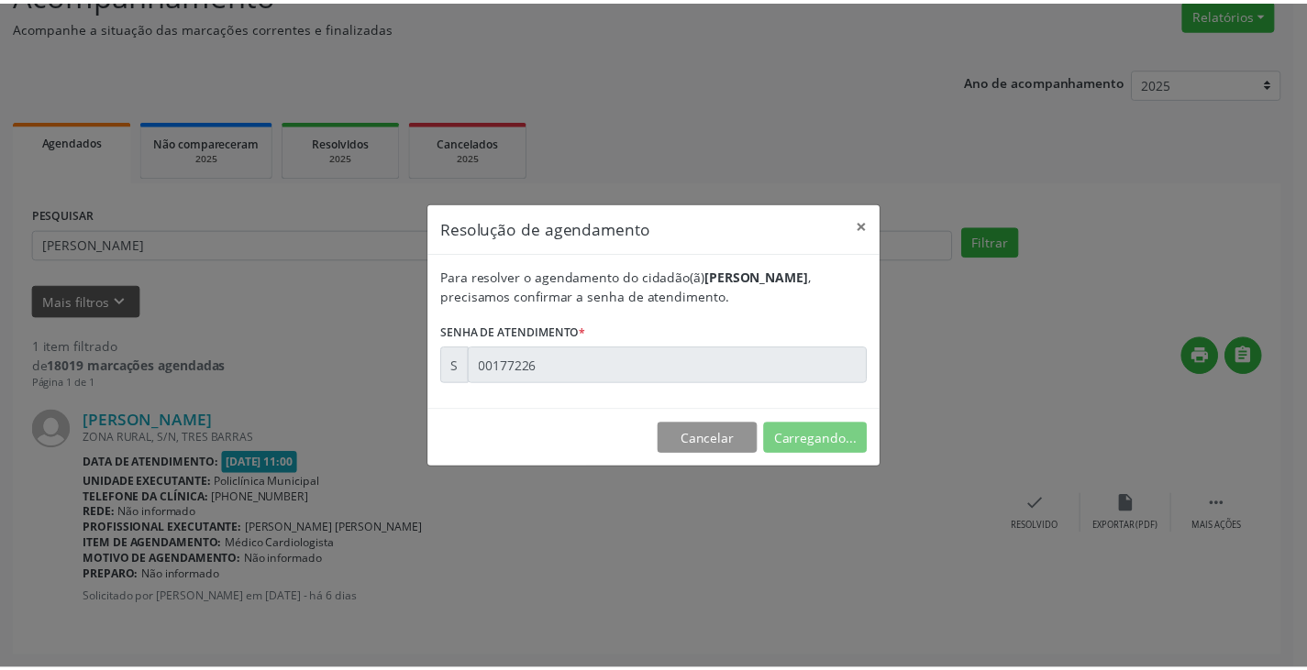
scroll to position [0, 0]
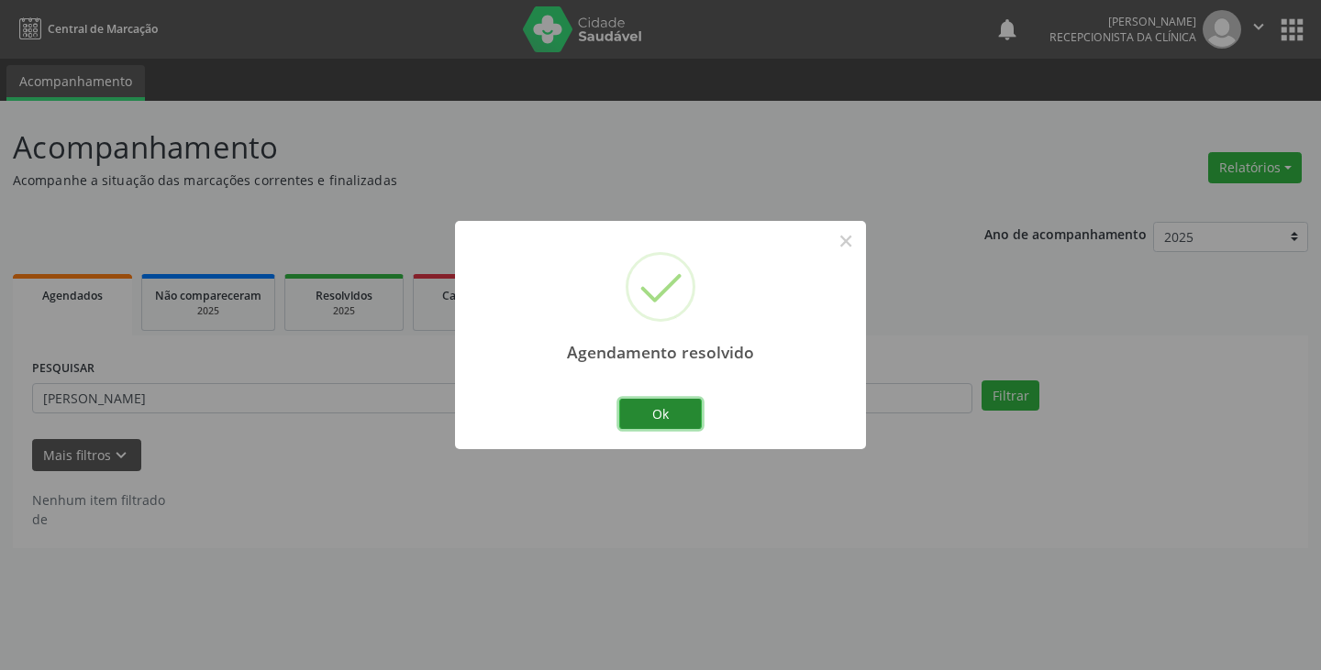
drag, startPoint x: 679, startPoint y: 415, endPoint x: 645, endPoint y: 406, distance: 34.9
click at [673, 412] on button "Ok" at bounding box center [660, 414] width 83 height 31
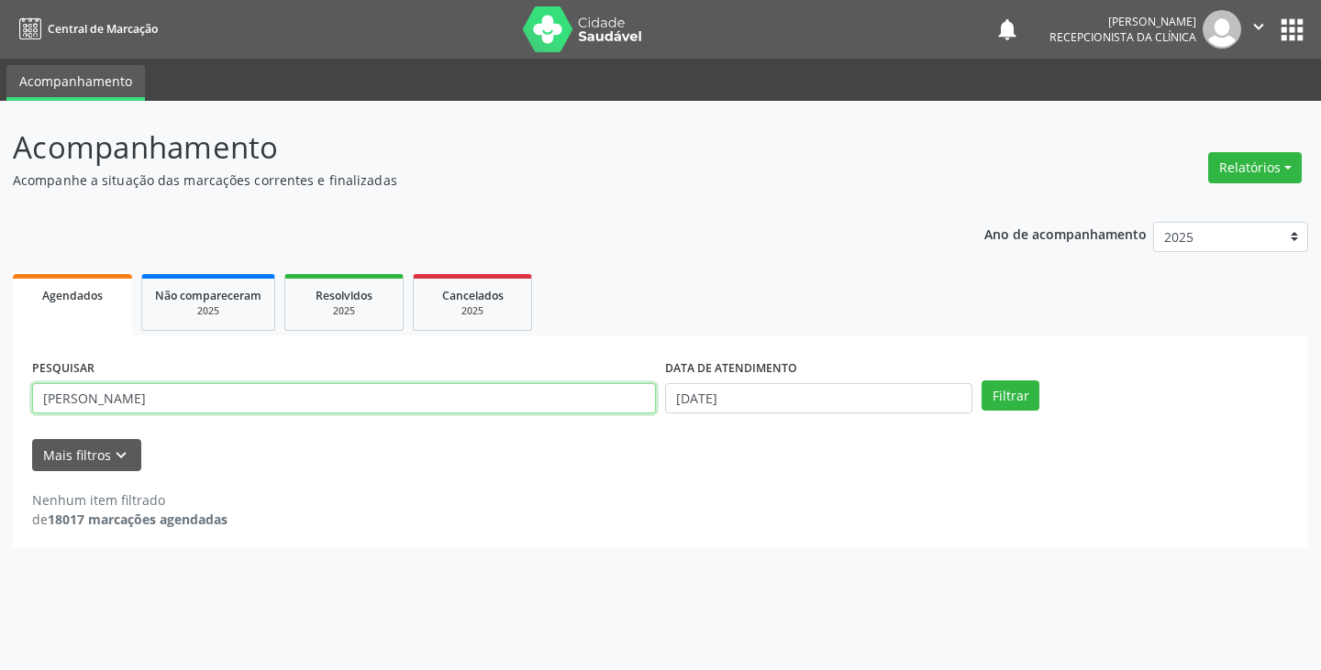
click at [605, 404] on input "[PERSON_NAME]" at bounding box center [344, 398] width 624 height 31
type input "a"
type input "cida"
click at [981, 381] on button "Filtrar" at bounding box center [1010, 396] width 58 height 31
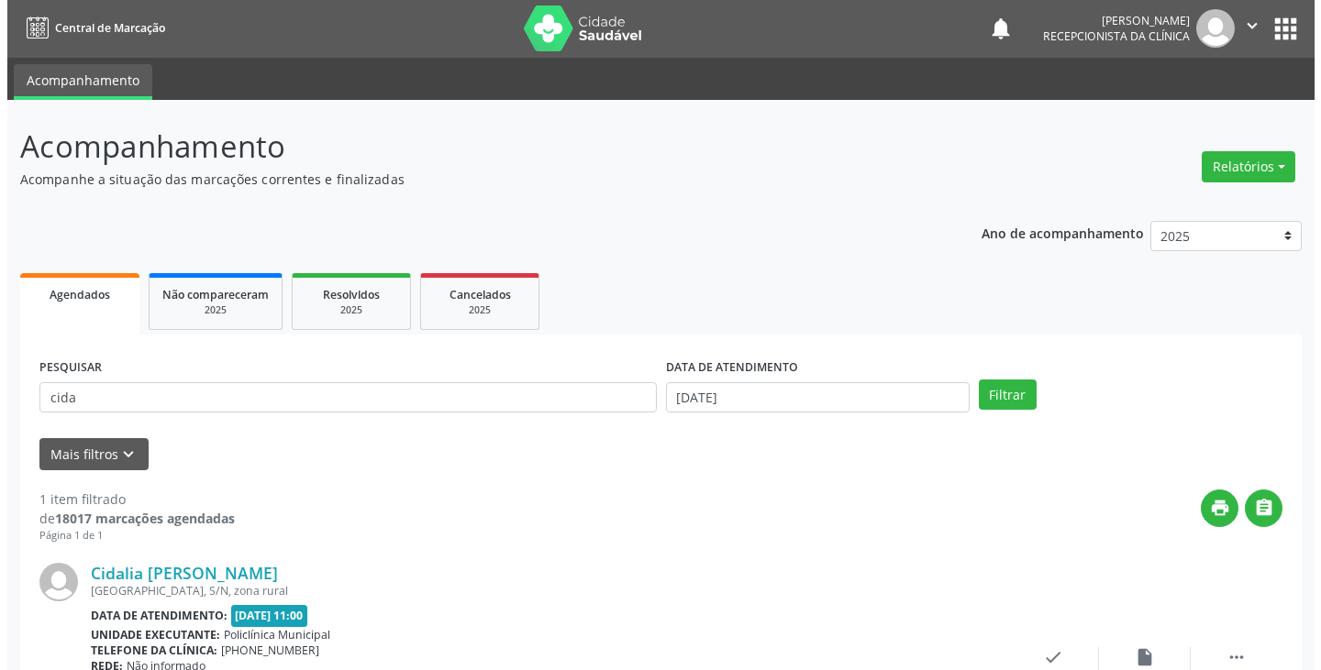
scroll to position [154, 0]
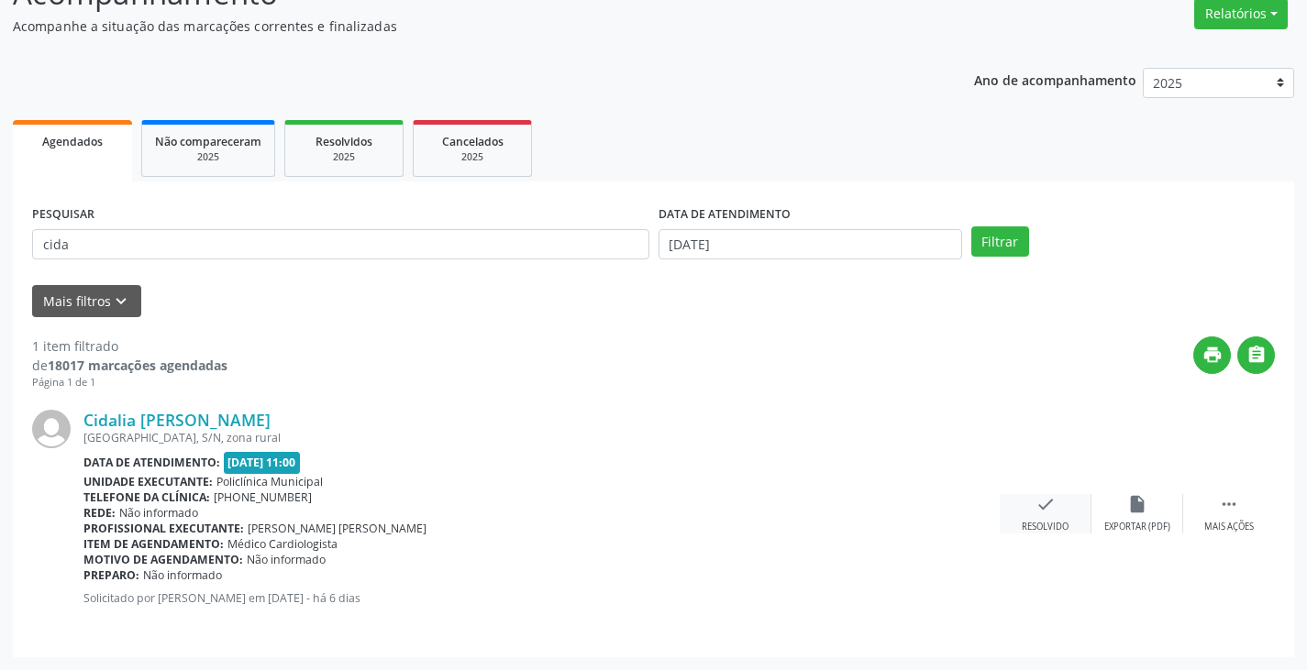
click at [1028, 511] on div "check Resolvido" at bounding box center [1046, 513] width 92 height 39
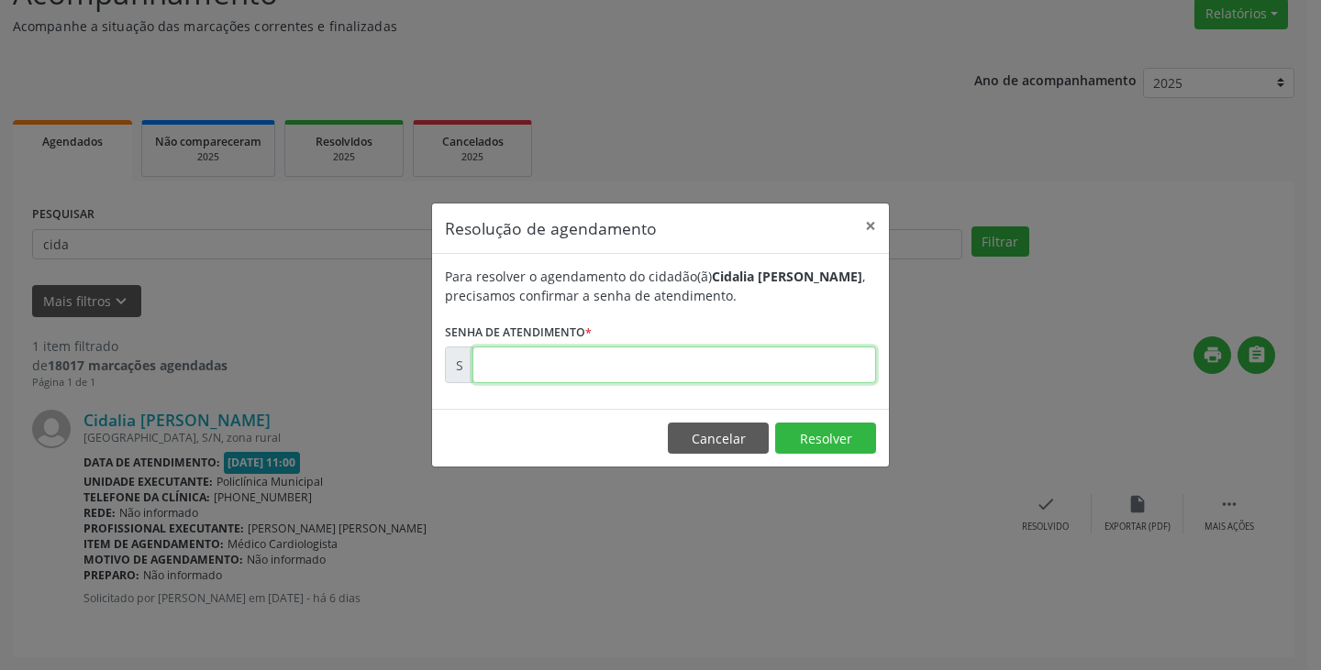
click at [819, 359] on input "text" at bounding box center [674, 365] width 404 height 37
type input "00177232"
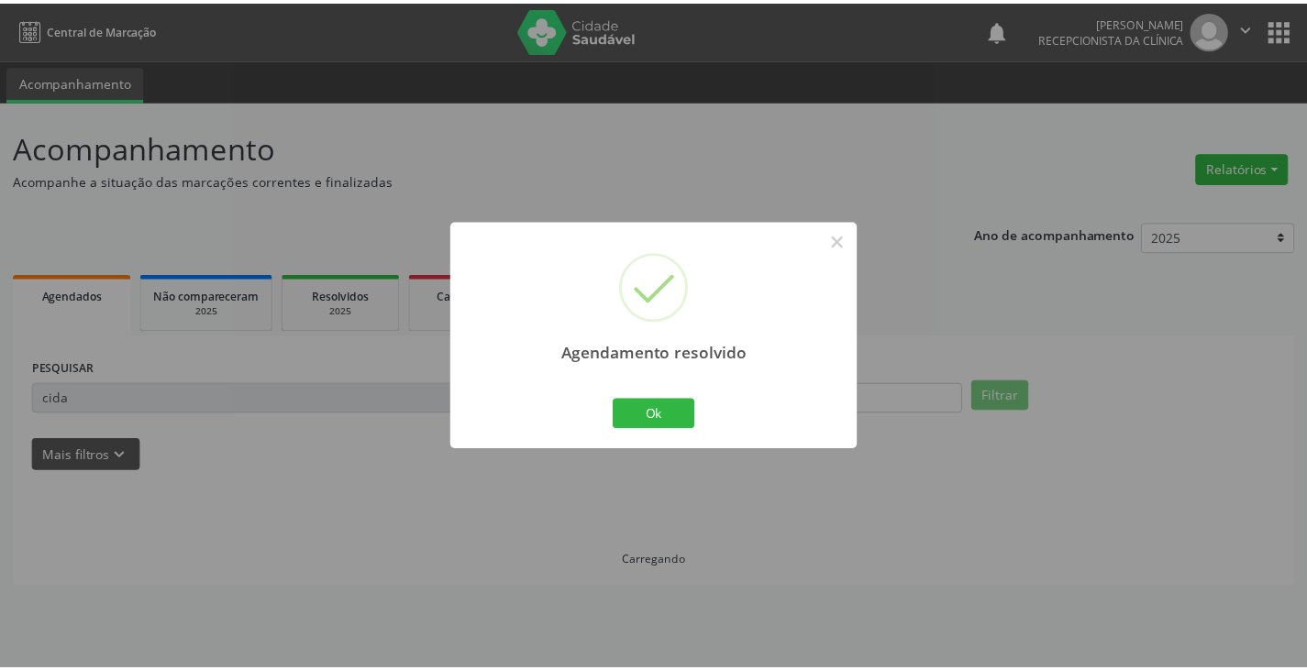
scroll to position [0, 0]
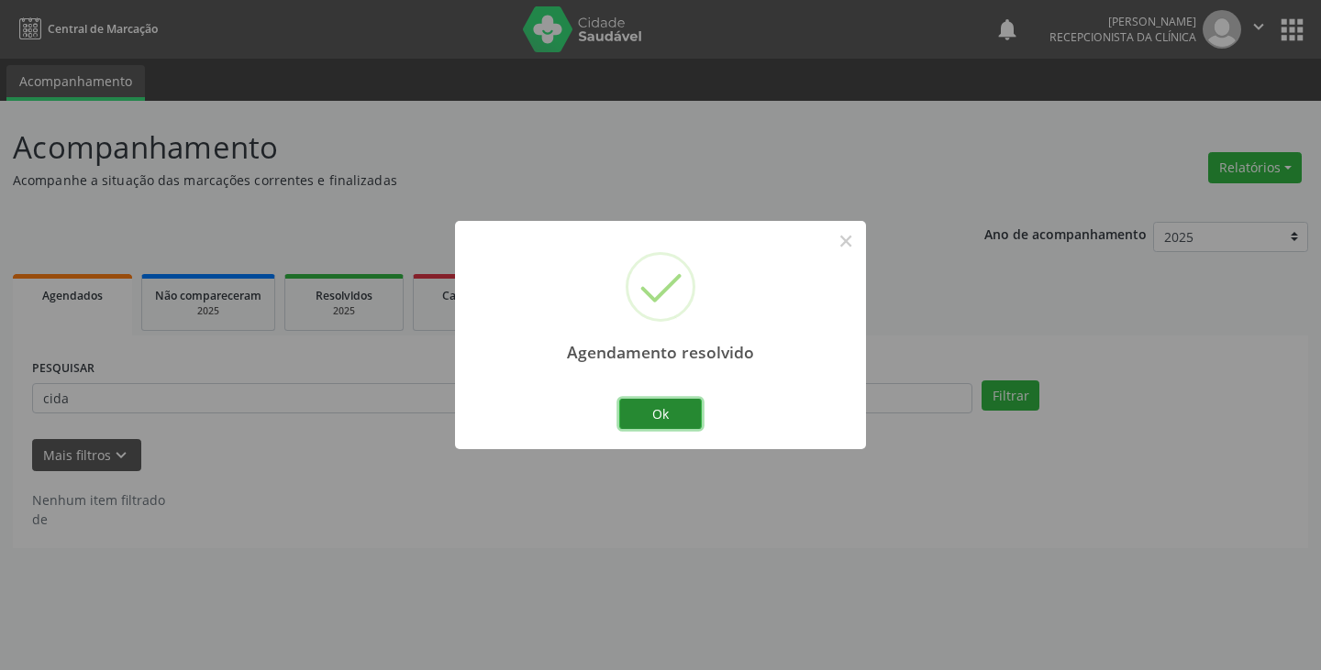
drag, startPoint x: 660, startPoint y: 412, endPoint x: 616, endPoint y: 403, distance: 45.0
click at [657, 412] on button "Ok" at bounding box center [660, 414] width 83 height 31
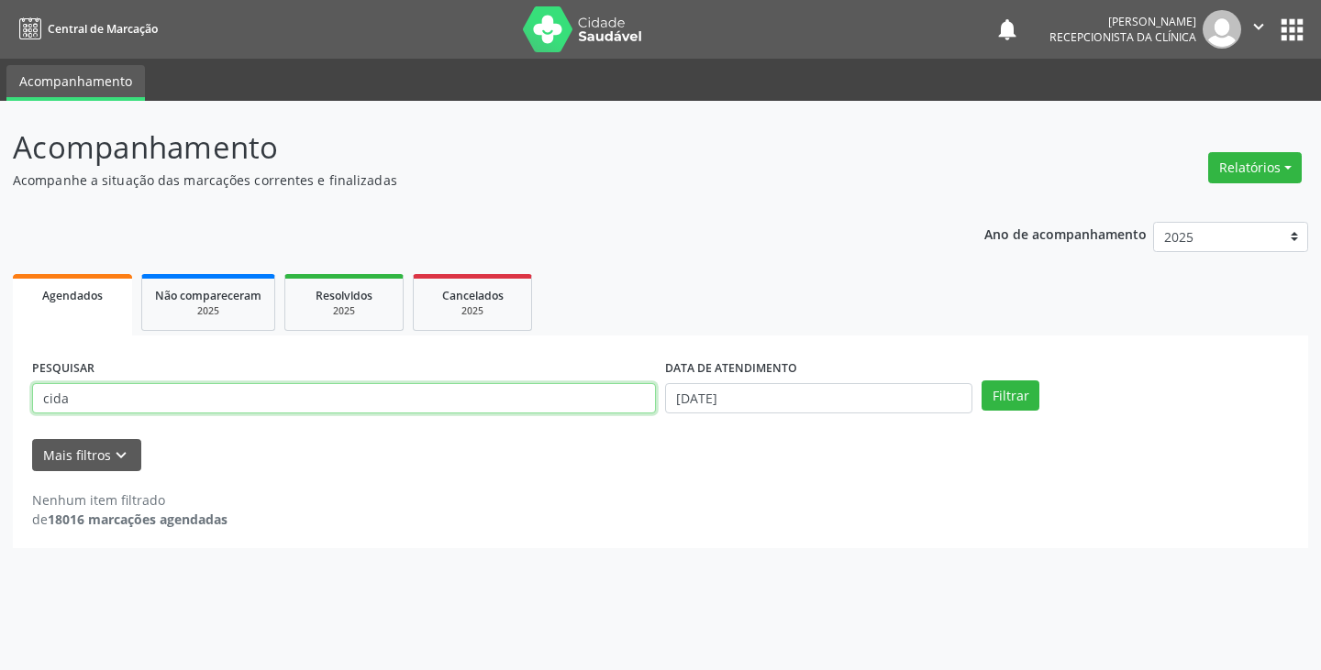
click at [612, 401] on input "cida" at bounding box center [344, 398] width 624 height 31
type input "c"
type input "elma"
click at [981, 381] on button "Filtrar" at bounding box center [1010, 396] width 58 height 31
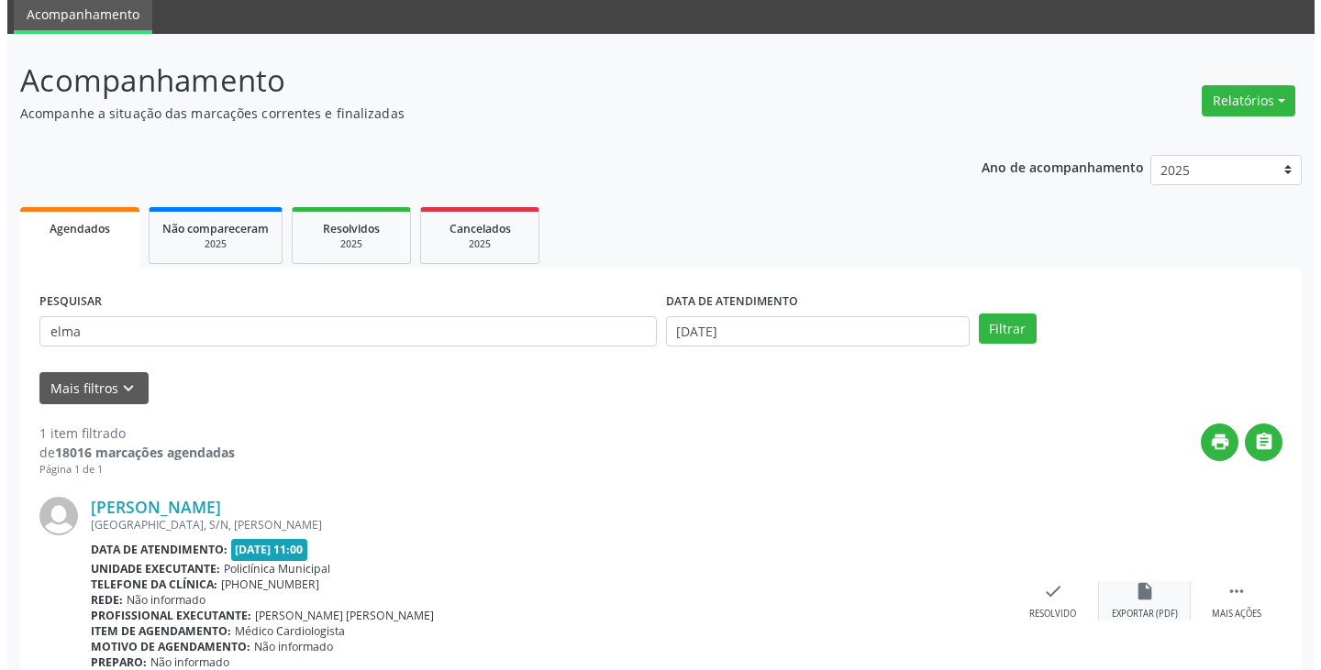
scroll to position [154, 0]
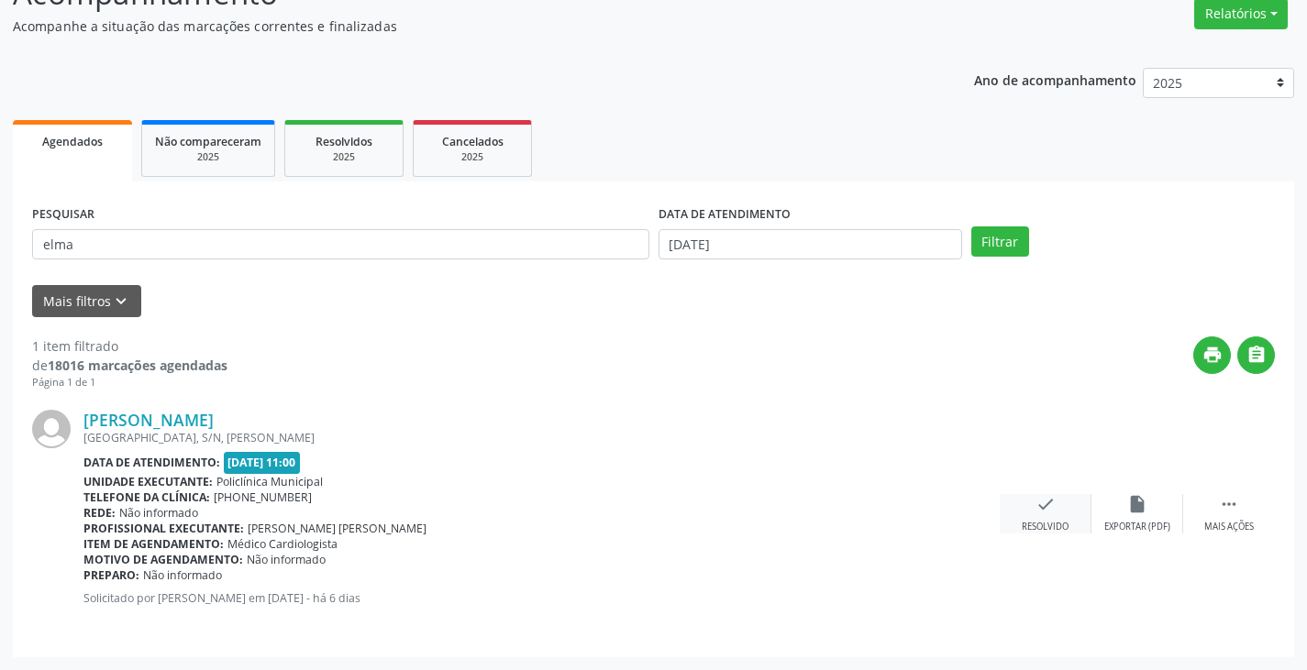
click at [1021, 512] on div "check Resolvido" at bounding box center [1046, 513] width 92 height 39
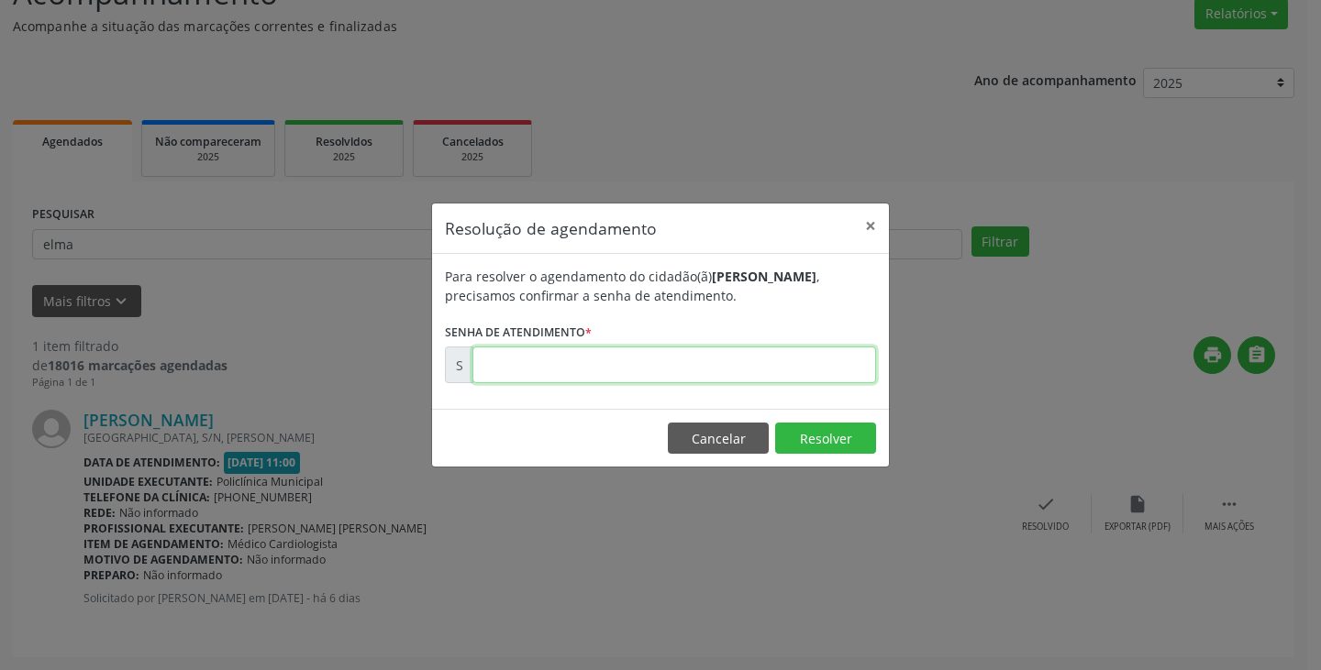
click at [826, 372] on input "text" at bounding box center [674, 365] width 404 height 37
type input "00177233"
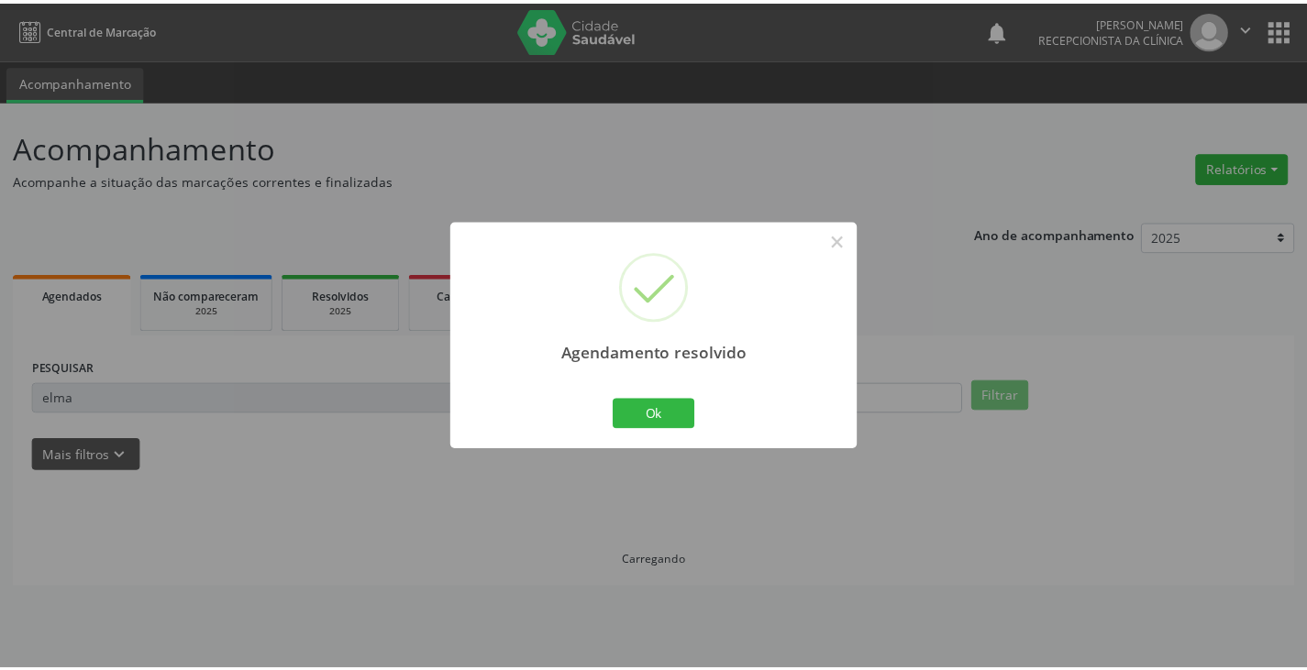
scroll to position [0, 0]
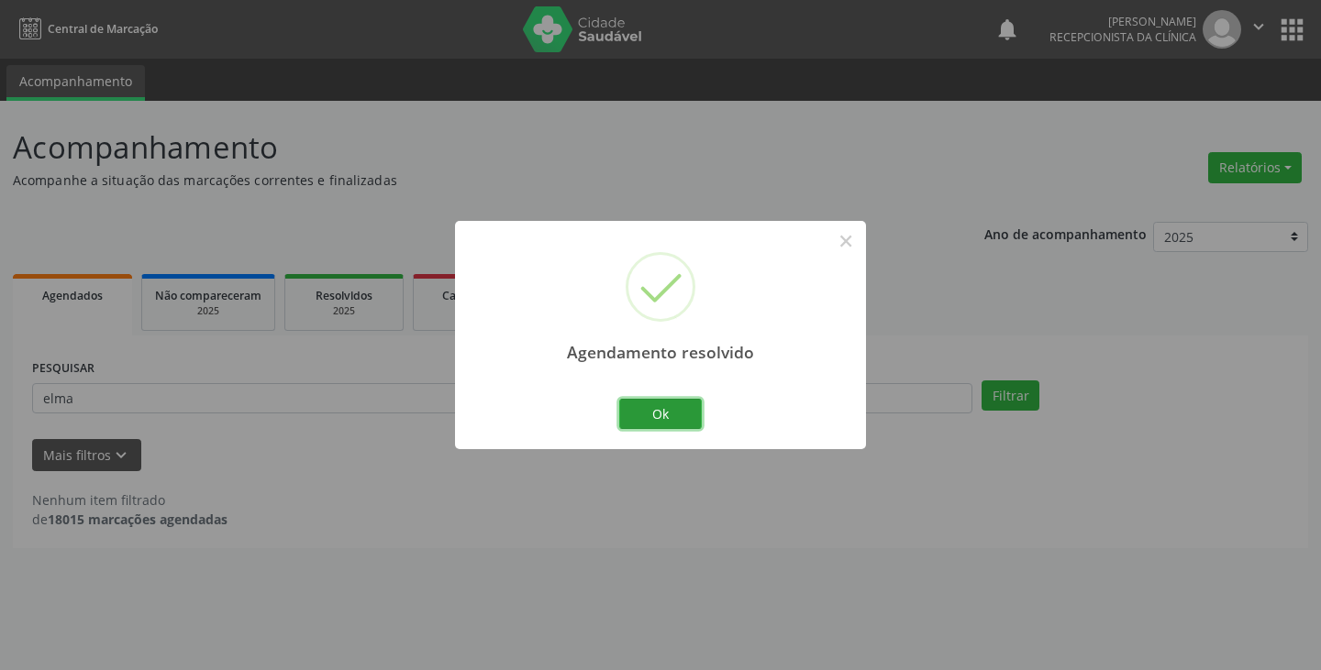
drag, startPoint x: 675, startPoint y: 408, endPoint x: 615, endPoint y: 391, distance: 62.1
click at [670, 404] on button "Ok" at bounding box center [660, 414] width 83 height 31
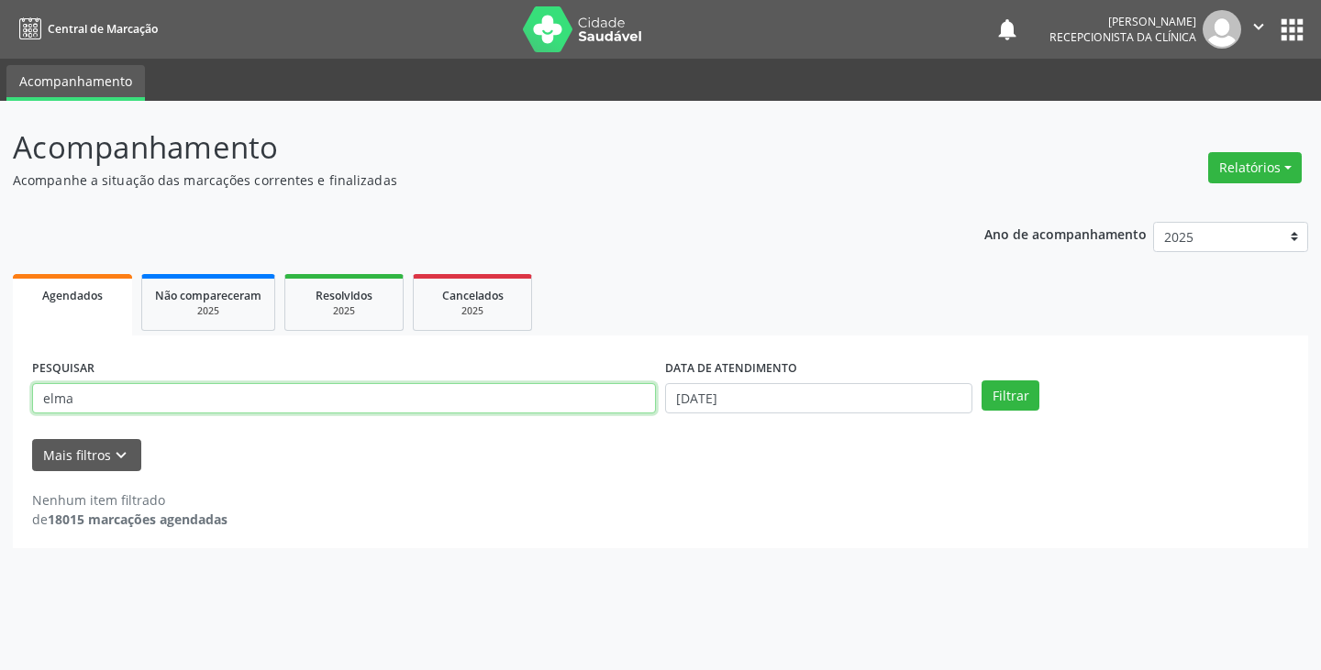
click at [600, 393] on input "elma" at bounding box center [344, 398] width 624 height 31
type input "e"
click at [603, 393] on input "tan" at bounding box center [344, 398] width 624 height 31
type input "tami"
click at [981, 381] on button "Filtrar" at bounding box center [1010, 396] width 58 height 31
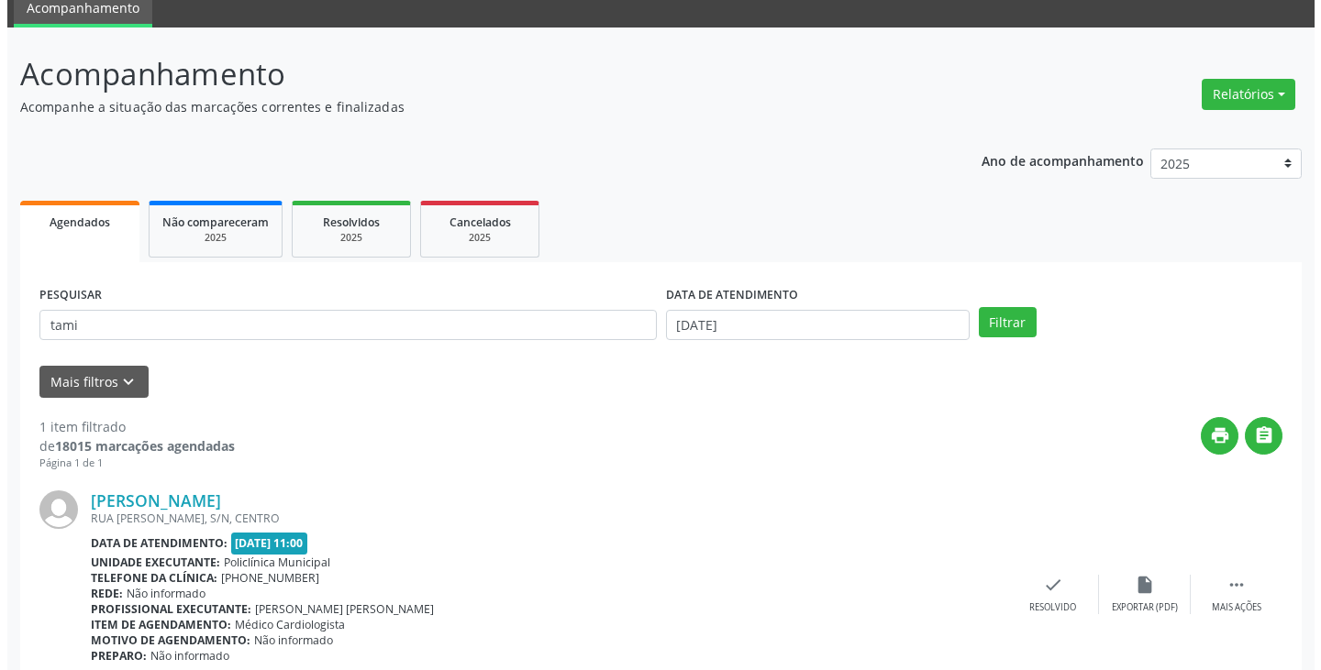
scroll to position [154, 0]
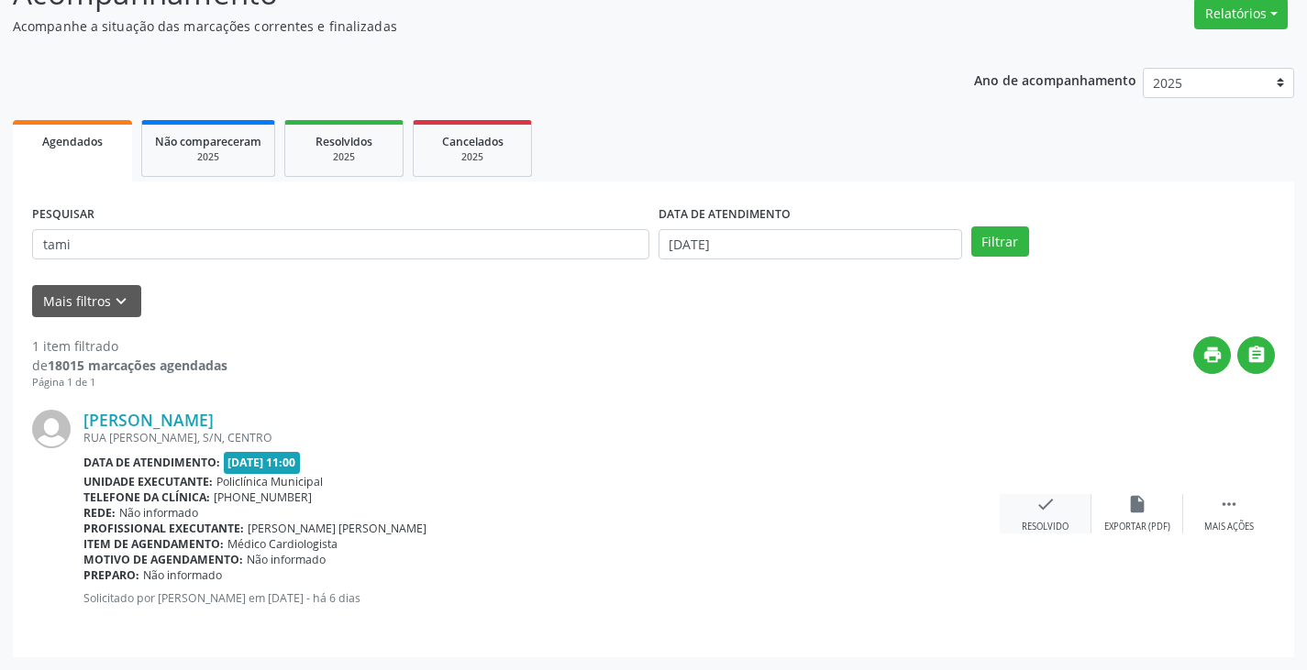
click at [1047, 514] on icon "check" at bounding box center [1045, 504] width 20 height 20
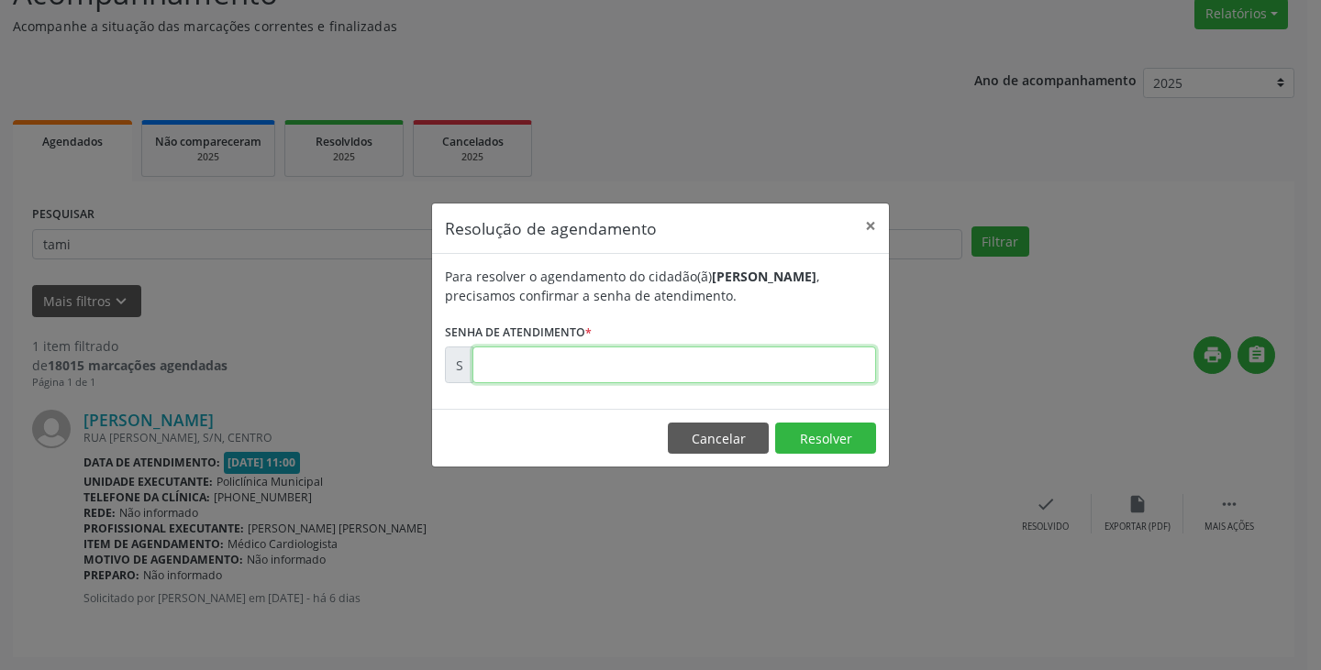
click at [807, 371] on input "text" at bounding box center [674, 365] width 404 height 37
type input "00177241"
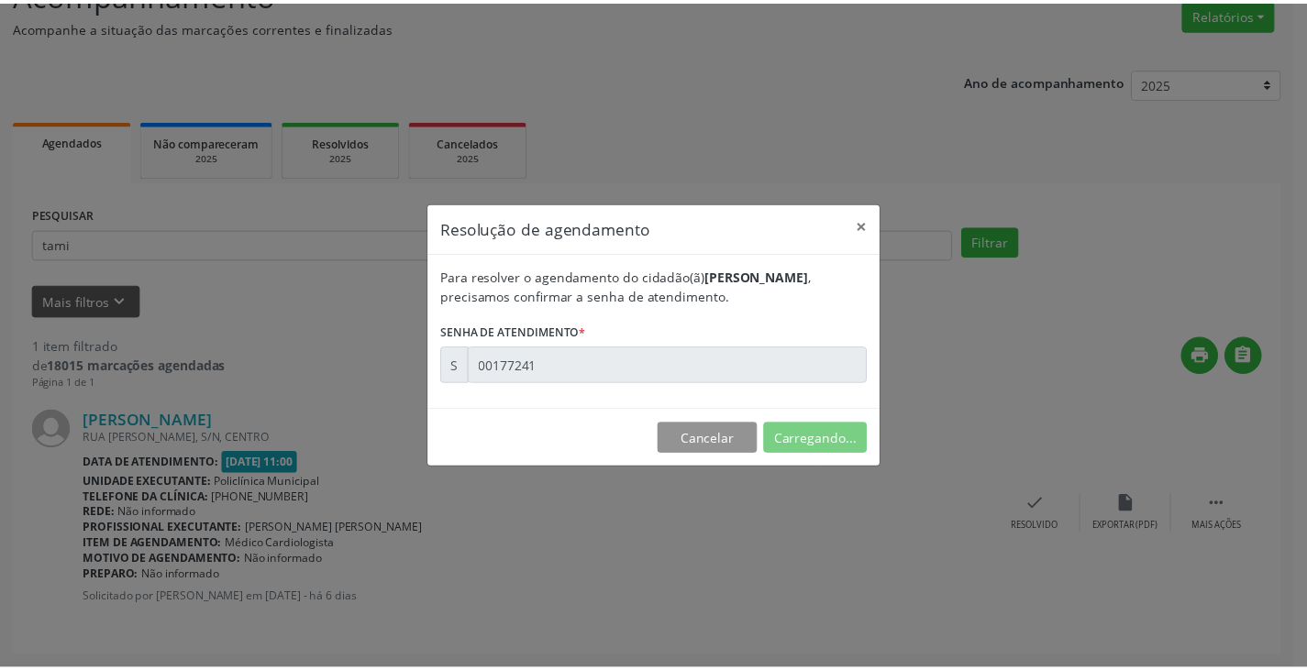
scroll to position [0, 0]
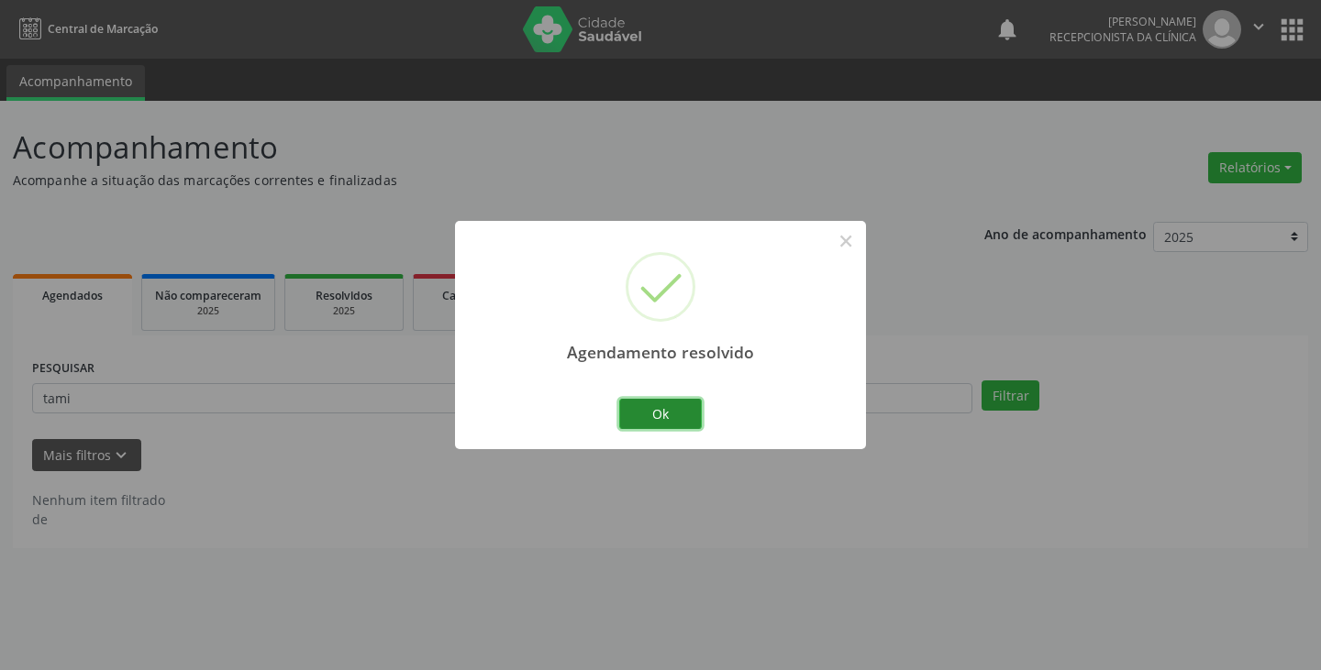
click at [680, 407] on button "Ok" at bounding box center [660, 414] width 83 height 31
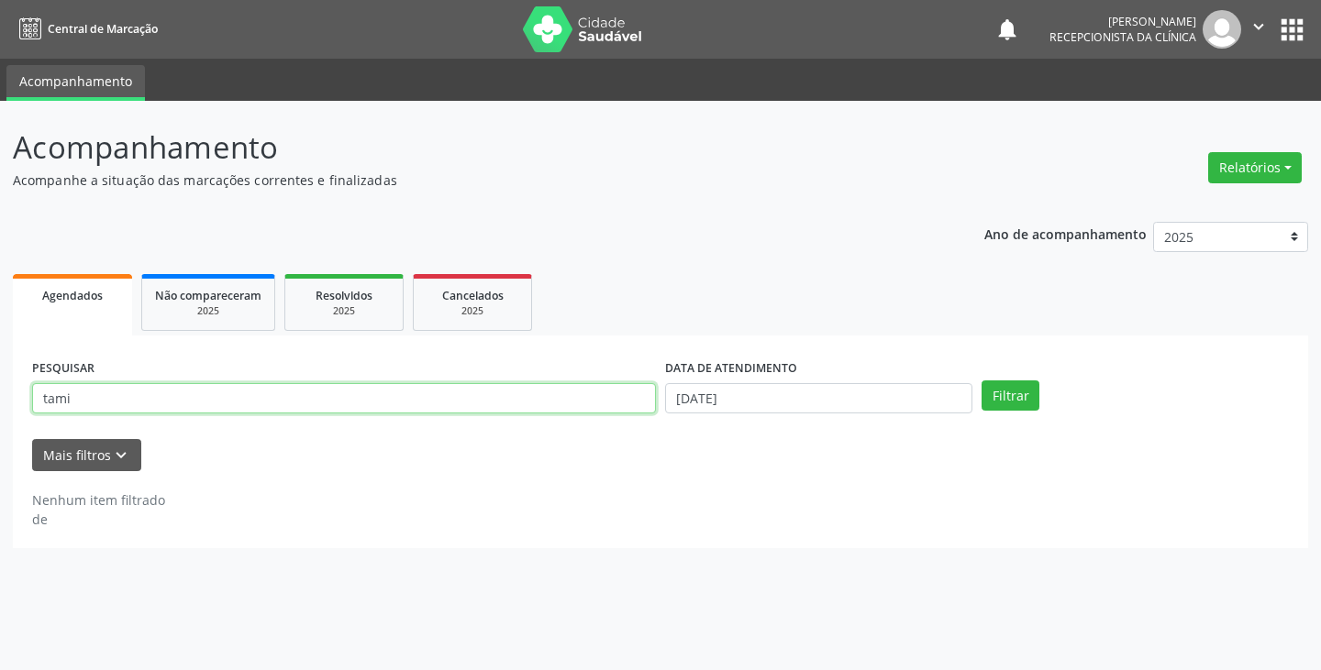
click at [624, 402] on input "tami" at bounding box center [344, 398] width 624 height 31
type input "t"
type input "[PERSON_NAME]"
click at [981, 381] on button "Filtrar" at bounding box center [1010, 396] width 58 height 31
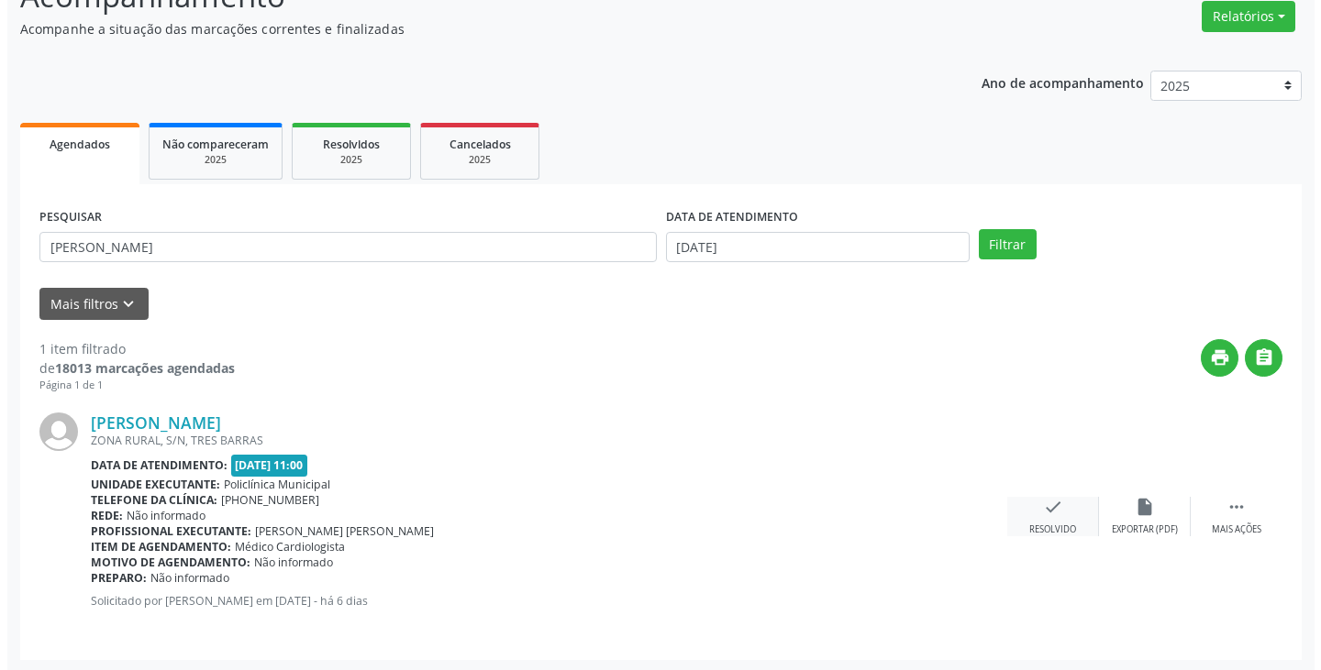
scroll to position [154, 0]
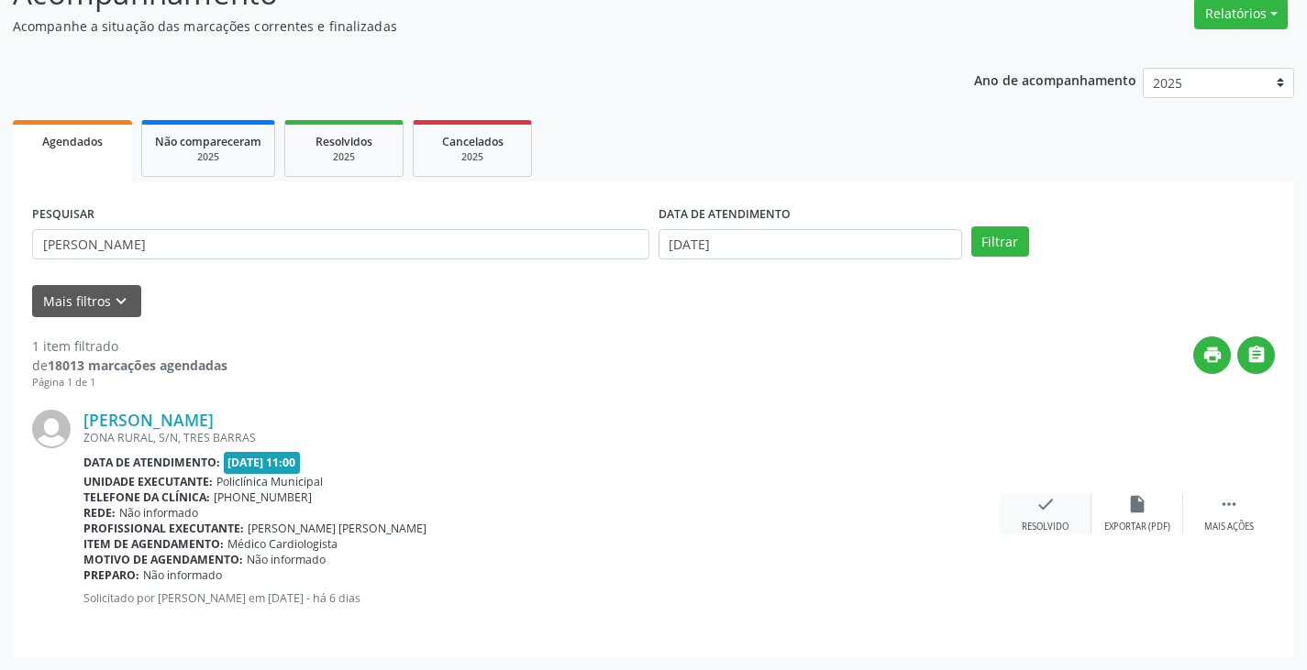
click at [1041, 503] on icon "check" at bounding box center [1045, 504] width 20 height 20
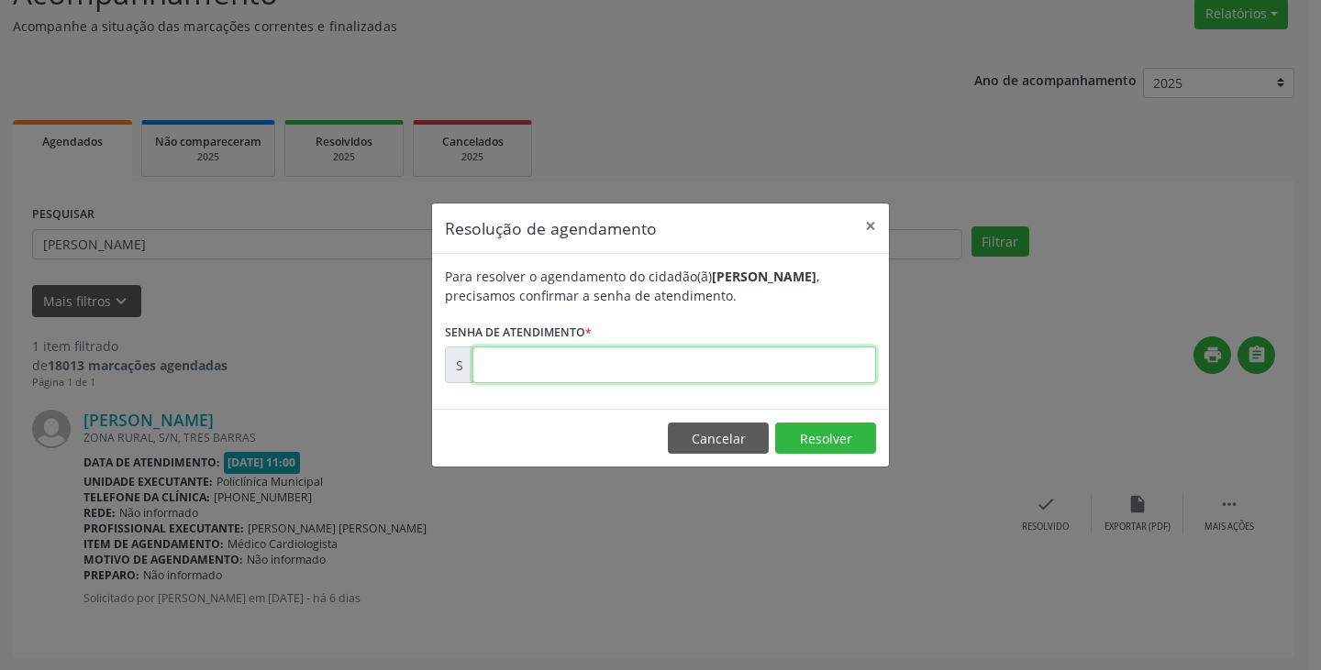
click at [803, 353] on input "text" at bounding box center [674, 365] width 404 height 37
type input "00000017"
click at [814, 442] on button "Resolver" at bounding box center [825, 438] width 101 height 31
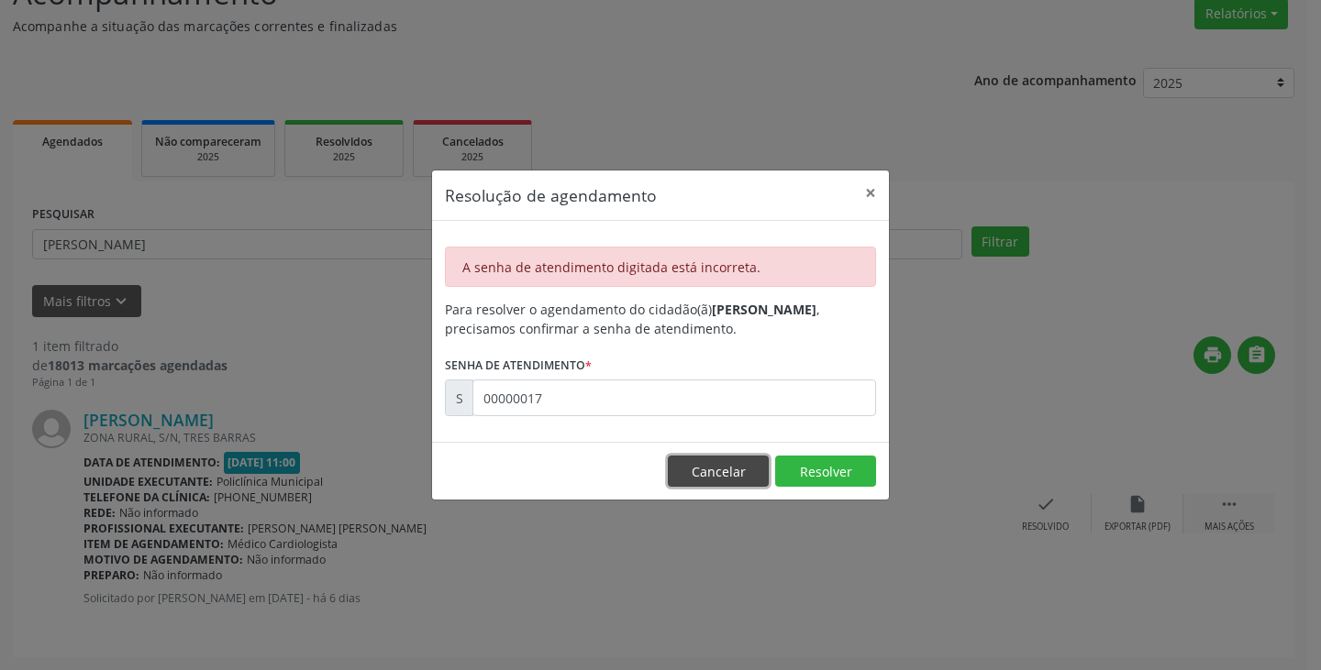
drag, startPoint x: 715, startPoint y: 470, endPoint x: 1216, endPoint y: 518, distance: 503.1
click at [745, 470] on button "Cancelar" at bounding box center [718, 471] width 101 height 31
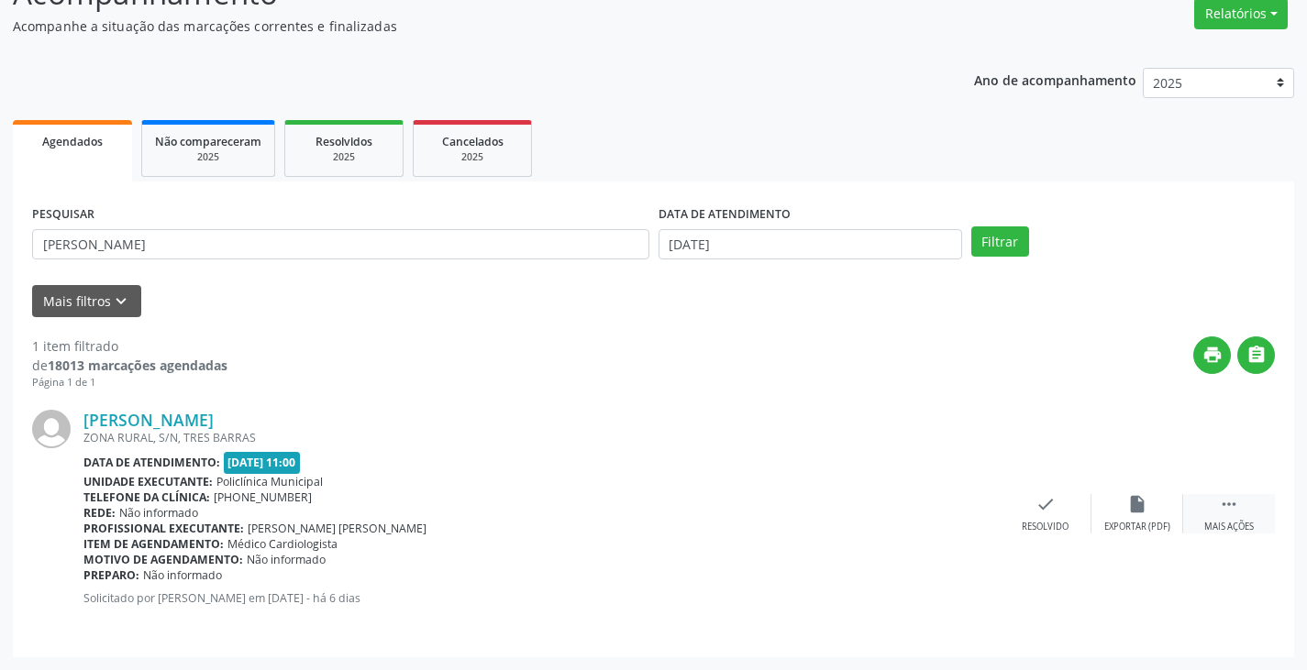
click at [1236, 520] on div " Mais ações" at bounding box center [1229, 513] width 92 height 39
click at [968, 514] on div "print Imprimir" at bounding box center [954, 513] width 92 height 39
click at [760, 493] on div "[PERSON_NAME] ZONA RURAL, S/N, [GEOGRAPHIC_DATA] Data de atendimento: [DATE] 11…" at bounding box center [653, 515] width 1243 height 248
click at [770, 511] on icon "check" at bounding box center [770, 504] width 20 height 20
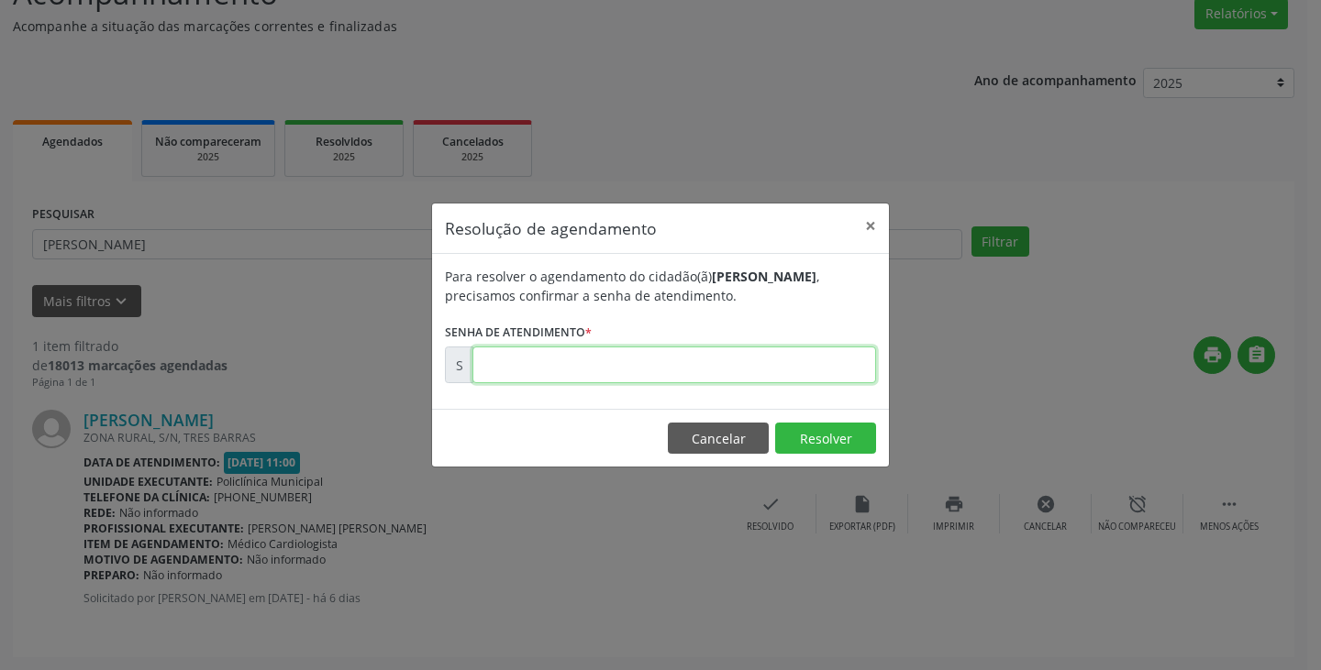
click at [681, 371] on input "text" at bounding box center [674, 365] width 404 height 37
paste input "00177217"
type input "00177217"
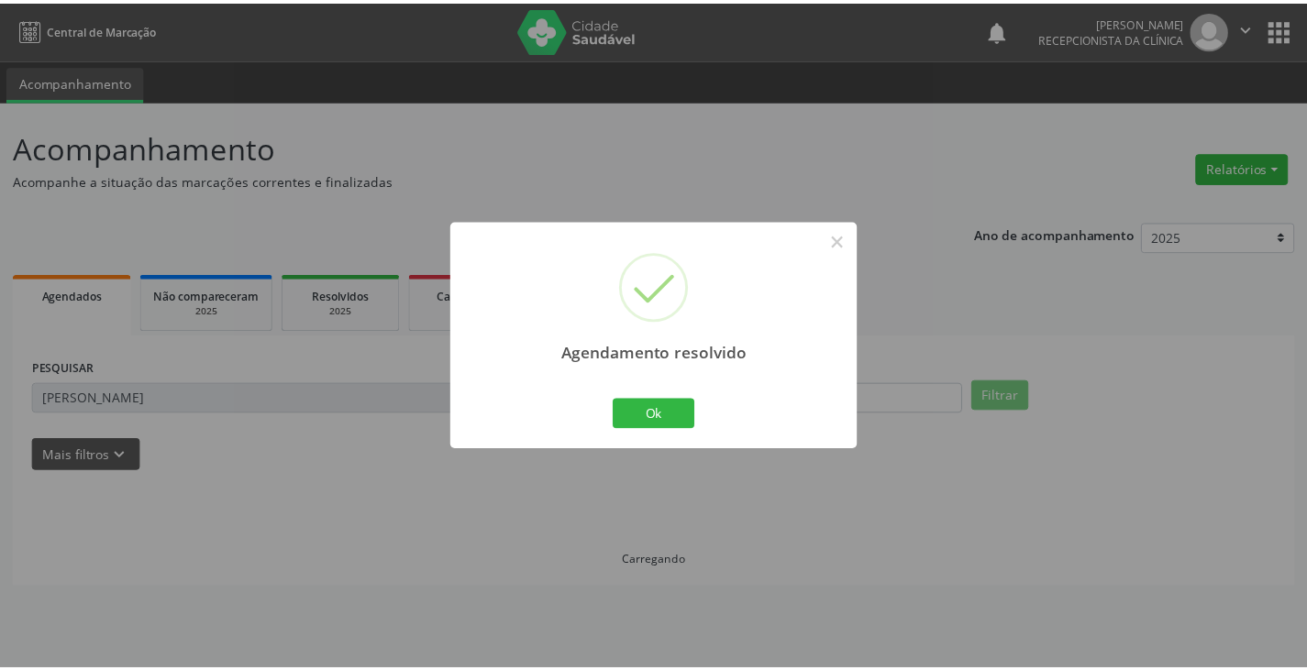
scroll to position [0, 0]
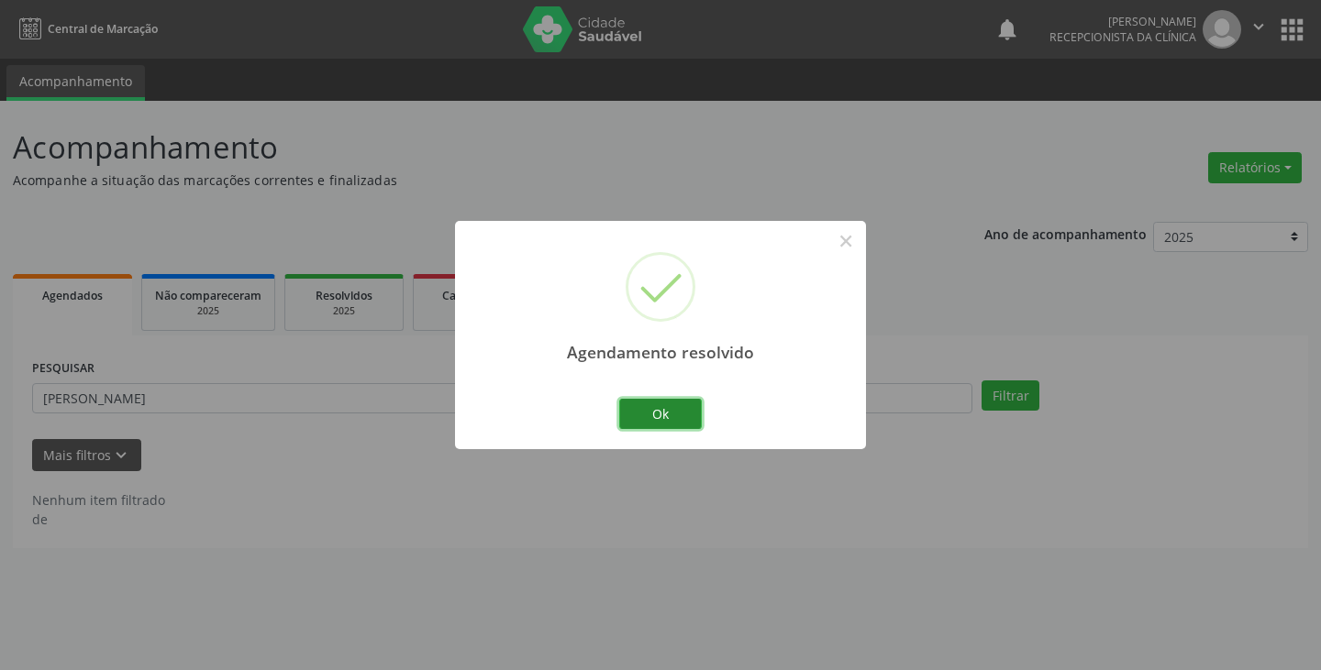
click at [662, 415] on button "Ok" at bounding box center [660, 414] width 83 height 31
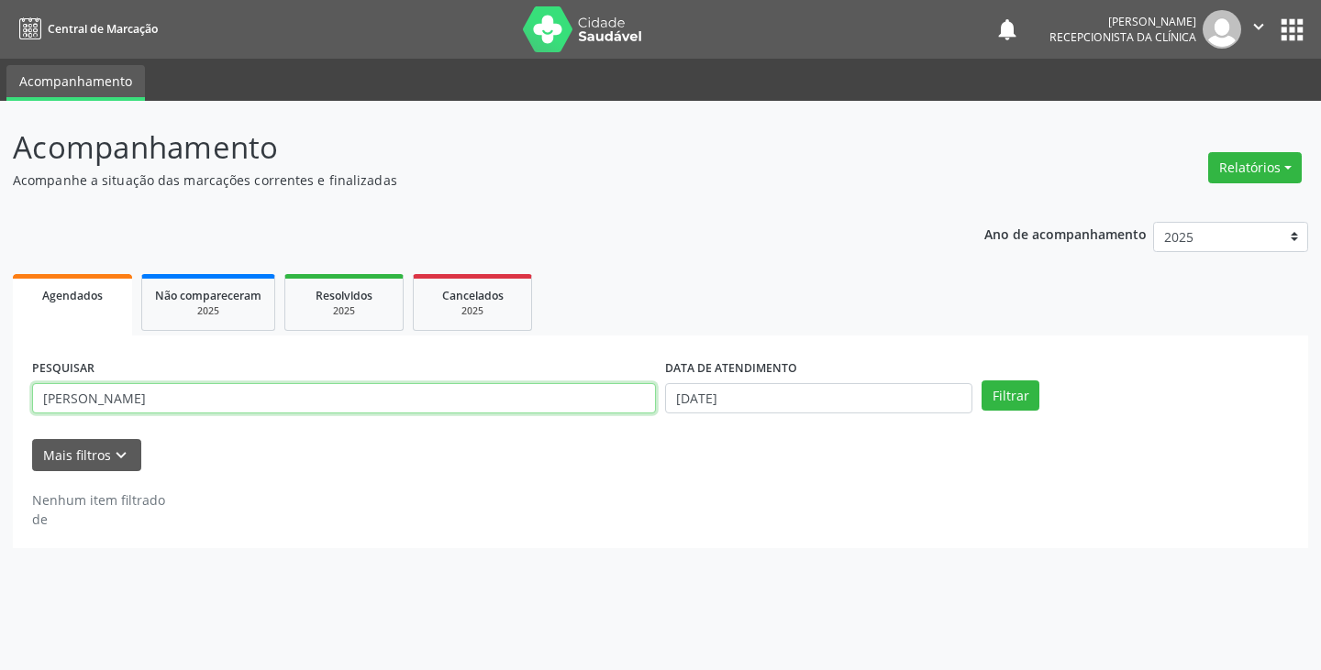
click at [609, 402] on input "[PERSON_NAME]" at bounding box center [344, 398] width 624 height 31
type input "m"
type input "deu"
click at [981, 381] on button "Filtrar" at bounding box center [1010, 396] width 58 height 31
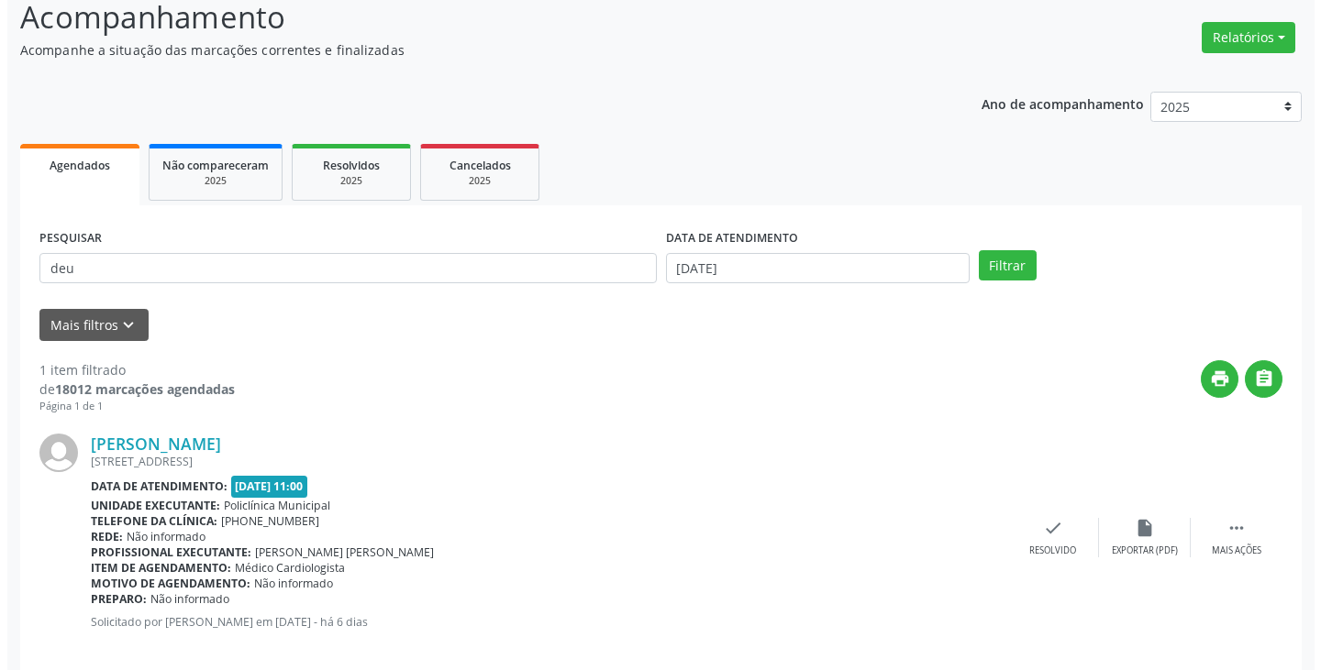
scroll to position [154, 0]
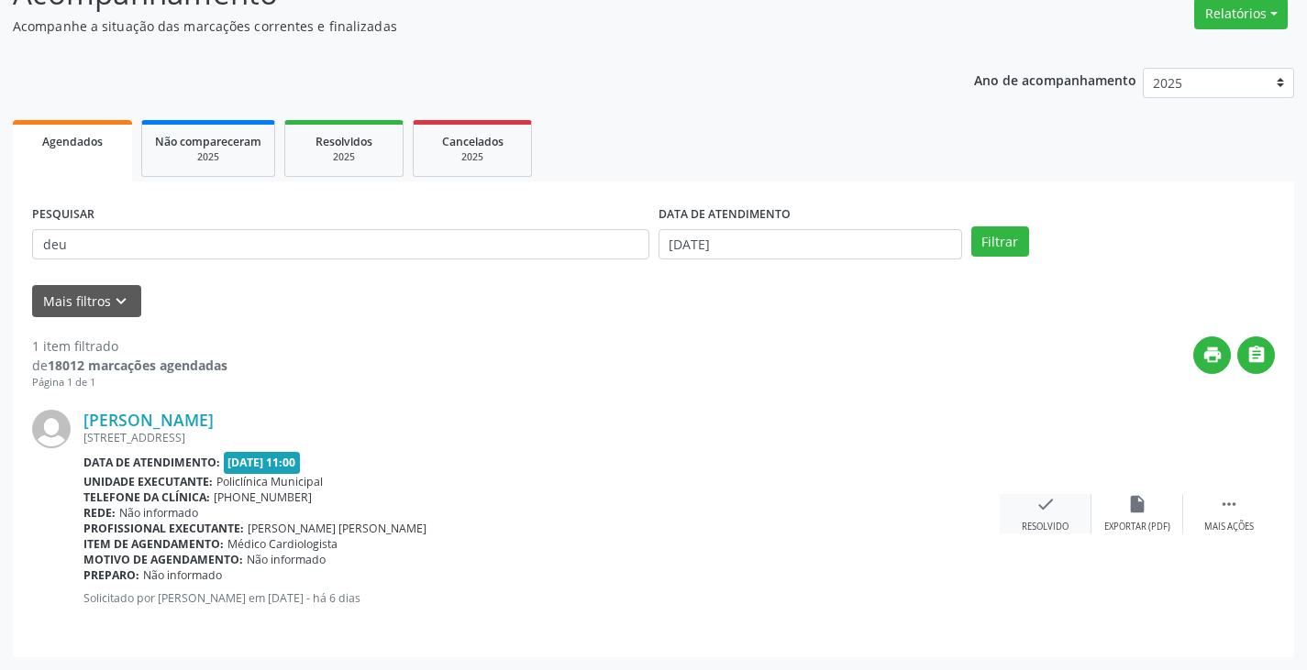
click at [1038, 497] on icon "check" at bounding box center [1045, 504] width 20 height 20
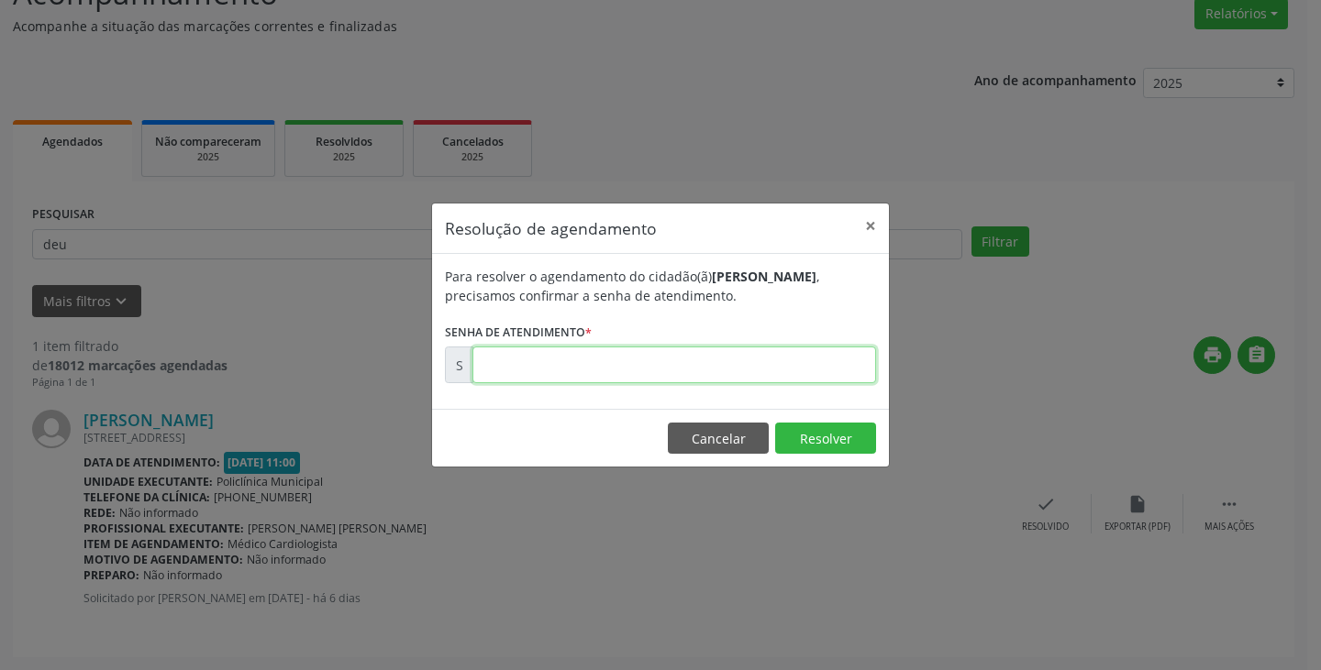
click at [839, 366] on input "text" at bounding box center [674, 365] width 404 height 37
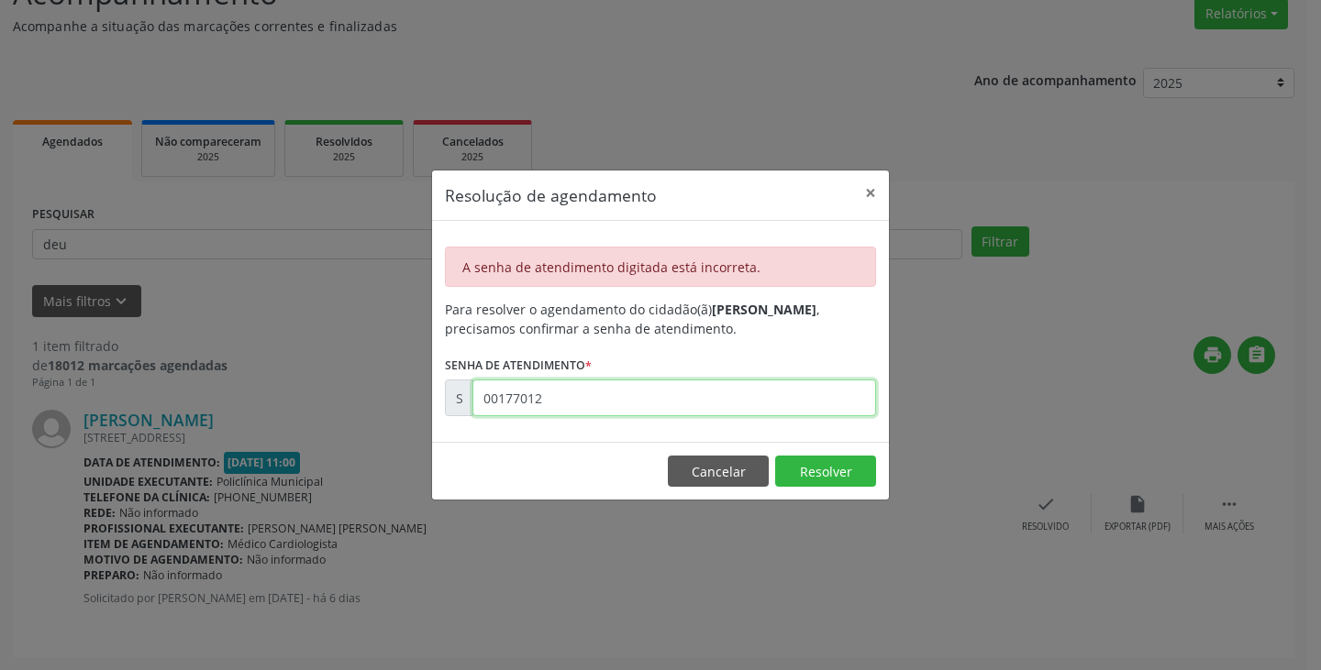
click at [731, 398] on input "00177012" at bounding box center [674, 398] width 404 height 37
type input "00177212"
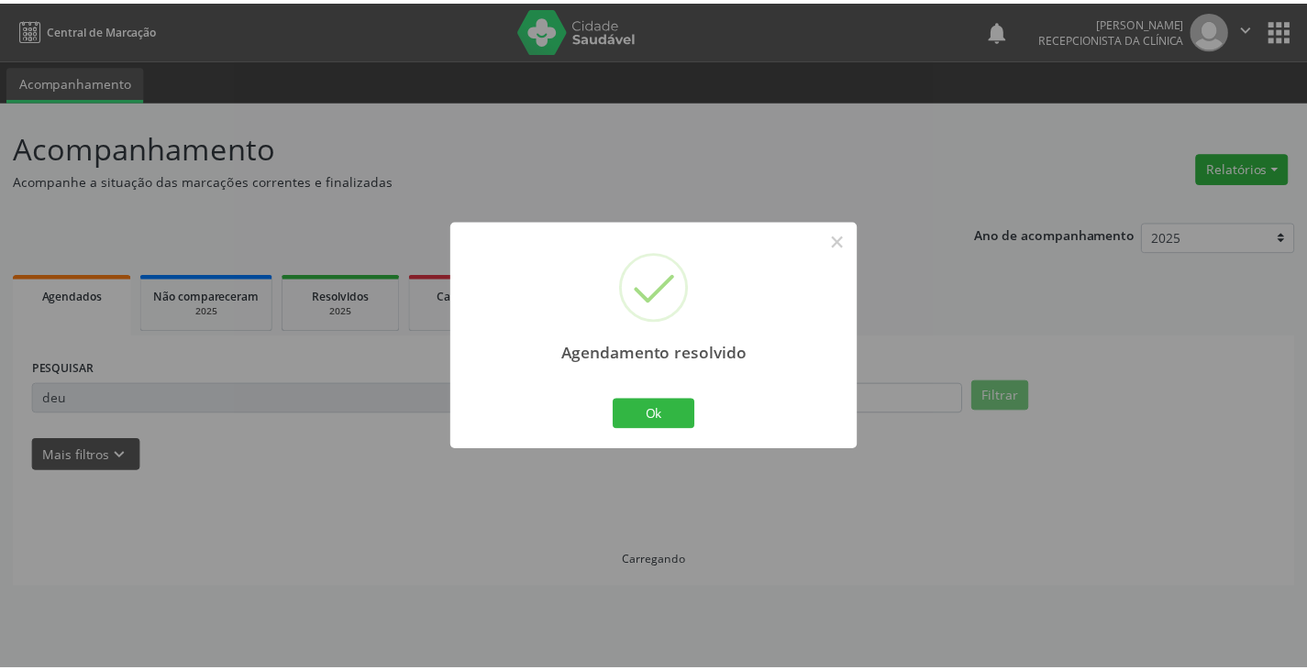
scroll to position [0, 0]
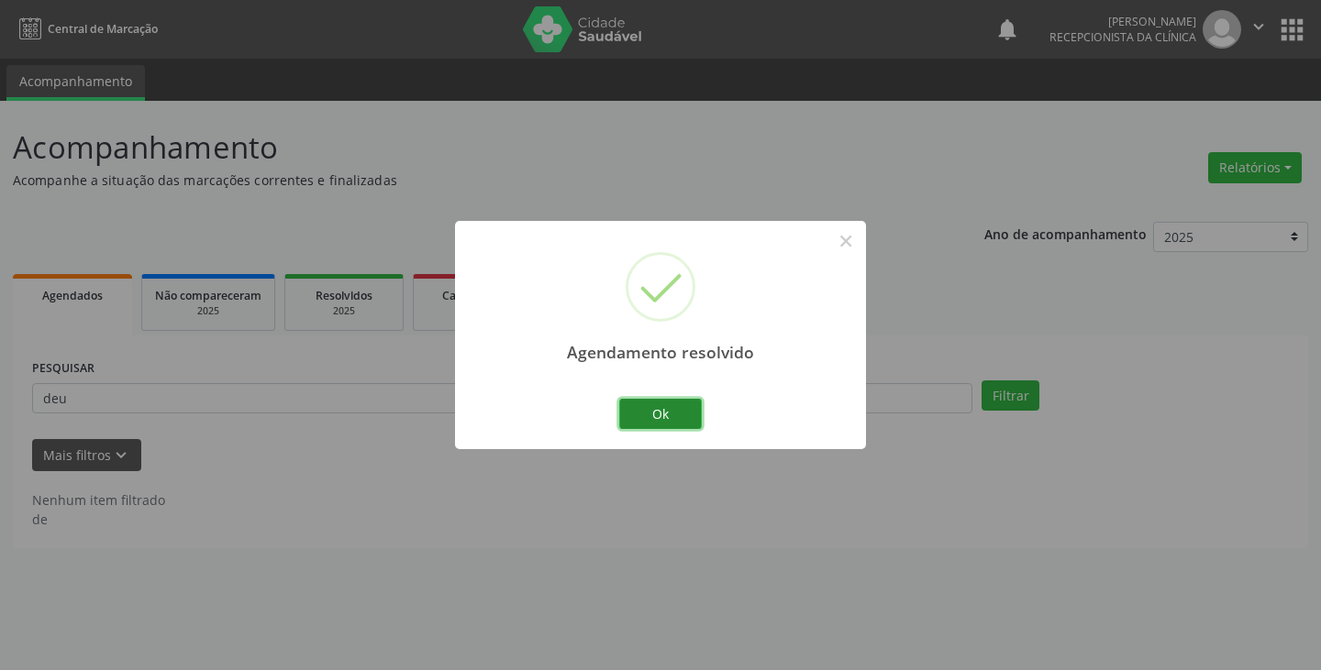
drag, startPoint x: 666, startPoint y: 415, endPoint x: 607, endPoint y: 408, distance: 59.0
click at [658, 415] on button "Ok" at bounding box center [660, 414] width 83 height 31
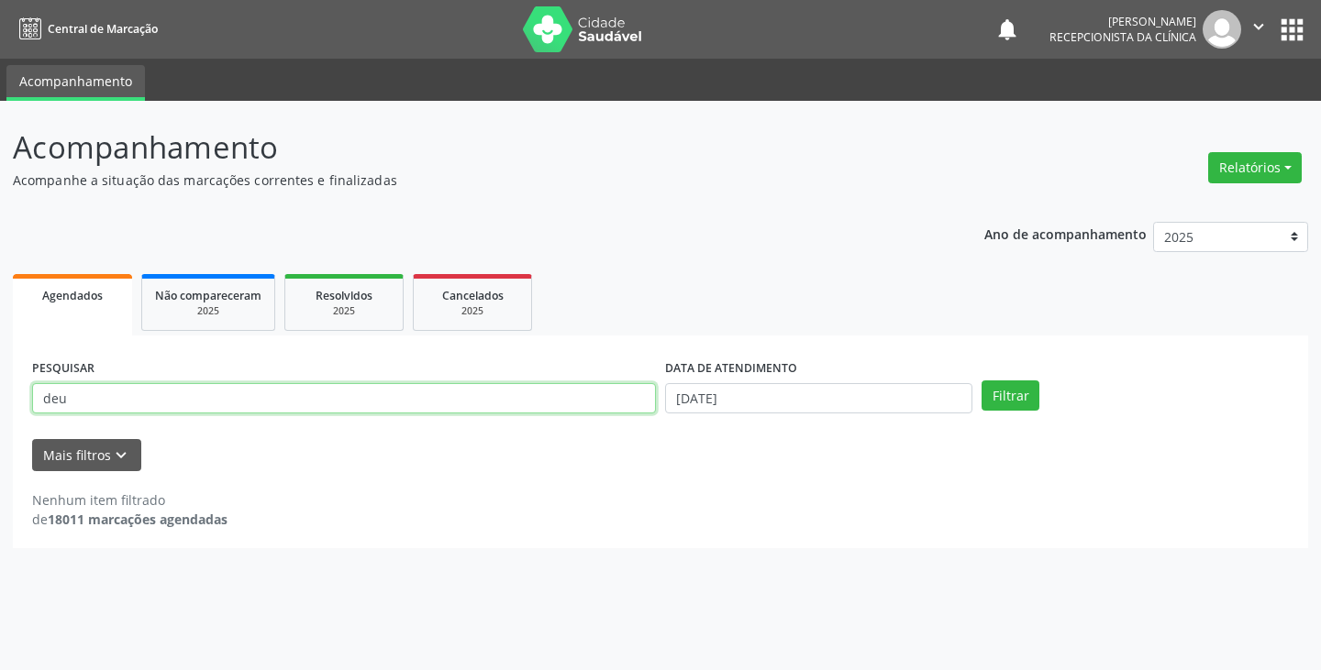
click at [594, 397] on input "deu" at bounding box center [344, 398] width 624 height 31
type input "d"
type input "[PERSON_NAME]"
click at [981, 381] on button "Filtrar" at bounding box center [1010, 396] width 58 height 31
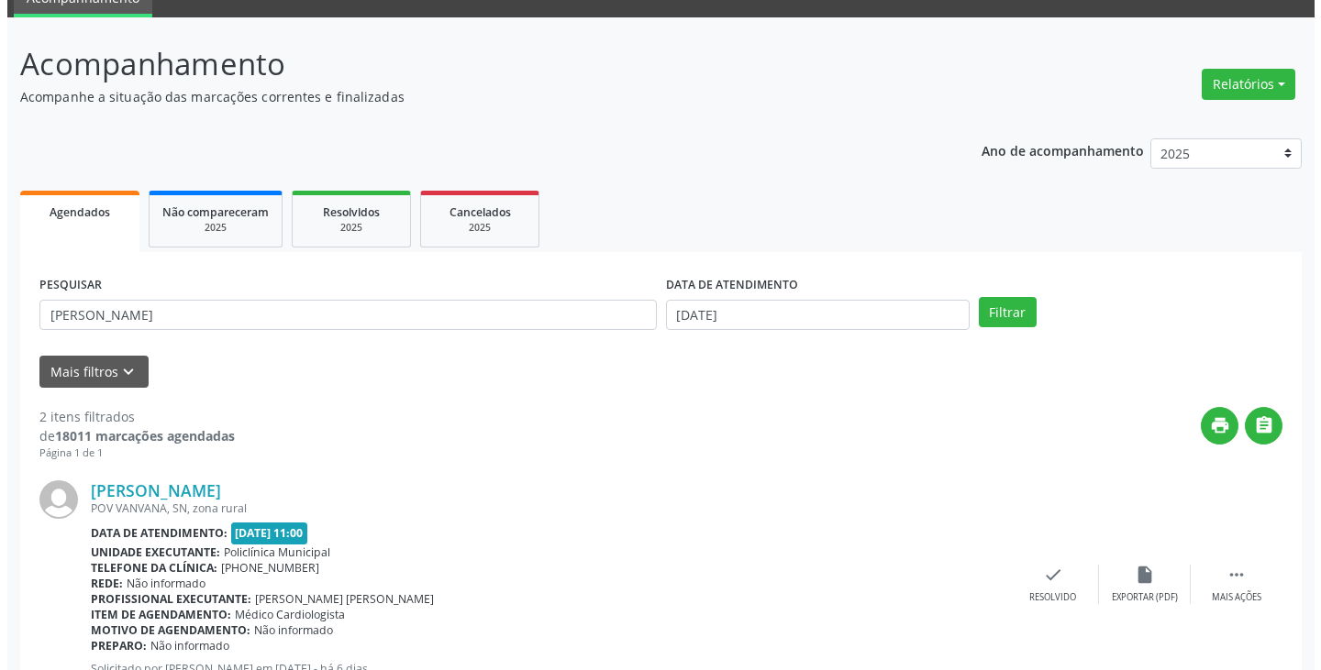
scroll to position [183, 0]
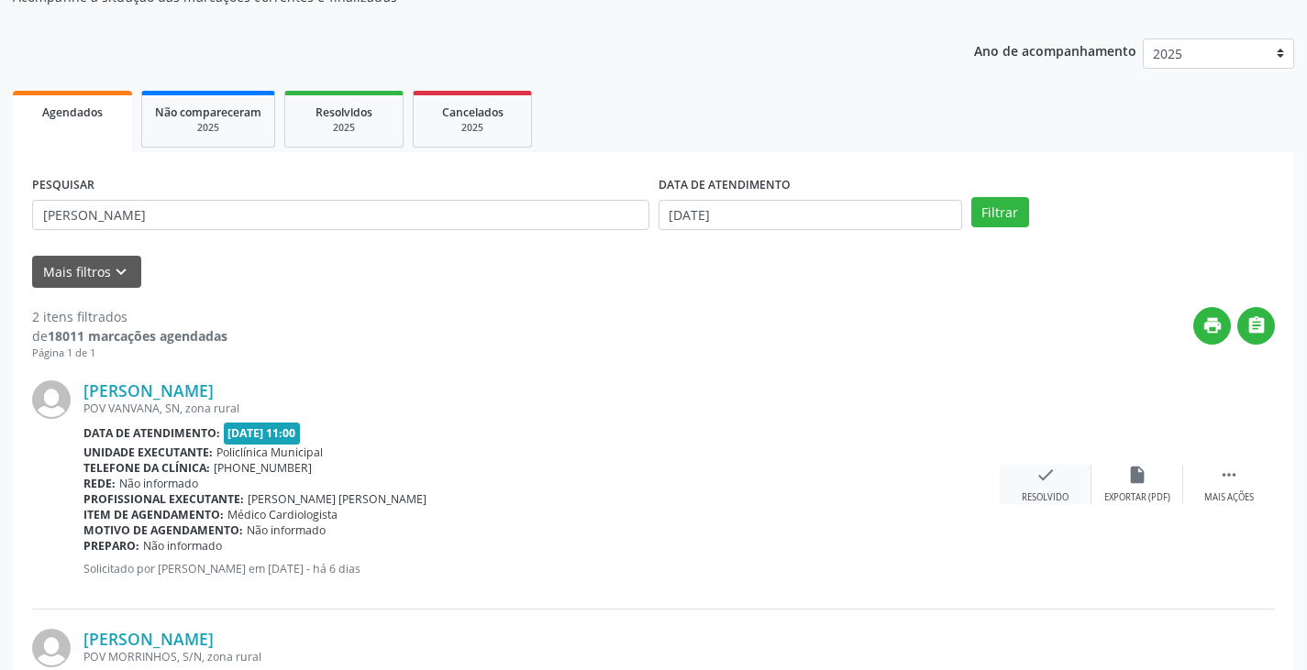
click at [1038, 484] on icon "check" at bounding box center [1045, 475] width 20 height 20
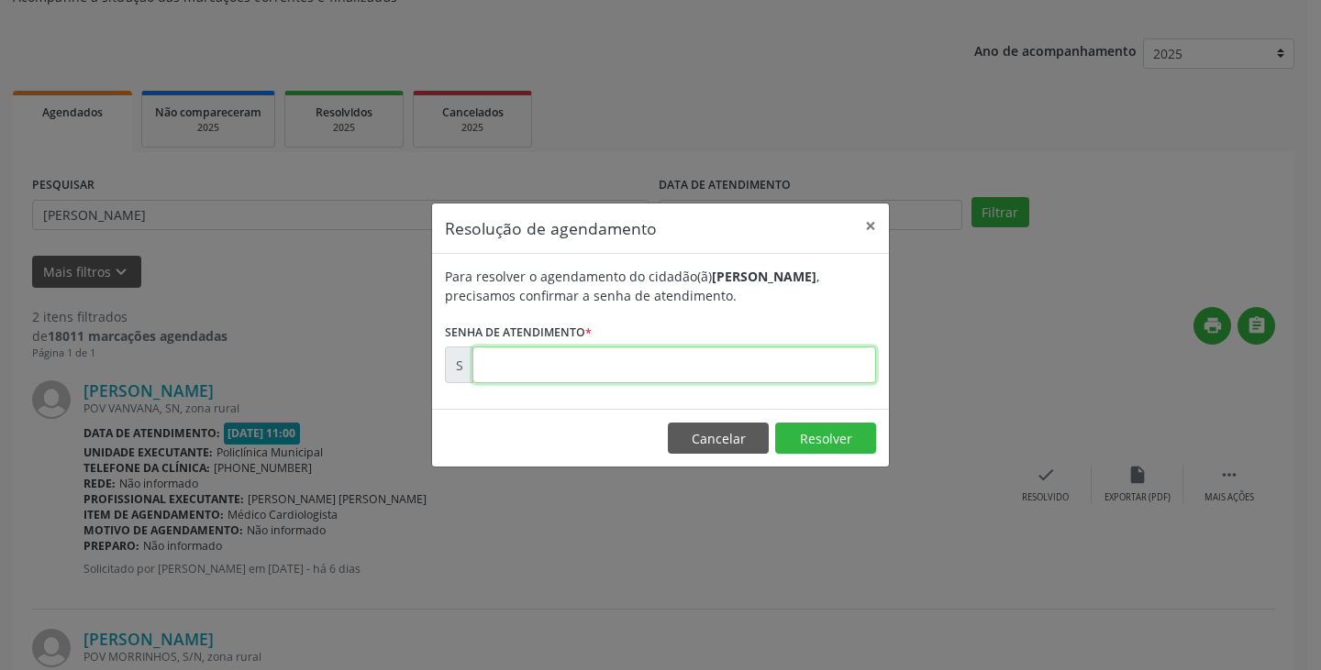
click at [758, 371] on input "text" at bounding box center [674, 365] width 404 height 37
type input "00177216"
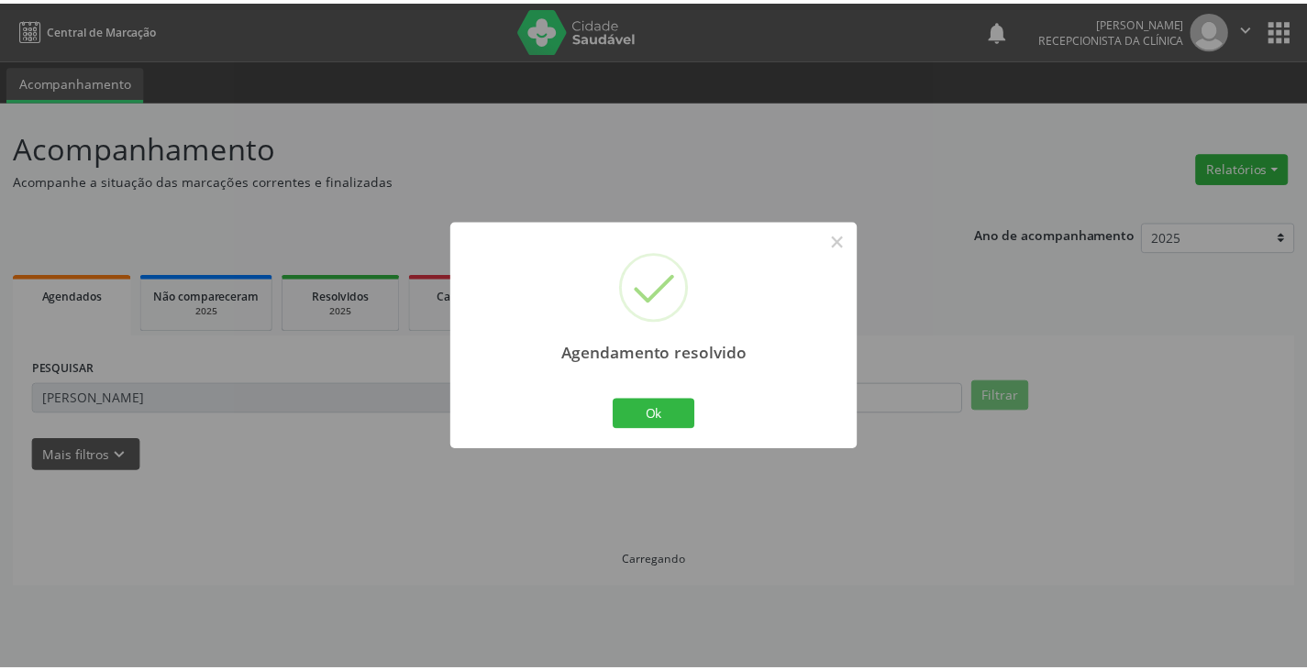
scroll to position [0, 0]
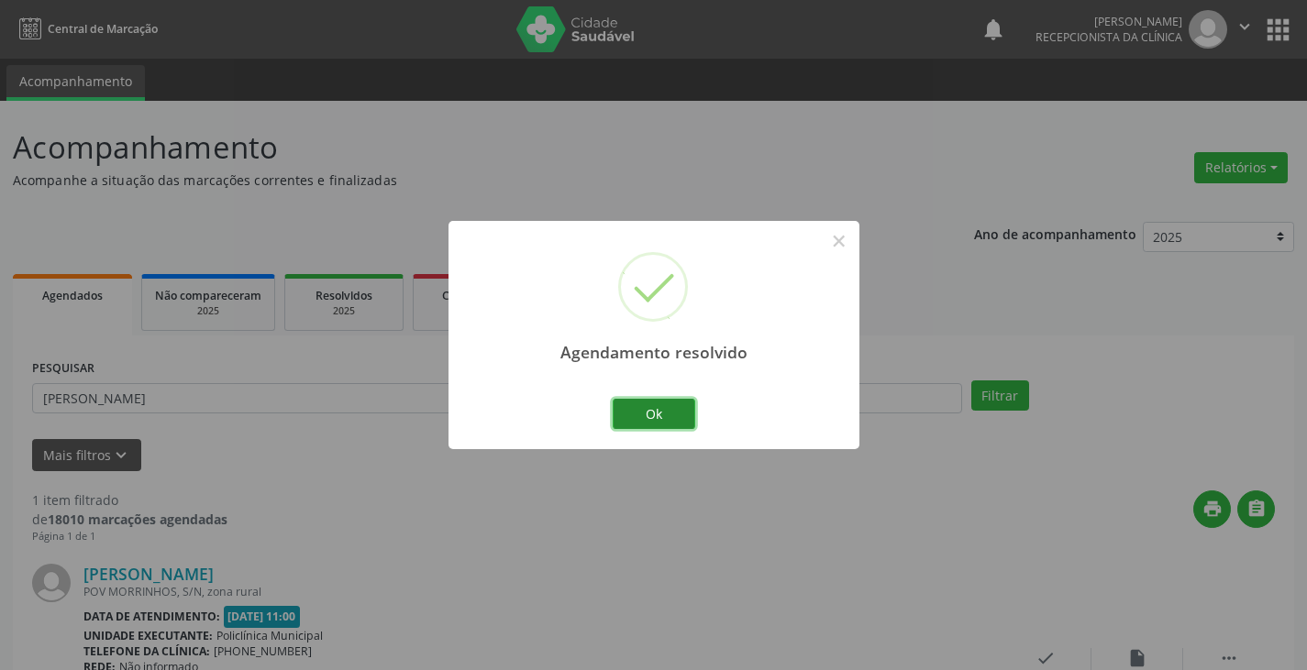
click at [652, 407] on button "Ok" at bounding box center [654, 414] width 83 height 31
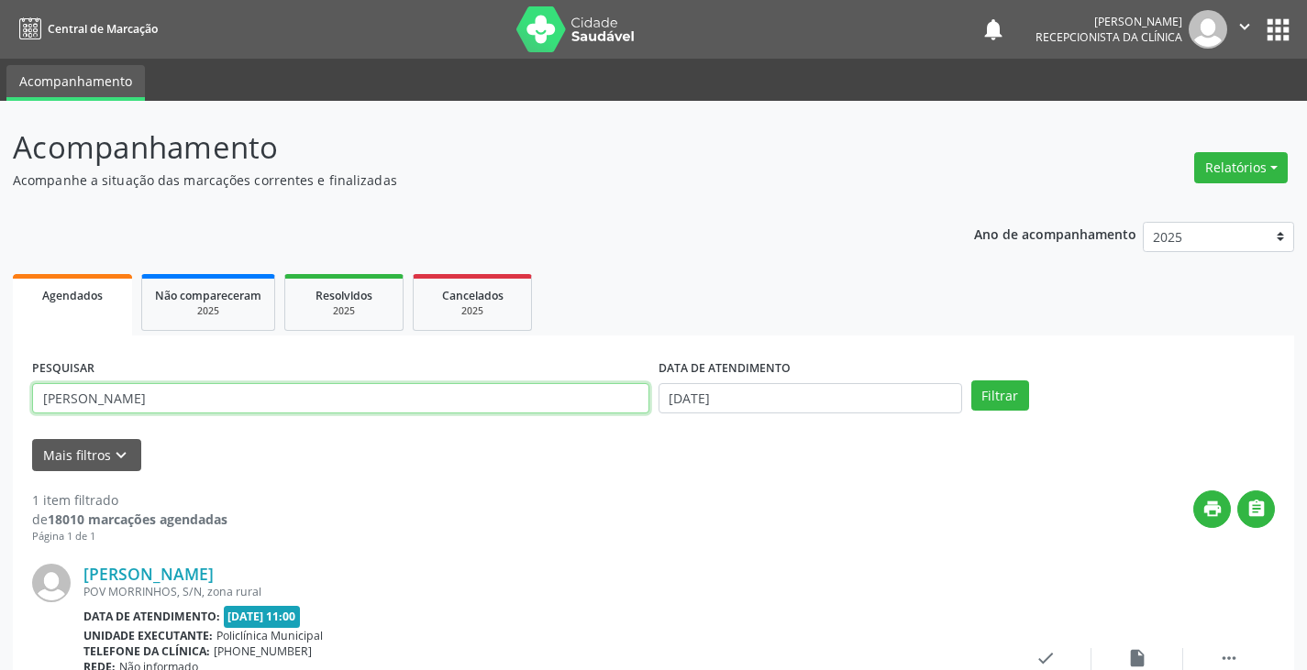
click at [627, 397] on input "[PERSON_NAME]" at bounding box center [340, 398] width 617 height 31
type input "m"
type input "niva"
click at [971, 381] on button "Filtrar" at bounding box center [1000, 396] width 58 height 31
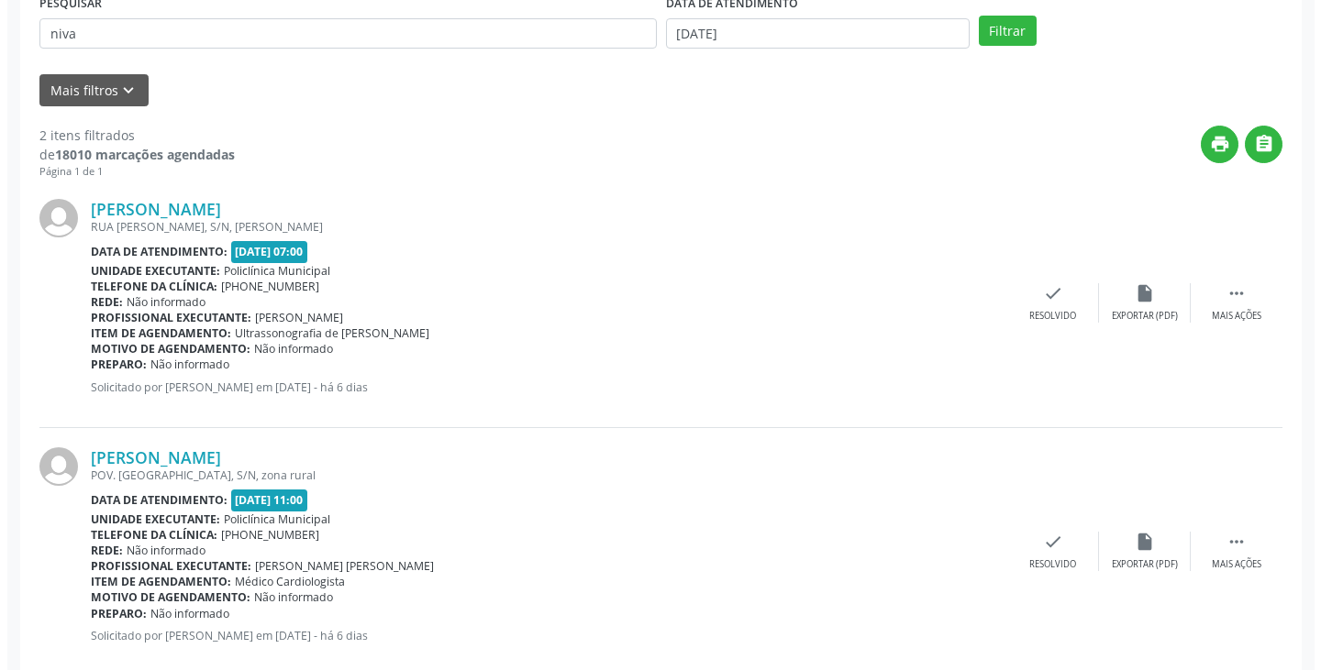
scroll to position [367, 0]
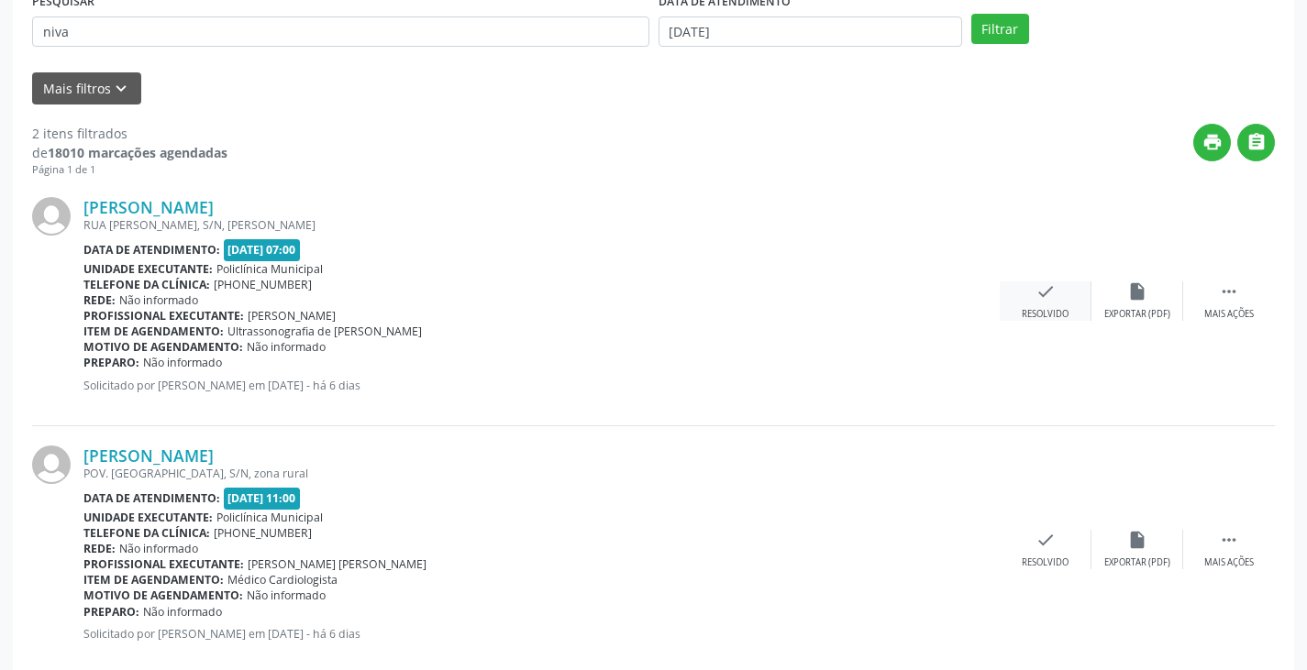
click at [1046, 295] on icon "check" at bounding box center [1045, 292] width 20 height 20
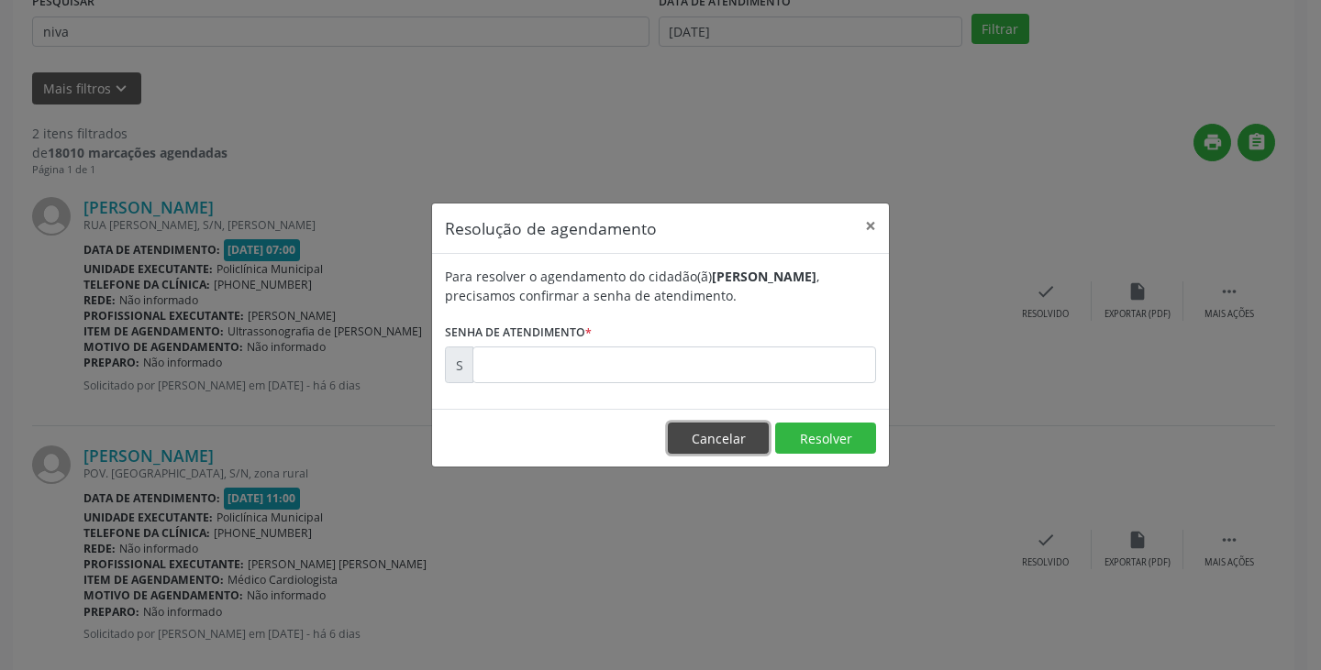
drag, startPoint x: 739, startPoint y: 438, endPoint x: 976, endPoint y: 496, distance: 243.6
click at [871, 469] on div "Resolução de agendamento × Para resolver o agendamento do cidadão(ã) [PERSON_NA…" at bounding box center [660, 335] width 1321 height 670
click at [732, 446] on button "Cancelar" at bounding box center [718, 438] width 101 height 31
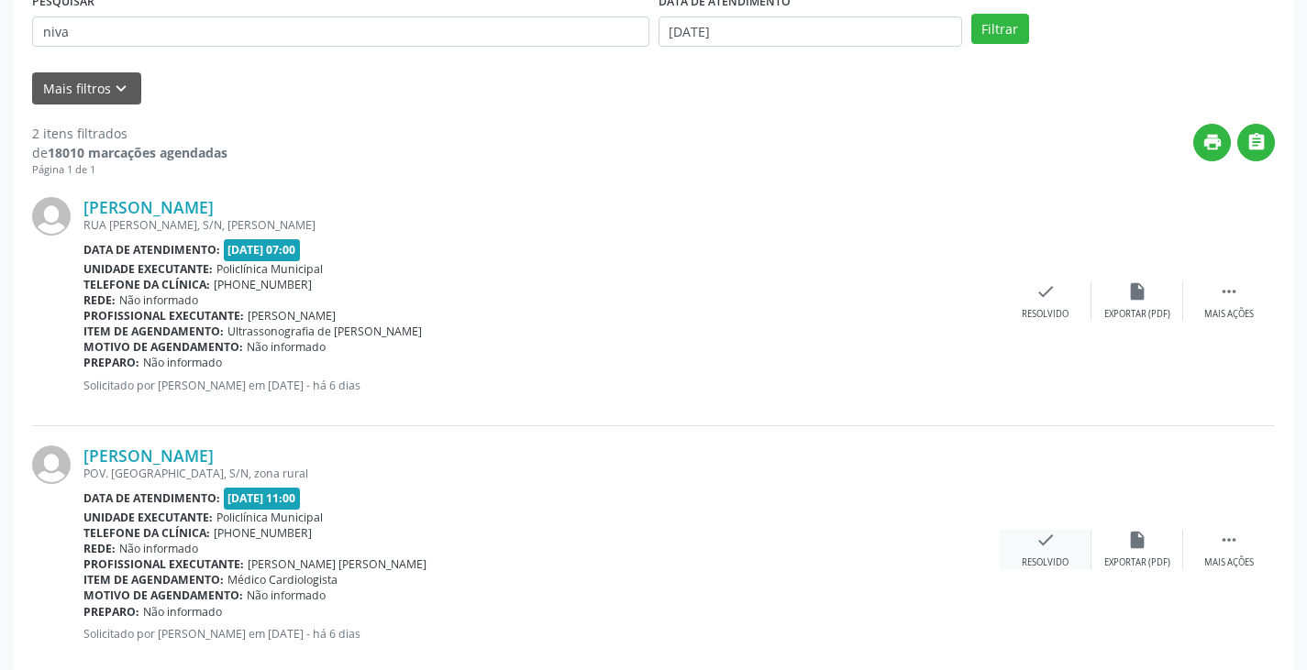
click at [1041, 537] on icon "check" at bounding box center [1045, 540] width 20 height 20
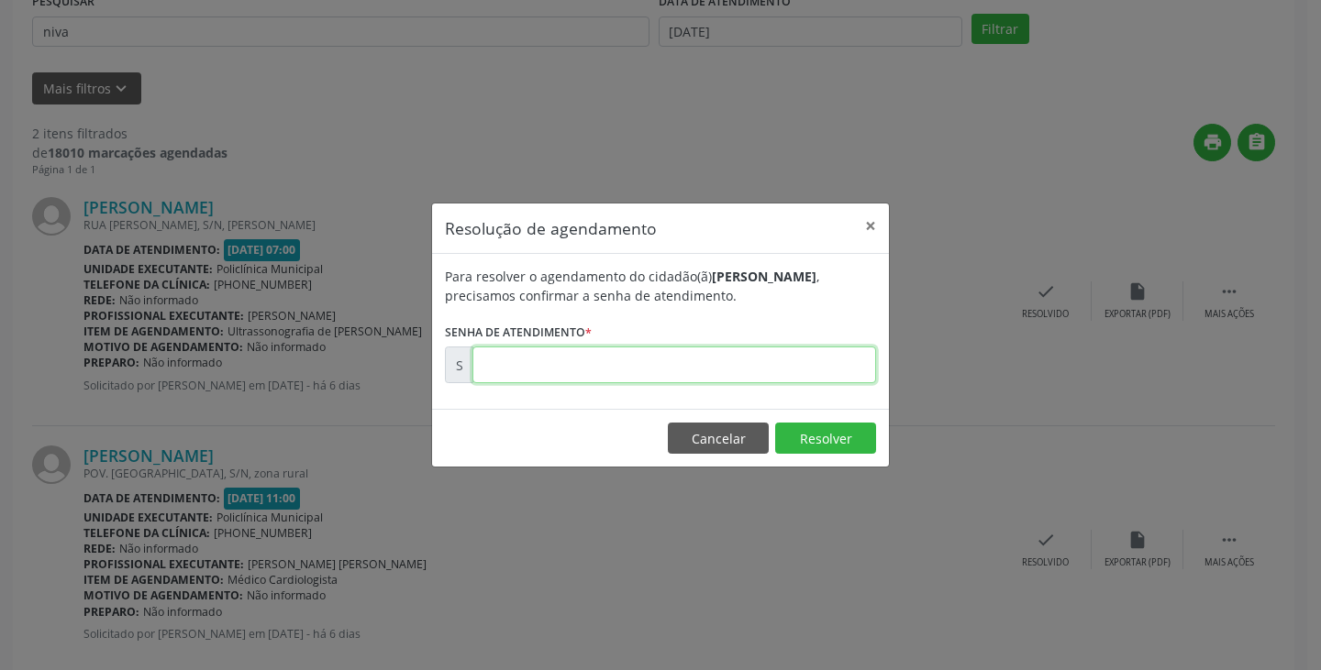
click at [766, 371] on input "text" at bounding box center [674, 365] width 404 height 37
type input "00177230"
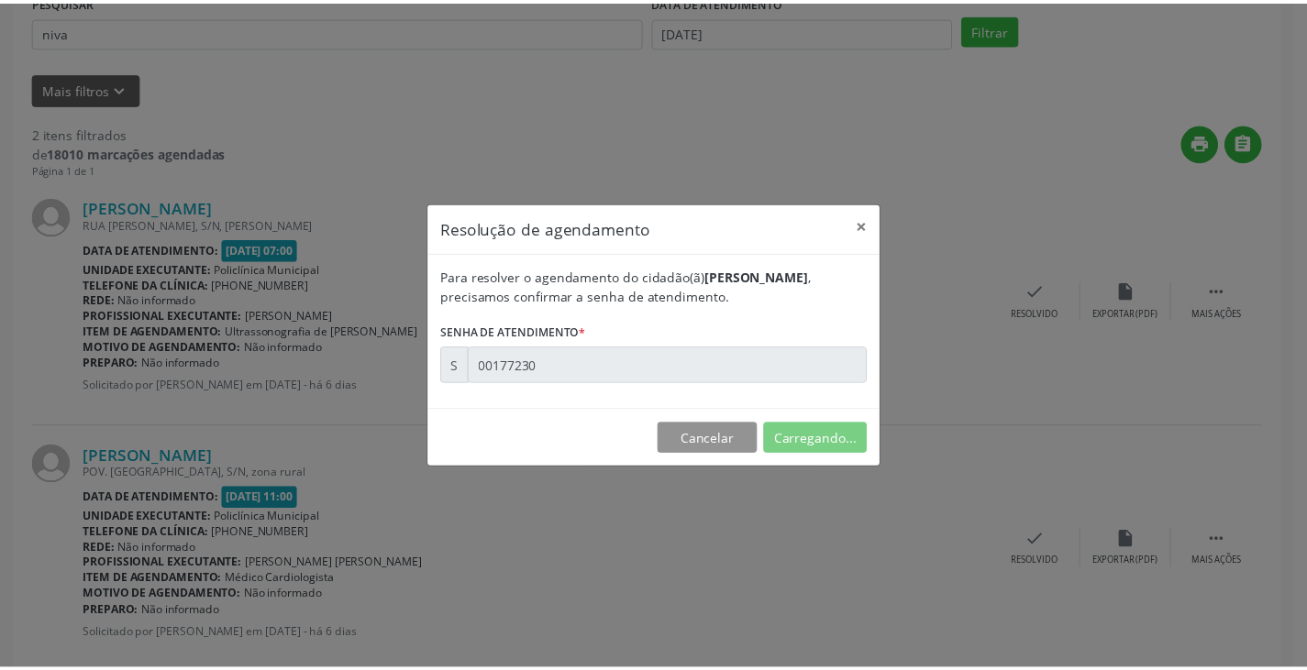
scroll to position [0, 0]
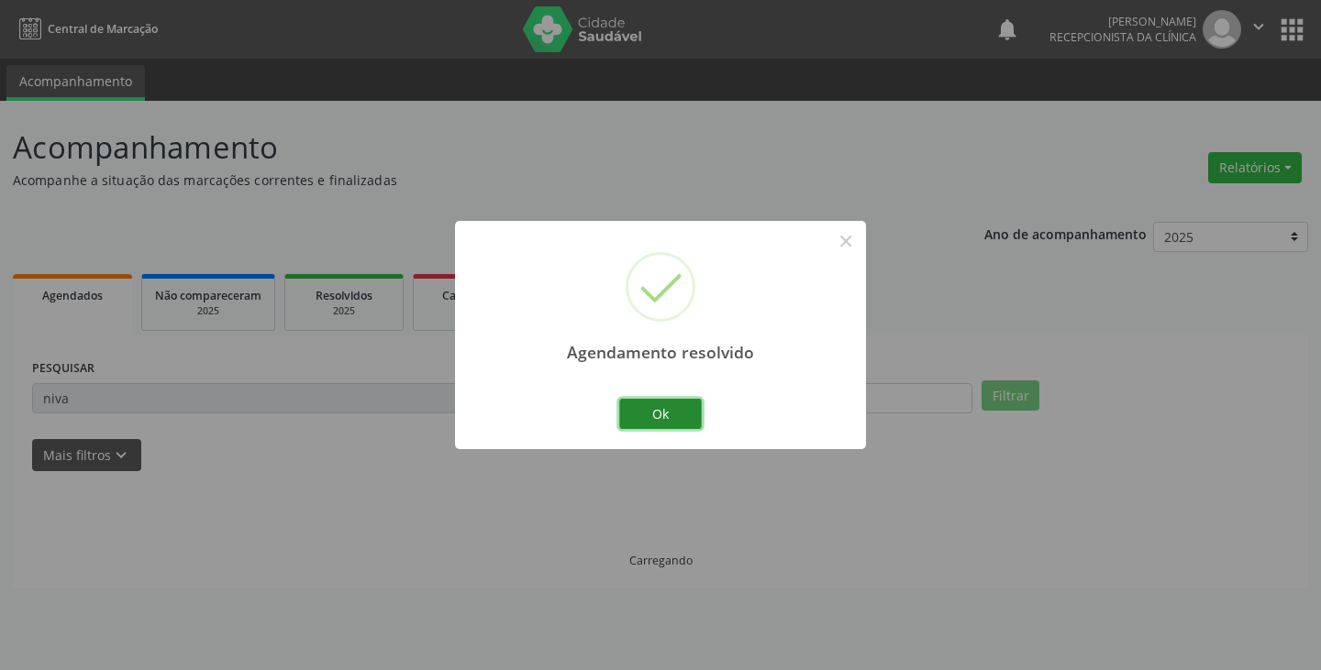
drag, startPoint x: 673, startPoint y: 416, endPoint x: 627, endPoint y: 392, distance: 52.1
click at [668, 410] on button "Ok" at bounding box center [660, 414] width 83 height 31
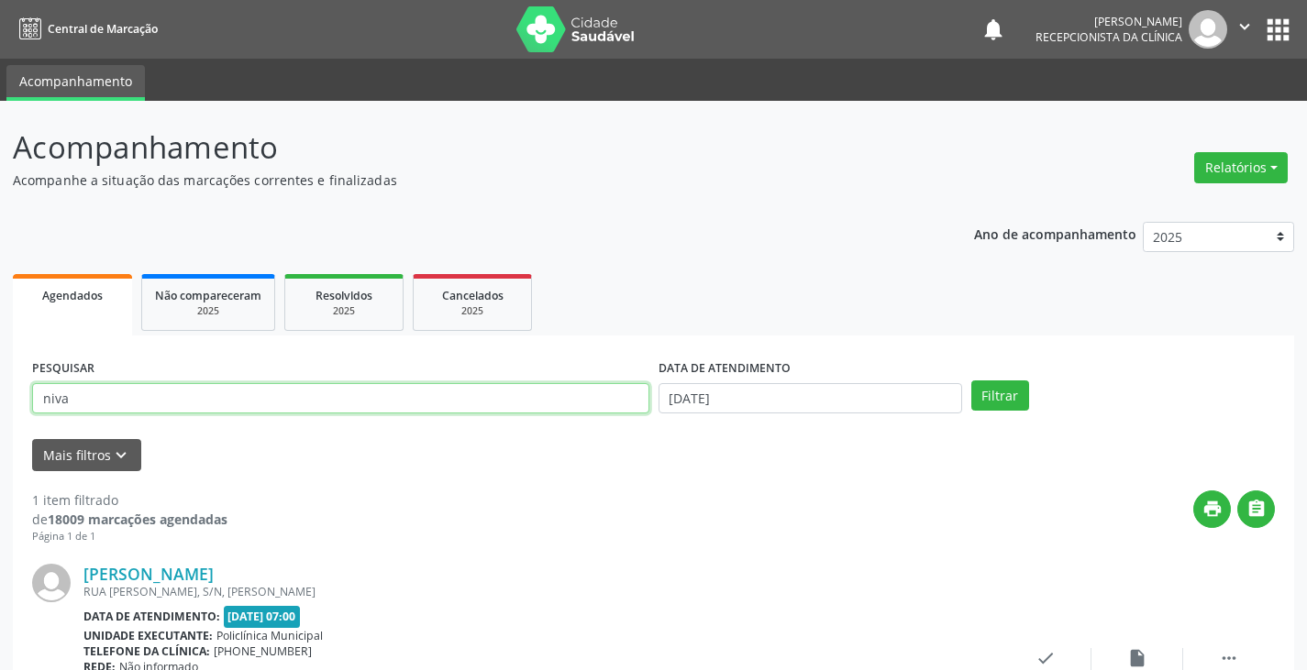
click at [624, 391] on input "niva" at bounding box center [340, 398] width 617 height 31
type input "n"
type input "[PERSON_NAME]"
click at [971, 381] on button "Filtrar" at bounding box center [1000, 396] width 58 height 31
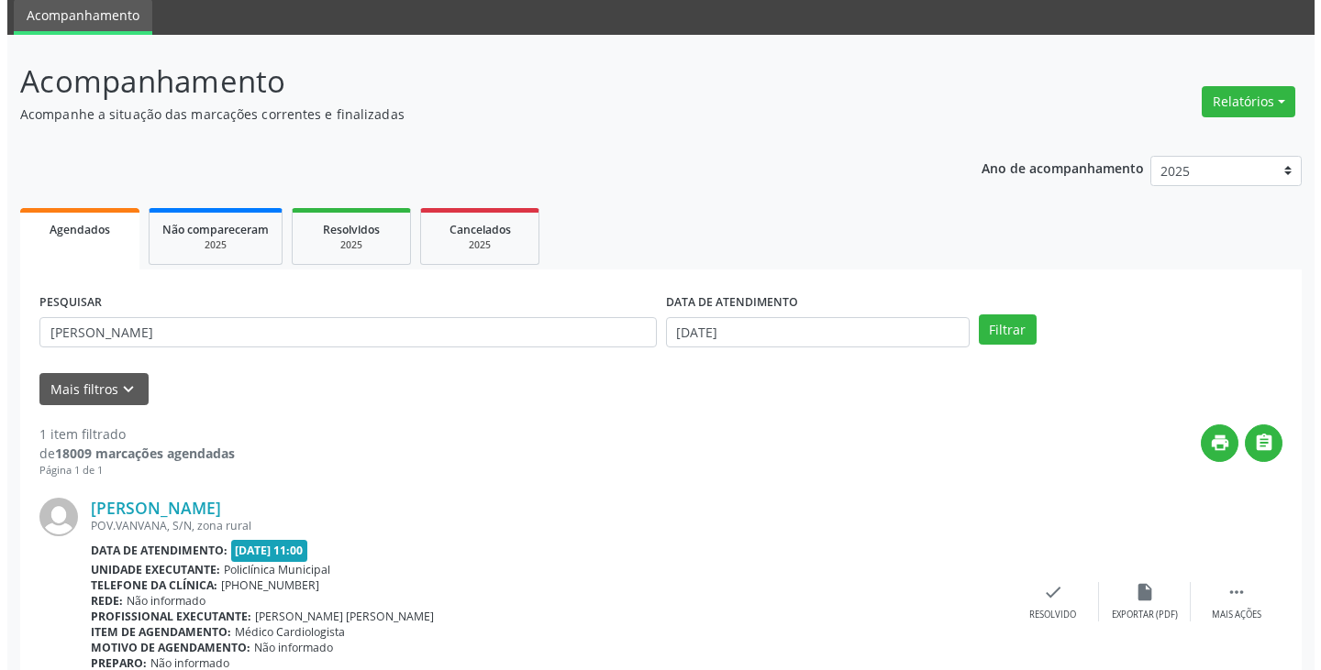
scroll to position [154, 0]
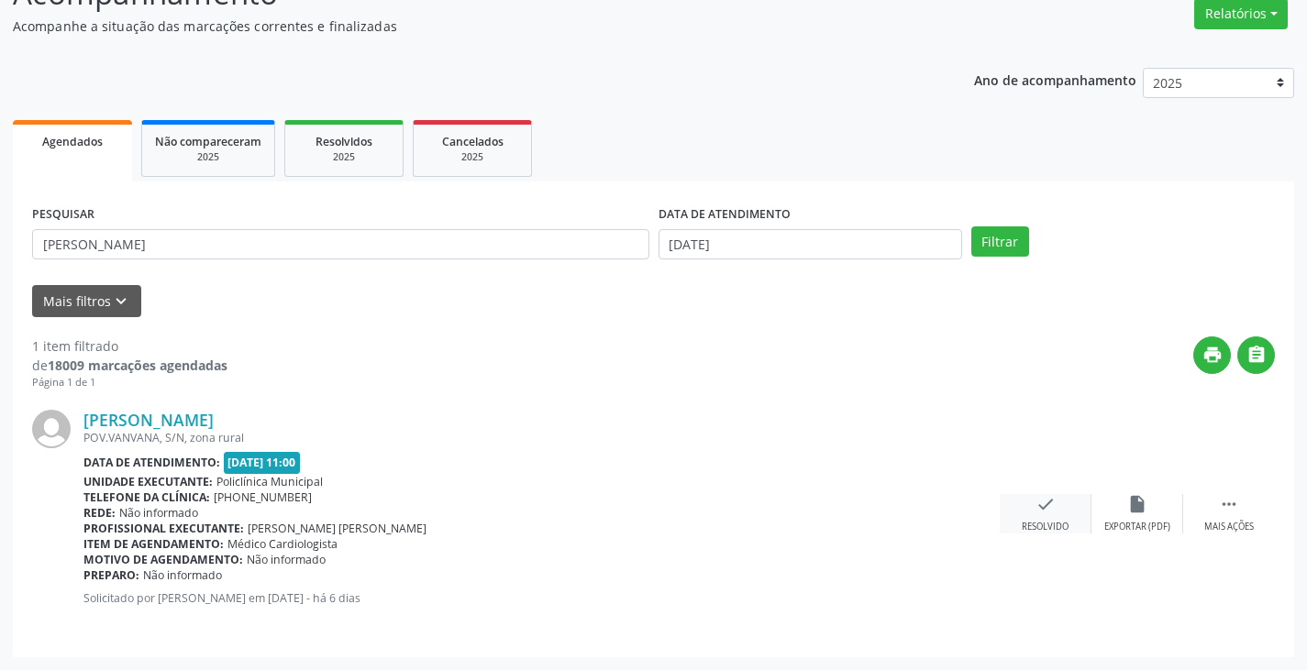
click at [1042, 514] on icon "check" at bounding box center [1045, 504] width 20 height 20
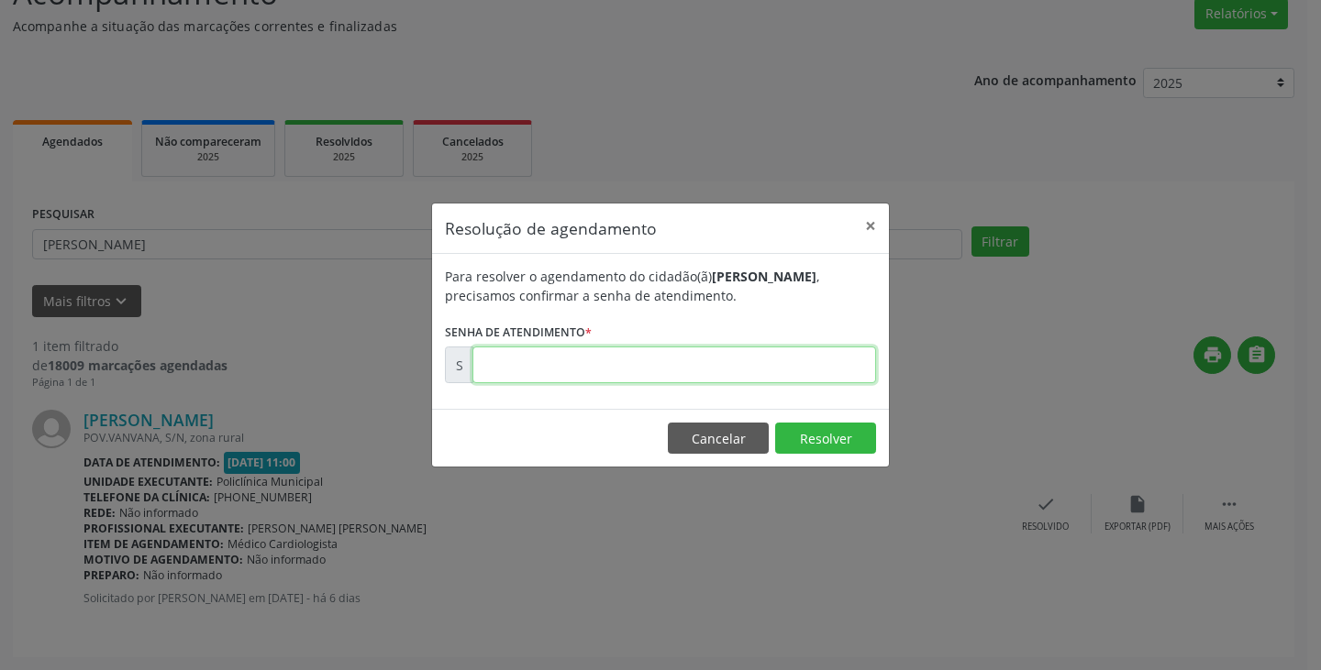
click at [806, 366] on input "text" at bounding box center [674, 365] width 404 height 37
type input "00177199"
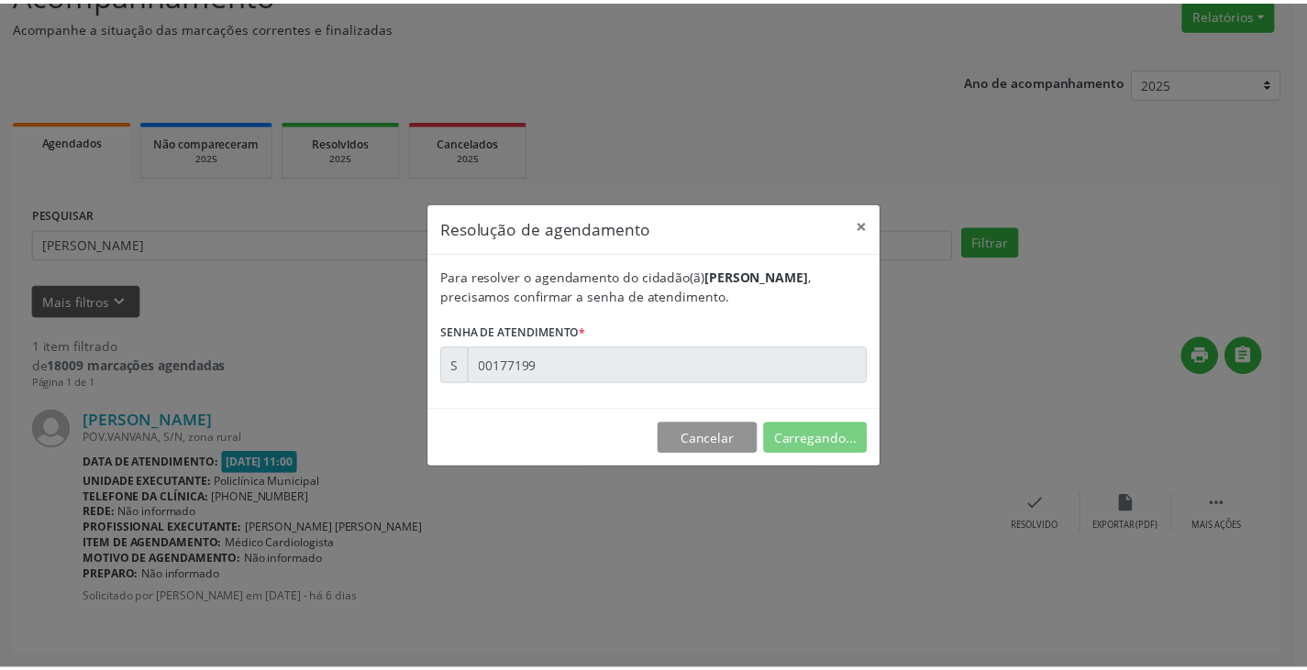
scroll to position [0, 0]
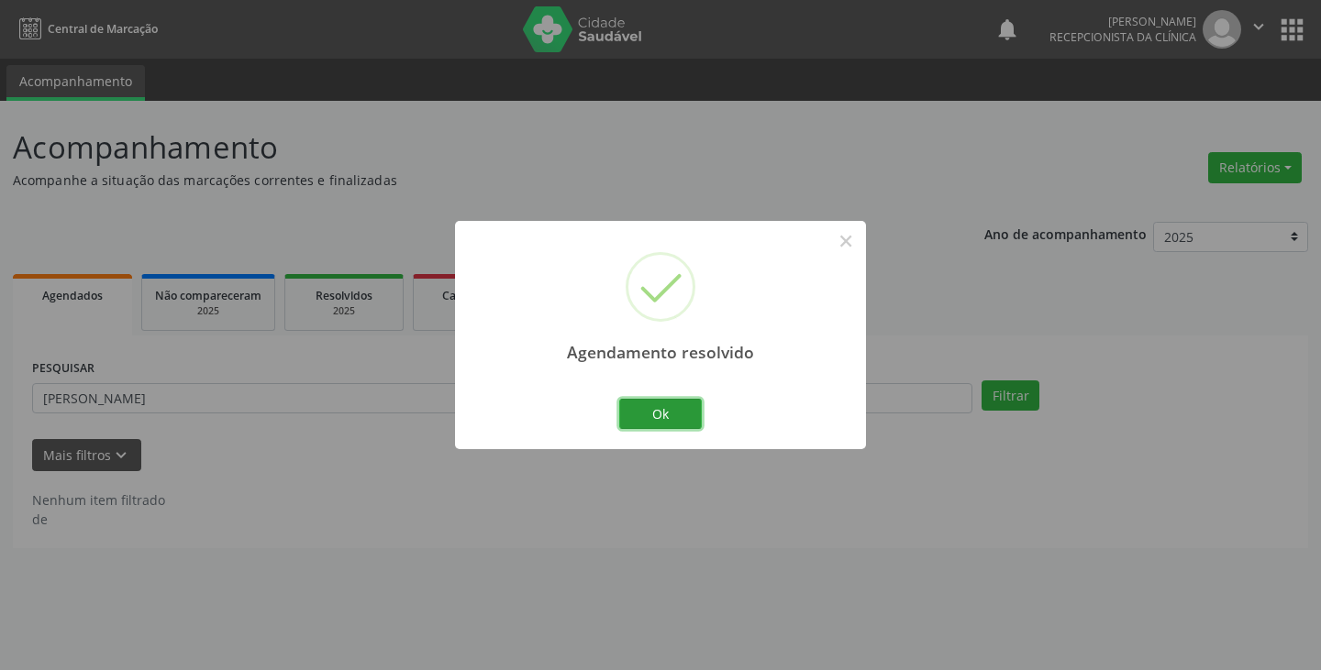
drag, startPoint x: 671, startPoint y: 424, endPoint x: 628, endPoint y: 413, distance: 44.5
click at [669, 423] on button "Ok" at bounding box center [660, 414] width 83 height 31
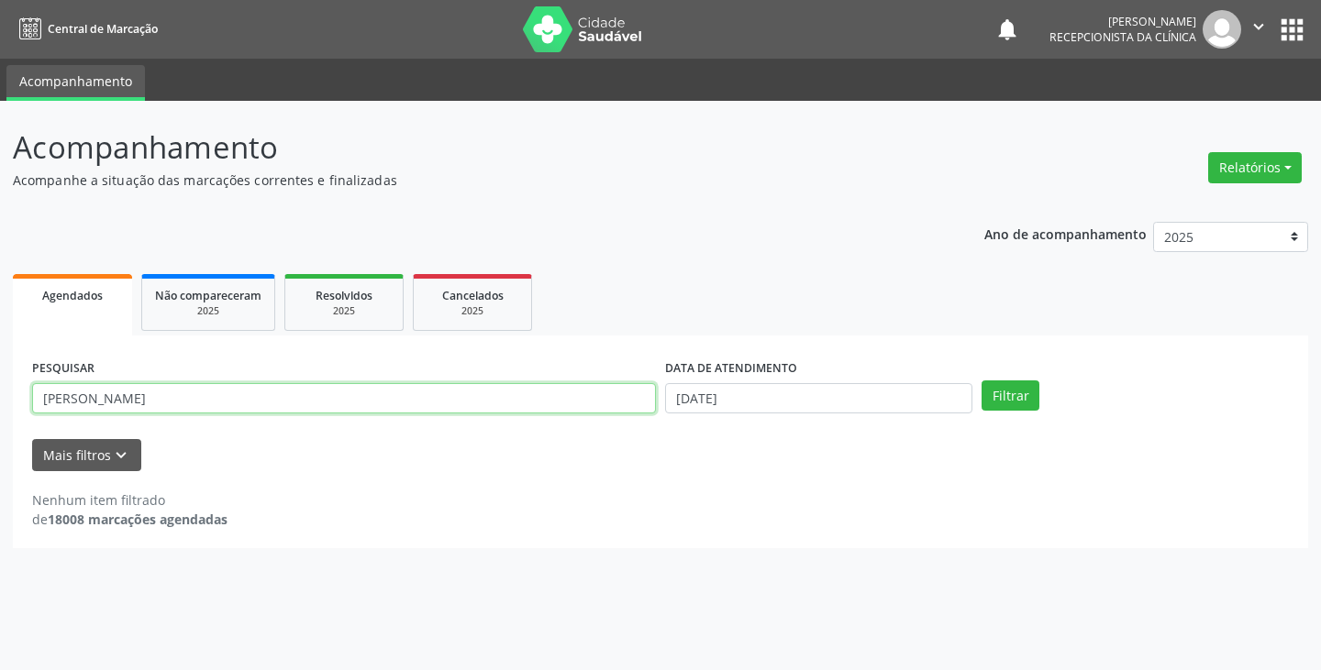
click at [620, 407] on input "[PERSON_NAME]" at bounding box center [344, 398] width 624 height 31
type input "m"
type input "[PERSON_NAME]"
click at [981, 381] on button "Filtrar" at bounding box center [1010, 396] width 58 height 31
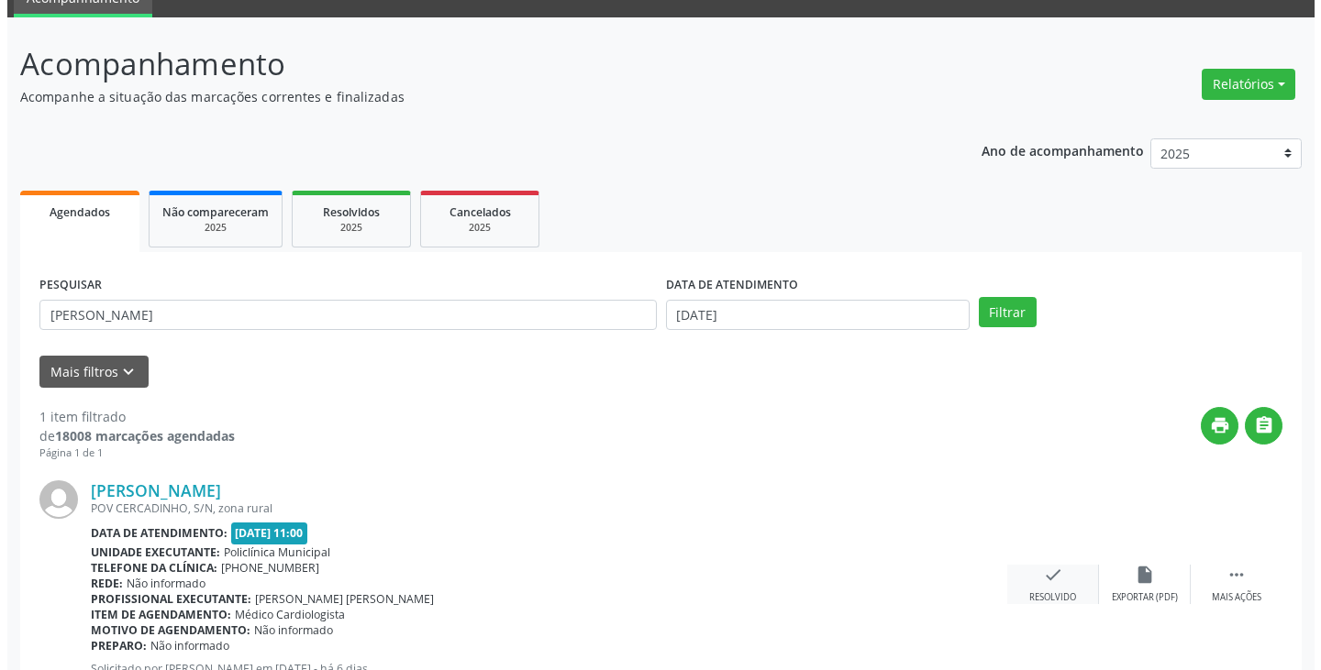
scroll to position [154, 0]
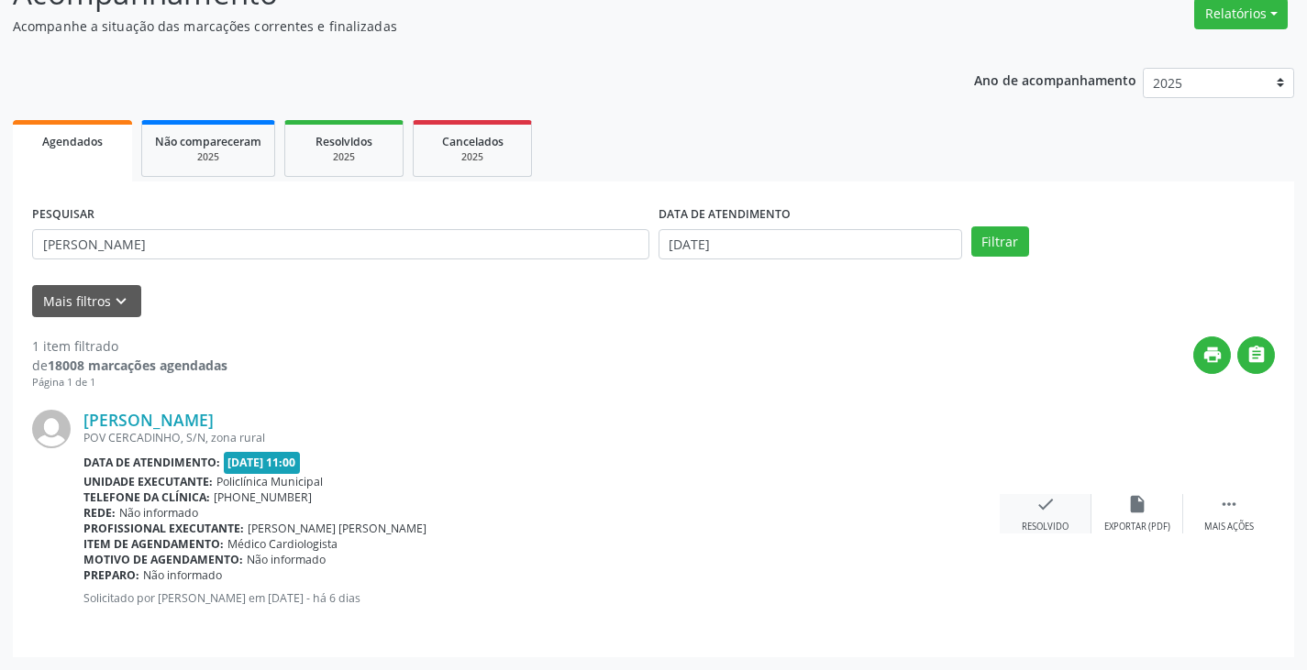
click at [1053, 515] on div "check Resolvido" at bounding box center [1046, 513] width 92 height 39
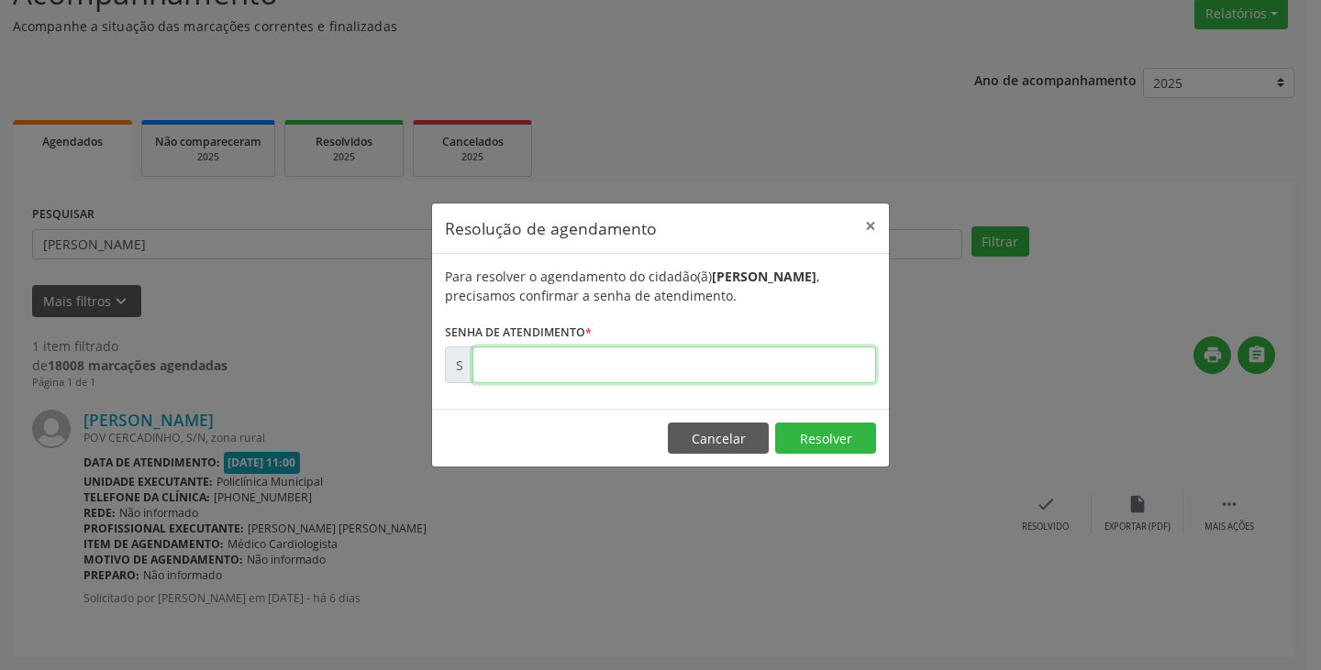
click at [814, 369] on input "text" at bounding box center [674, 365] width 404 height 37
type input "00177214"
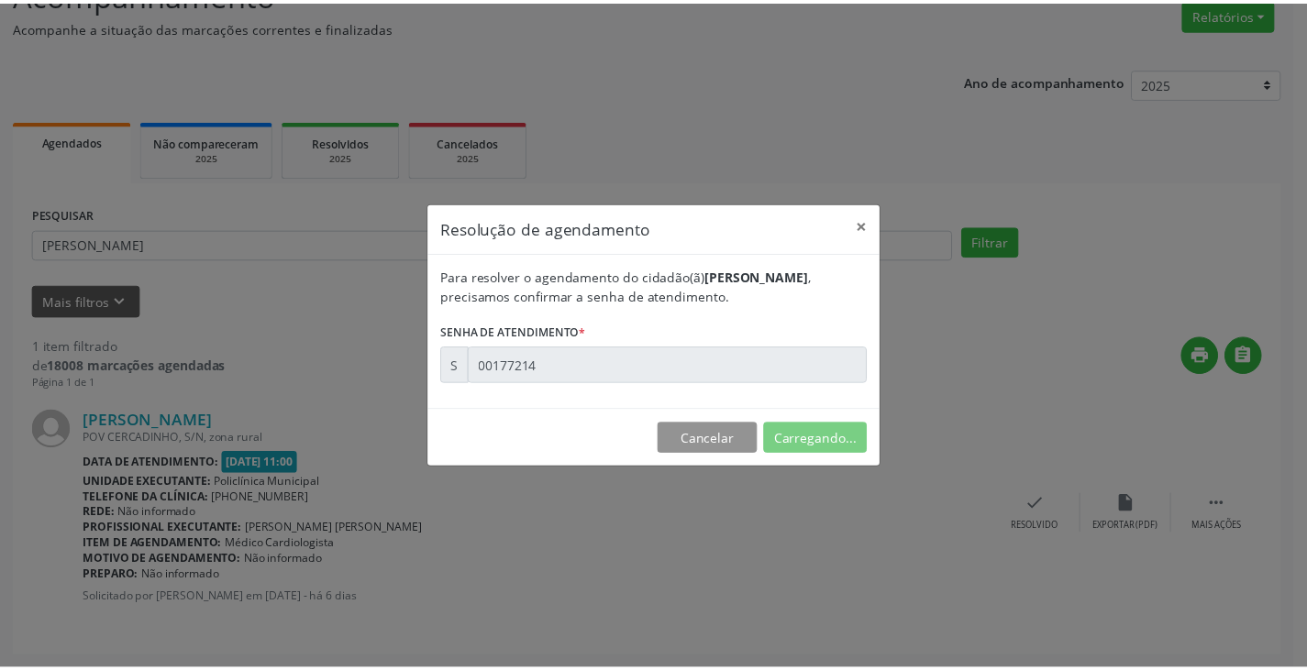
scroll to position [0, 0]
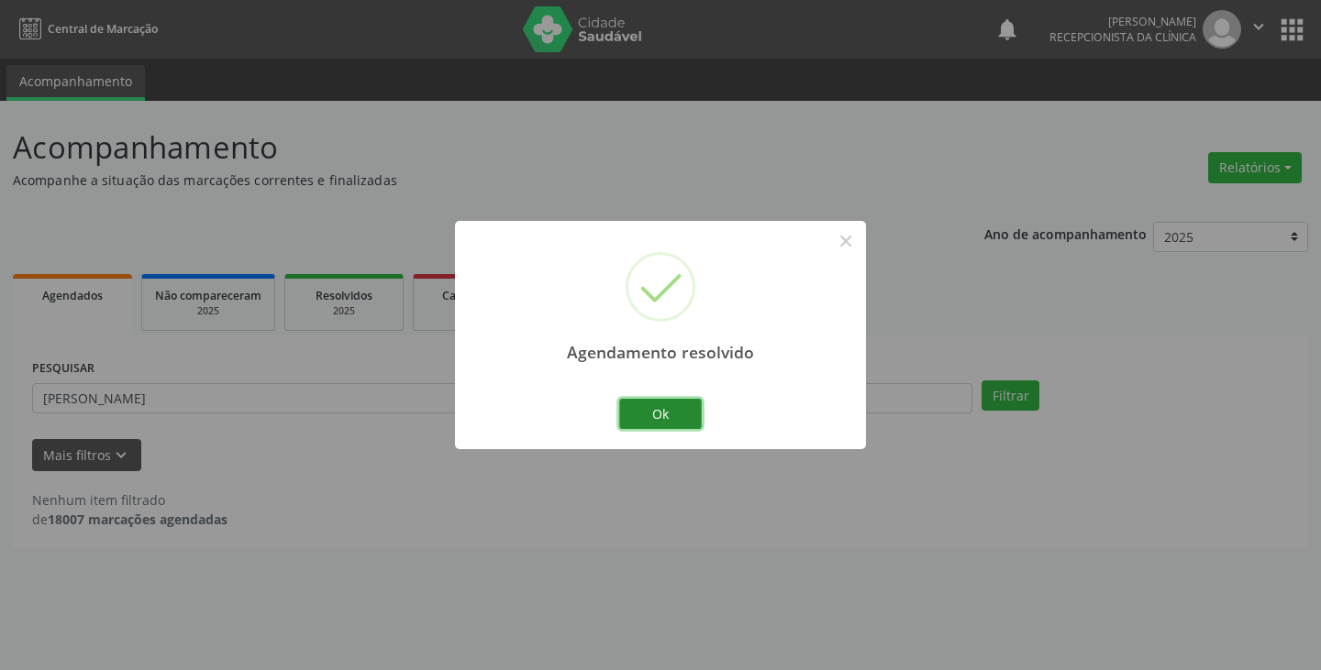
click at [678, 421] on button "Ok" at bounding box center [660, 414] width 83 height 31
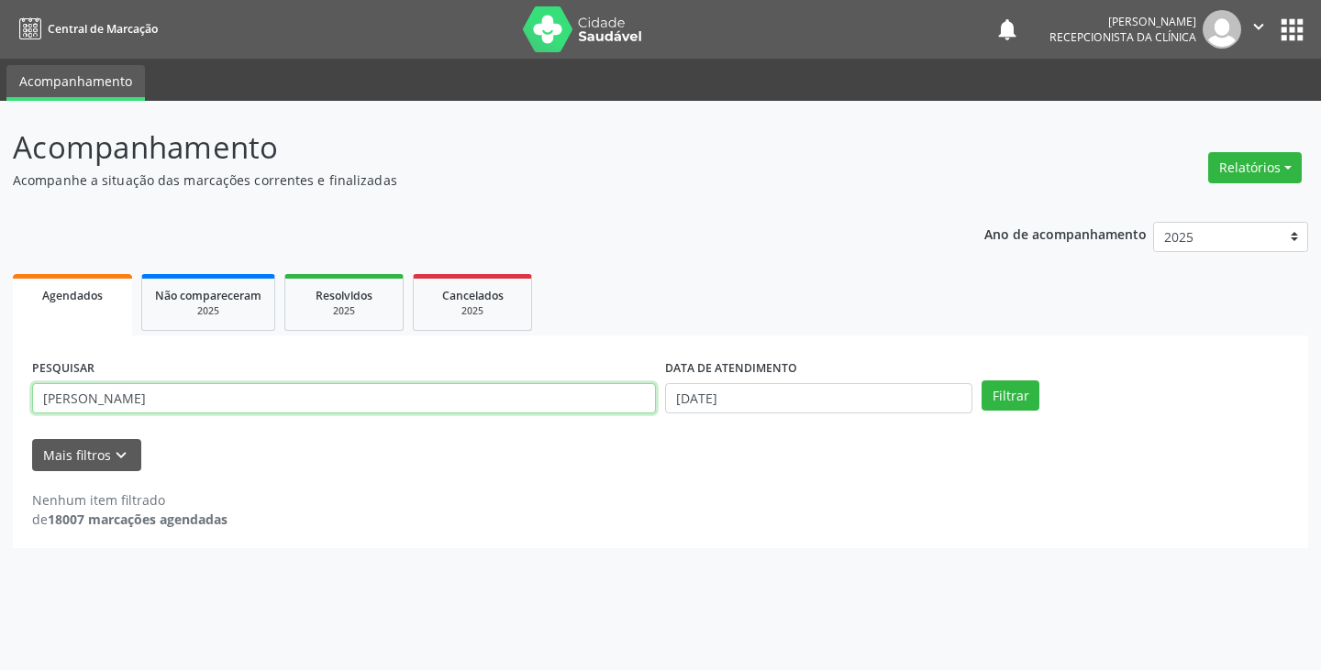
click at [581, 411] on input "[PERSON_NAME]" at bounding box center [344, 398] width 624 height 31
click at [981, 381] on button "Filtrar" at bounding box center [1010, 396] width 58 height 31
drag, startPoint x: 603, startPoint y: 400, endPoint x: 618, endPoint y: 400, distance: 14.7
click at [618, 400] on input "maedv" at bounding box center [344, 398] width 624 height 31
type input "m"
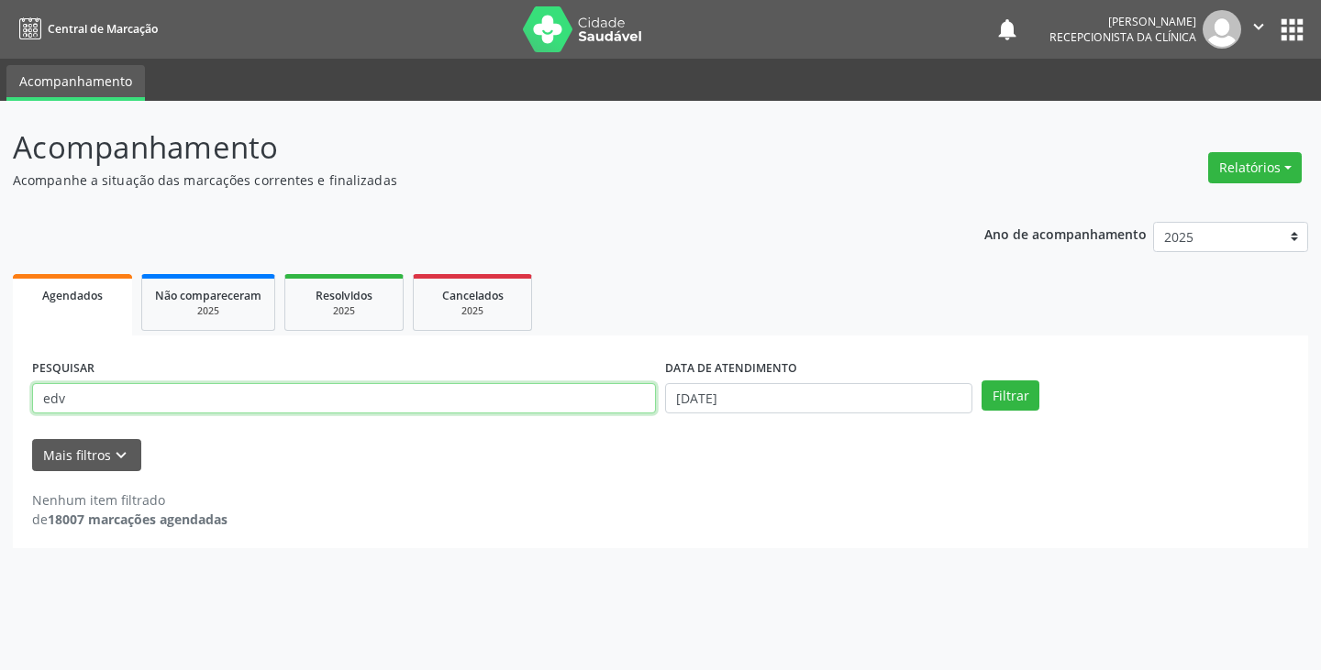
type input "edv"
click at [981, 381] on button "Filtrar" at bounding box center [1010, 396] width 58 height 31
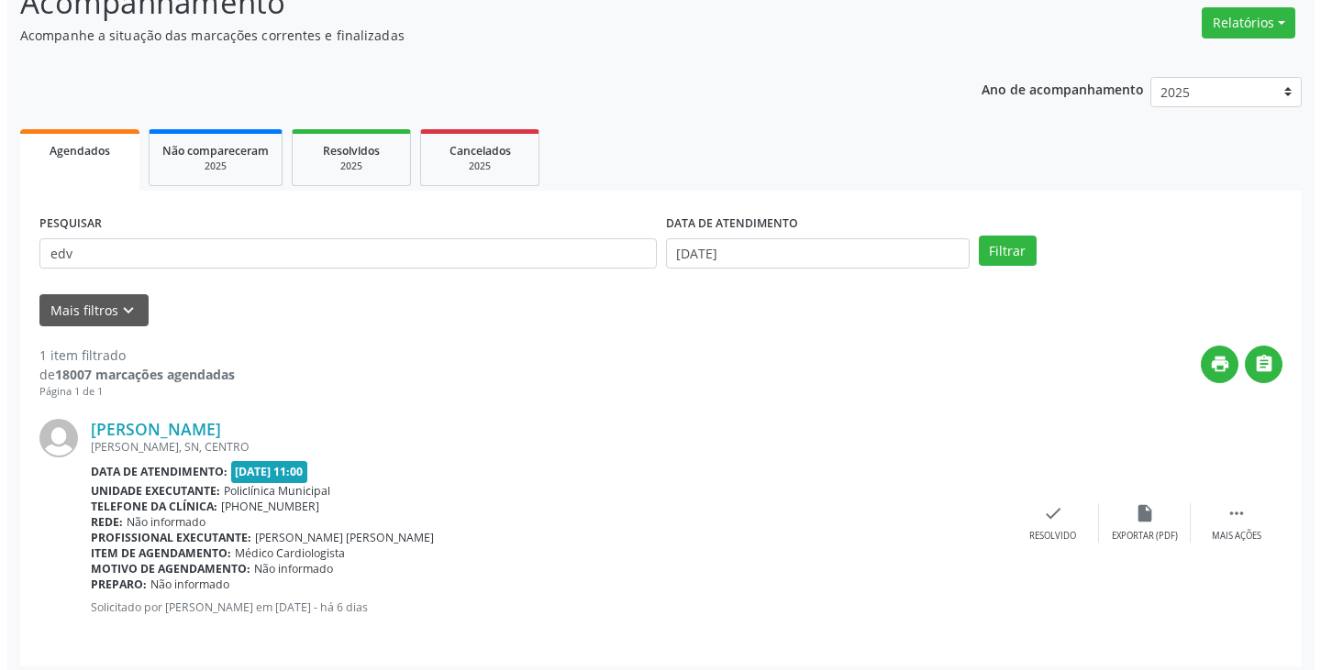
scroll to position [154, 0]
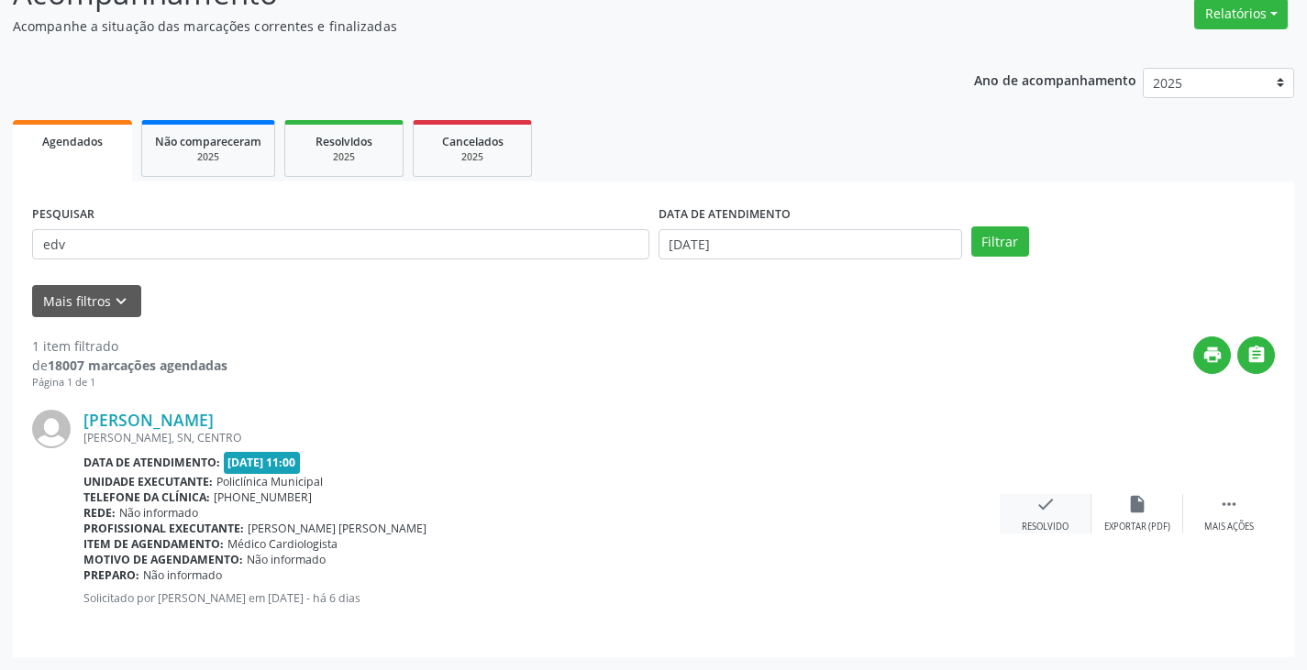
click at [1037, 506] on icon "check" at bounding box center [1045, 504] width 20 height 20
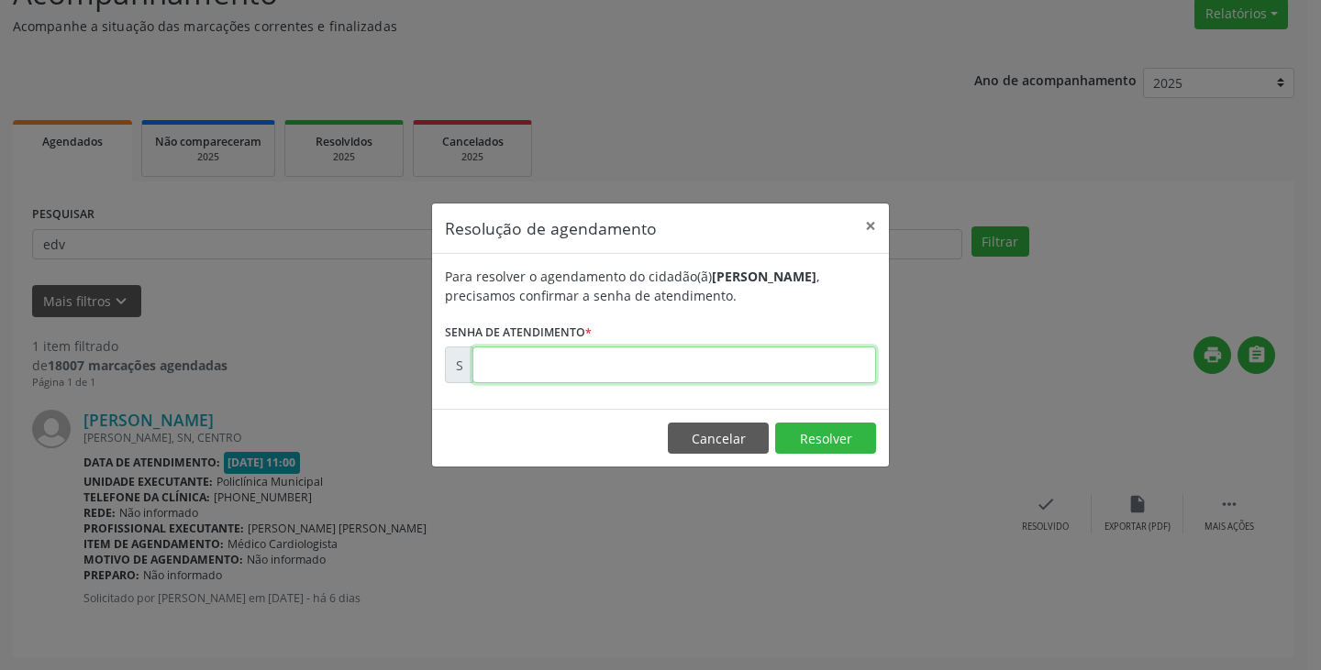
click at [827, 360] on input "text" at bounding box center [674, 365] width 404 height 37
type input "00177218"
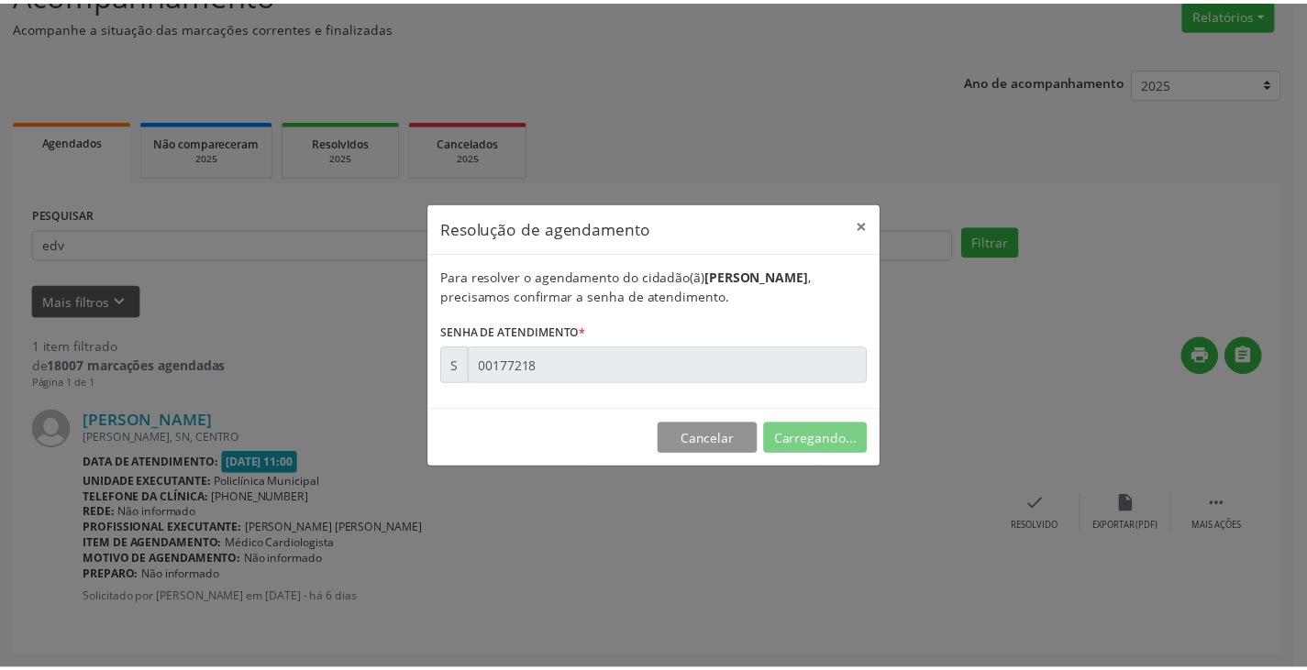
scroll to position [0, 0]
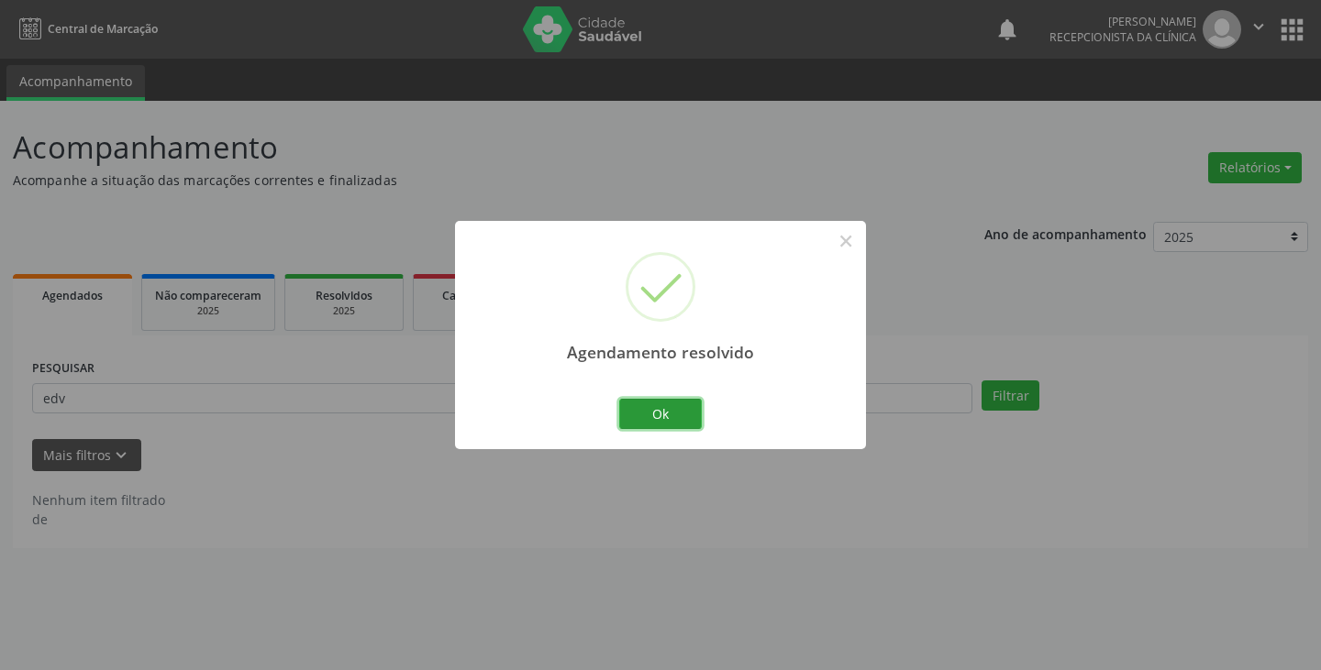
drag, startPoint x: 676, startPoint y: 410, endPoint x: 618, endPoint y: 405, distance: 58.0
click at [670, 409] on button "Ok" at bounding box center [660, 414] width 83 height 31
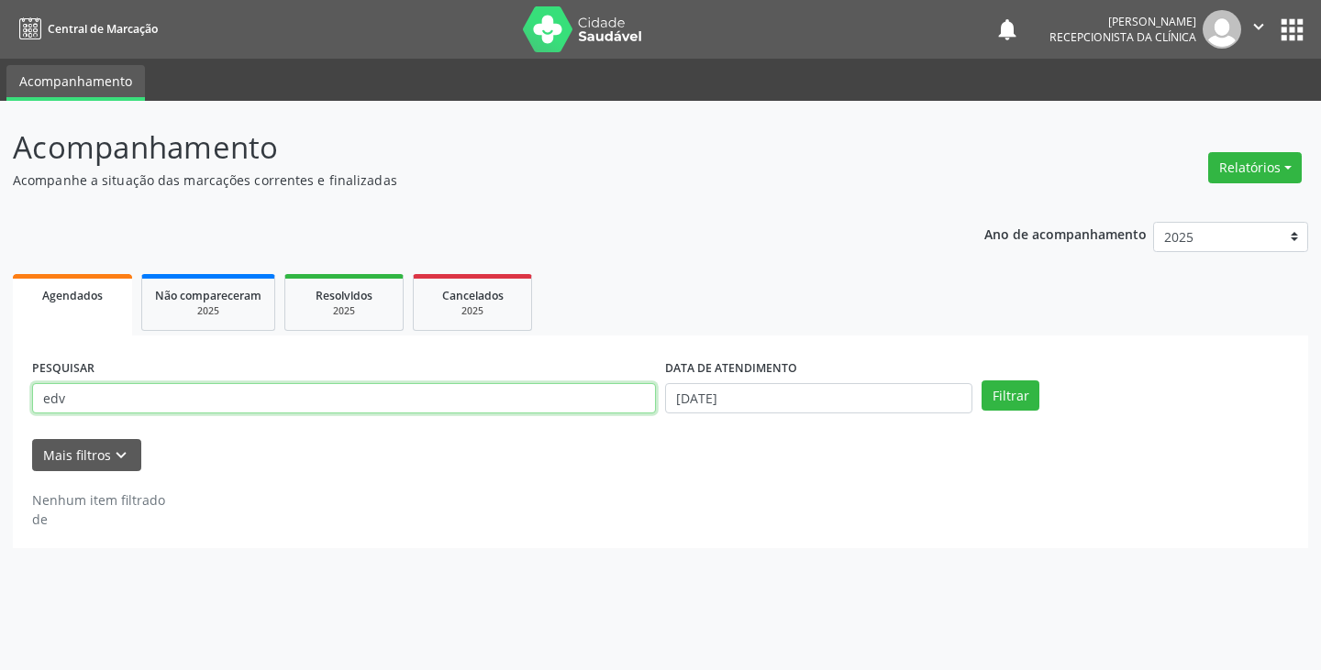
click at [615, 404] on input "edv" at bounding box center [344, 398] width 624 height 31
type input "e"
type input "[PERSON_NAME]"
click at [981, 381] on button "Filtrar" at bounding box center [1010, 396] width 58 height 31
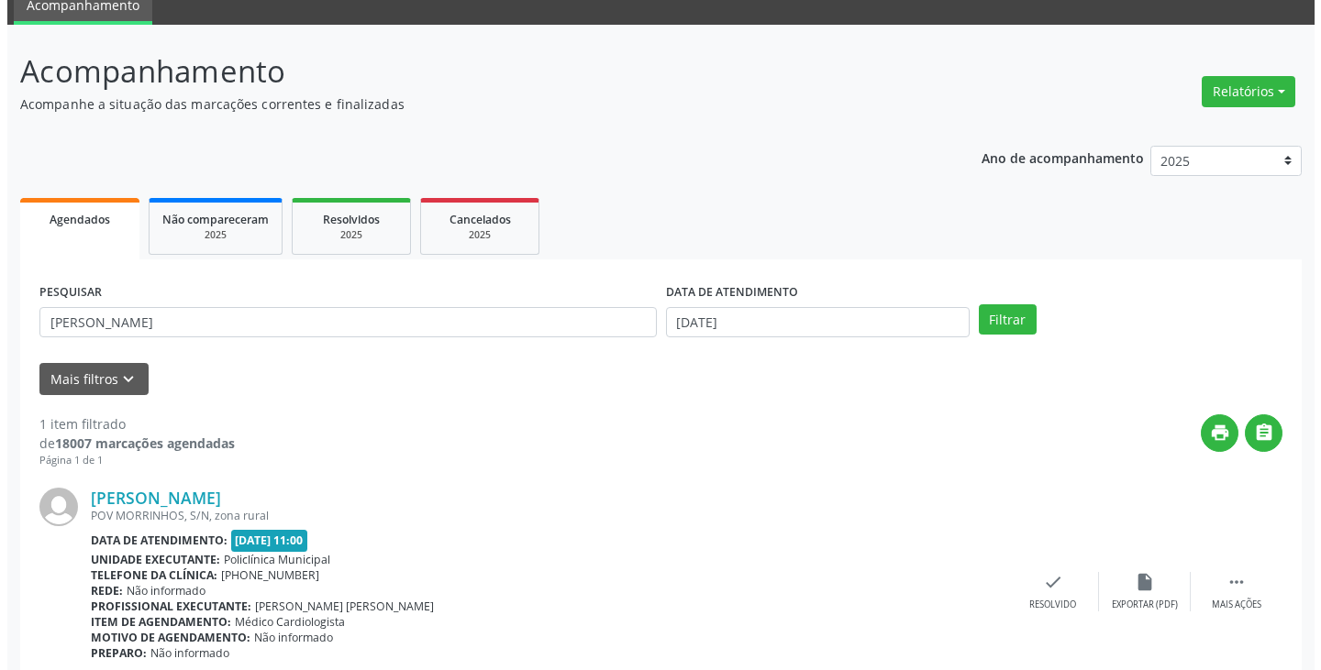
scroll to position [154, 0]
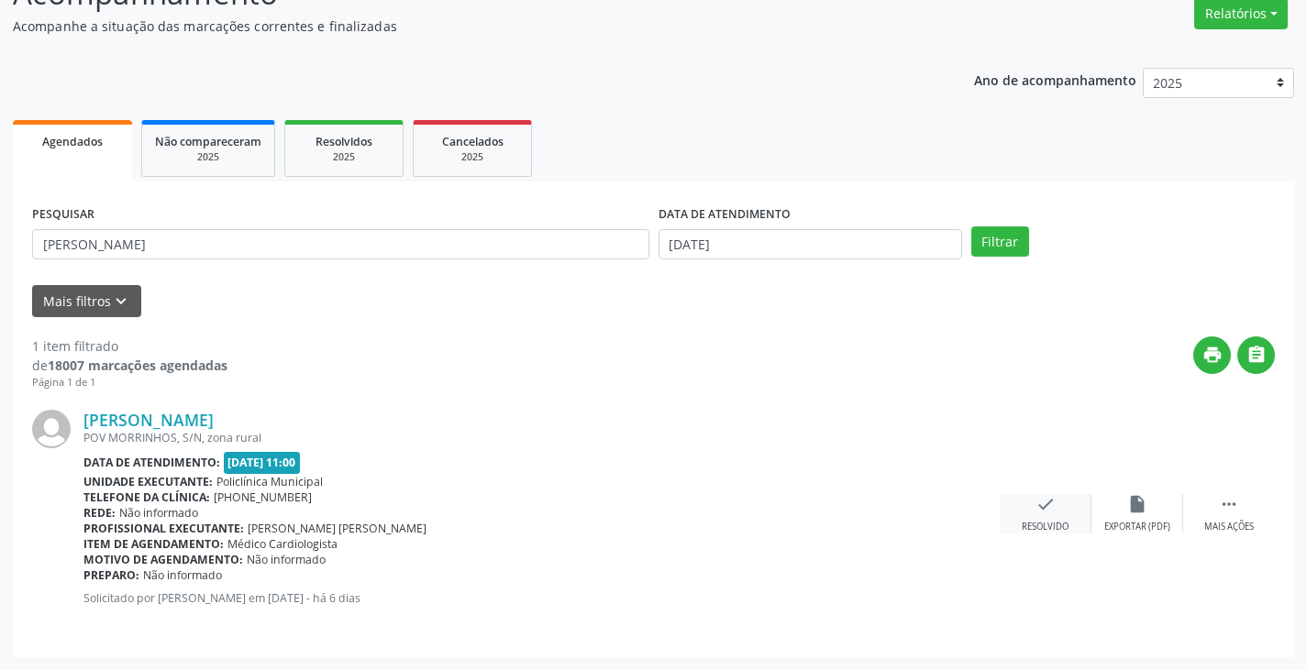
click at [1044, 508] on icon "check" at bounding box center [1045, 504] width 20 height 20
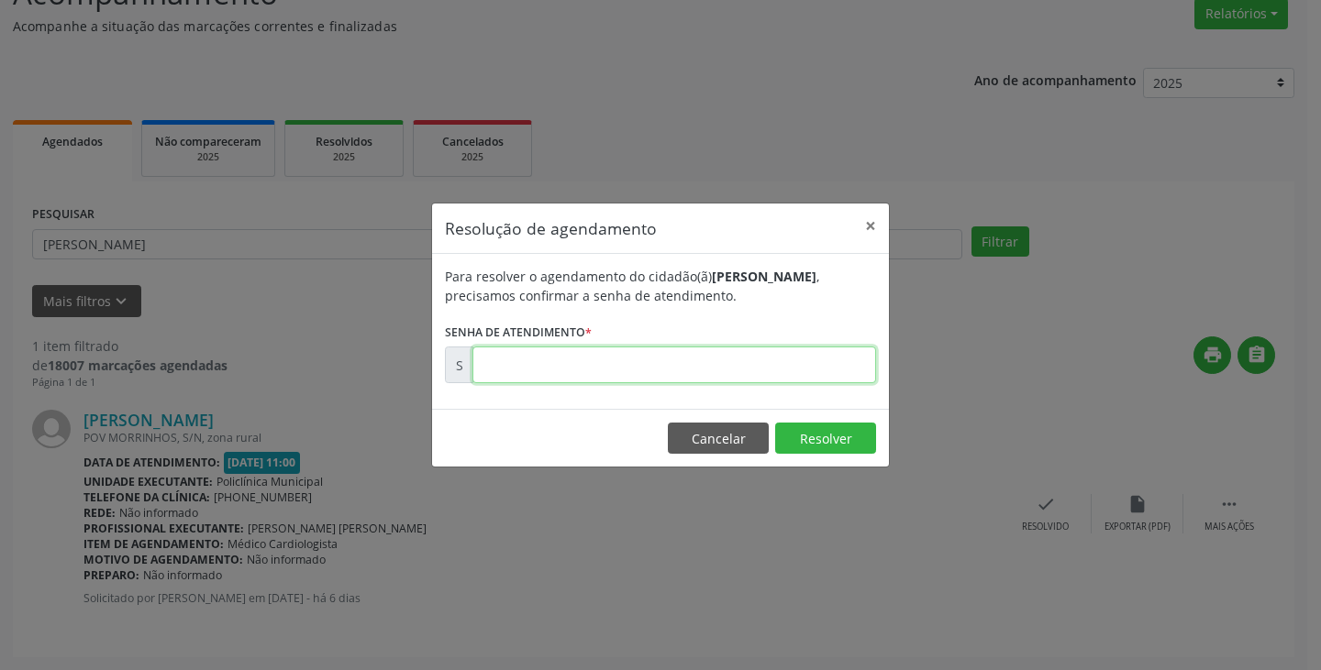
click at [839, 360] on input "text" at bounding box center [674, 365] width 404 height 37
type input "00177239"
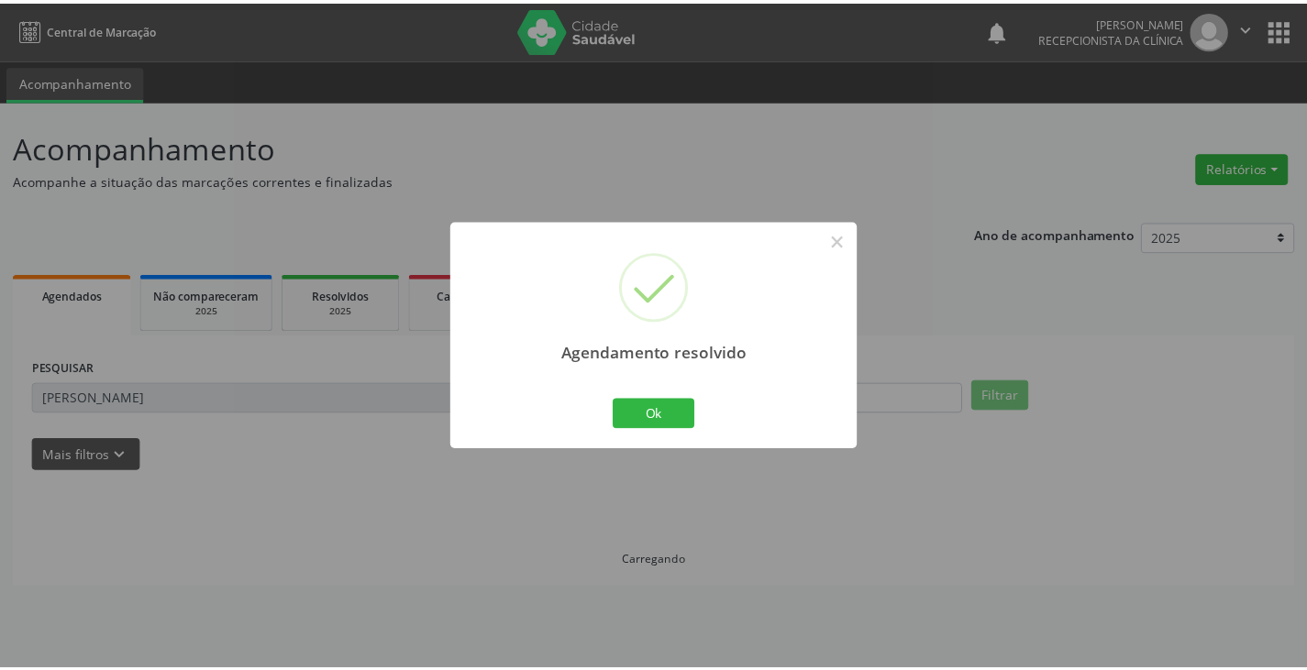
scroll to position [0, 0]
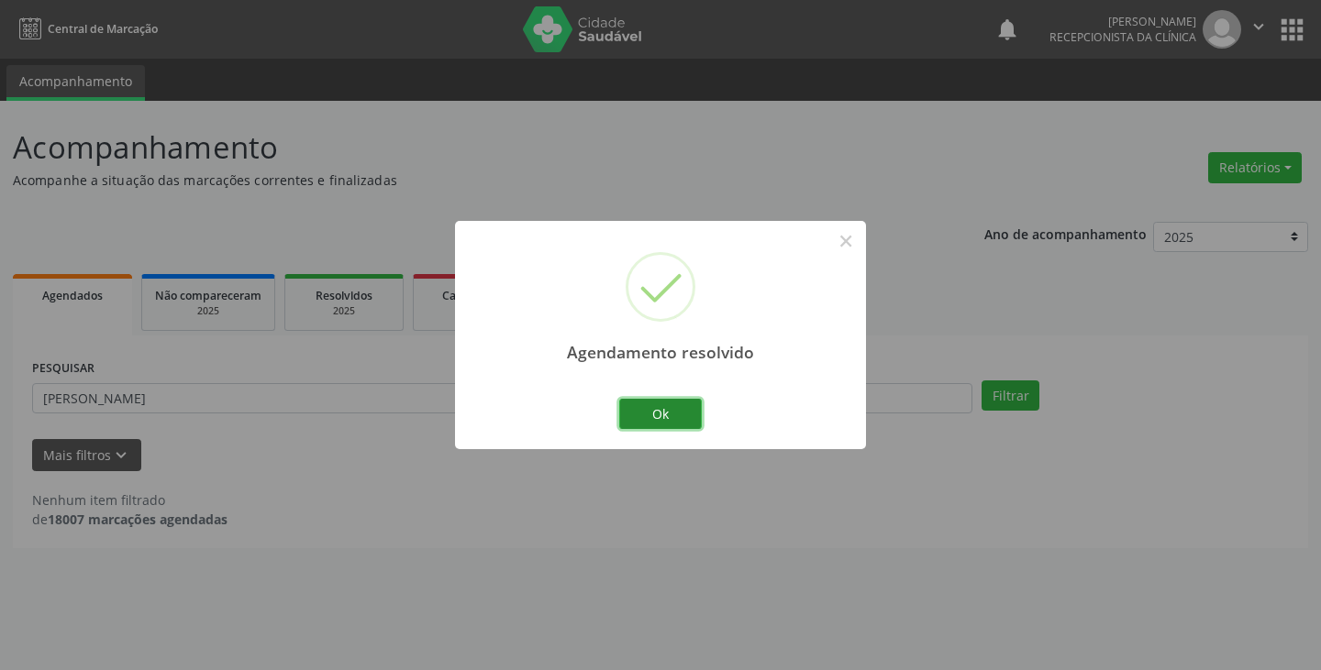
click at [665, 408] on button "Ok" at bounding box center [660, 414] width 83 height 31
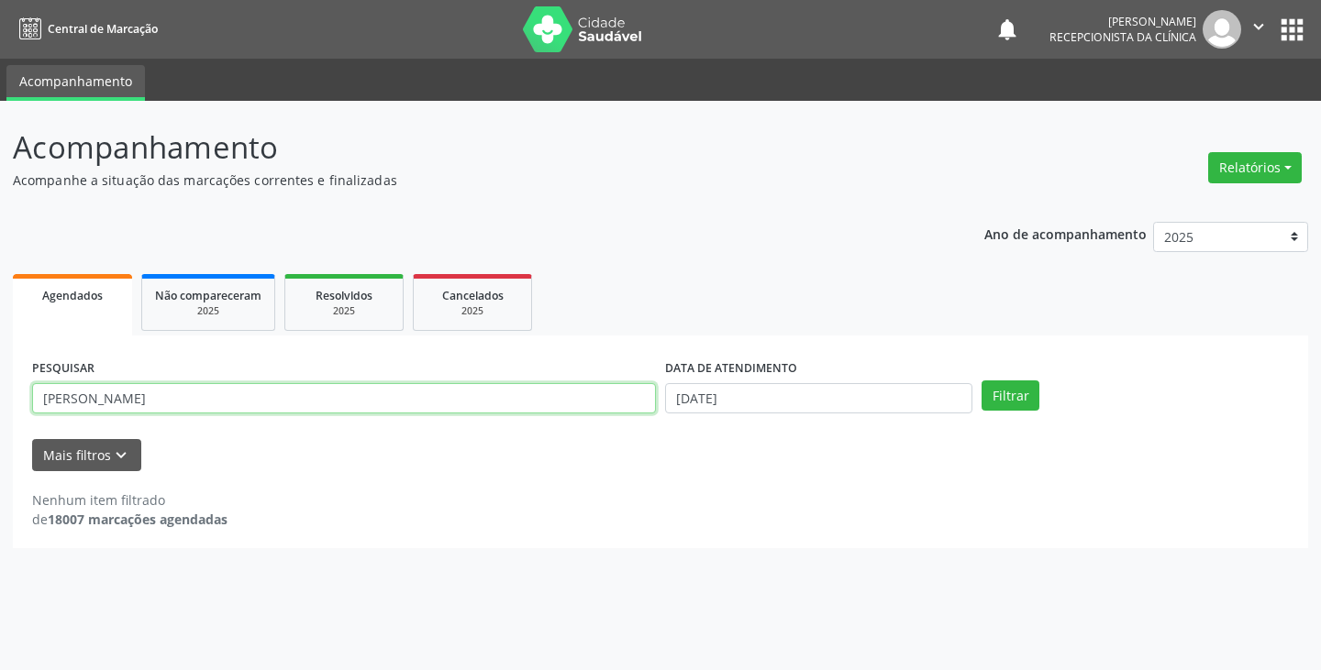
click at [242, 394] on input "[PERSON_NAME]" at bounding box center [344, 398] width 624 height 31
type input "m"
click at [981, 381] on button "Filtrar" at bounding box center [1010, 396] width 58 height 31
click at [567, 394] on input "eliene" at bounding box center [344, 398] width 624 height 31
type input "e"
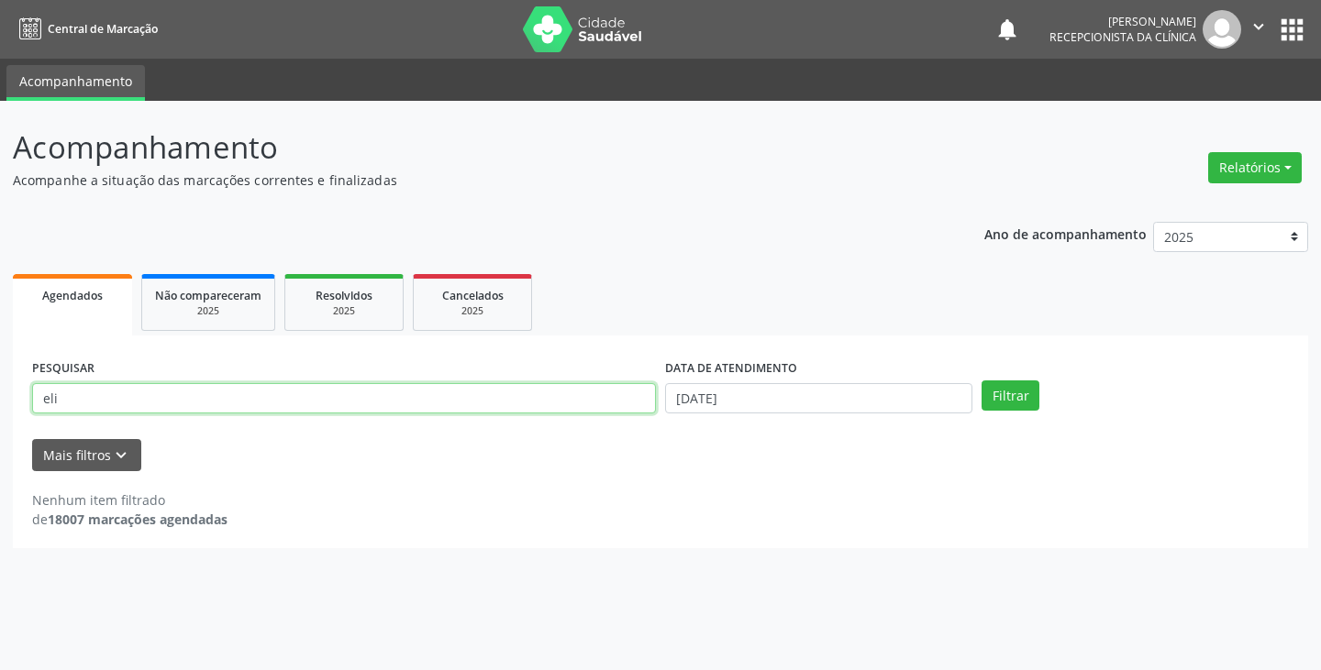
click at [981, 381] on button "Filtrar" at bounding box center [1010, 396] width 58 height 31
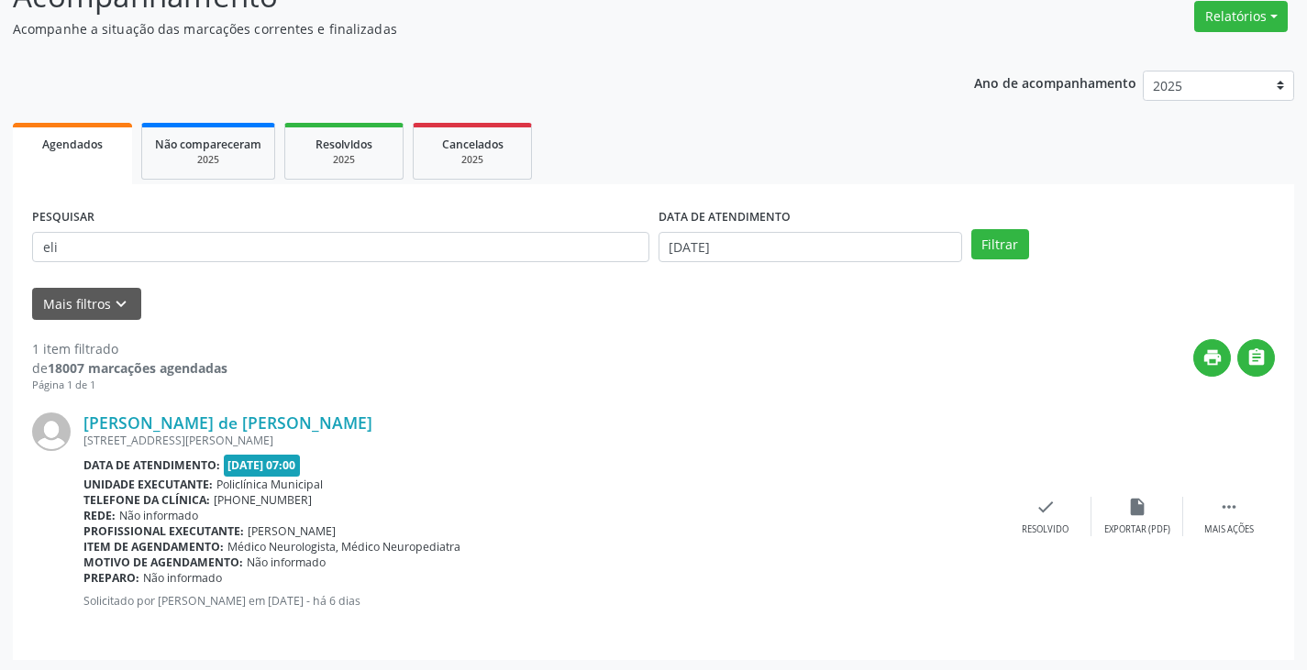
scroll to position [154, 0]
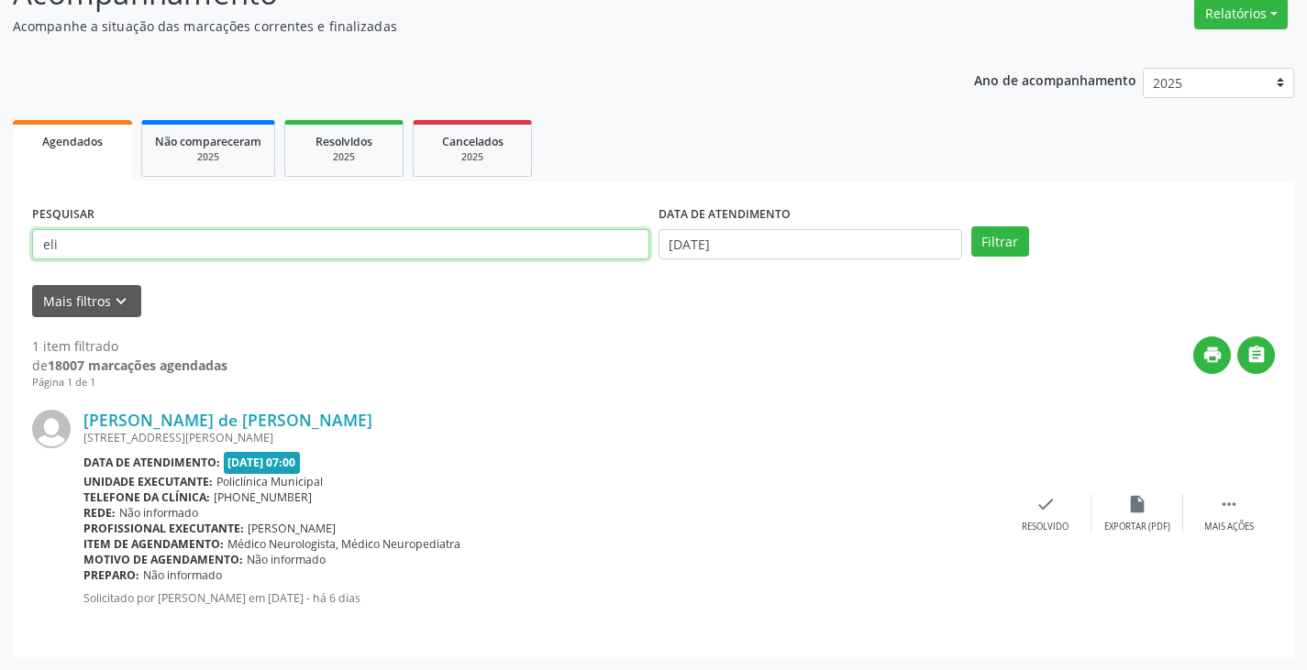
click at [361, 248] on input "eli" at bounding box center [340, 244] width 617 height 31
type input "eliene"
click at [971, 227] on button "Filtrar" at bounding box center [1000, 242] width 58 height 31
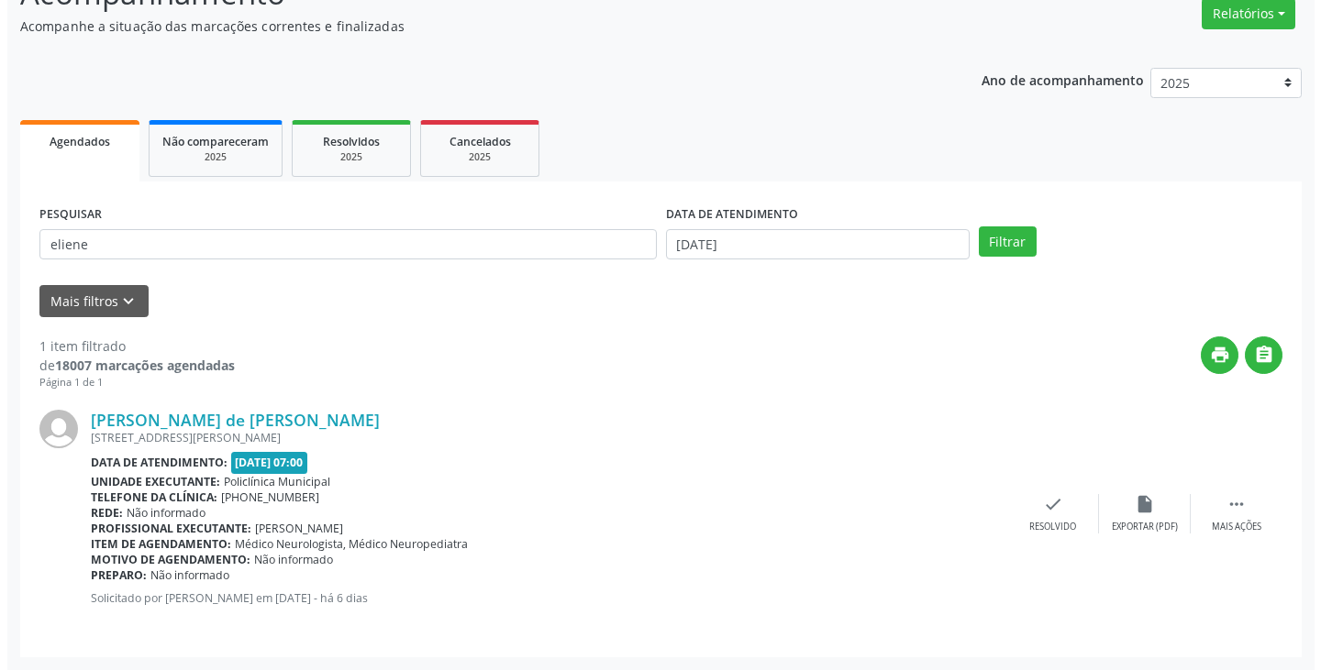
scroll to position [0, 0]
